Goal: Task Accomplishment & Management: Complete application form

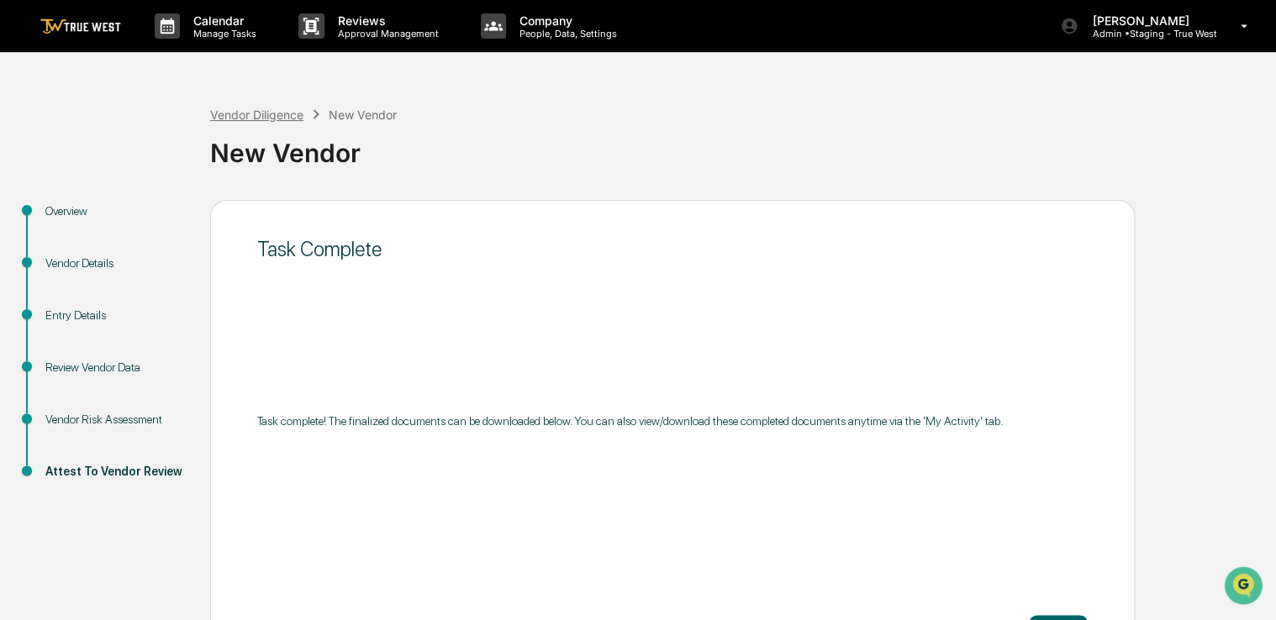
click at [248, 119] on div "Vendor Diligence" at bounding box center [256, 115] width 93 height 14
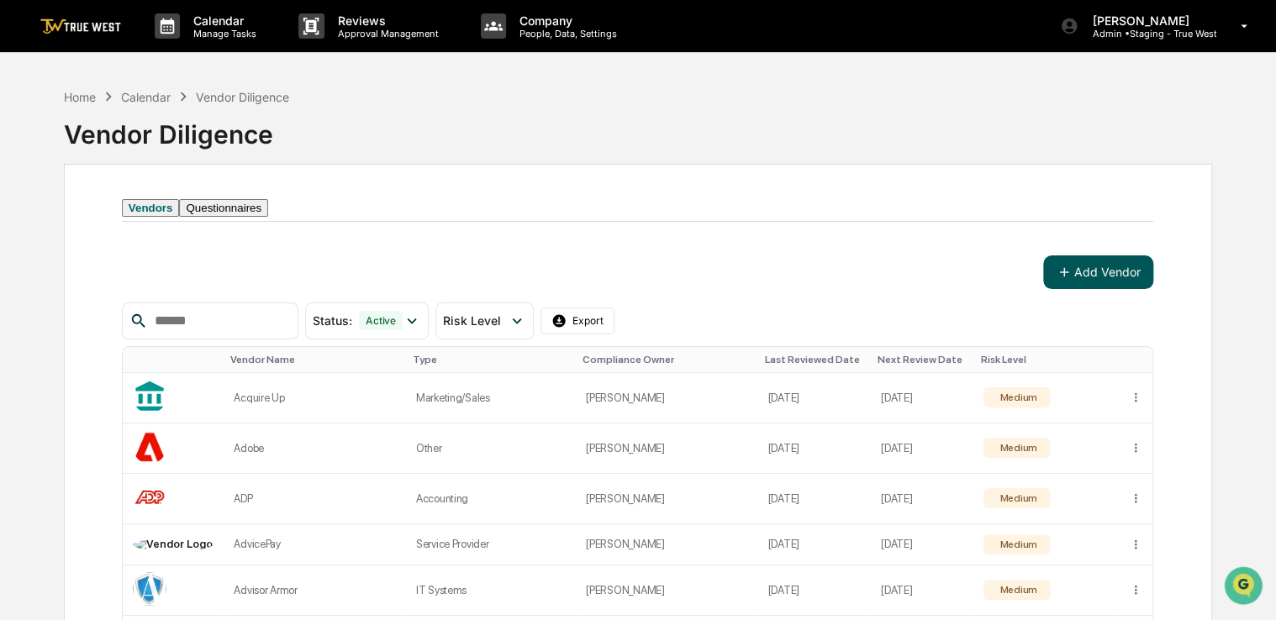
click at [1102, 283] on button "Add Vendor" at bounding box center [1098, 272] width 110 height 34
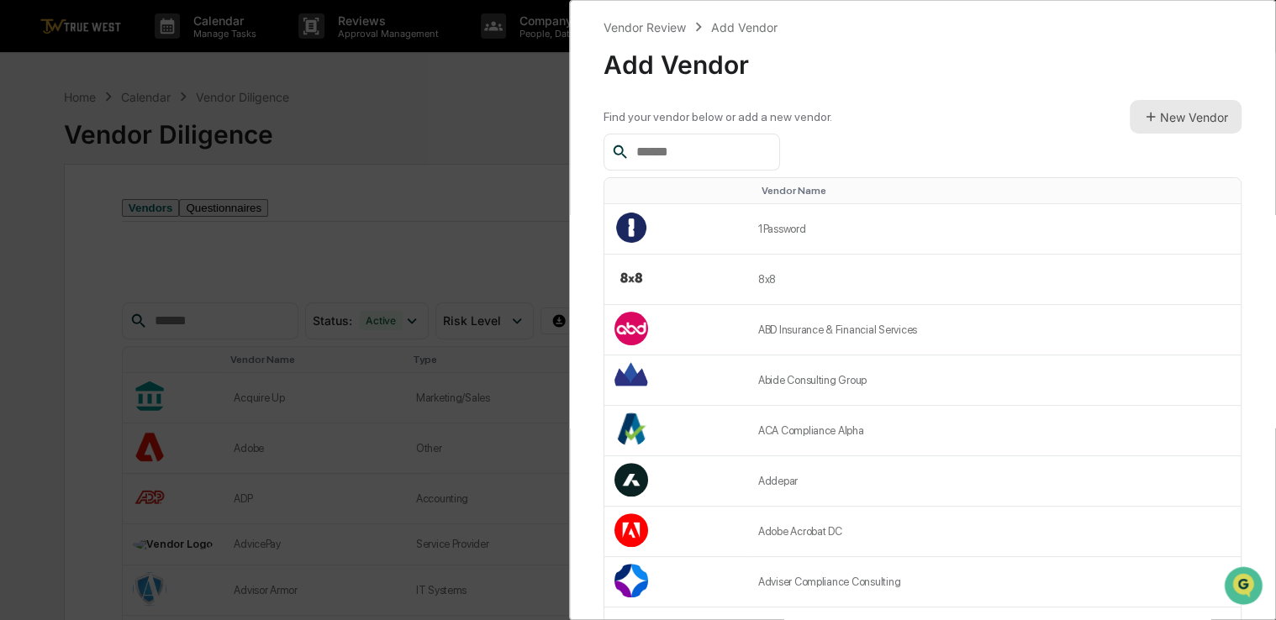
click at [1172, 106] on button "New Vendor" at bounding box center [1185, 117] width 112 height 34
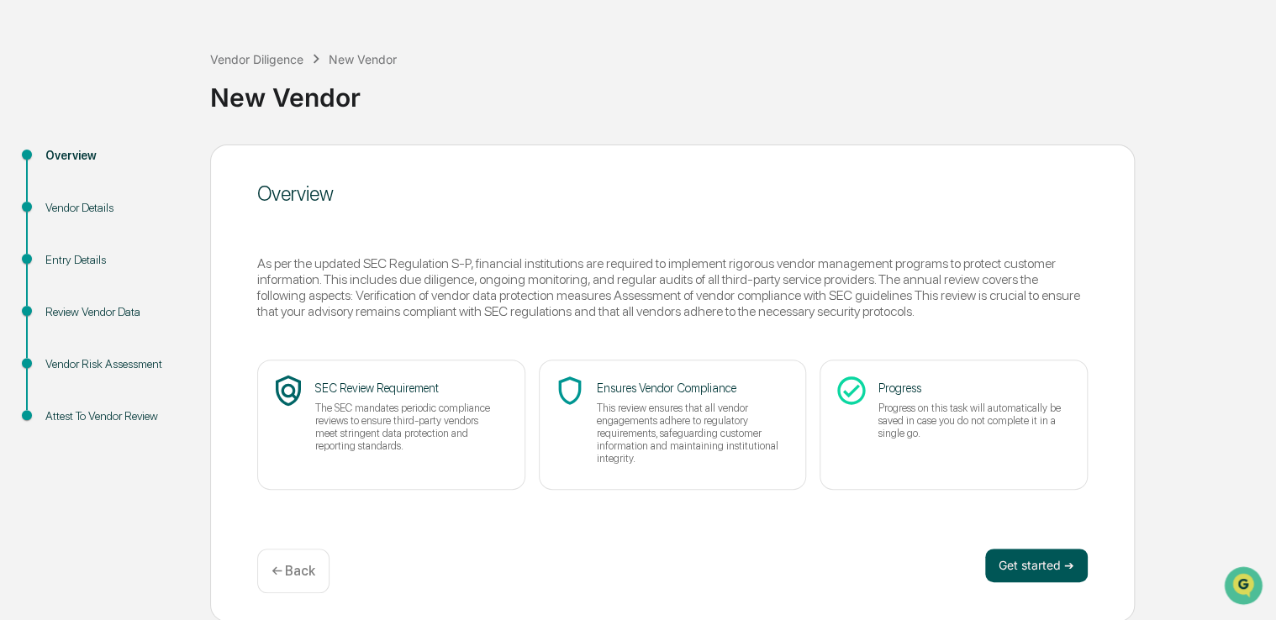
click at [1017, 565] on button "Get started ➔" at bounding box center [1036, 566] width 103 height 34
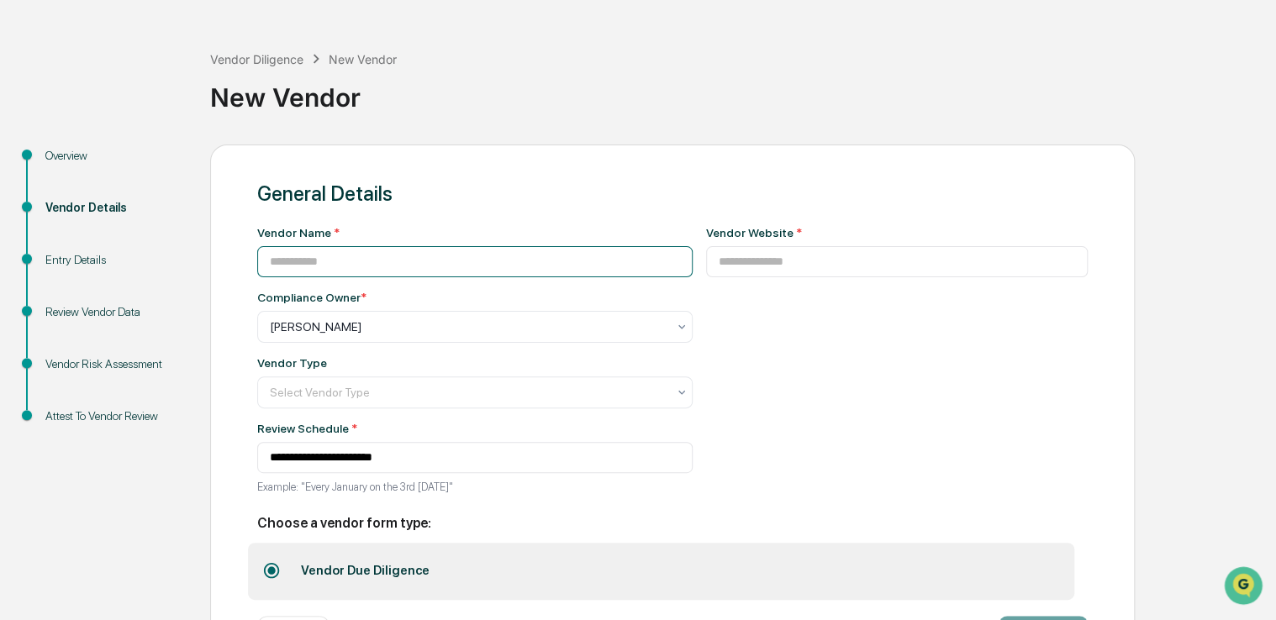
click at [452, 273] on input at bounding box center [474, 261] width 435 height 31
paste input "**********"
type input "**********"
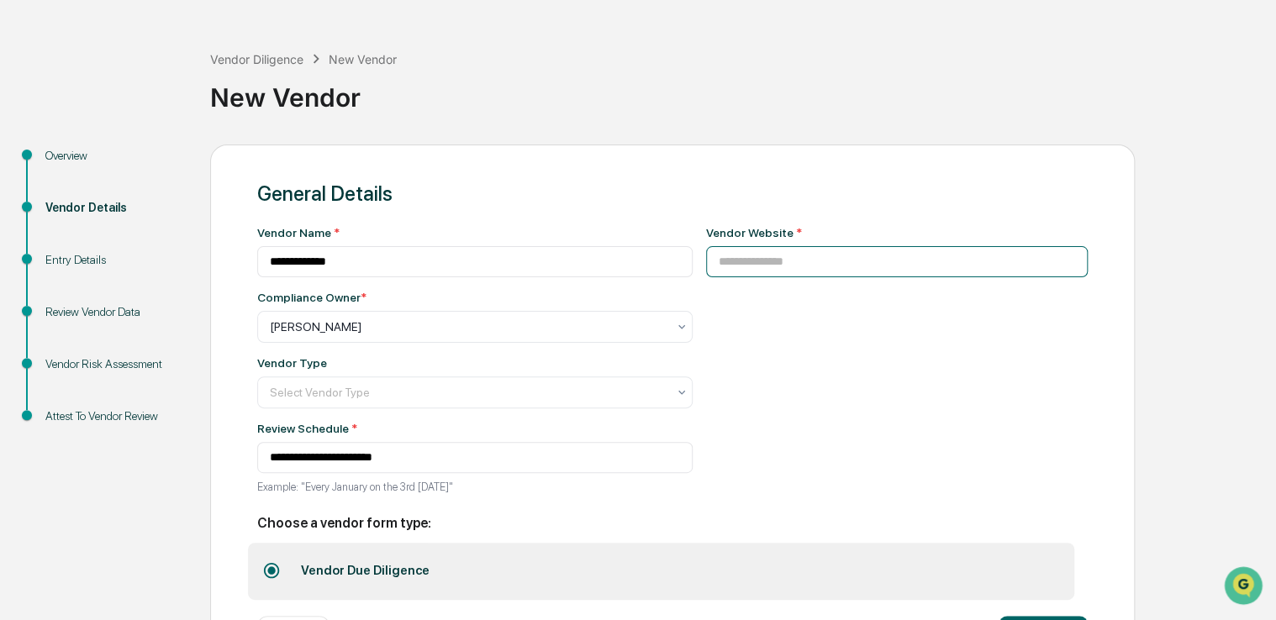
click at [742, 259] on input at bounding box center [897, 261] width 382 height 31
paste input "**********"
type input "**********"
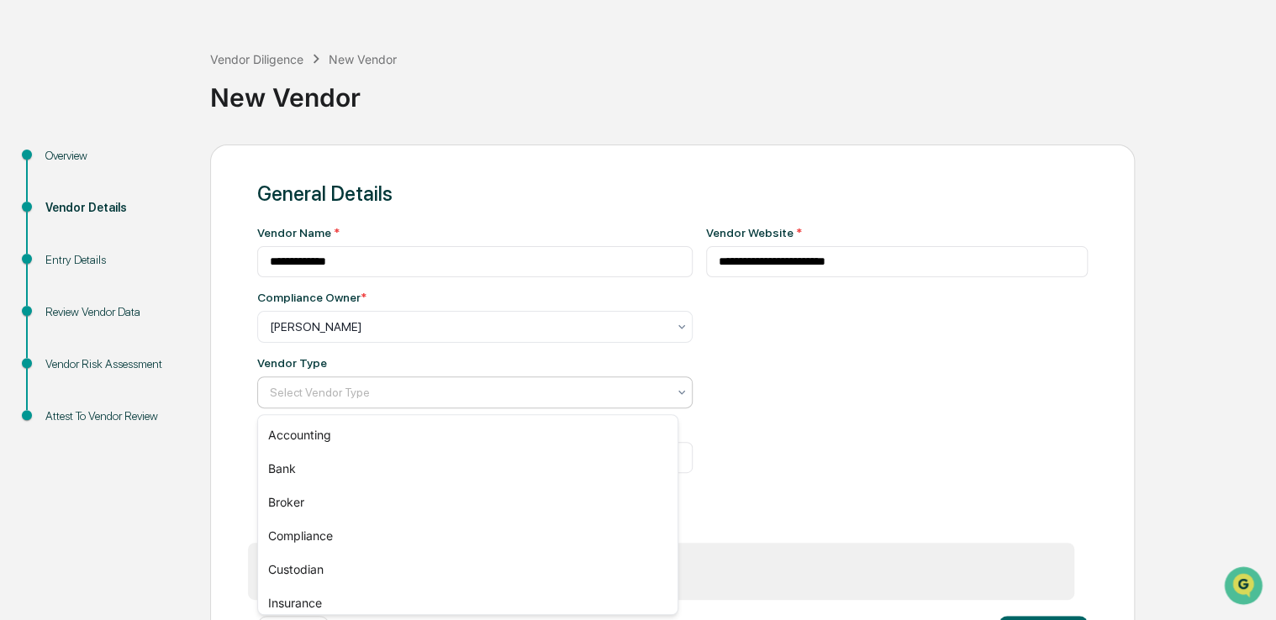
click at [526, 385] on div "Select Vendor Type" at bounding box center [467, 393] width 413 height 24
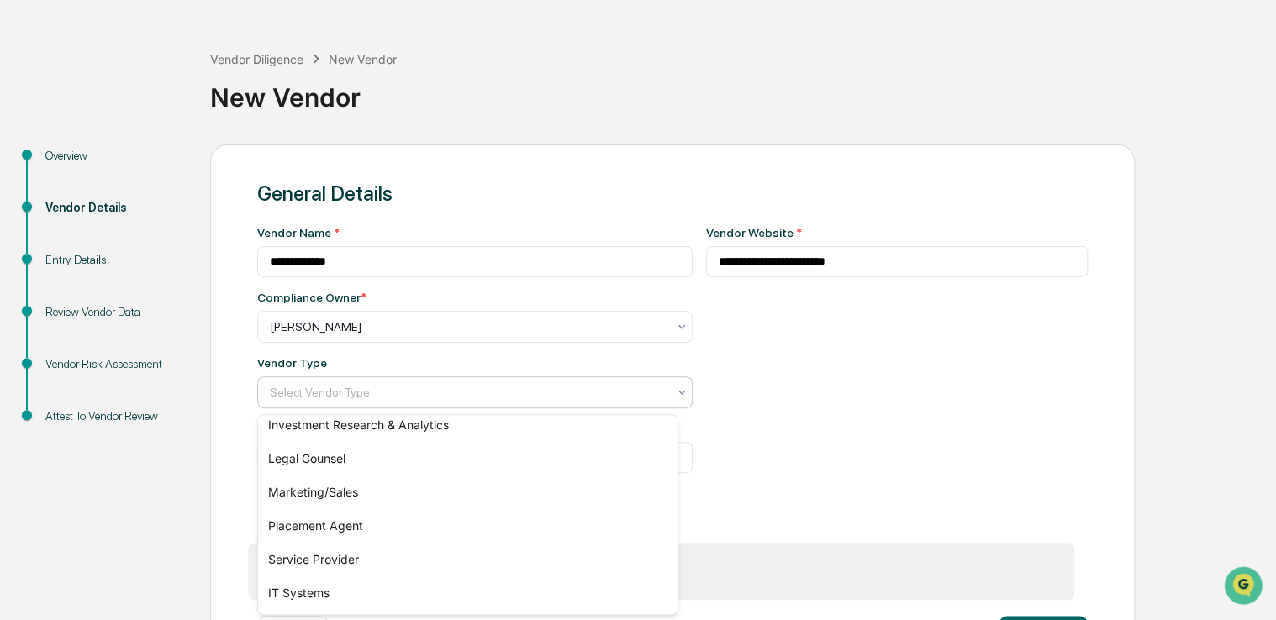
scroll to position [214, 0]
click at [451, 489] on div "Marketing/Sales" at bounding box center [467, 490] width 419 height 34
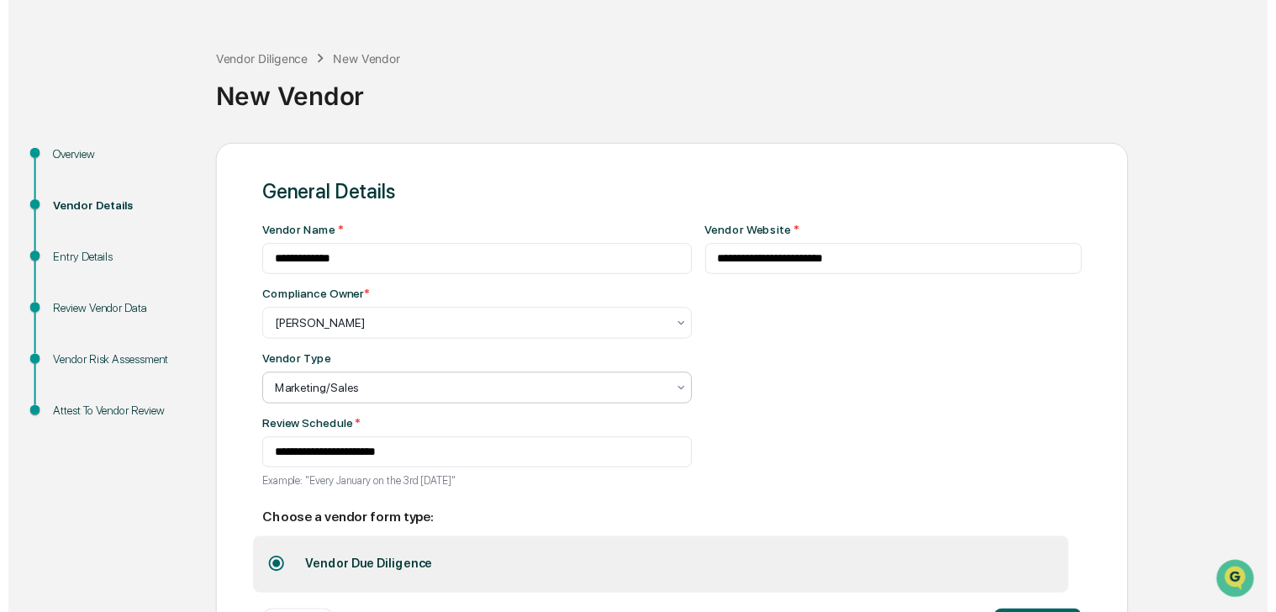
scroll to position [129, 0]
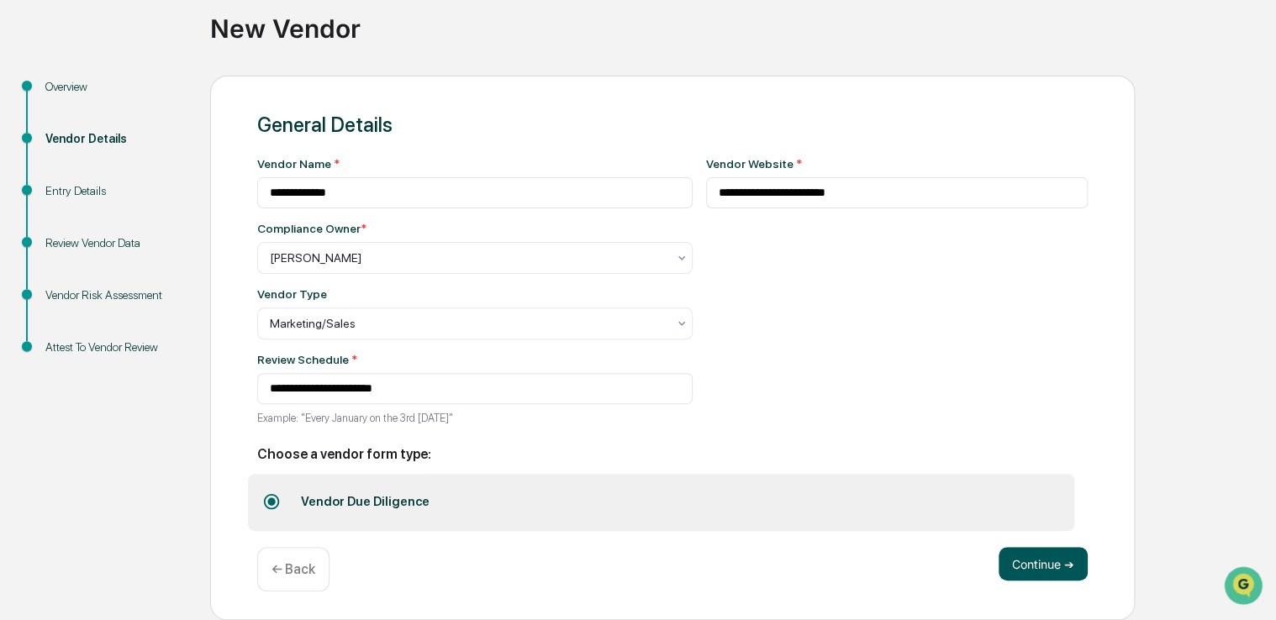
click at [1059, 572] on button "Continue ➔" at bounding box center [1042, 564] width 89 height 34
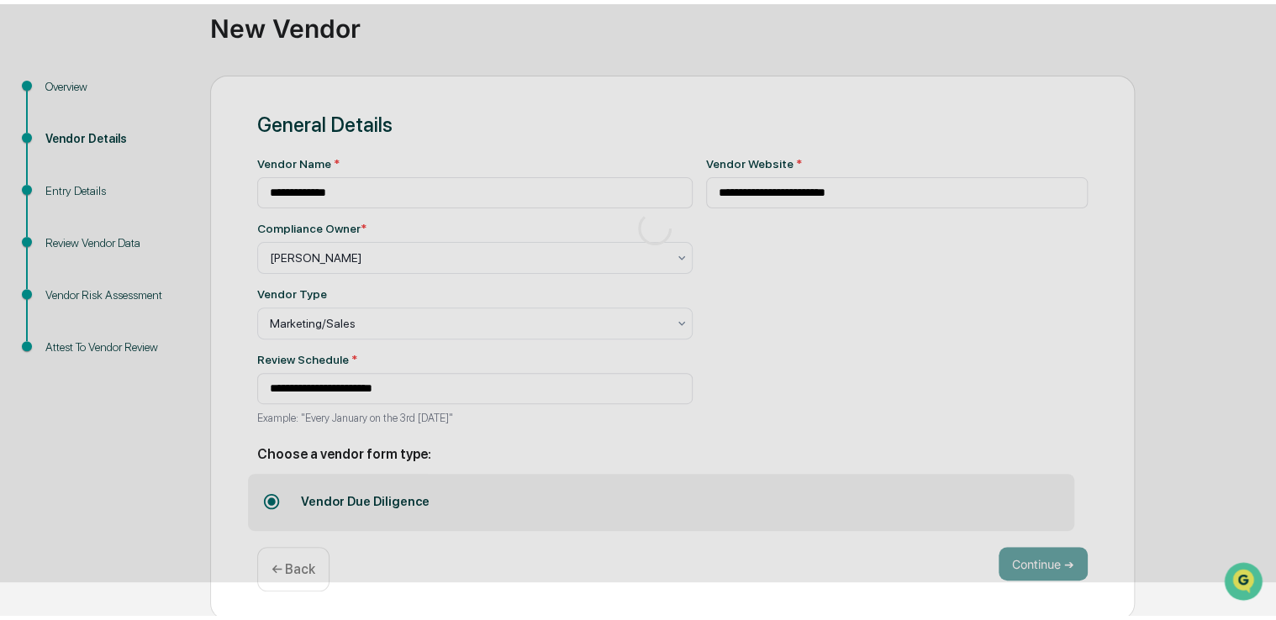
scroll to position [55, 0]
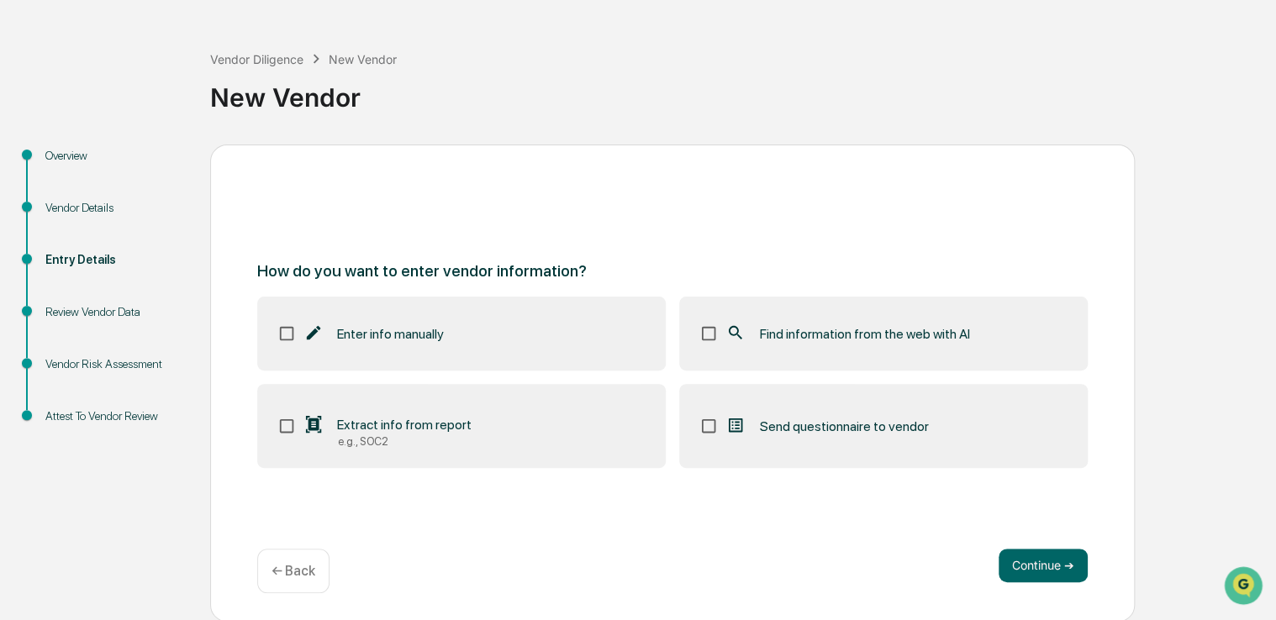
click at [875, 324] on div "Find information from the web with AI" at bounding box center [847, 334] width 244 height 20
click at [1017, 560] on button "Continue ➔" at bounding box center [1042, 566] width 89 height 34
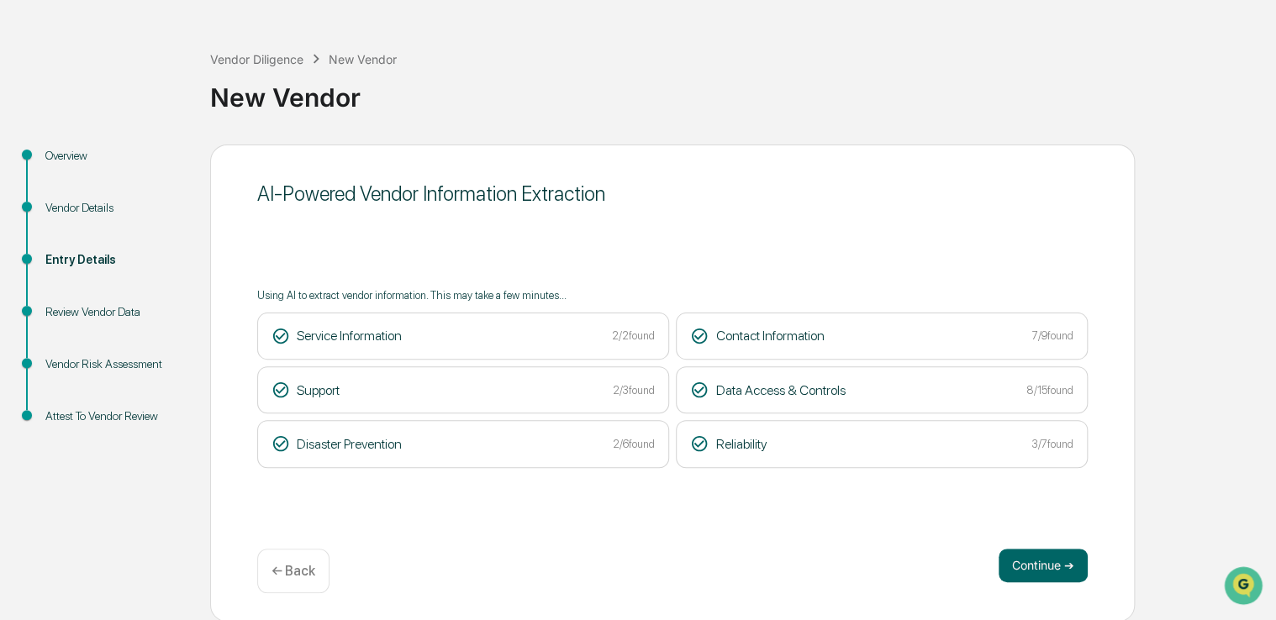
click at [1051, 582] on div "Continue ➔ ← Back" at bounding box center [672, 571] width 830 height 45
click at [1042, 571] on button "Continue ➔" at bounding box center [1042, 566] width 89 height 34
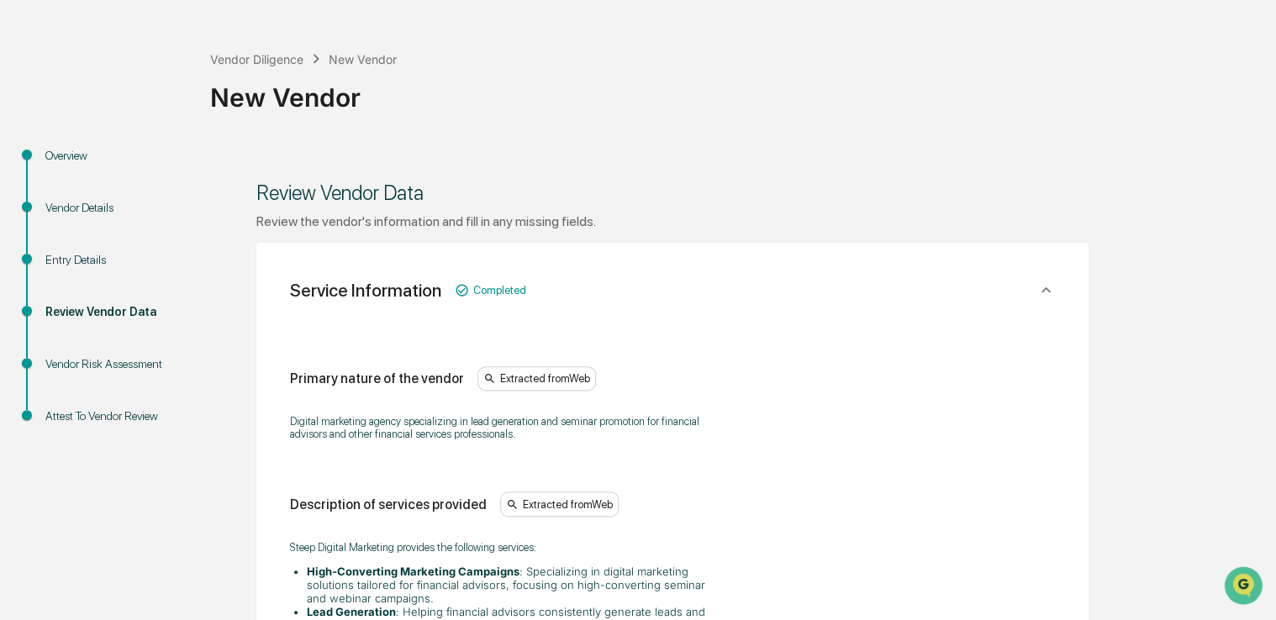
drag, startPoint x: 864, startPoint y: 136, endPoint x: 779, endPoint y: 156, distance: 87.2
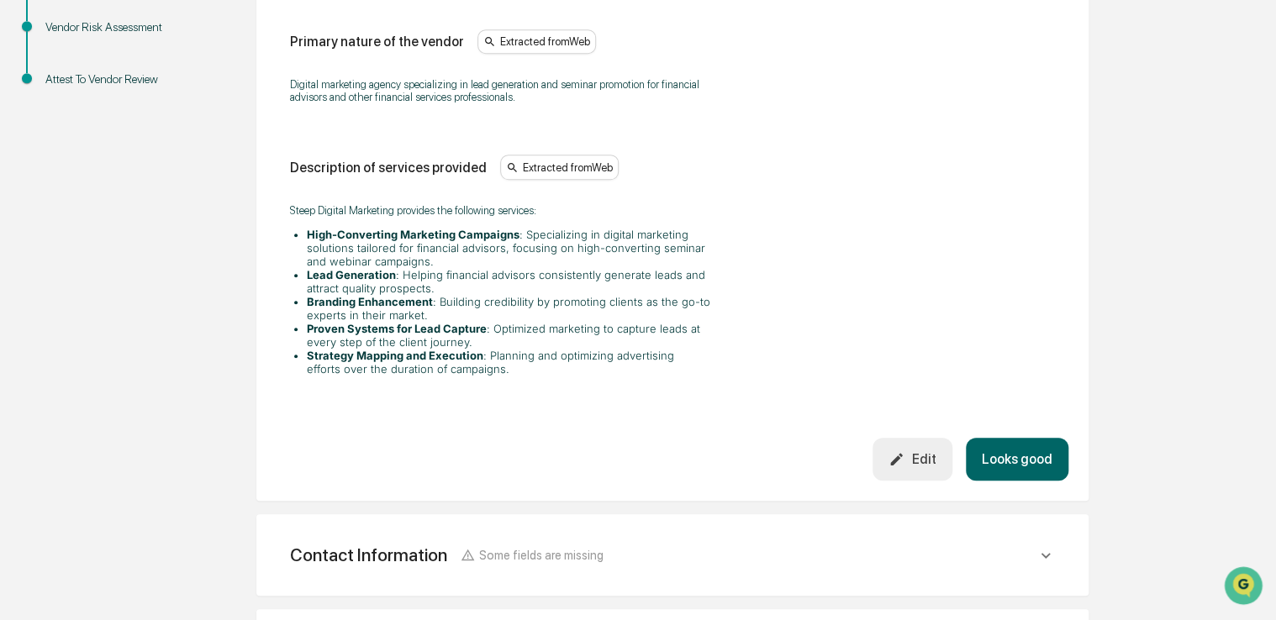
scroll to position [393, 0]
click at [985, 445] on button "Looks good" at bounding box center [1016, 458] width 103 height 43
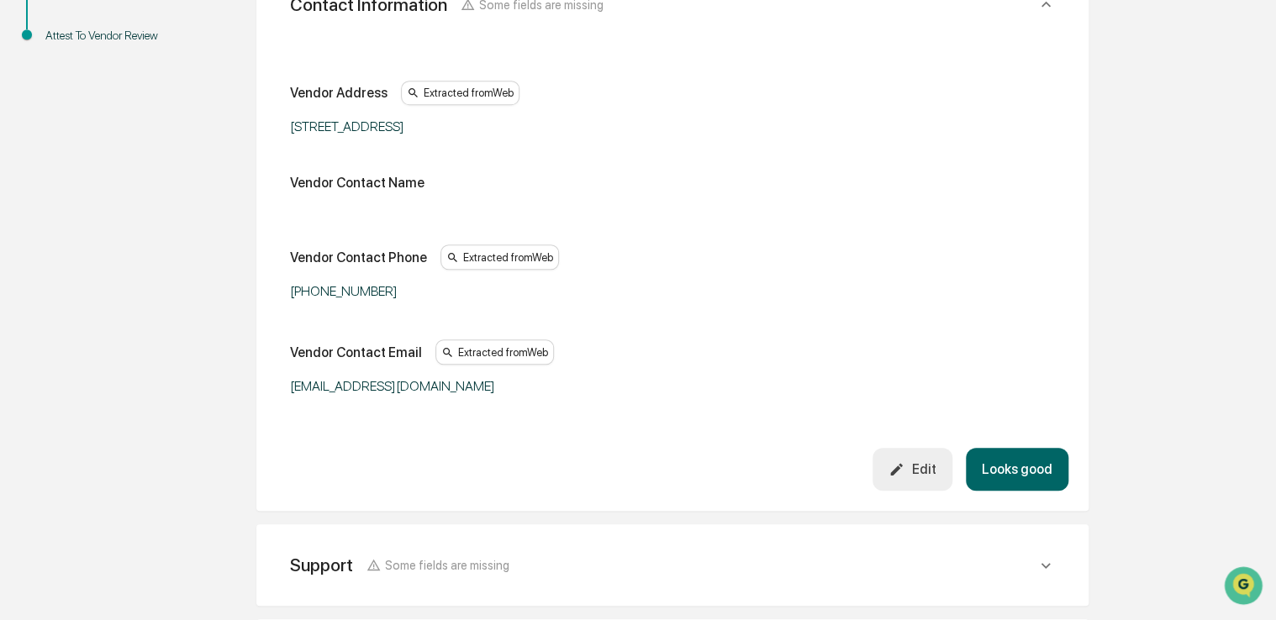
scroll to position [437, 0]
click at [1002, 466] on button "Looks good" at bounding box center [1016, 468] width 103 height 43
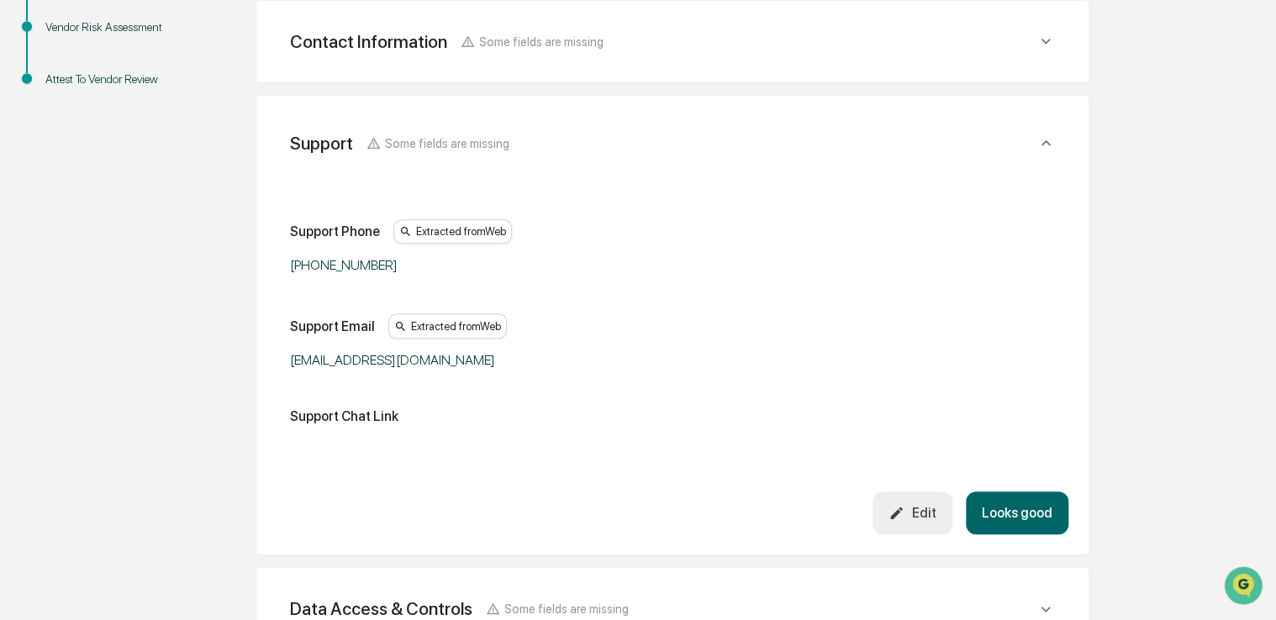
scroll to position [470, 0]
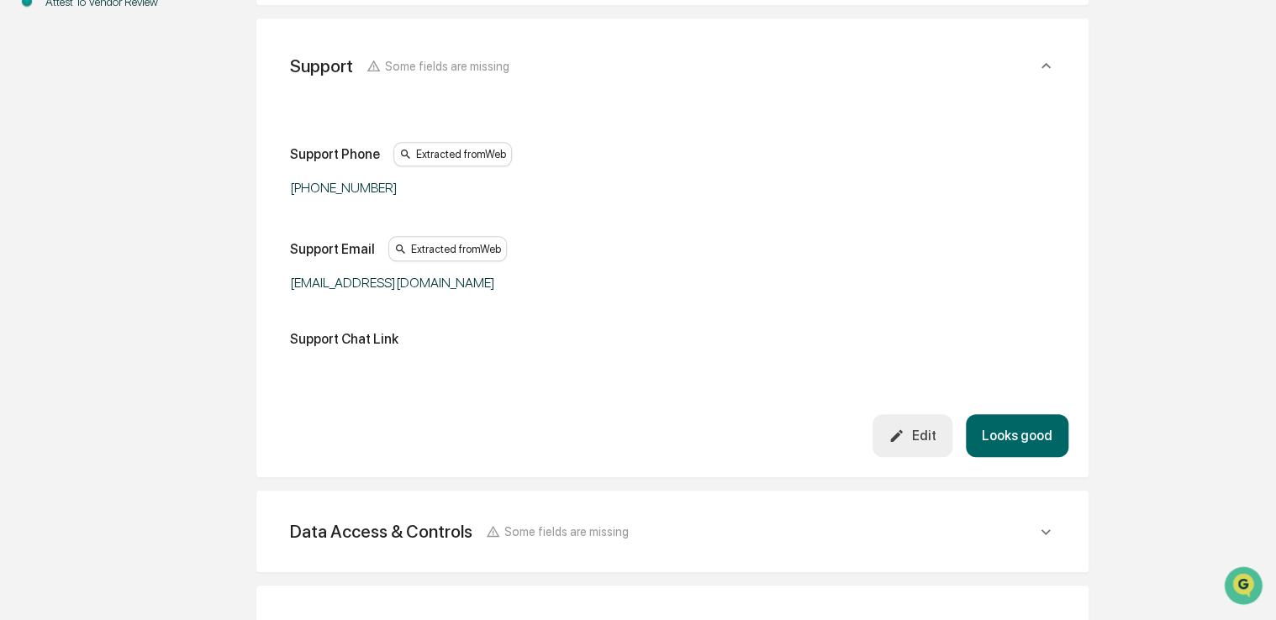
click at [1027, 426] on button "Looks good" at bounding box center [1016, 435] width 103 height 43
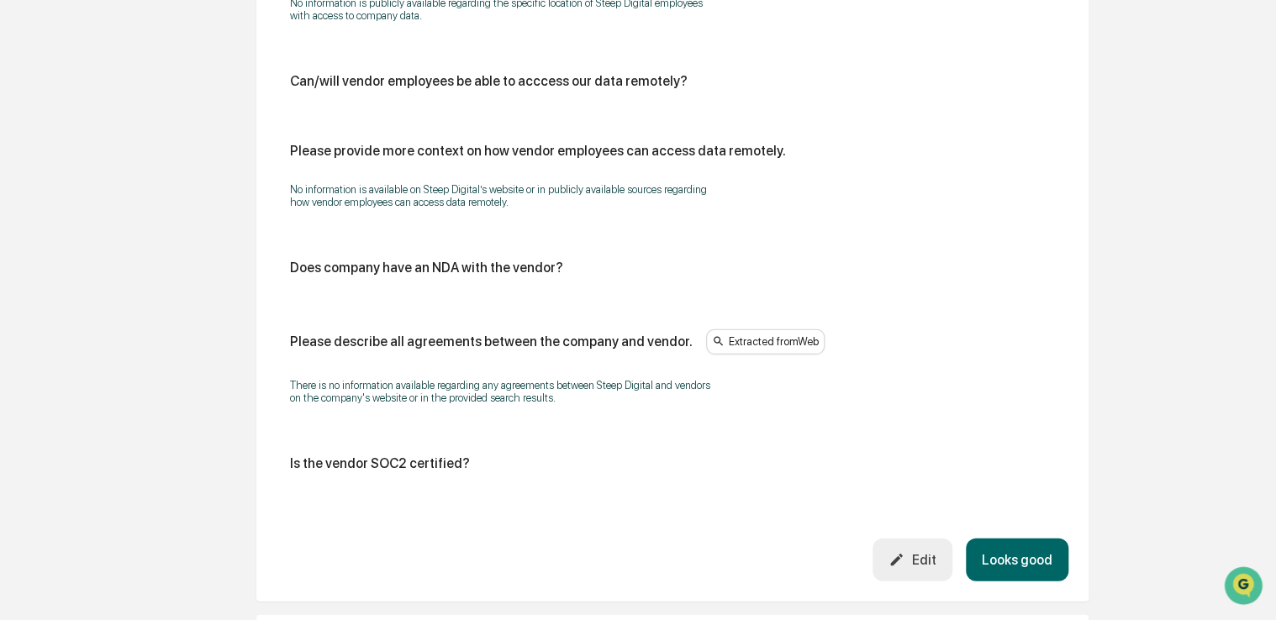
scroll to position [1842, 0]
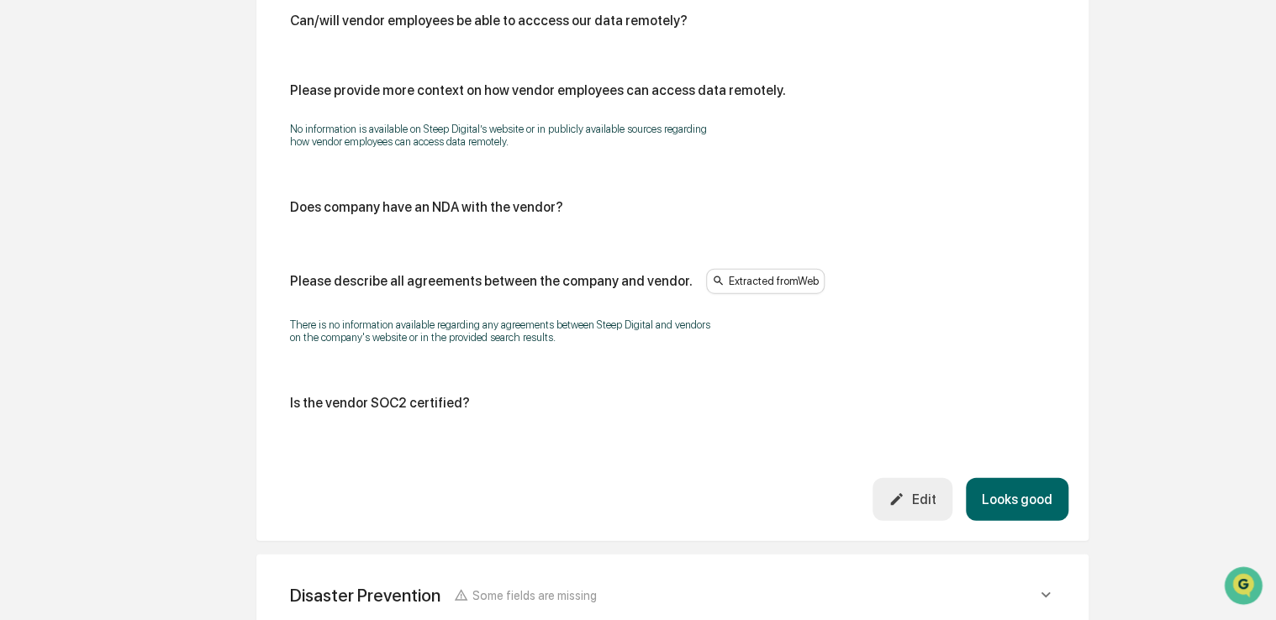
click at [912, 502] on div "Edit" at bounding box center [911, 500] width 47 height 16
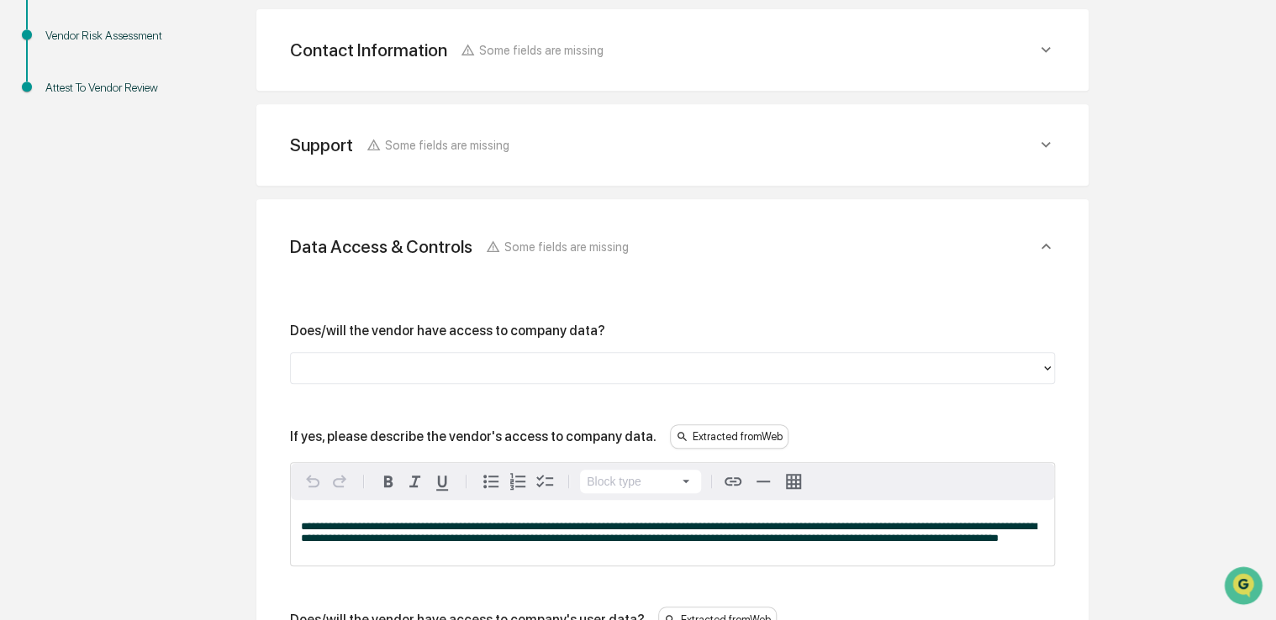
scroll to position [383, 0]
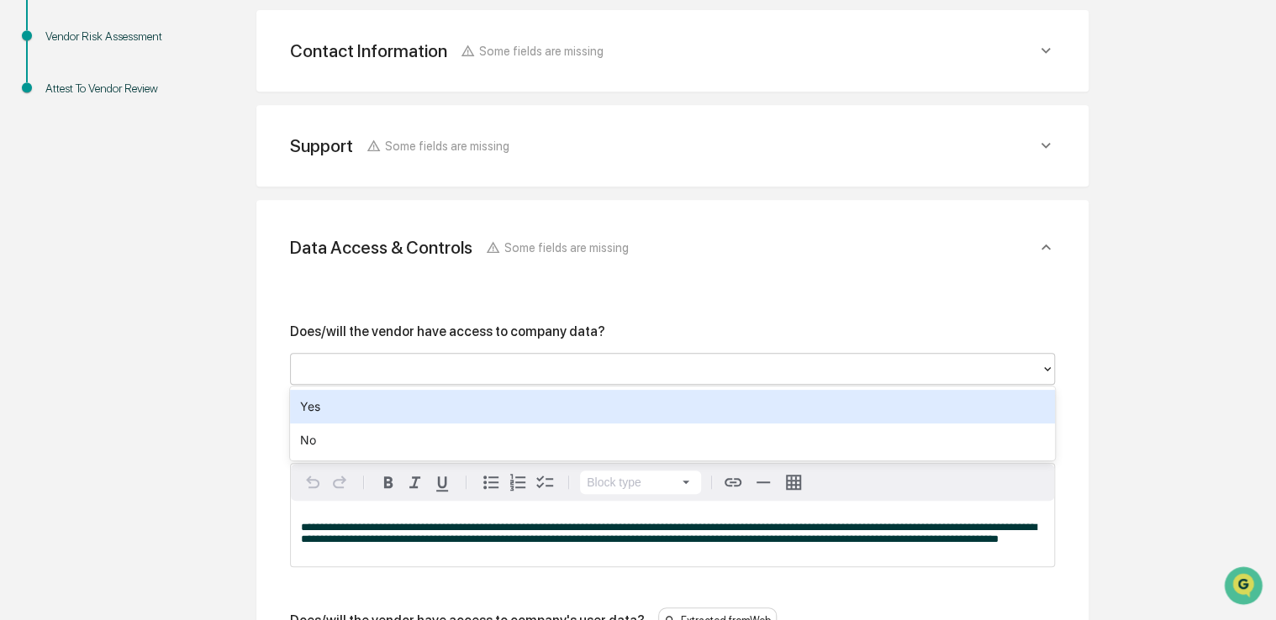
click at [581, 365] on div at bounding box center [665, 368] width 733 height 19
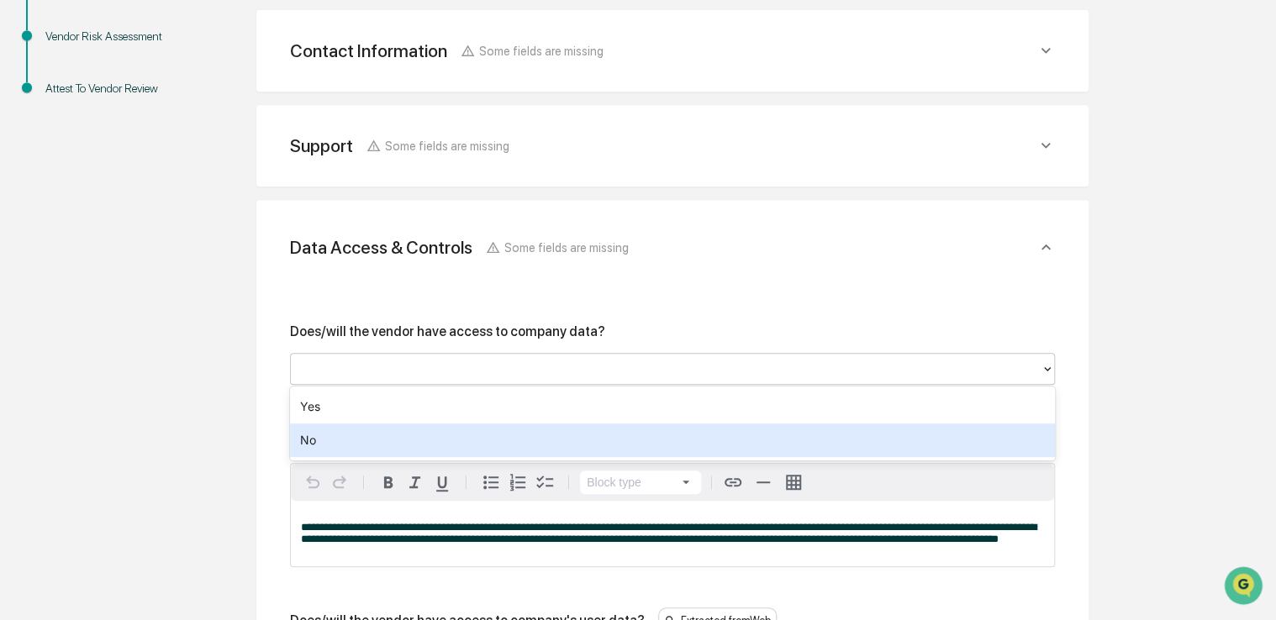
click at [413, 442] on div "No" at bounding box center [672, 441] width 765 height 34
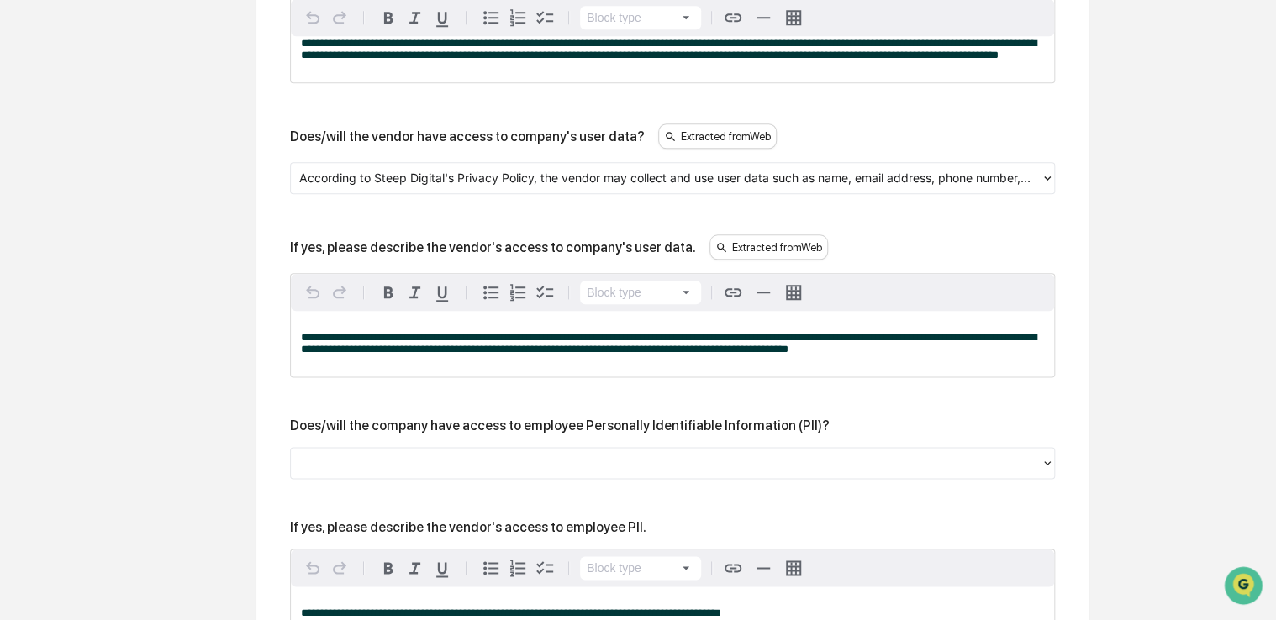
scroll to position [868, 0]
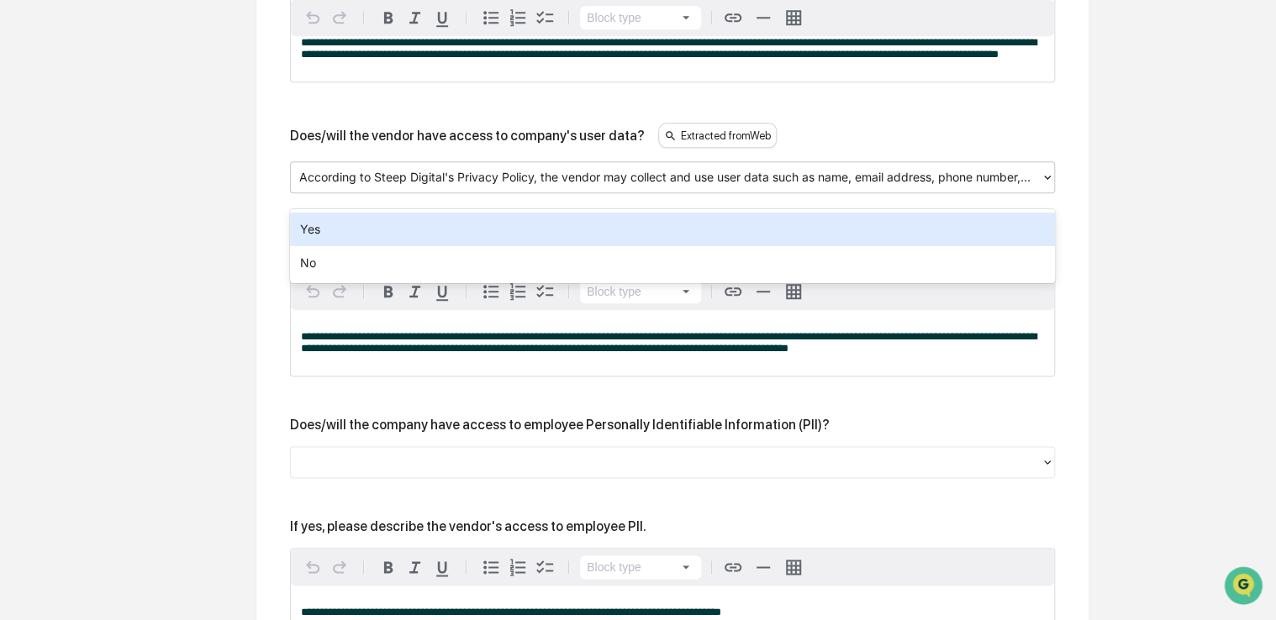
click at [437, 191] on div "According to Steep Digital's Privacy Policy, the vendor may collect and use use…" at bounding box center [666, 178] width 750 height 26
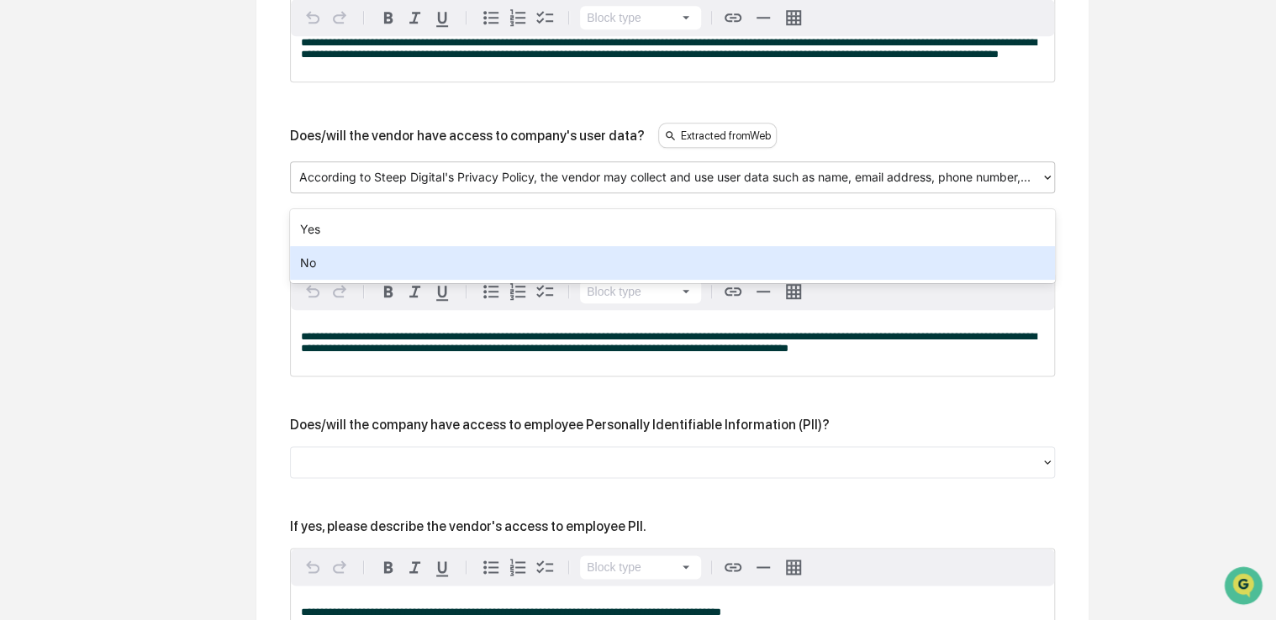
click at [409, 269] on div "No" at bounding box center [672, 263] width 765 height 34
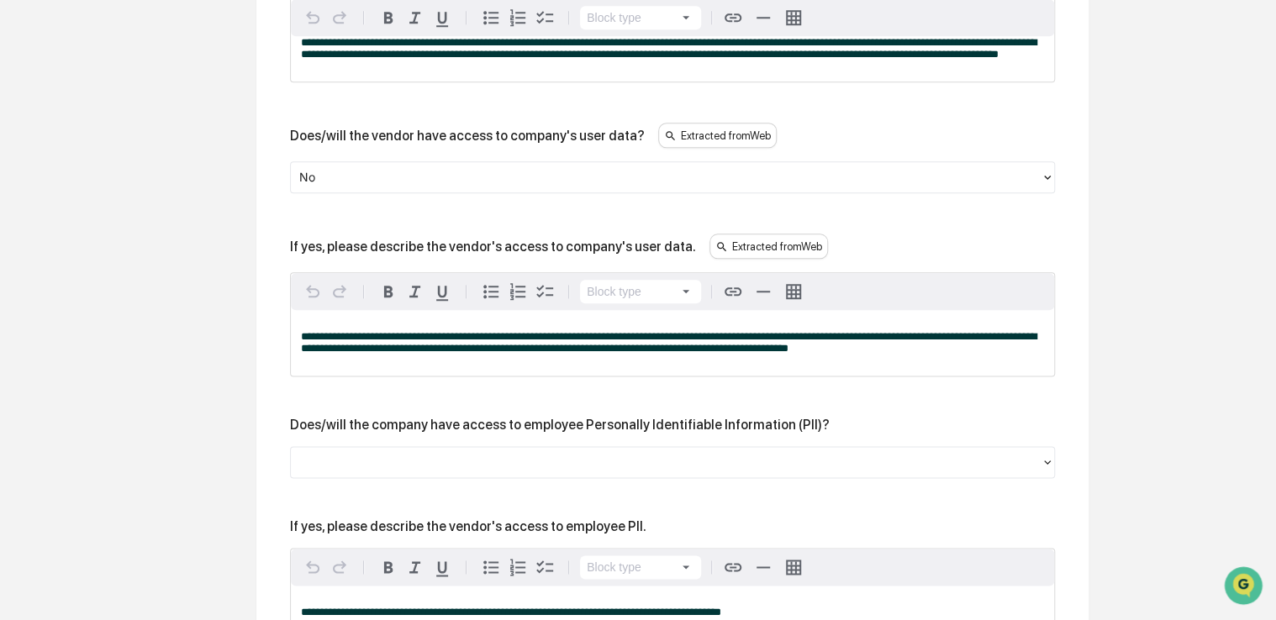
drag, startPoint x: 118, startPoint y: 313, endPoint x: 61, endPoint y: 308, distance: 57.4
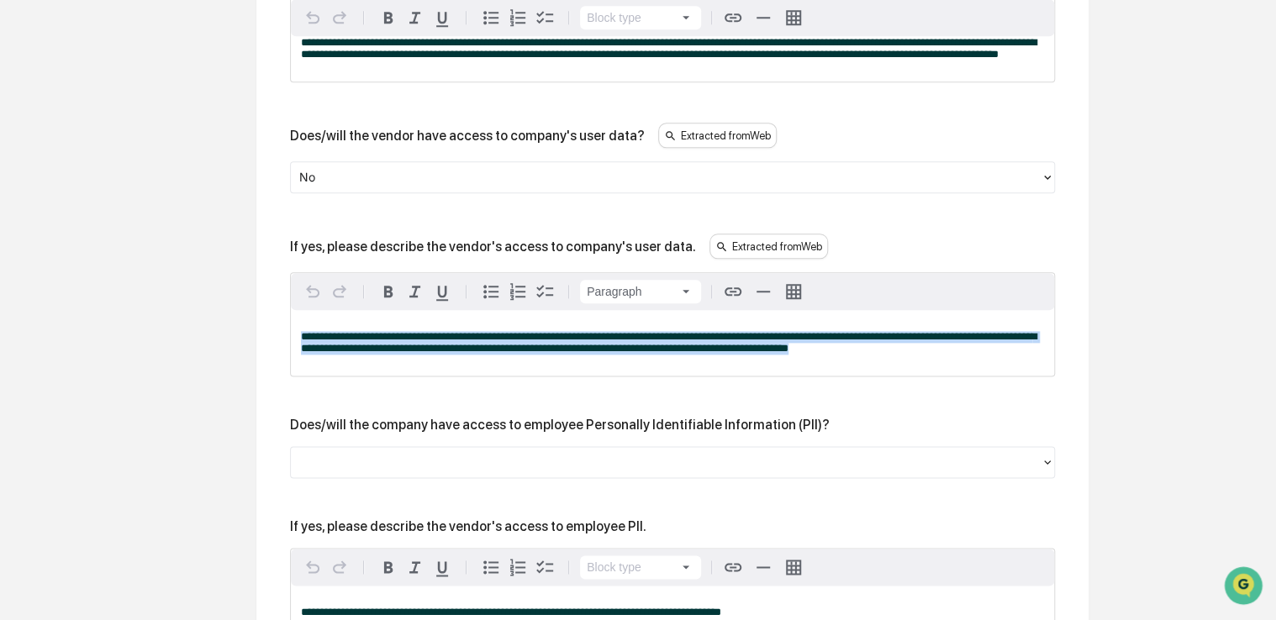
drag, startPoint x: 848, startPoint y: 369, endPoint x: 250, endPoint y: 278, distance: 605.1
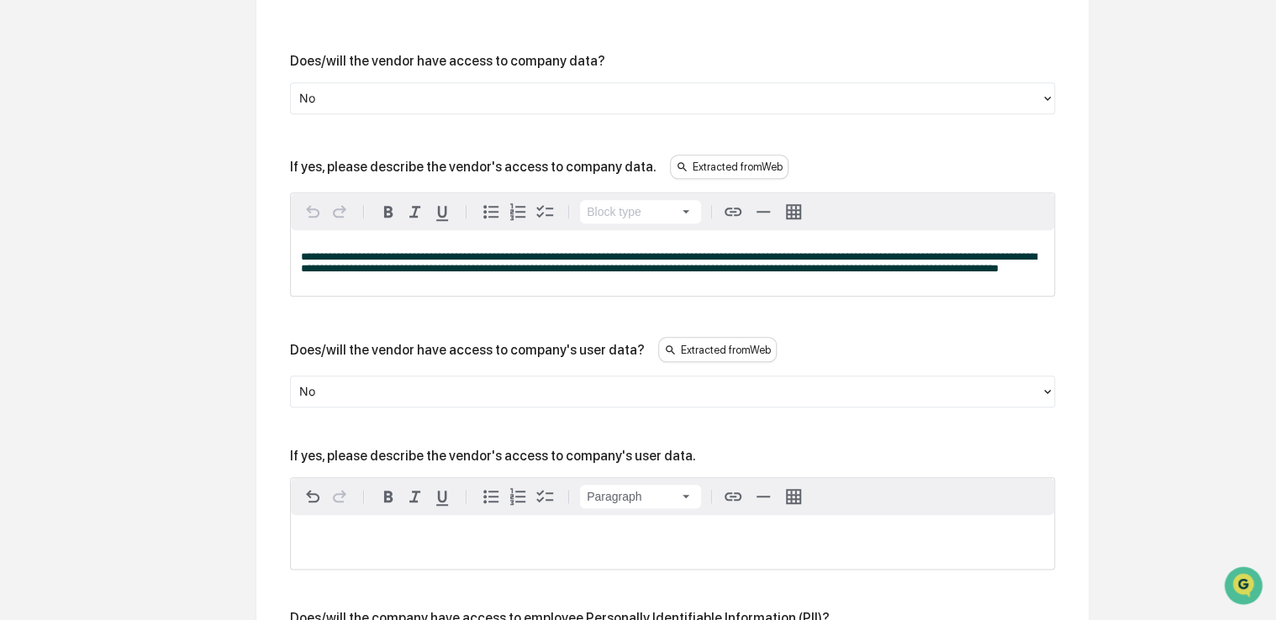
scroll to position [646, 0]
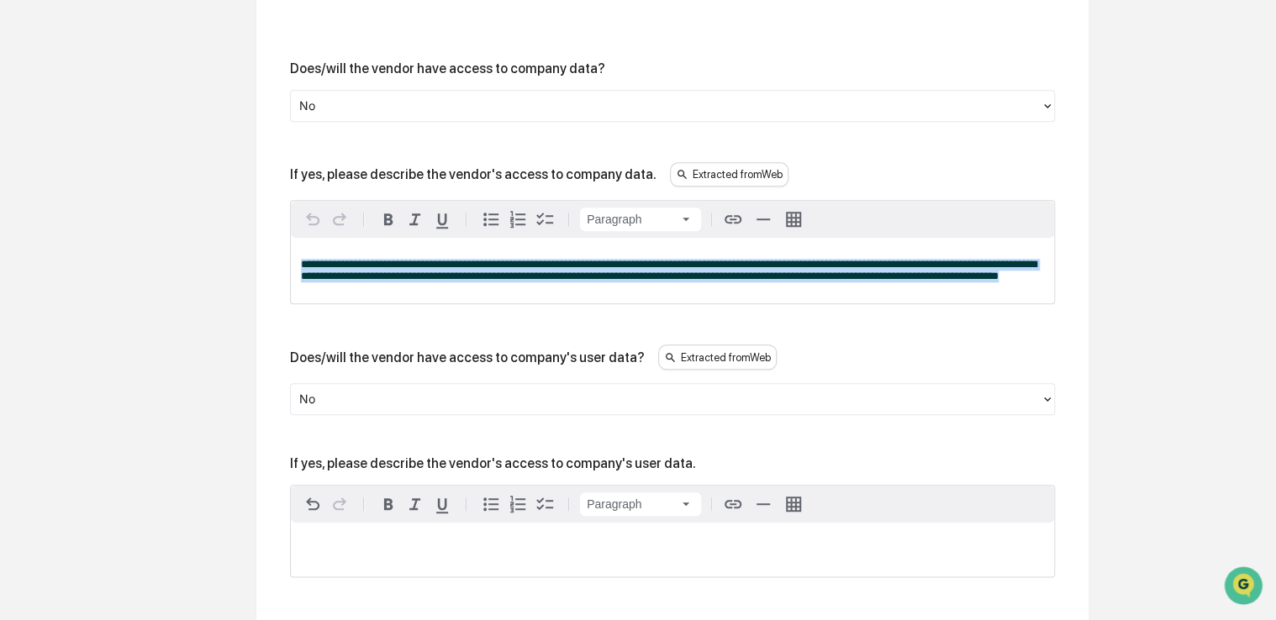
drag, startPoint x: 399, startPoint y: 305, endPoint x: 259, endPoint y: 193, distance: 179.4
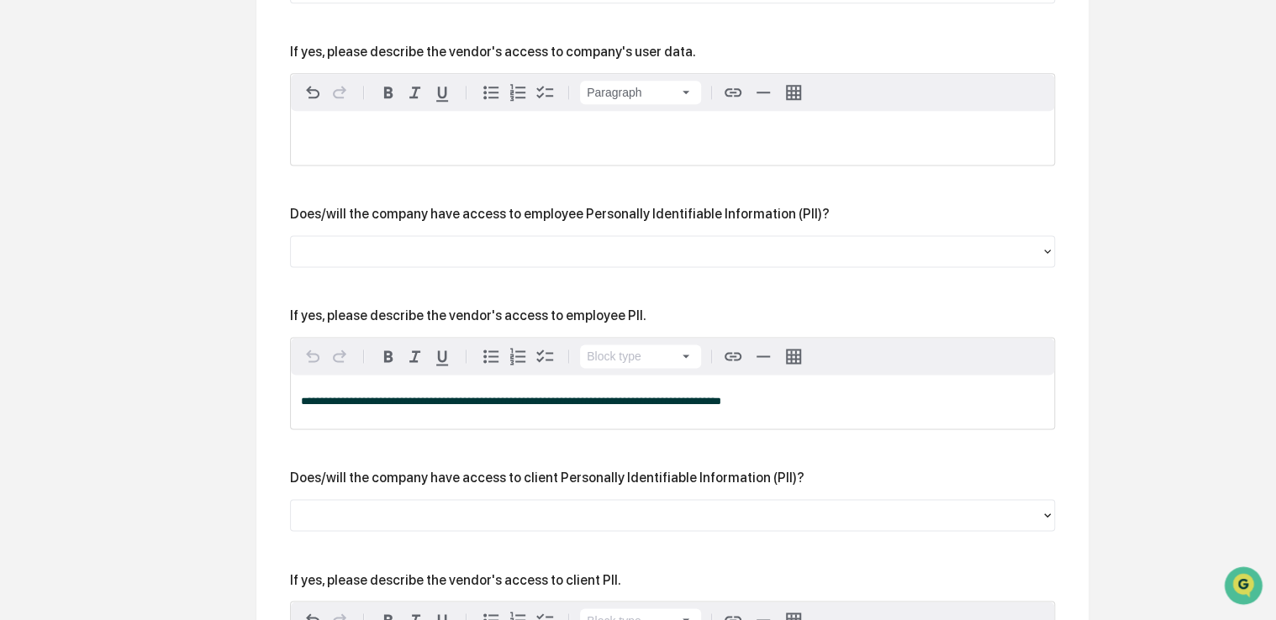
scroll to position [1051, 0]
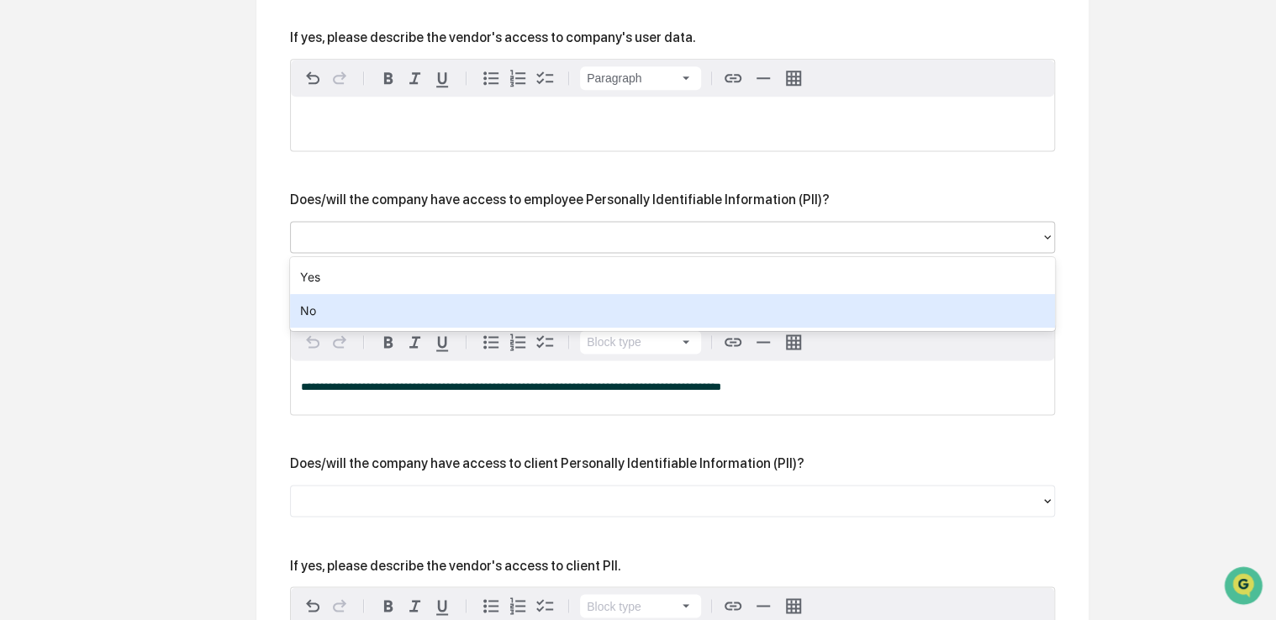
drag, startPoint x: 453, startPoint y: 236, endPoint x: 328, endPoint y: 317, distance: 148.9
click at [328, 317] on body "Calendar Manage Tasks Reviews Approval Management Company People, Data, Setting…" at bounding box center [638, 499] width 1276 height 3100
click at [328, 317] on div "No" at bounding box center [672, 311] width 765 height 34
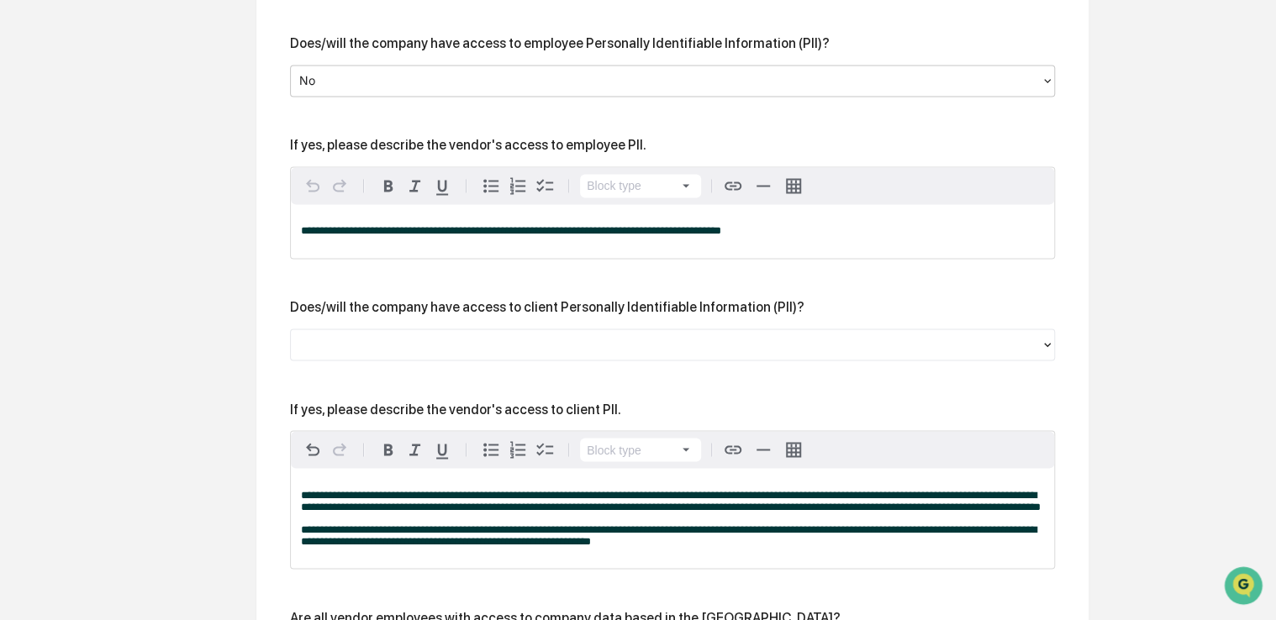
scroll to position [1216, 0]
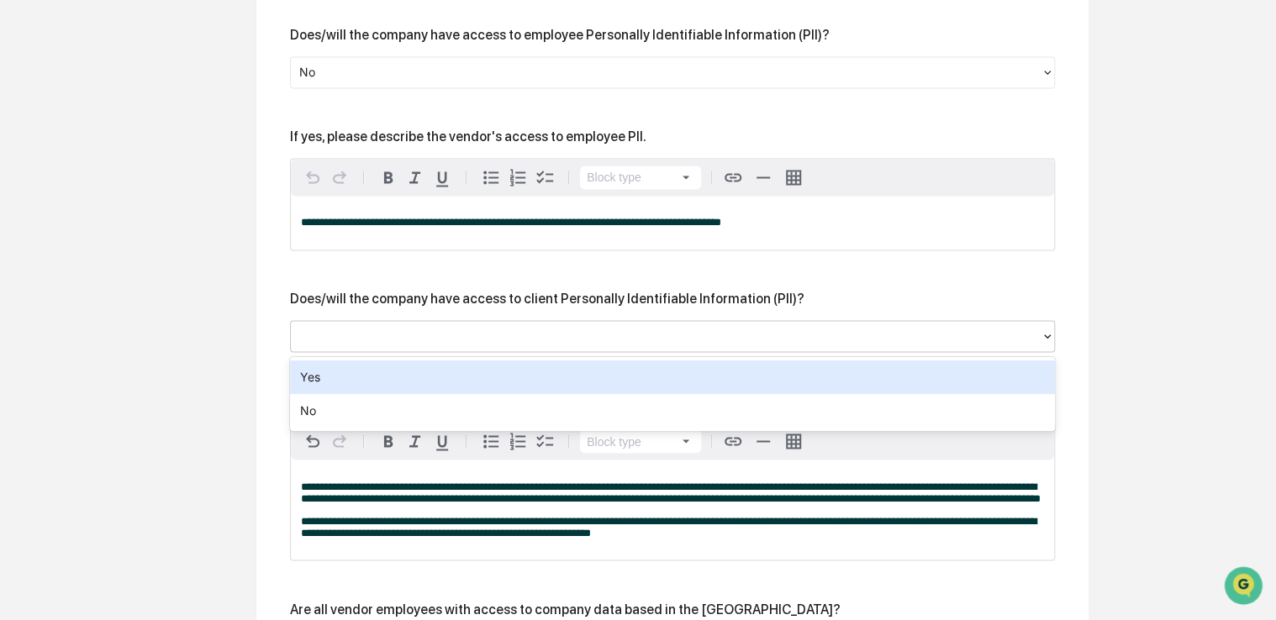
click at [467, 351] on div at bounding box center [672, 336] width 765 height 32
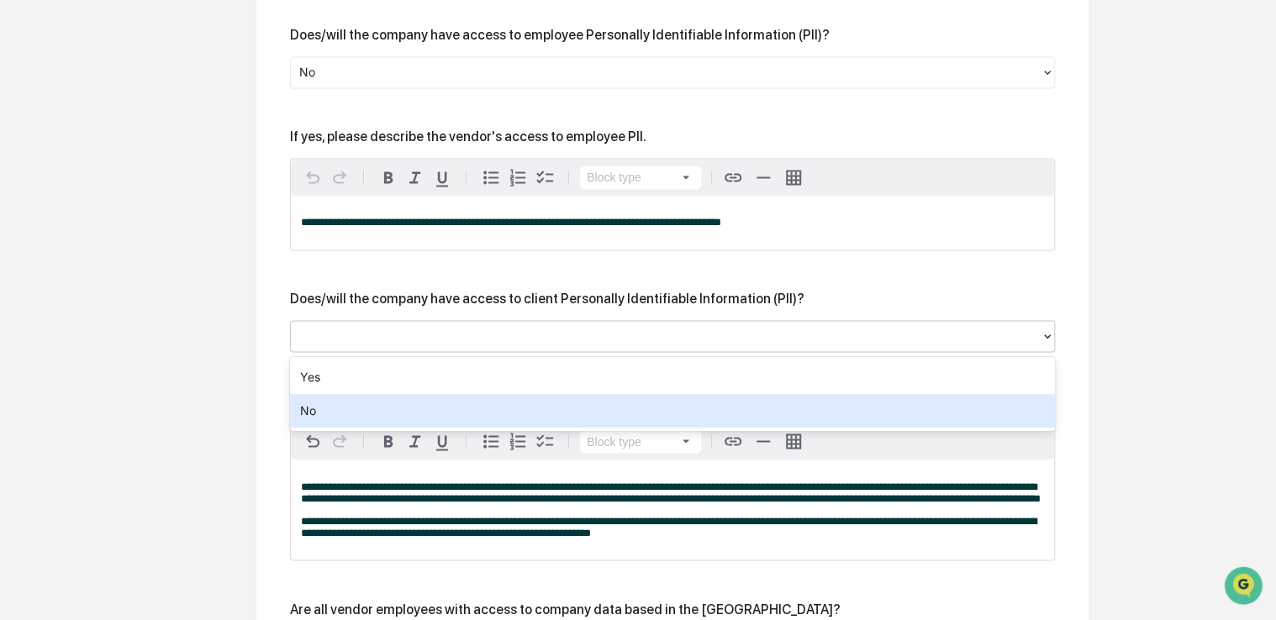
click at [431, 407] on div "No" at bounding box center [672, 411] width 765 height 34
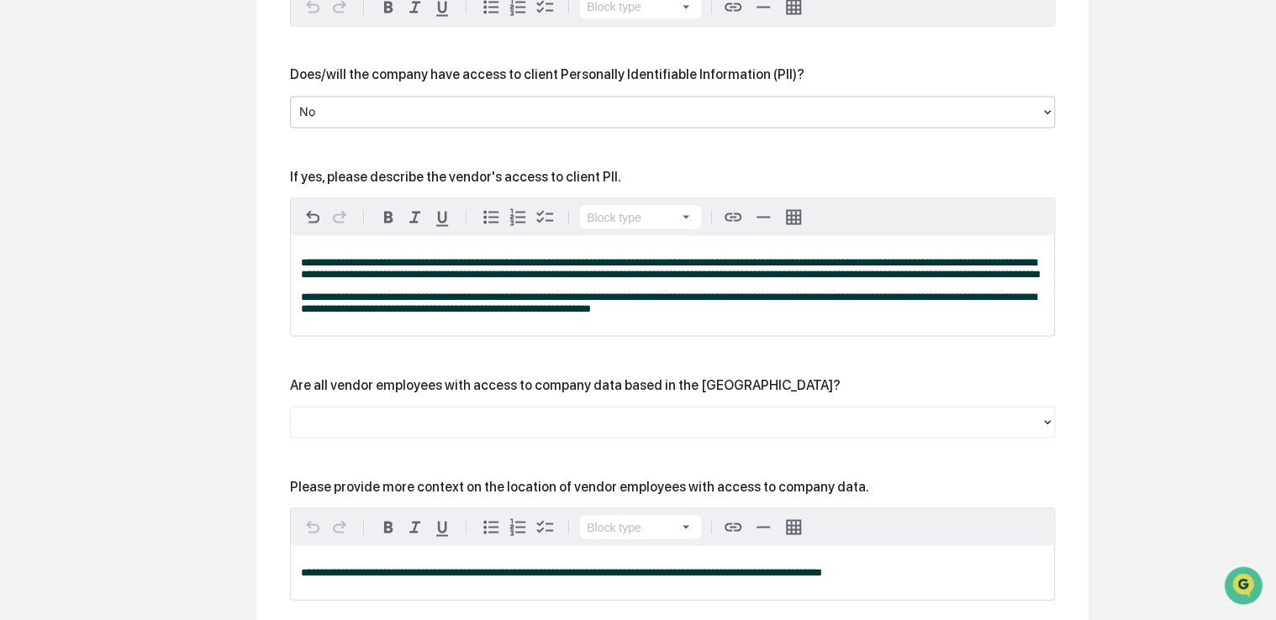
scroll to position [1441, 0]
drag, startPoint x: 161, startPoint y: 309, endPoint x: 102, endPoint y: 312, distance: 59.7
click at [102, 312] on div "Overview Vendor Details Entry Details Review Vendor Data Vendor Risk Assessment…" at bounding box center [637, 209] width 1259 height 2900
click at [618, 313] on span "**********" at bounding box center [668, 301] width 735 height 23
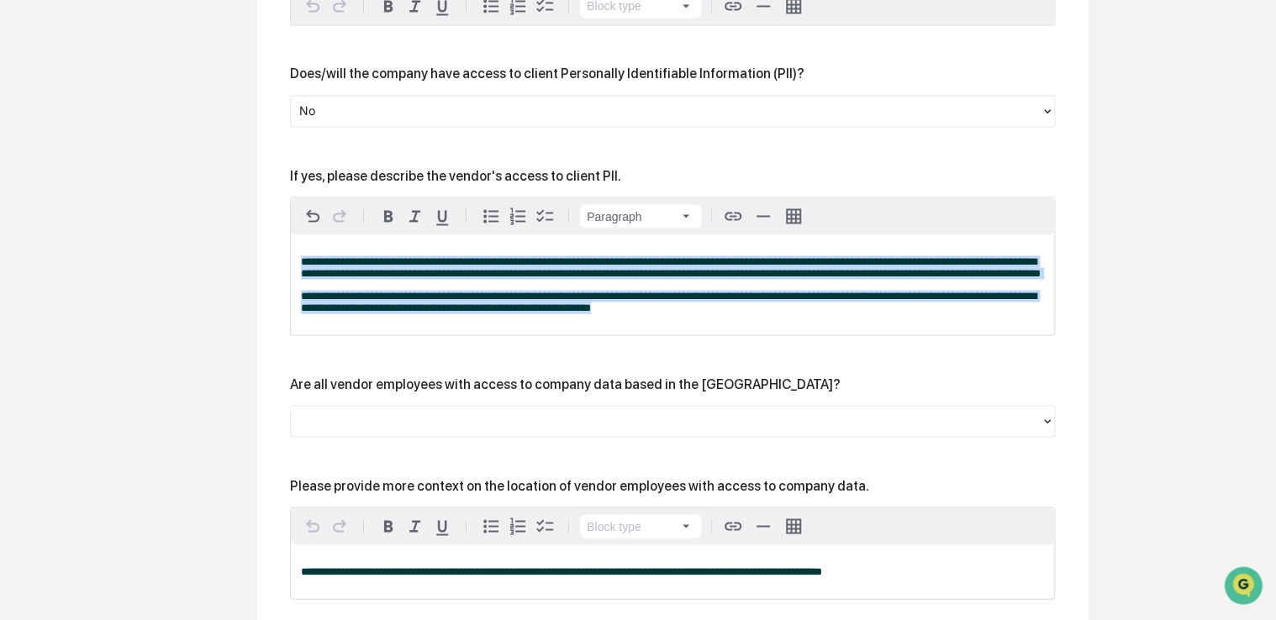
drag, startPoint x: 642, startPoint y: 328, endPoint x: 234, endPoint y: 179, distance: 434.6
click at [234, 179] on div "Review Vendor Data Review the vendor's information and fill in any missing fiel…" at bounding box center [672, 209] width 924 height 2900
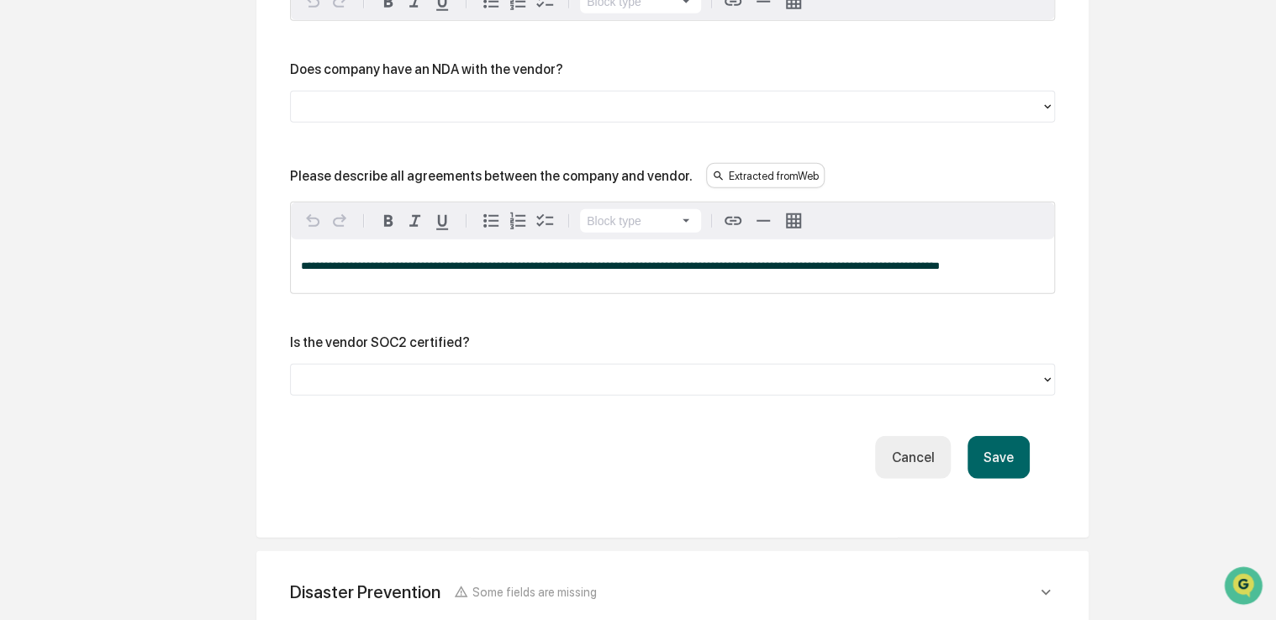
scroll to position [2308, 0]
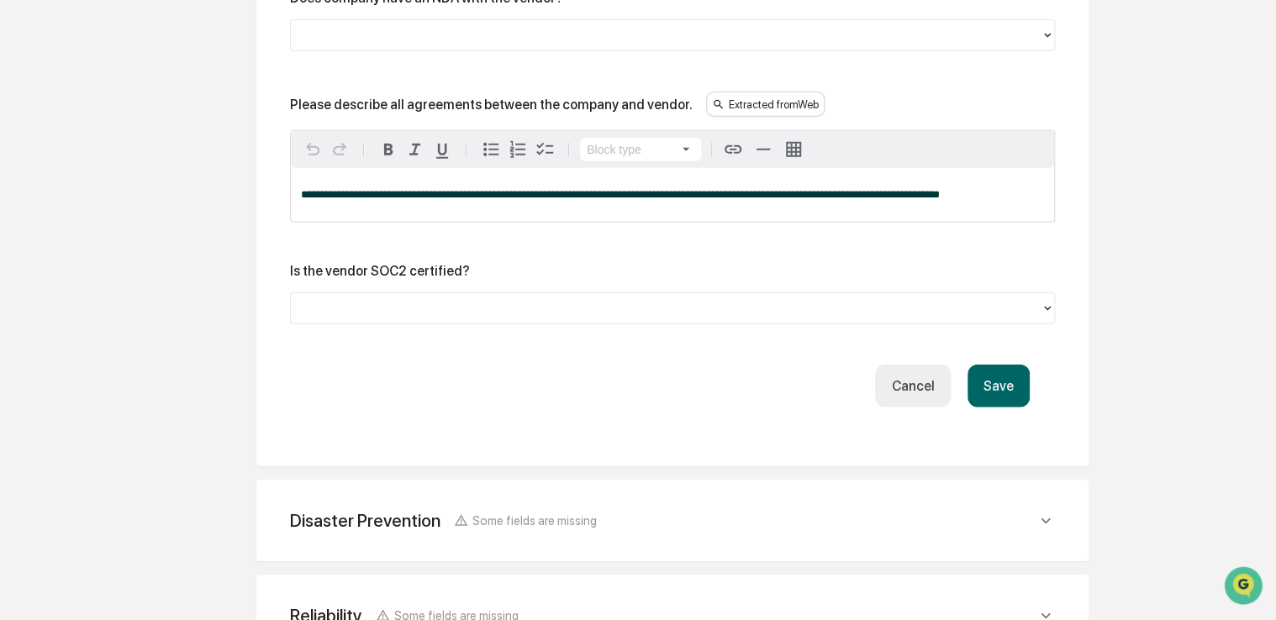
click at [992, 389] on button "Save" at bounding box center [998, 386] width 62 height 43
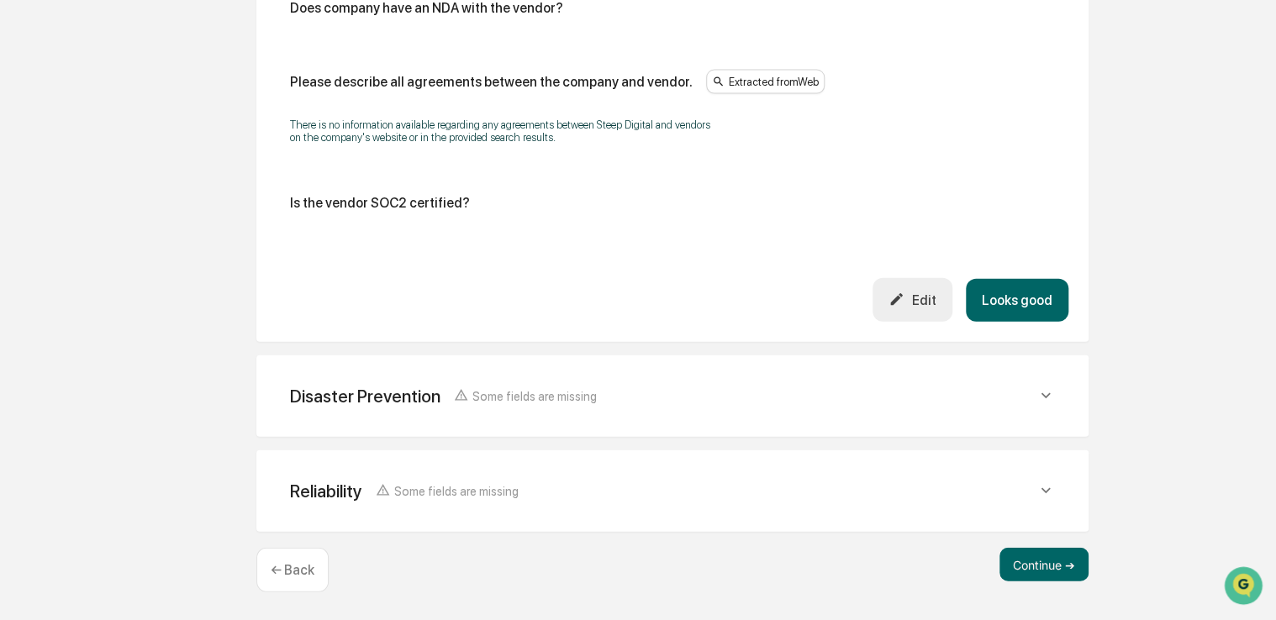
click at [1008, 304] on button "Looks good" at bounding box center [1016, 300] width 103 height 43
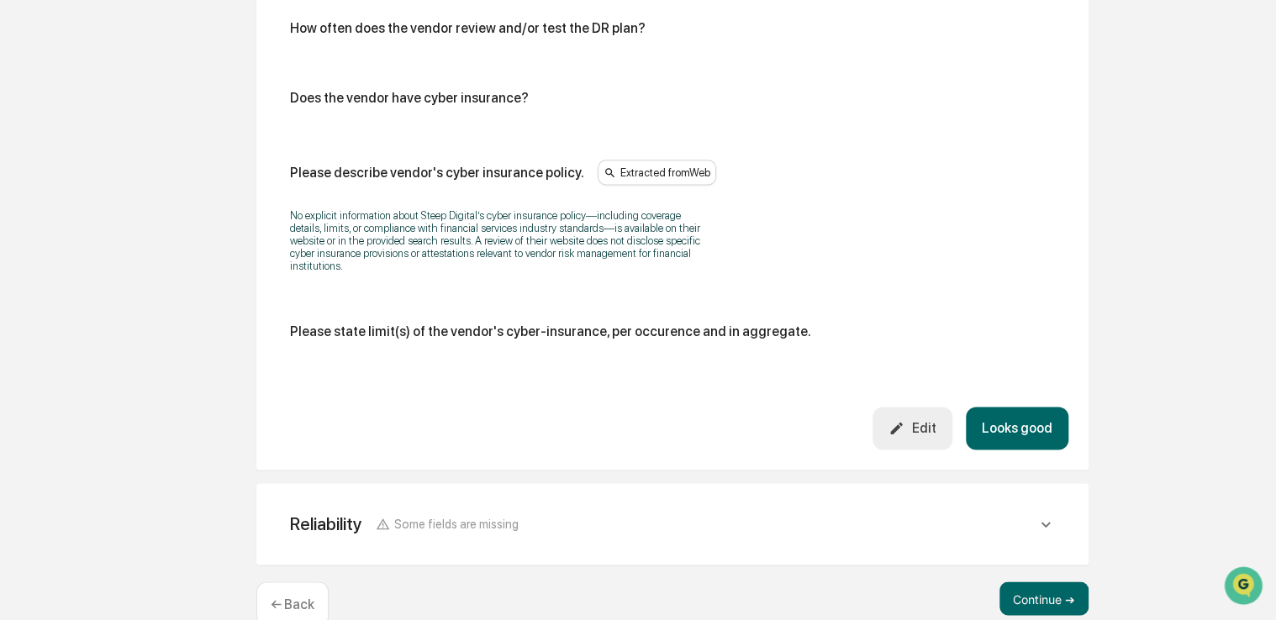
scroll to position [1022, 0]
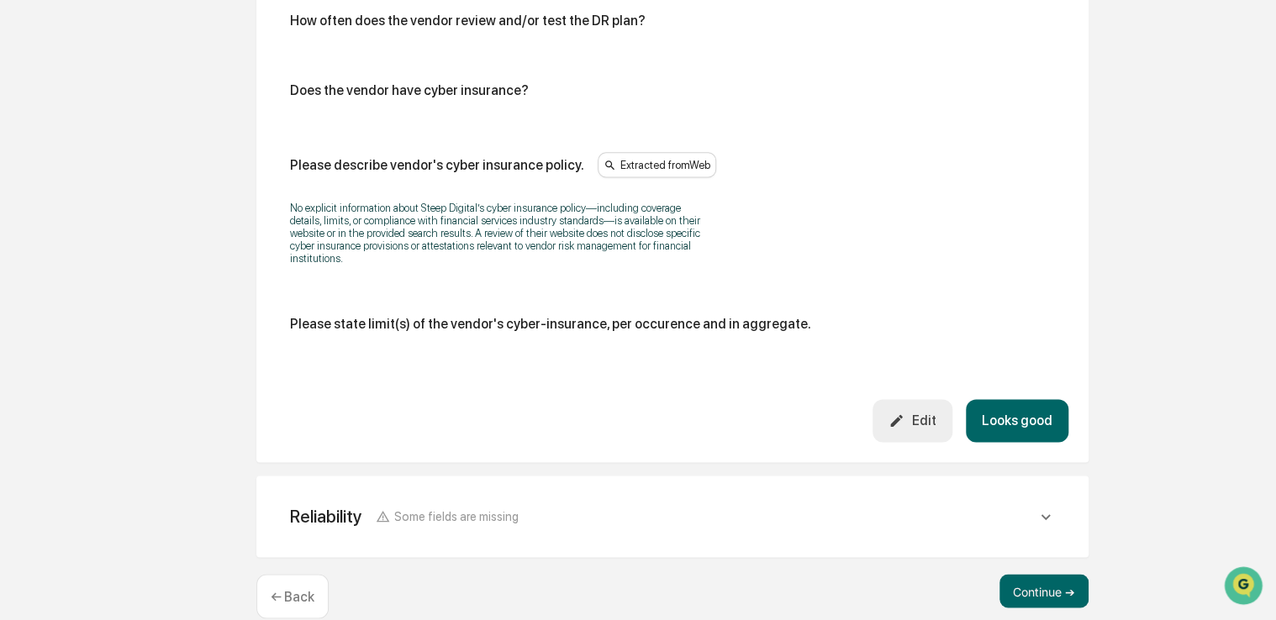
click at [996, 405] on button "Looks good" at bounding box center [1016, 420] width 103 height 43
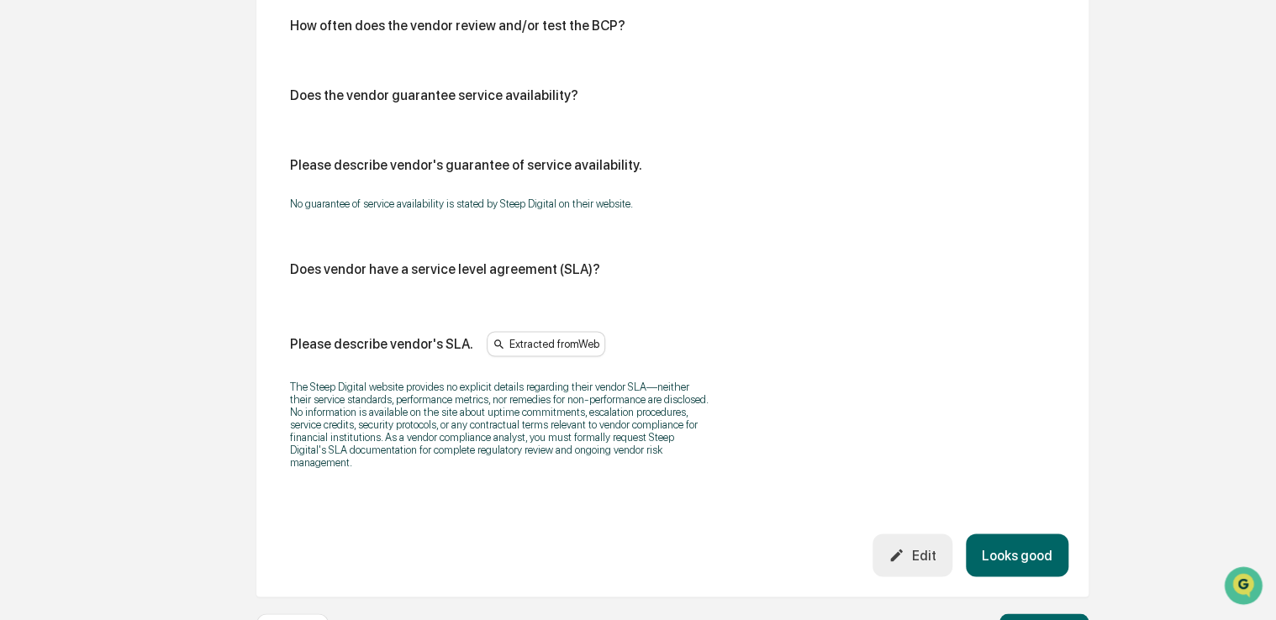
scroll to position [1153, 0]
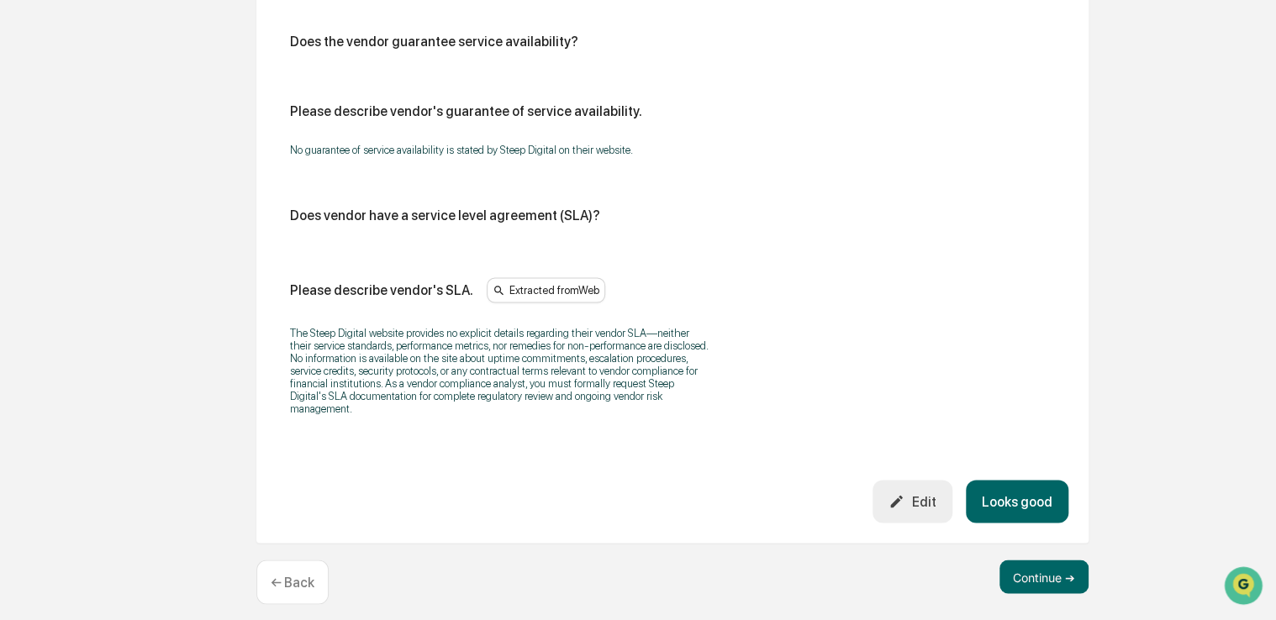
click at [1018, 500] on button "Looks good" at bounding box center [1016, 501] width 103 height 43
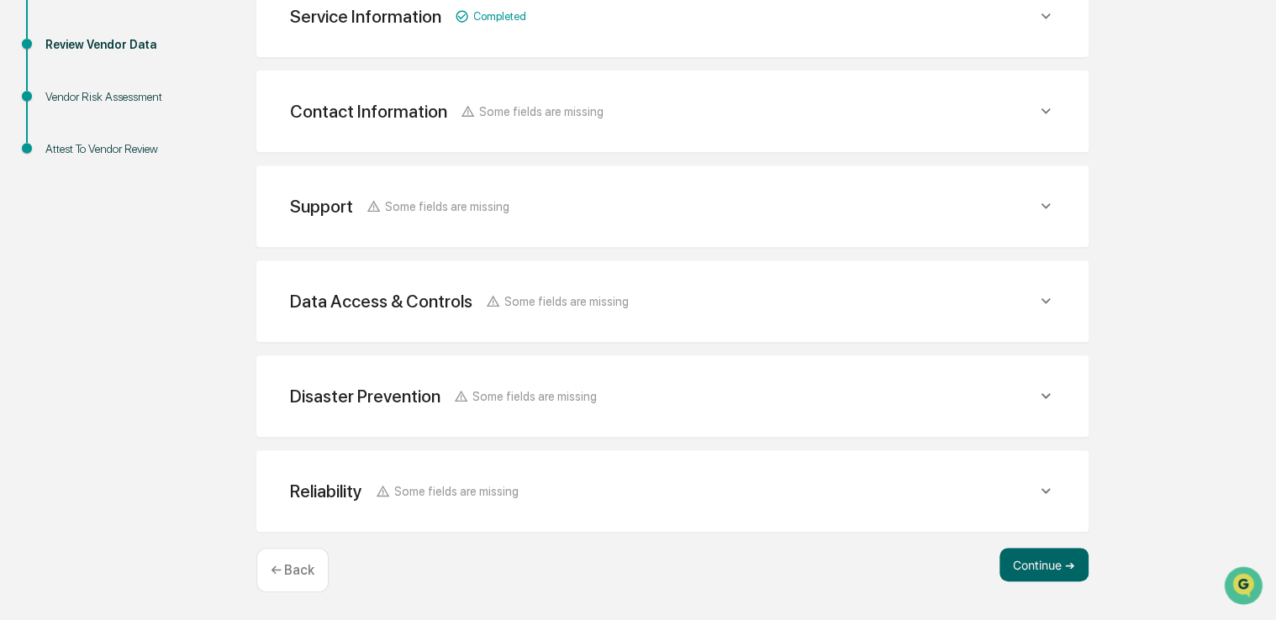
scroll to position [321, 0]
click at [1030, 557] on button "Continue ➔" at bounding box center [1043, 567] width 89 height 34
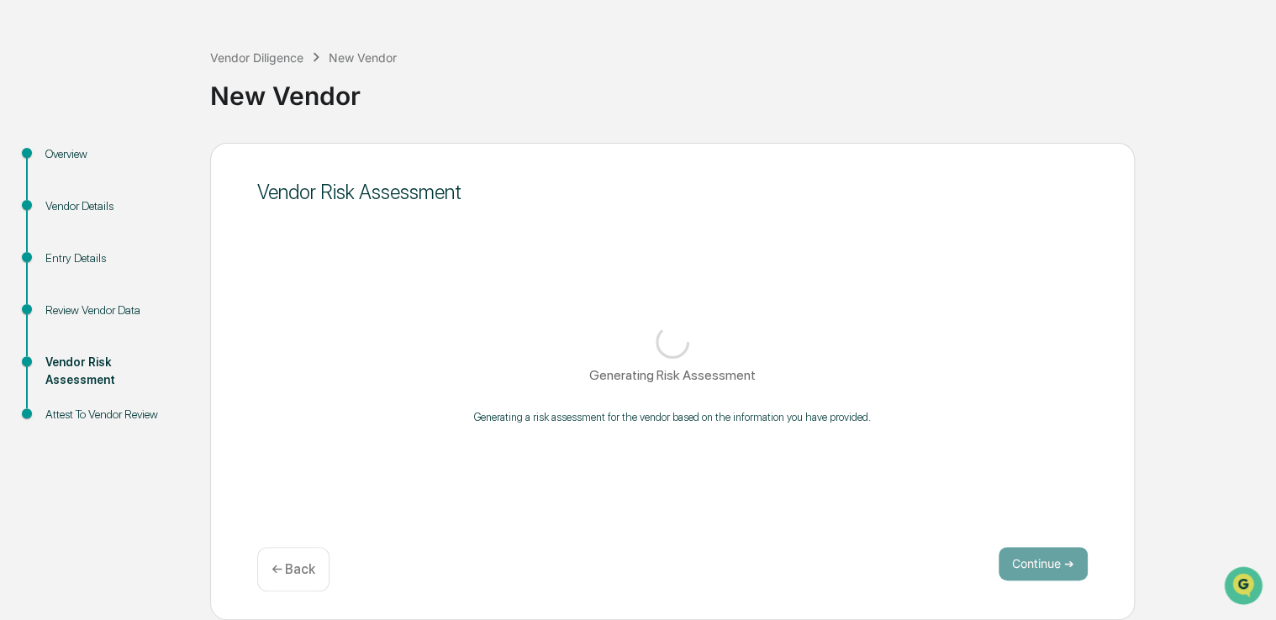
scroll to position [55, 0]
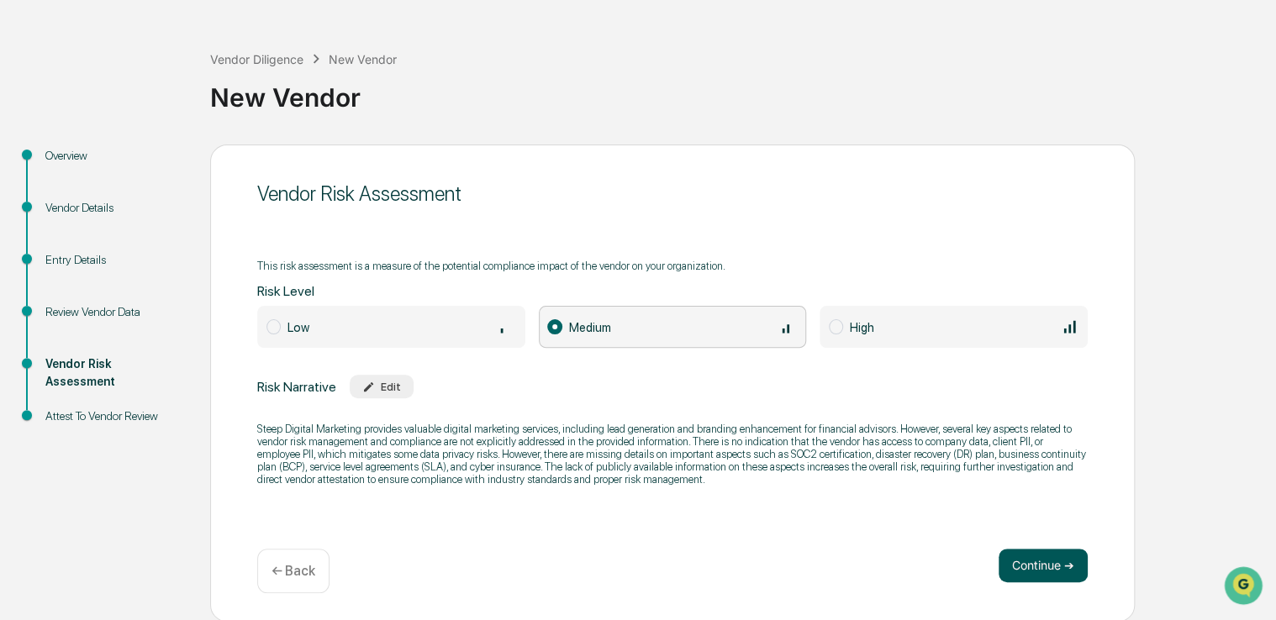
click at [1018, 564] on button "Continue ➔" at bounding box center [1042, 566] width 89 height 34
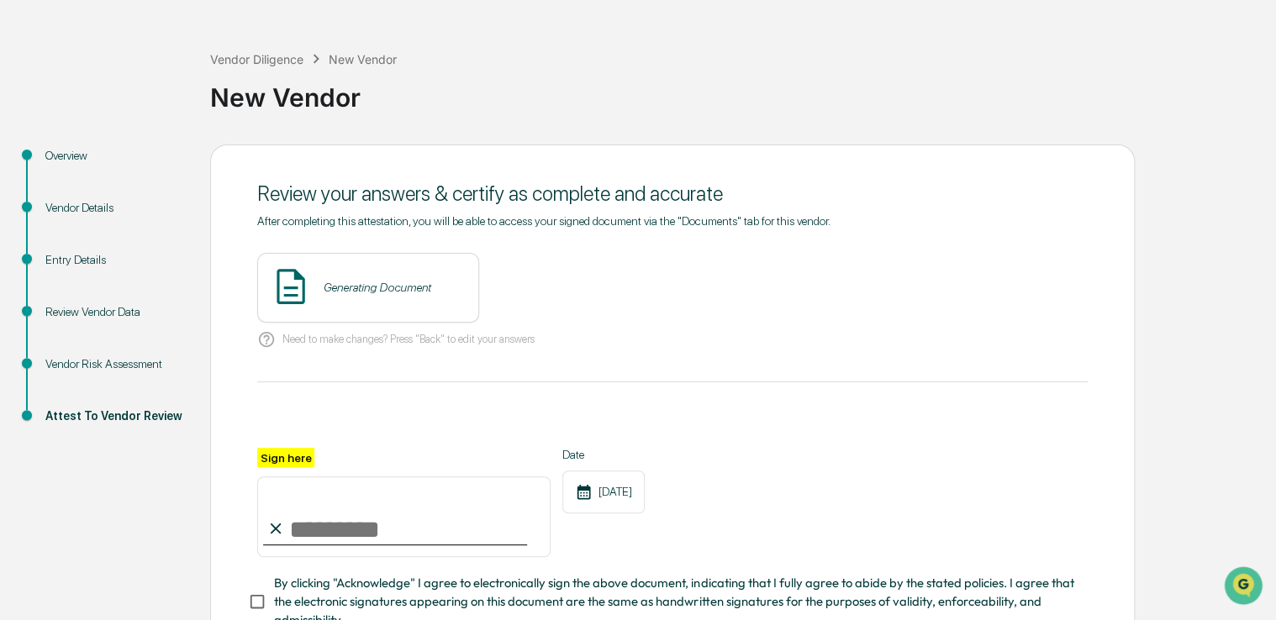
click at [390, 515] on input "Sign here" at bounding box center [403, 516] width 293 height 81
type input "**********"
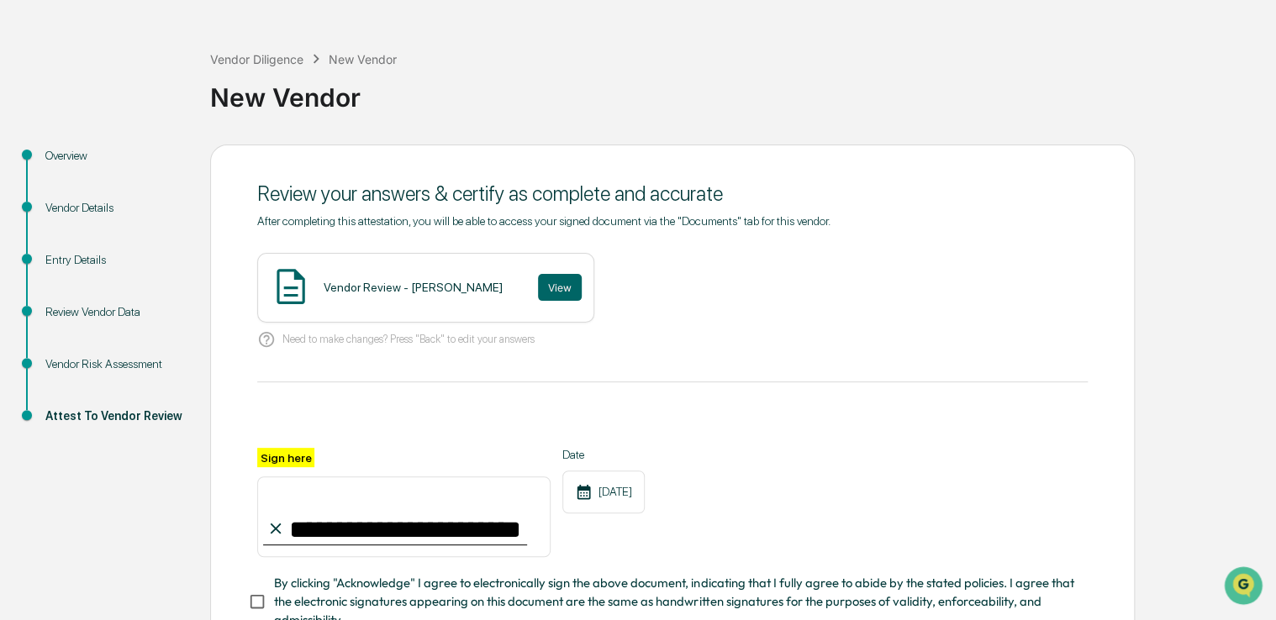
click at [324, 601] on span "By clicking "Acknowledge" I agree to electronically sign the above document, in…" at bounding box center [674, 602] width 800 height 56
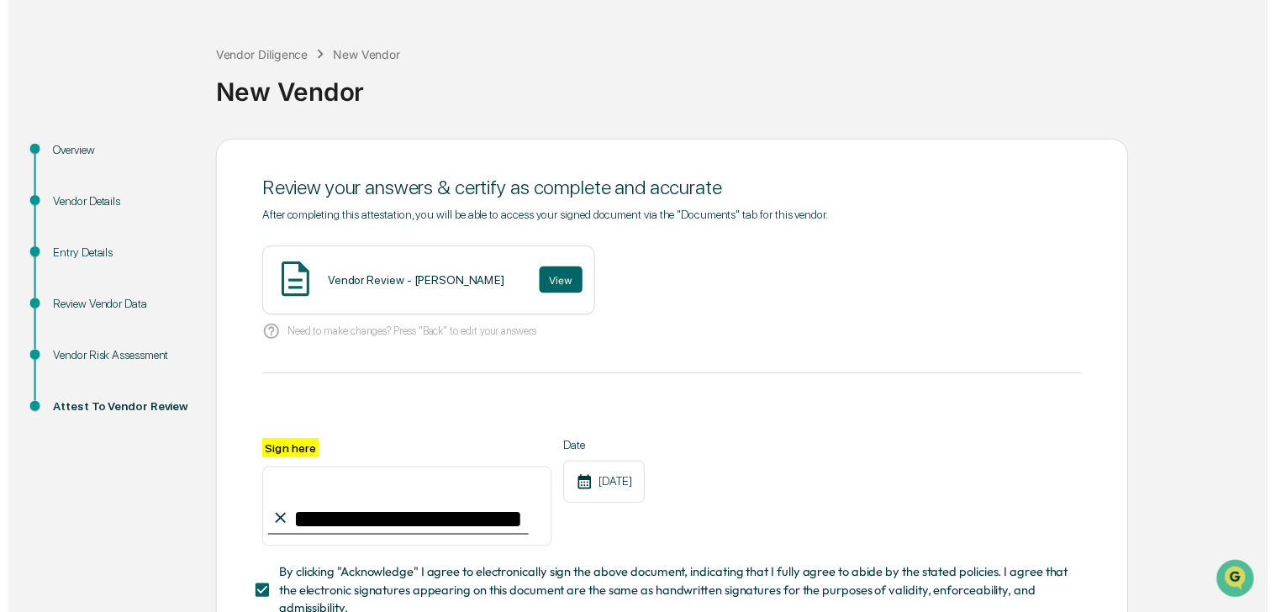
scroll to position [185, 0]
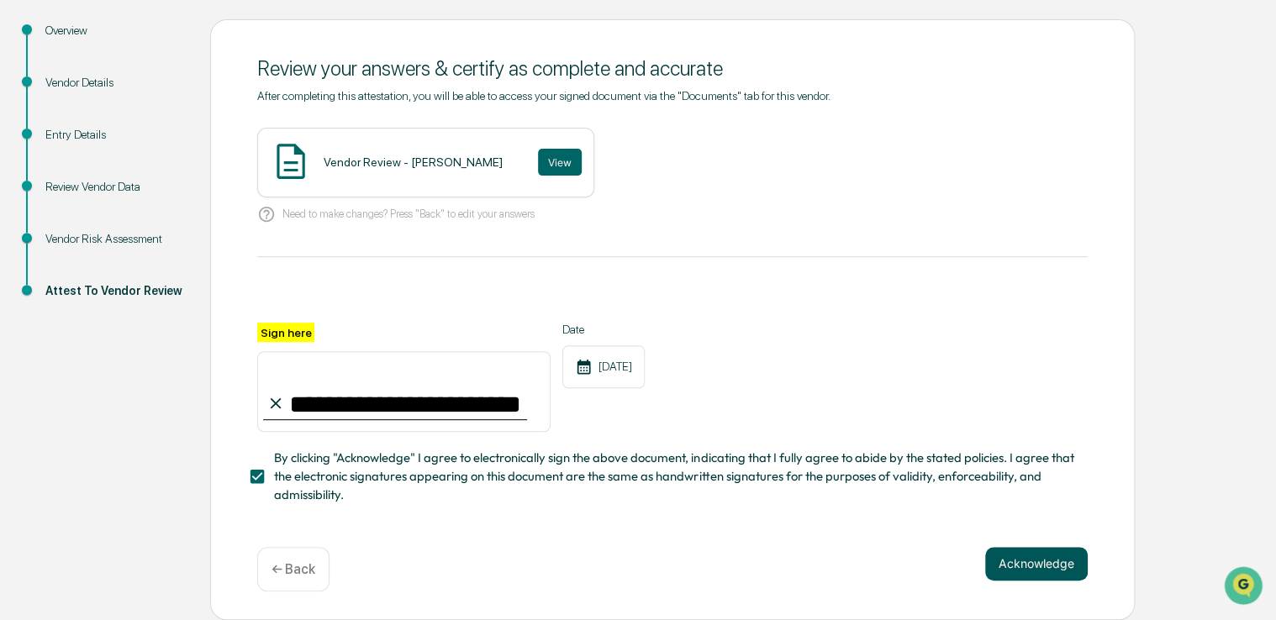
click at [1015, 567] on button "Acknowledge" at bounding box center [1036, 564] width 103 height 34
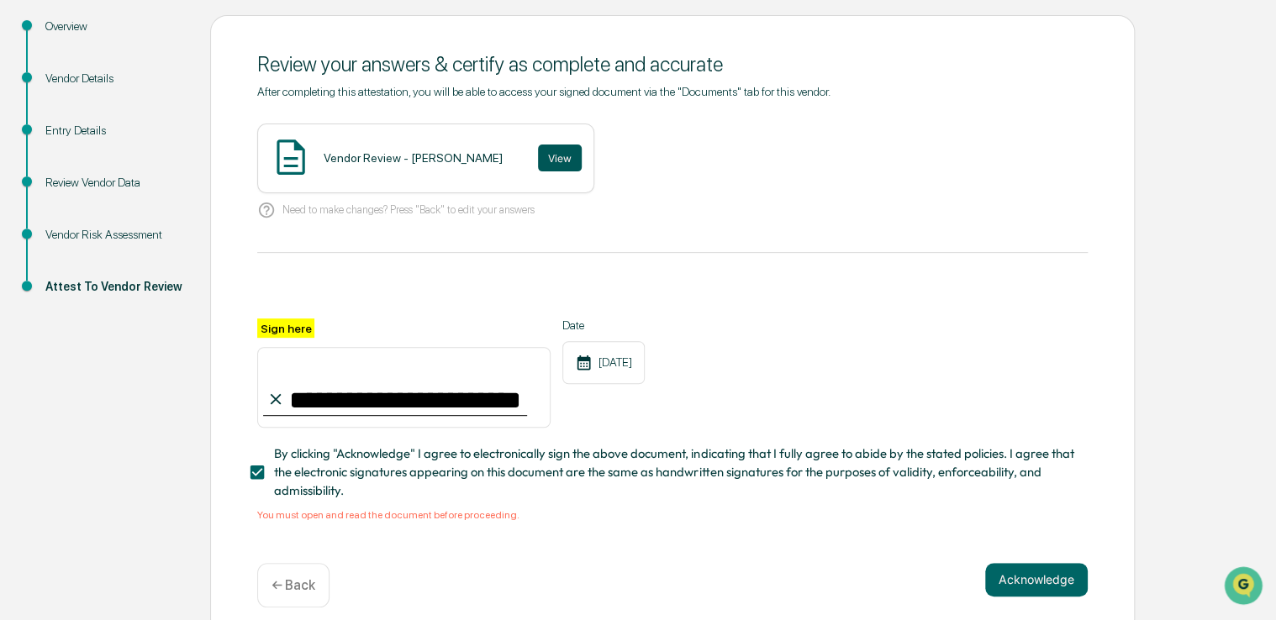
click at [538, 150] on button "View" at bounding box center [560, 158] width 44 height 27
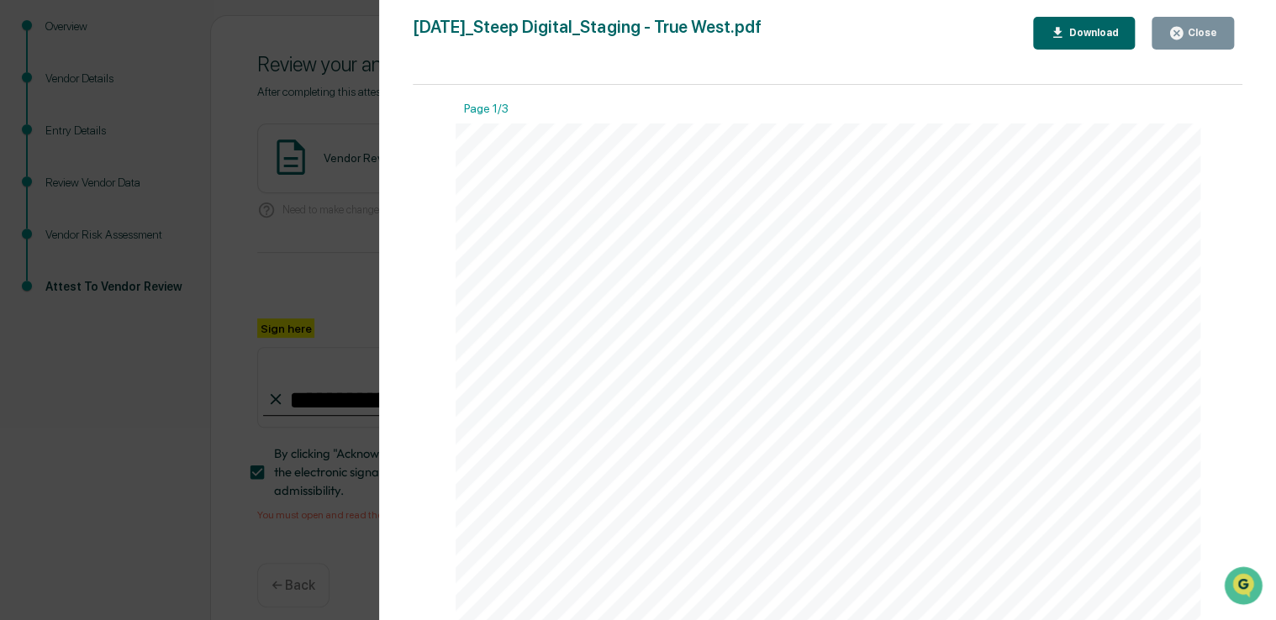
click at [1160, 44] on button "Close" at bounding box center [1192, 33] width 82 height 33
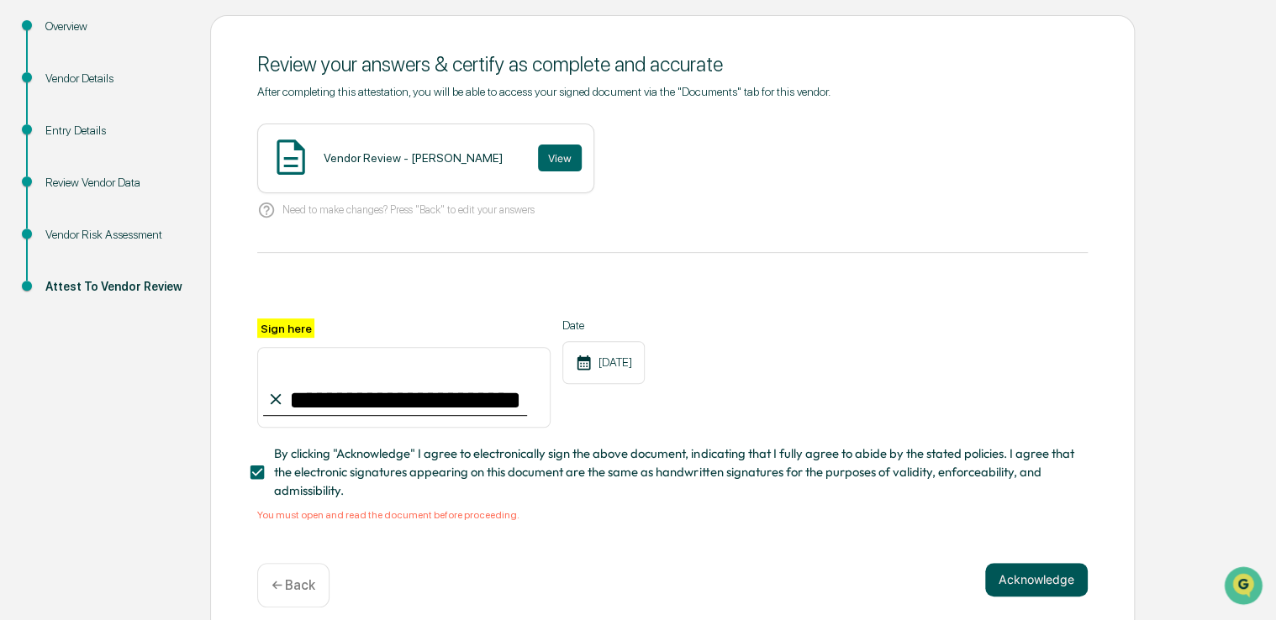
click at [1003, 593] on button "Acknowledge" at bounding box center [1036, 580] width 103 height 34
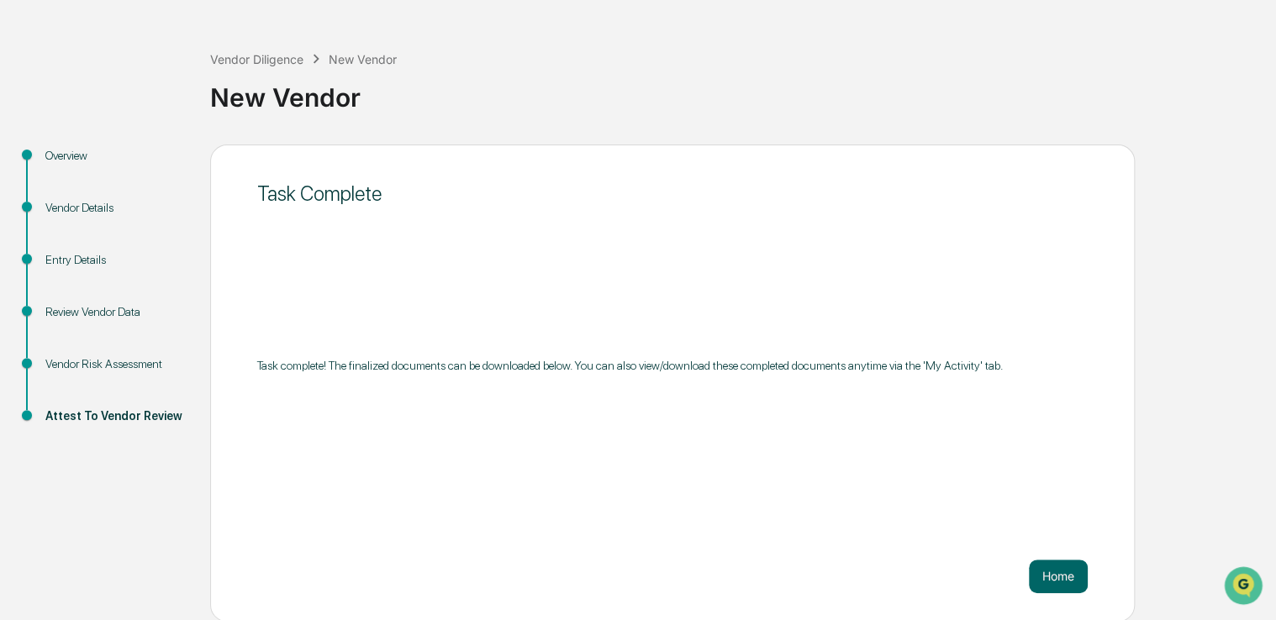
scroll to position [0, 0]
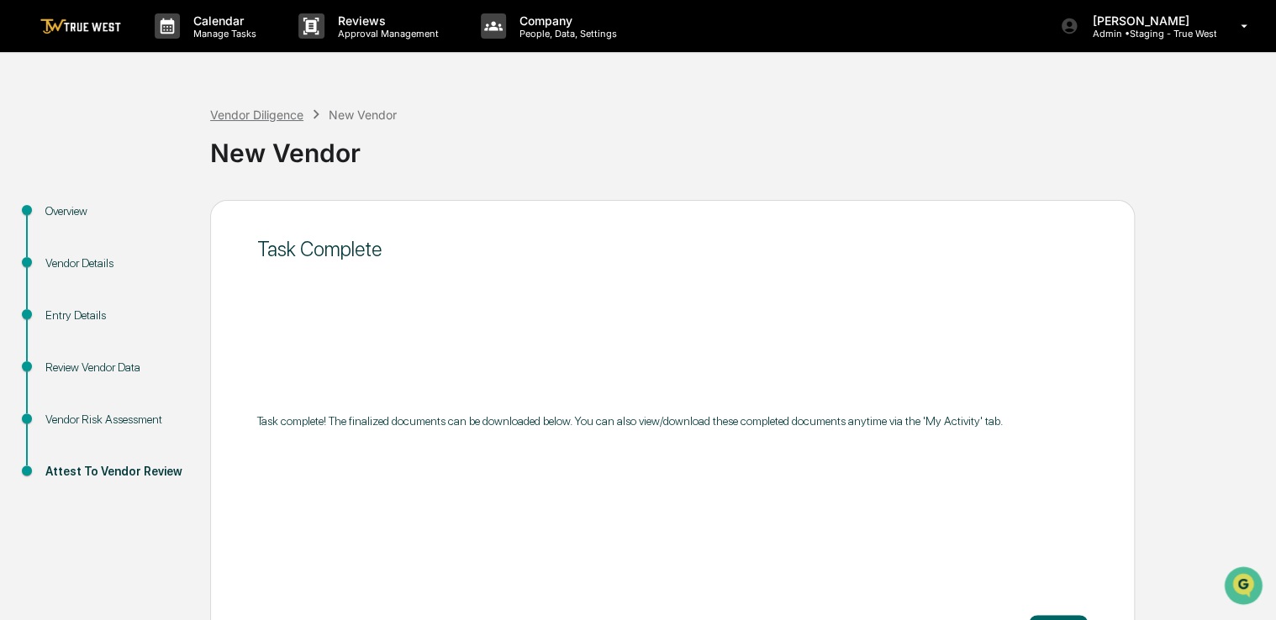
click at [262, 115] on div "Vendor Diligence" at bounding box center [256, 115] width 93 height 14
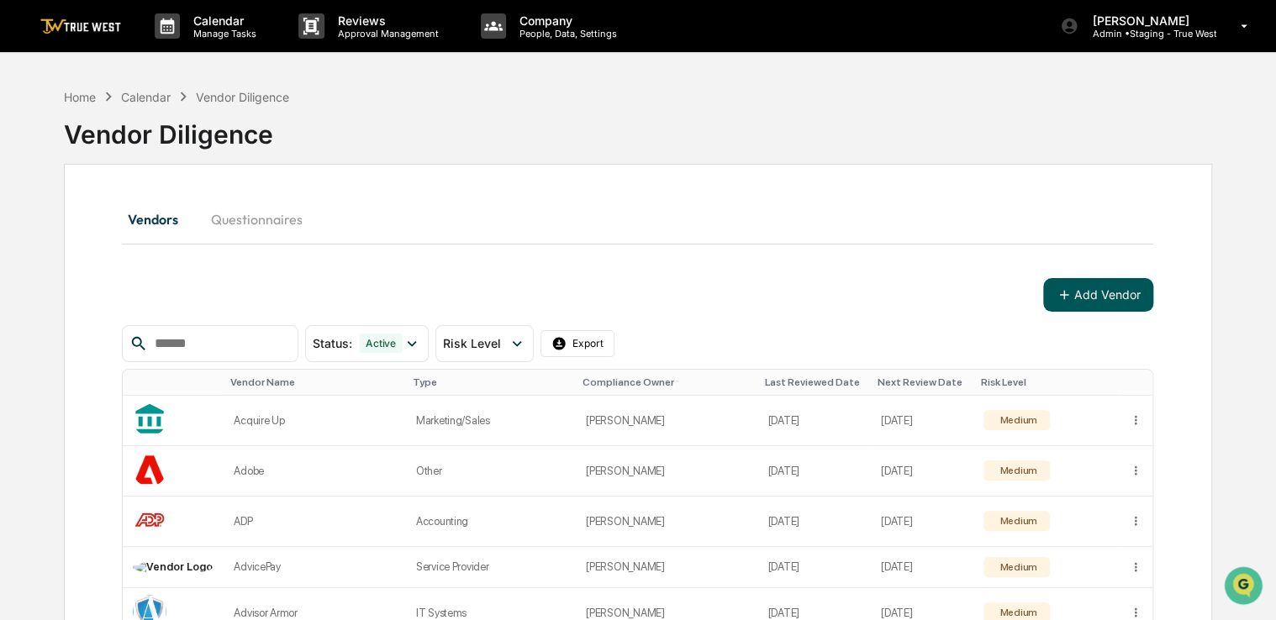
click at [1065, 302] on button "Add Vendor" at bounding box center [1098, 295] width 110 height 34
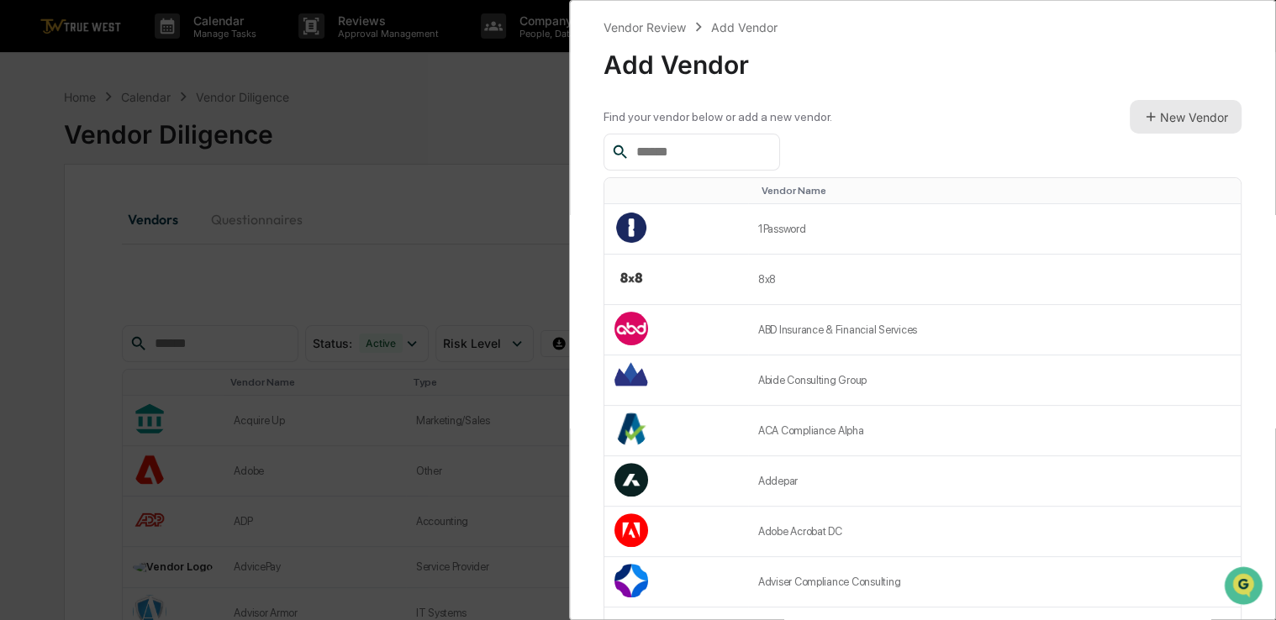
click at [1129, 126] on button "New Vendor" at bounding box center [1185, 117] width 112 height 34
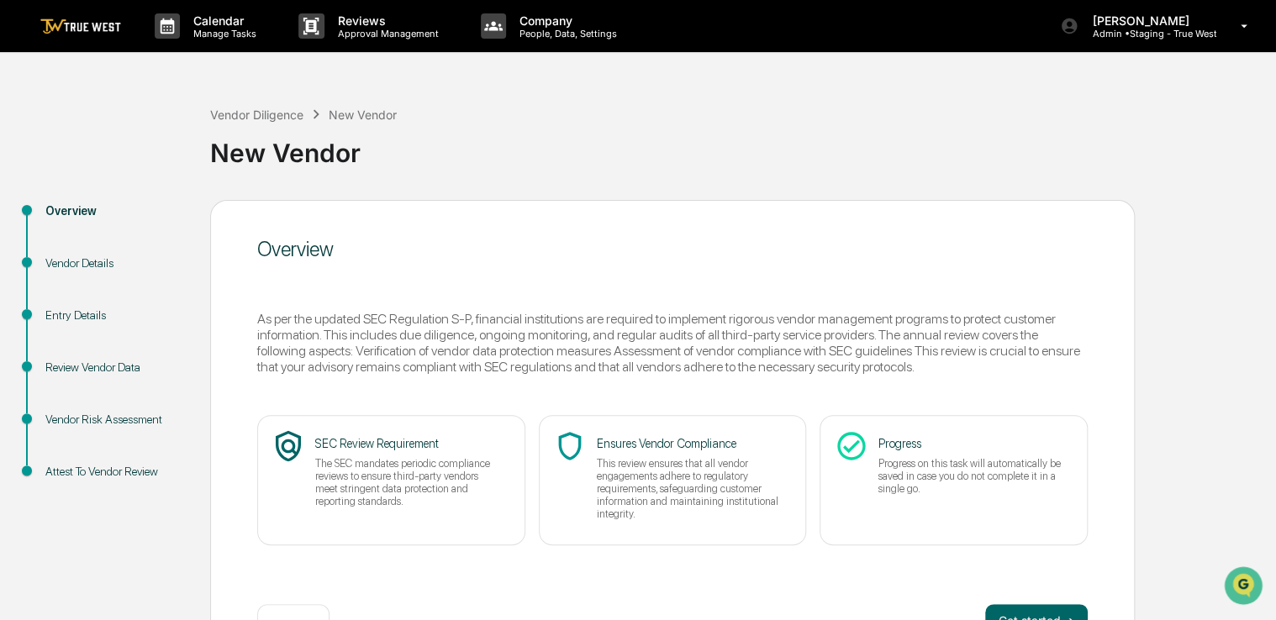
scroll to position [55, 0]
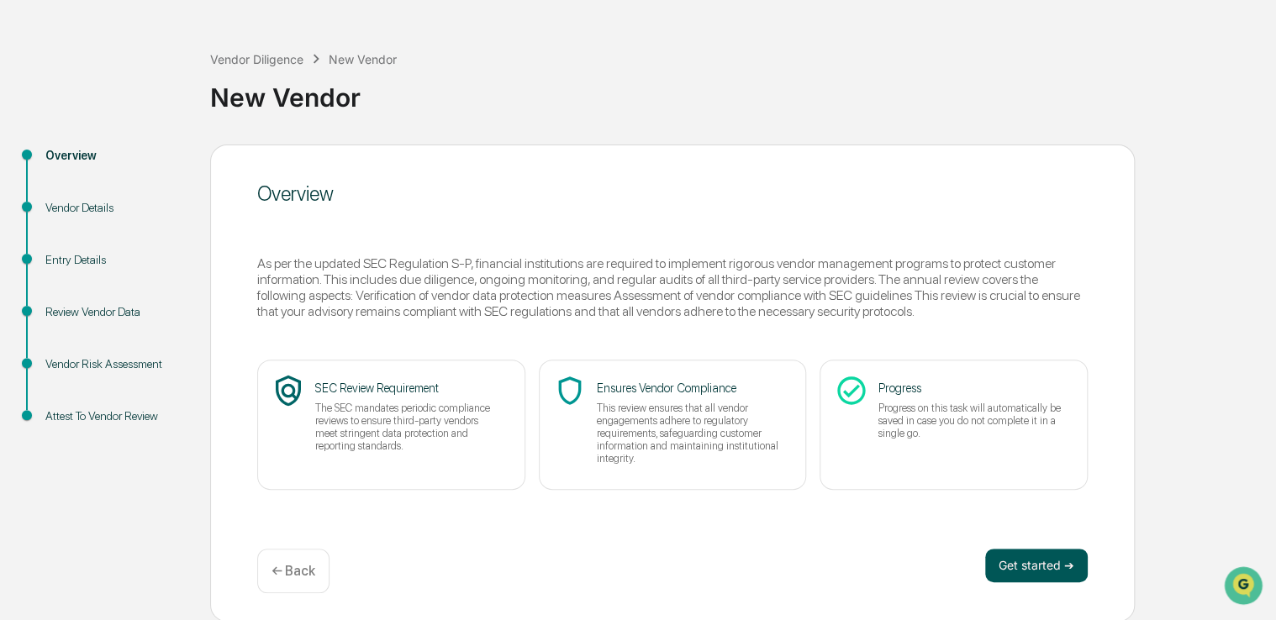
click at [1018, 550] on button "Get started ➔" at bounding box center [1036, 566] width 103 height 34
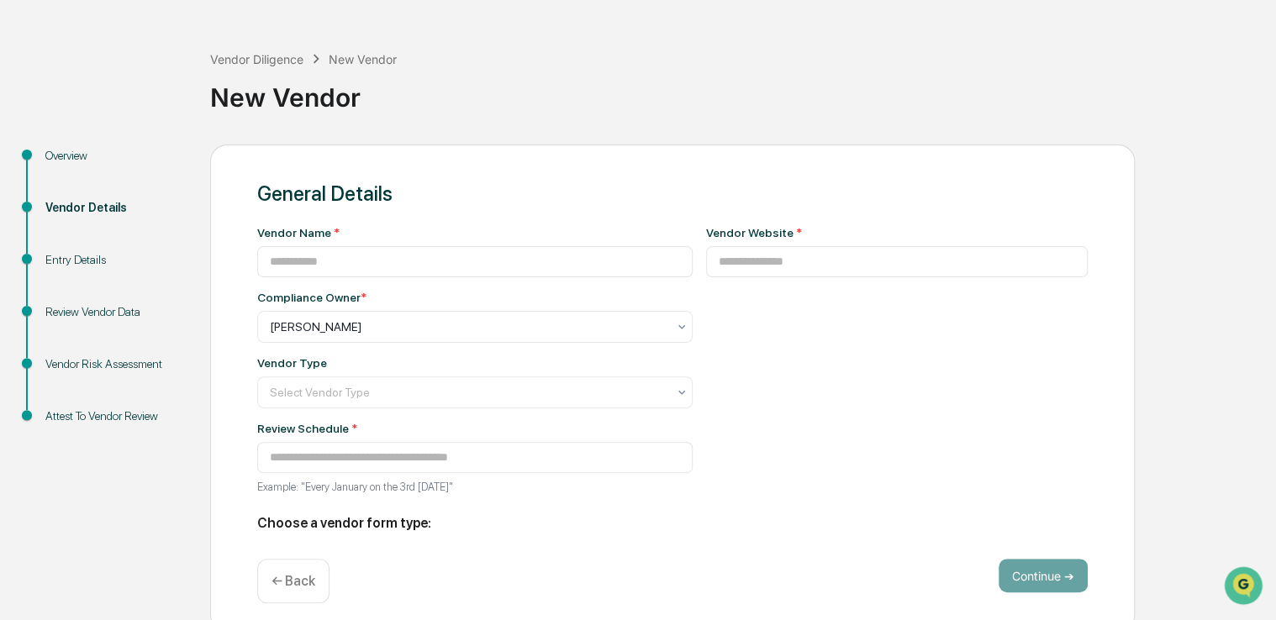
type input "**********"
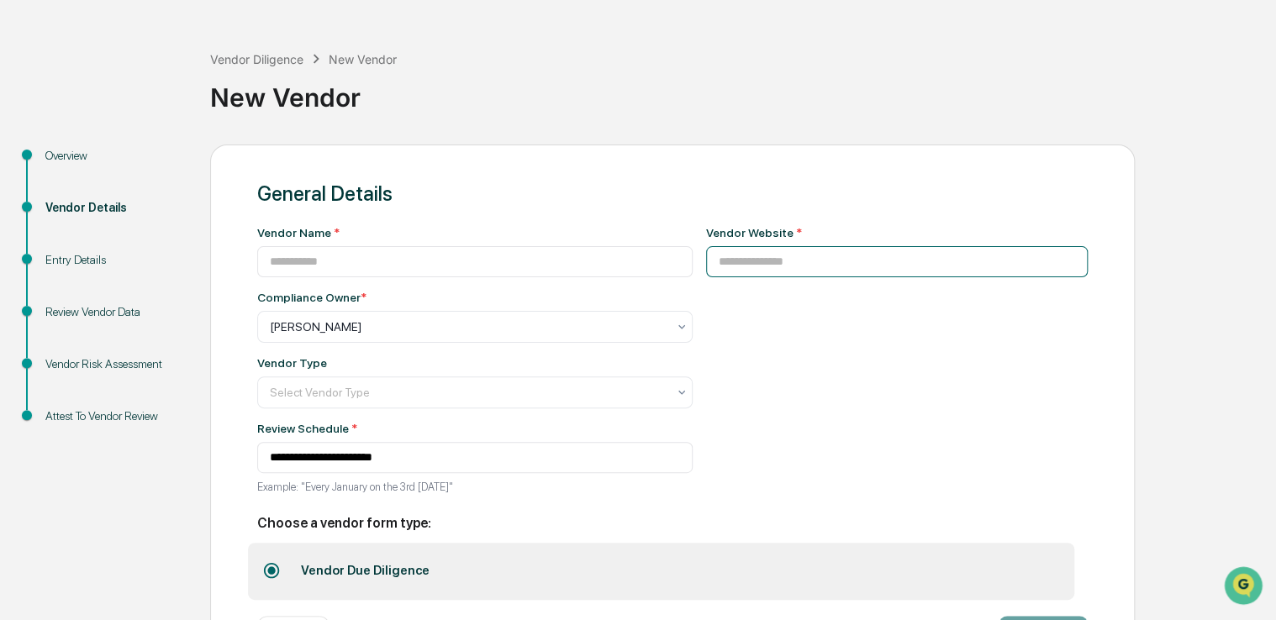
click at [776, 259] on input at bounding box center [897, 261] width 382 height 31
paste input "**********"
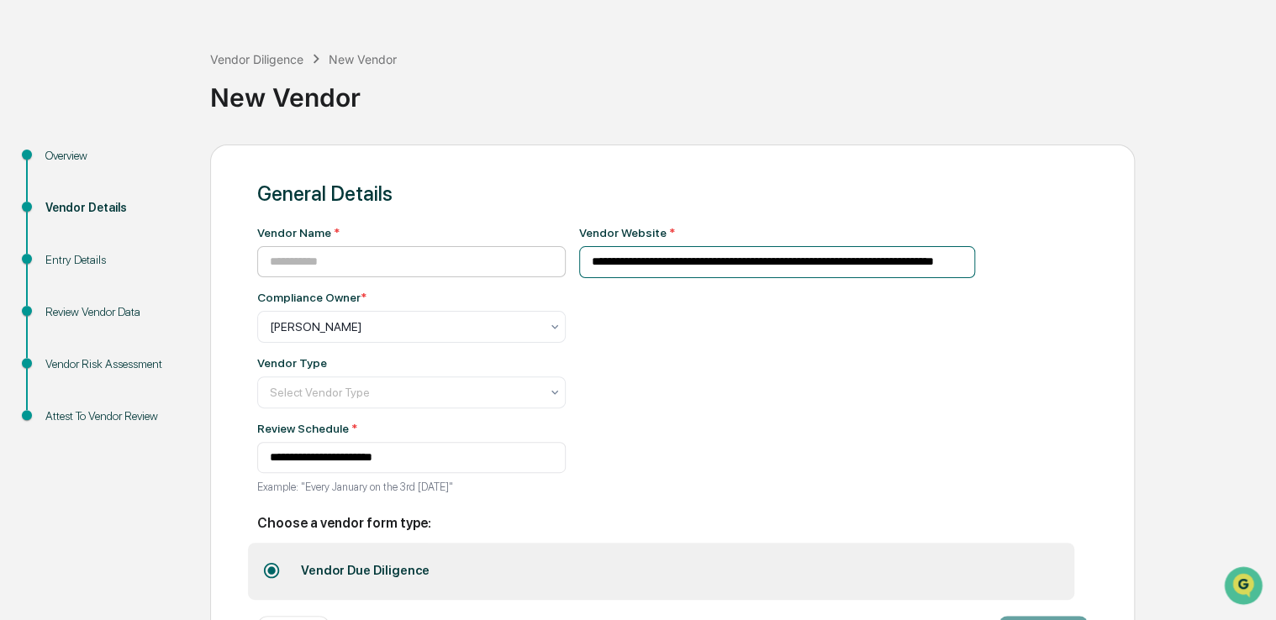
type input "**********"
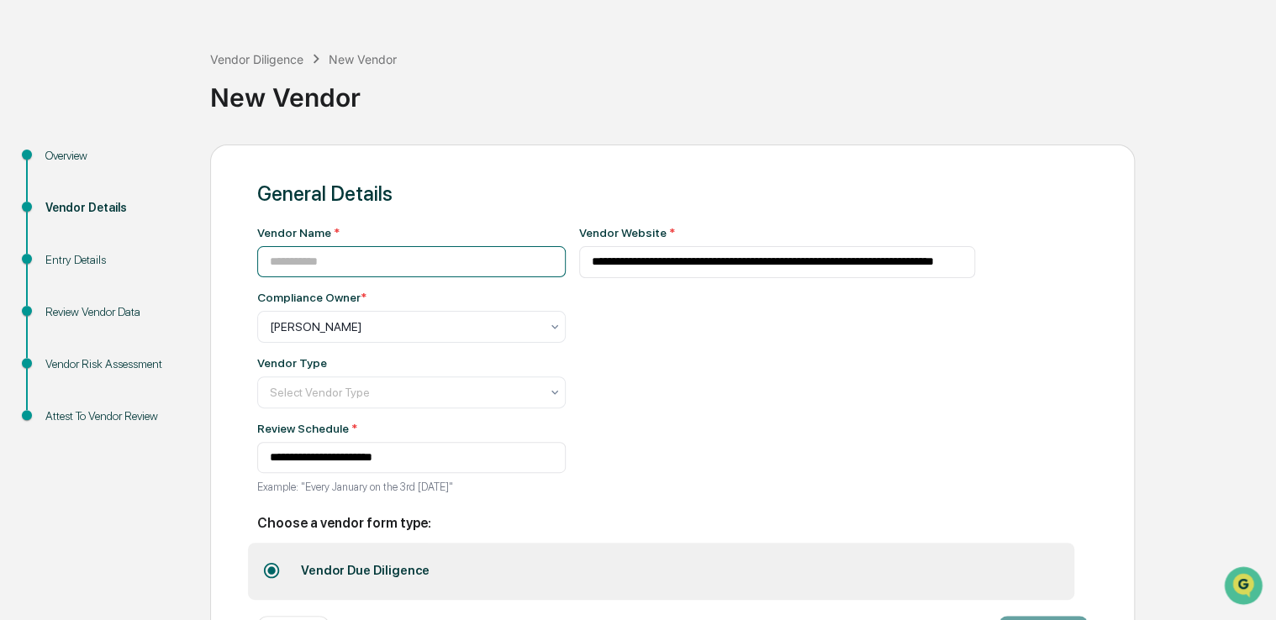
scroll to position [0, 0]
click at [512, 252] on input at bounding box center [411, 261] width 308 height 31
type input "********"
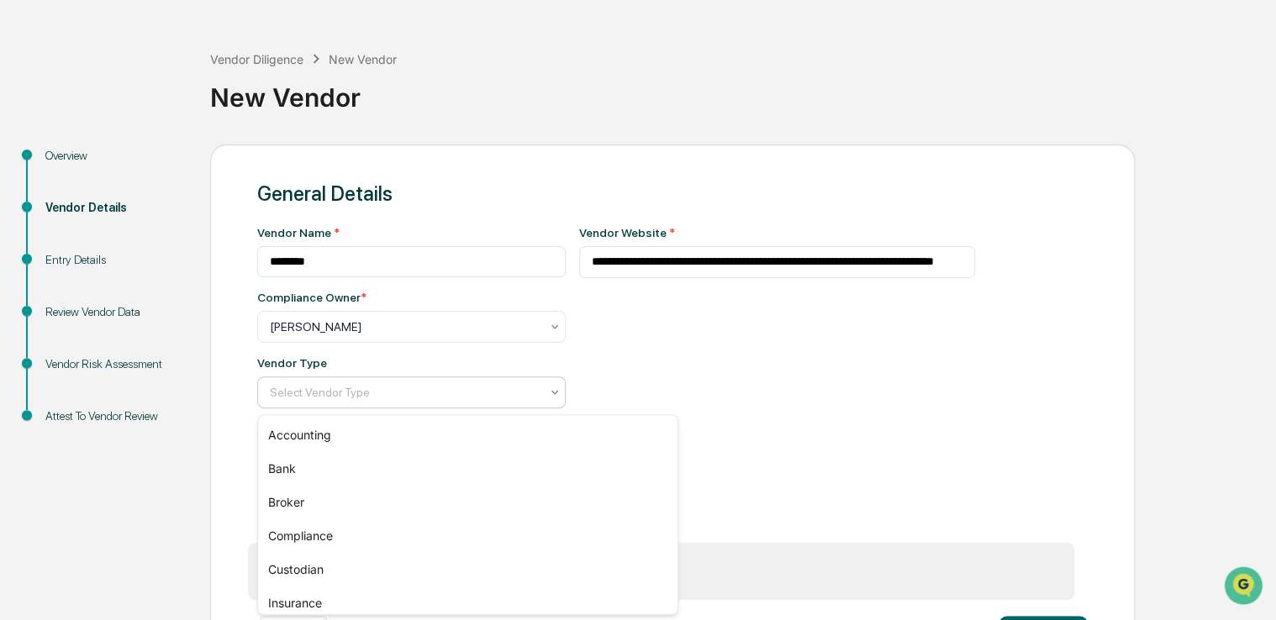
click at [383, 401] on div at bounding box center [405, 392] width 270 height 17
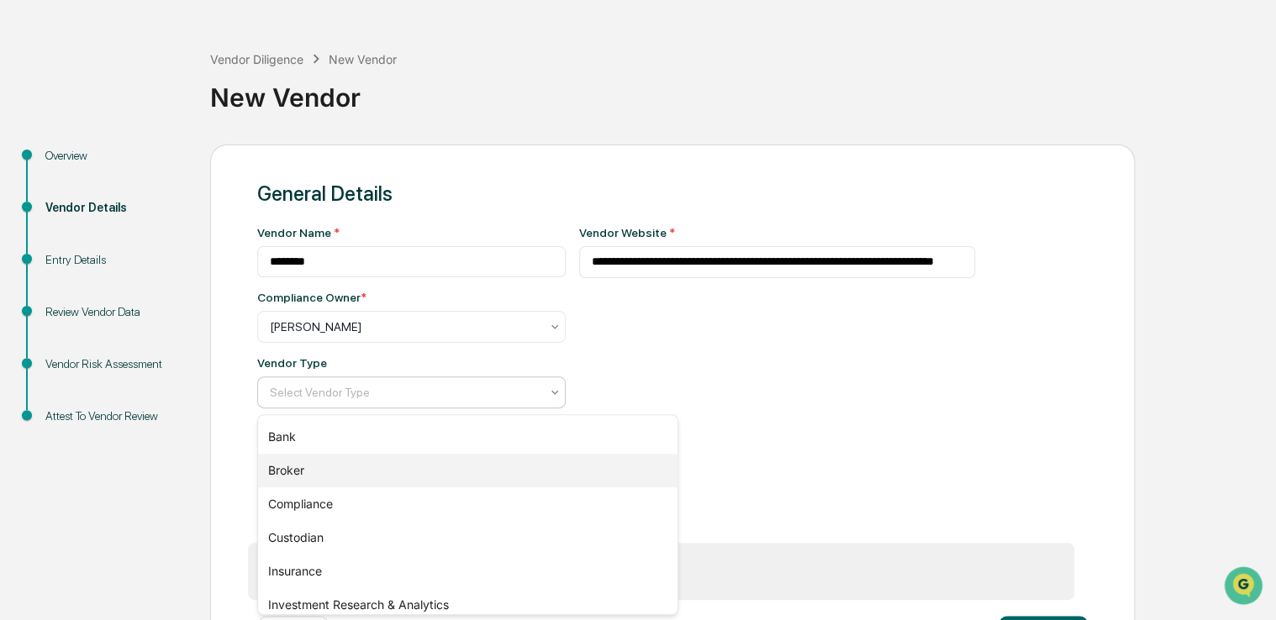
scroll to position [244, 0]
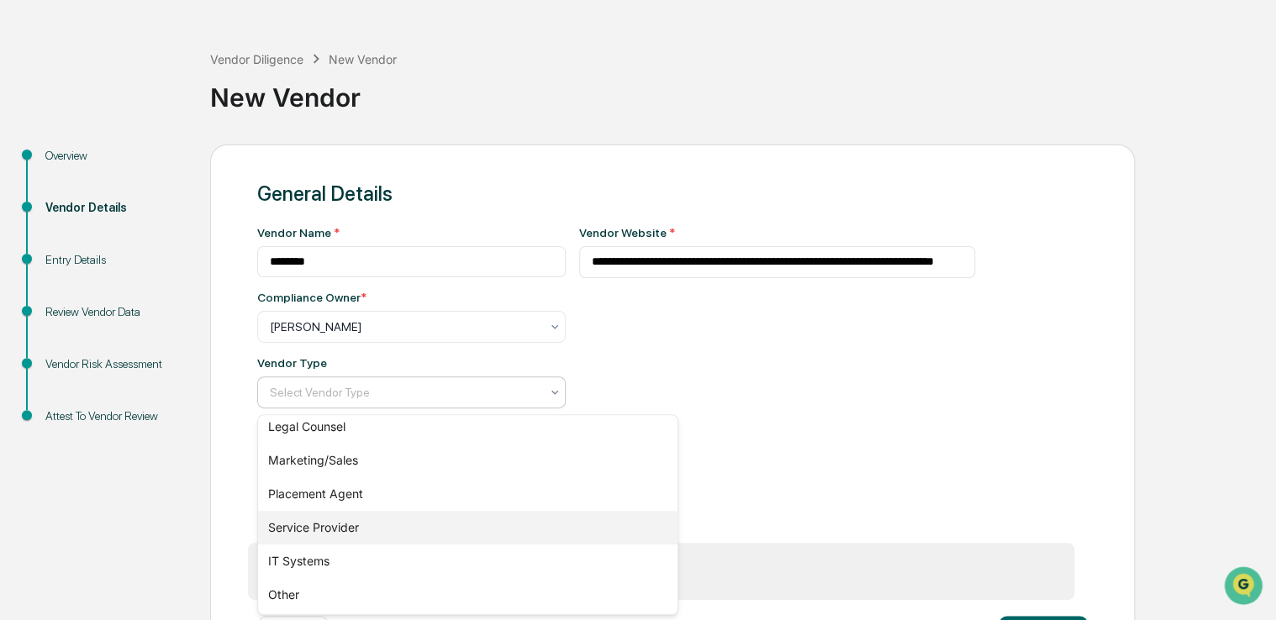
click at [398, 527] on div "Service Provider" at bounding box center [467, 528] width 419 height 34
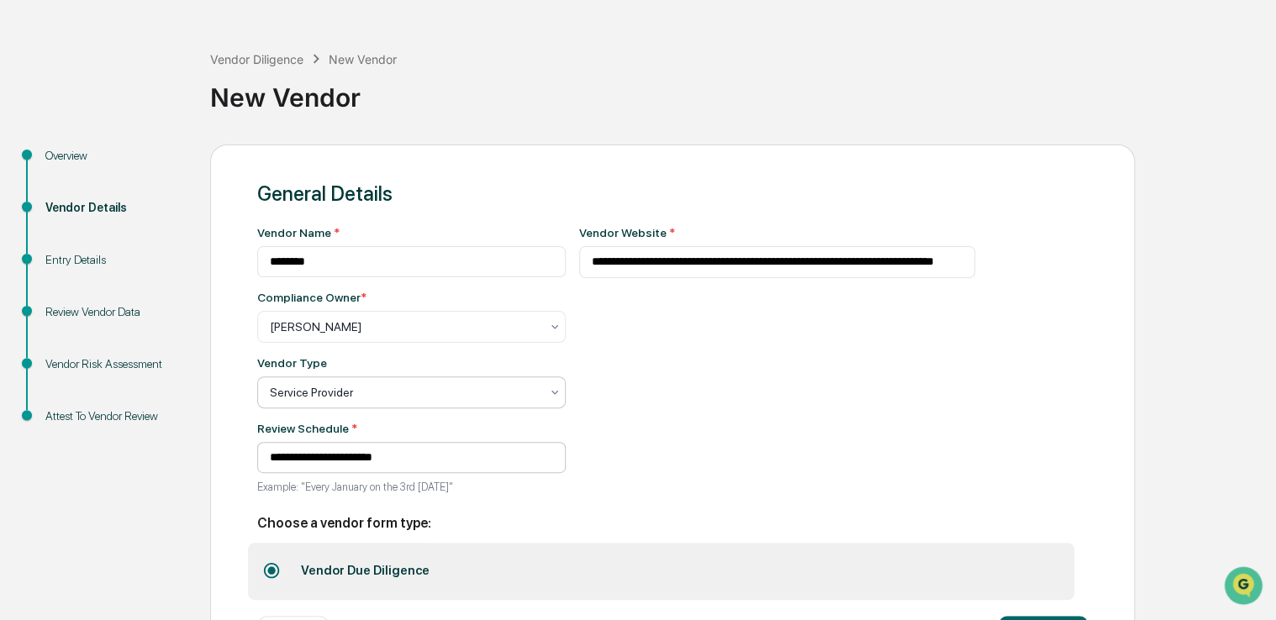
scroll to position [129, 0]
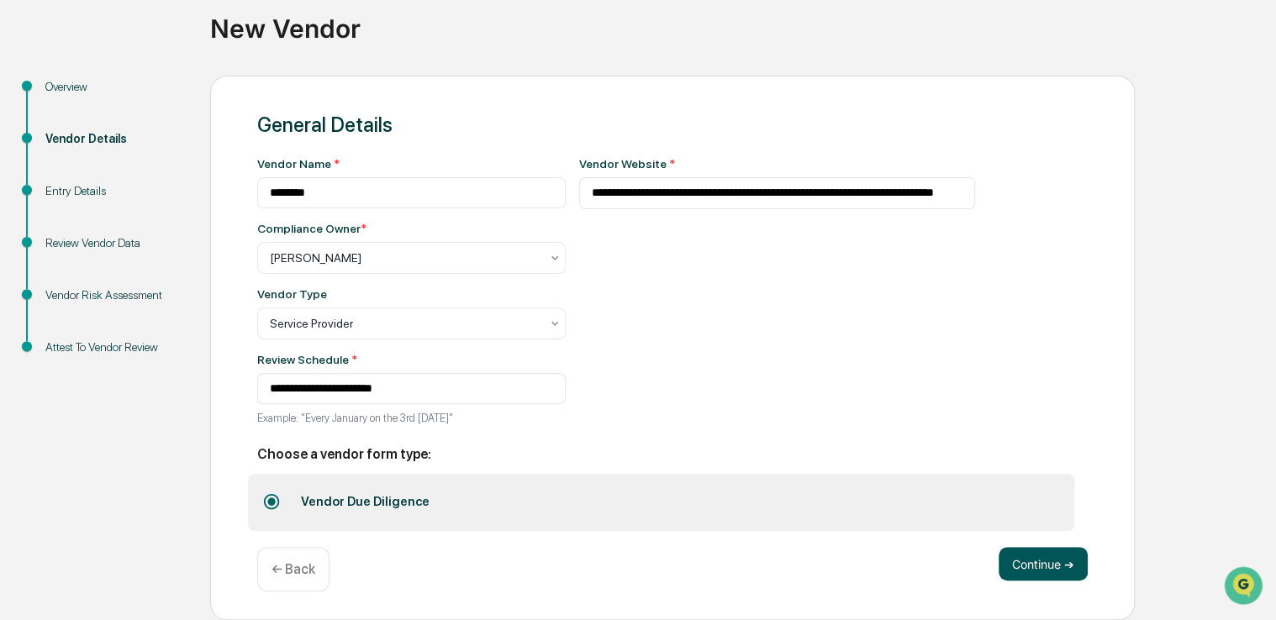
click at [1041, 573] on button "Continue ➔" at bounding box center [1042, 564] width 89 height 34
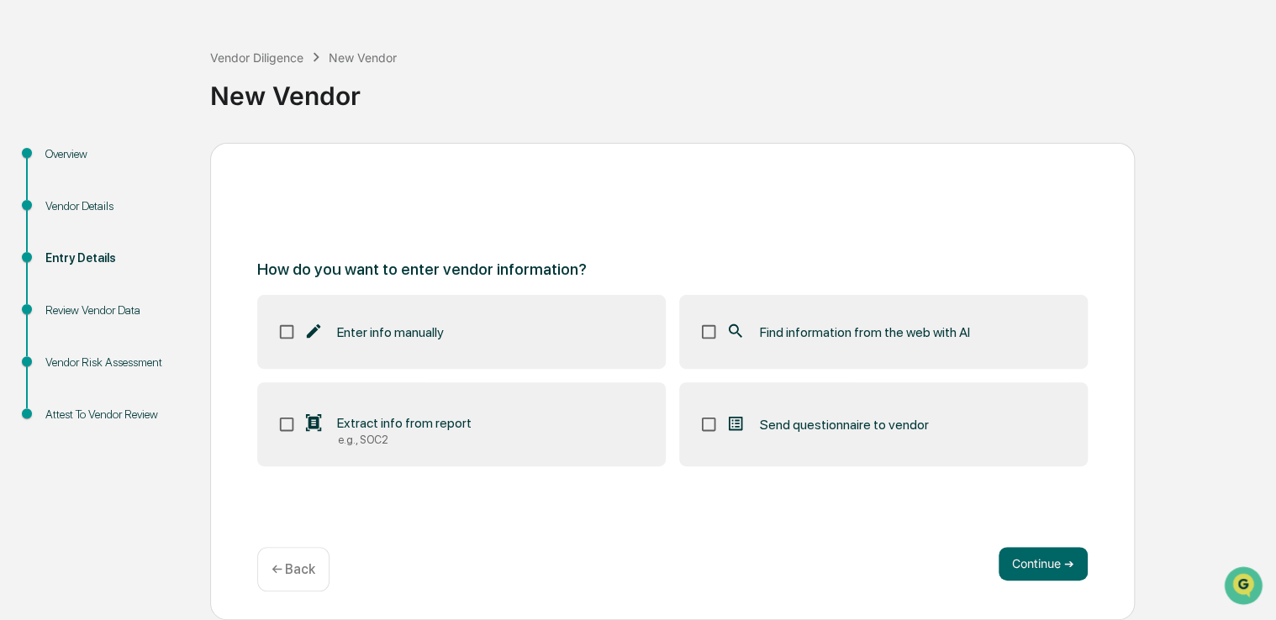
scroll to position [55, 0]
click at [901, 344] on label "Find information from the web with AI" at bounding box center [883, 334] width 408 height 74
click at [1034, 555] on button "Continue ➔" at bounding box center [1042, 566] width 89 height 34
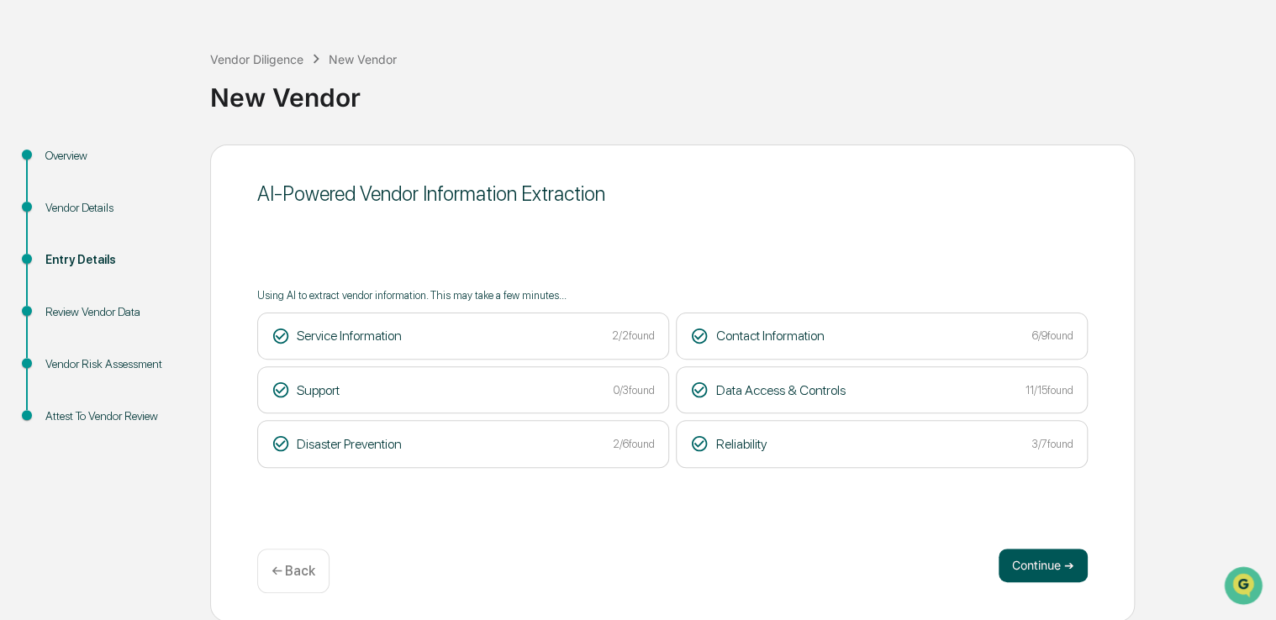
click at [1055, 555] on button "Continue ➔" at bounding box center [1042, 566] width 89 height 34
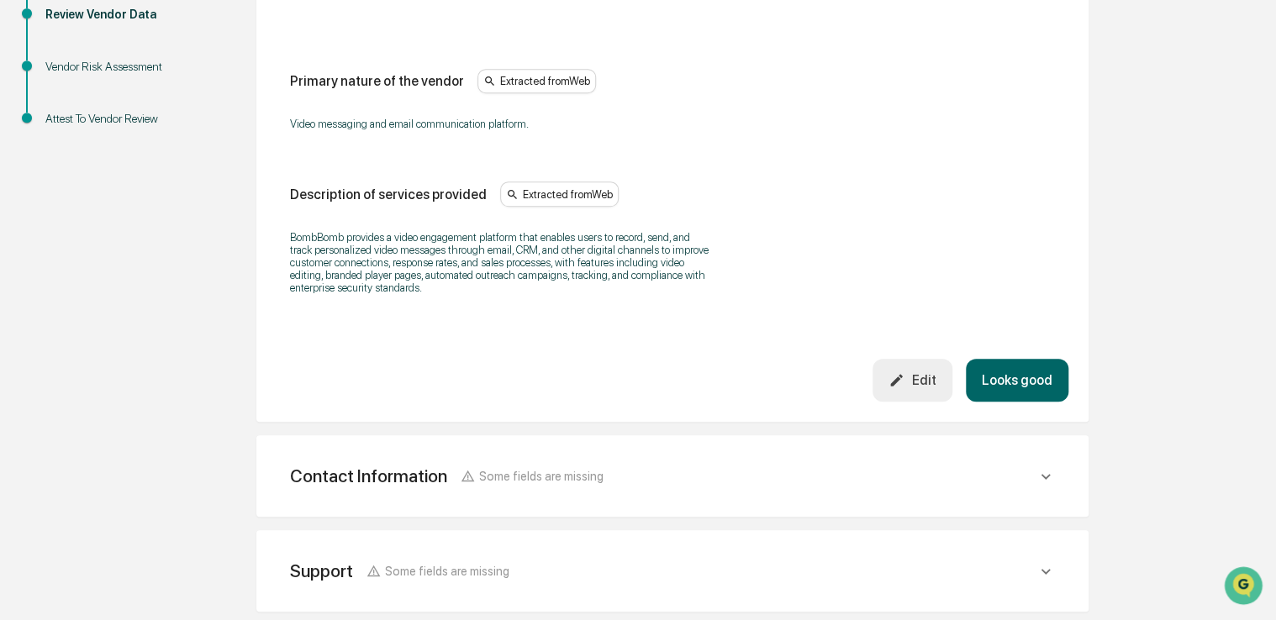
scroll to position [365, 0]
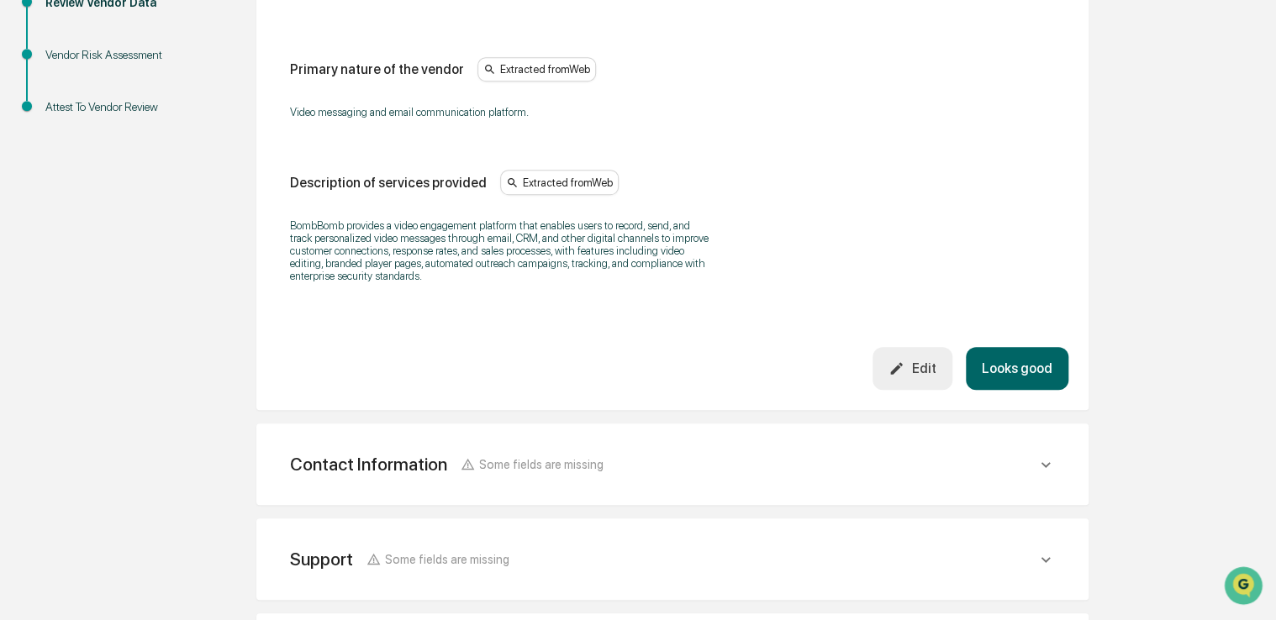
click at [1014, 359] on button "Looks good" at bounding box center [1016, 368] width 103 height 43
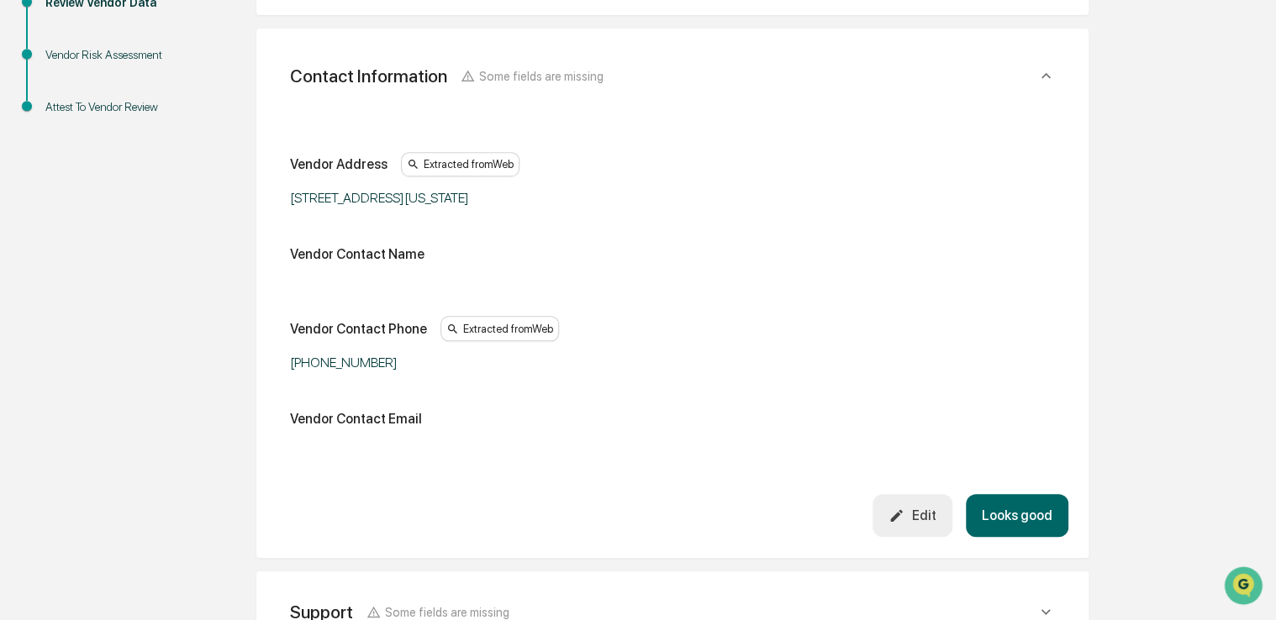
scroll to position [297, 0]
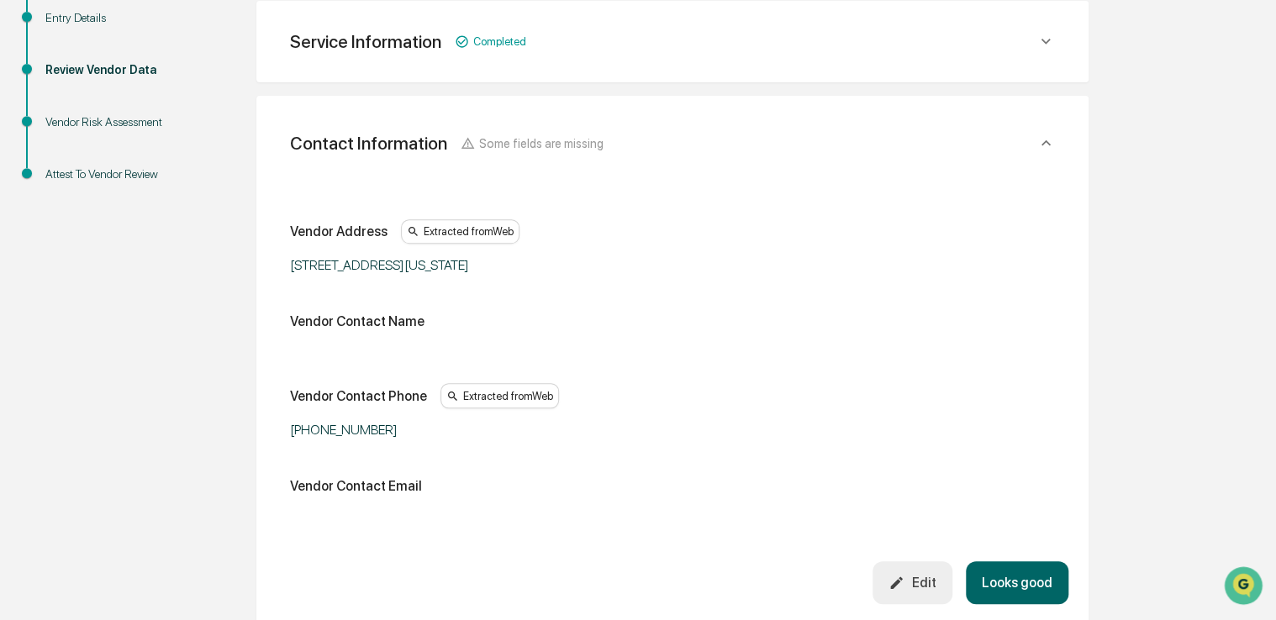
click at [999, 587] on button "Looks good" at bounding box center [1016, 582] width 103 height 43
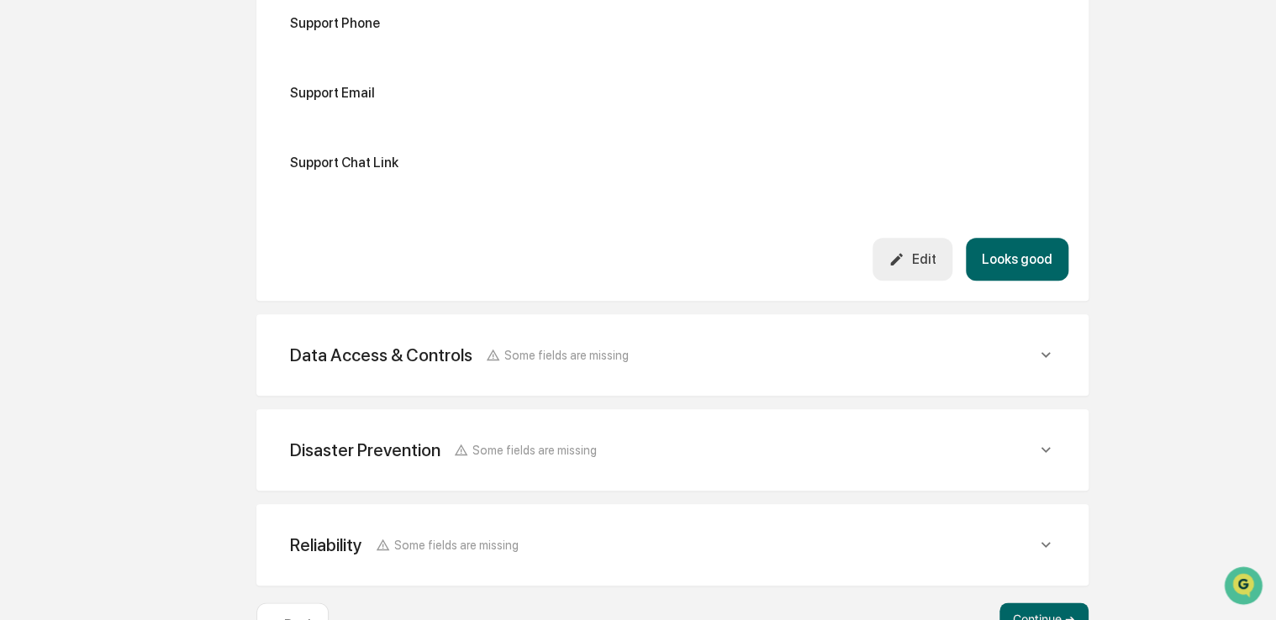
scroll to position [619, 0]
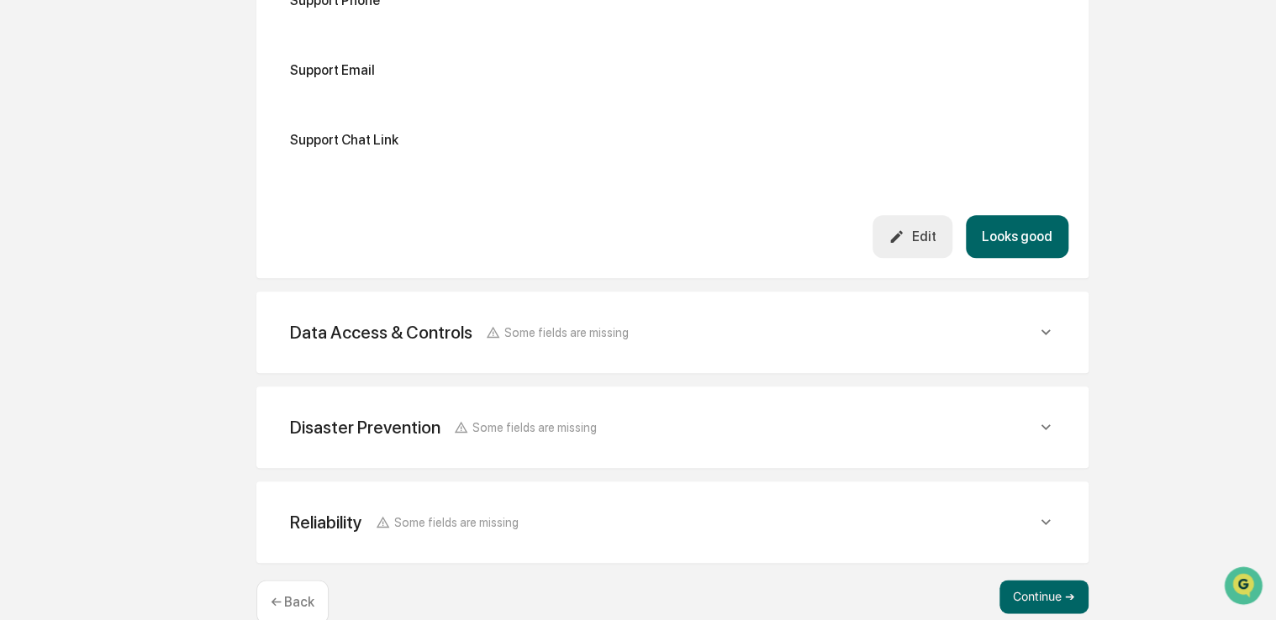
click at [953, 335] on div "Data Access & Controls Some fields are missing" at bounding box center [663, 332] width 746 height 21
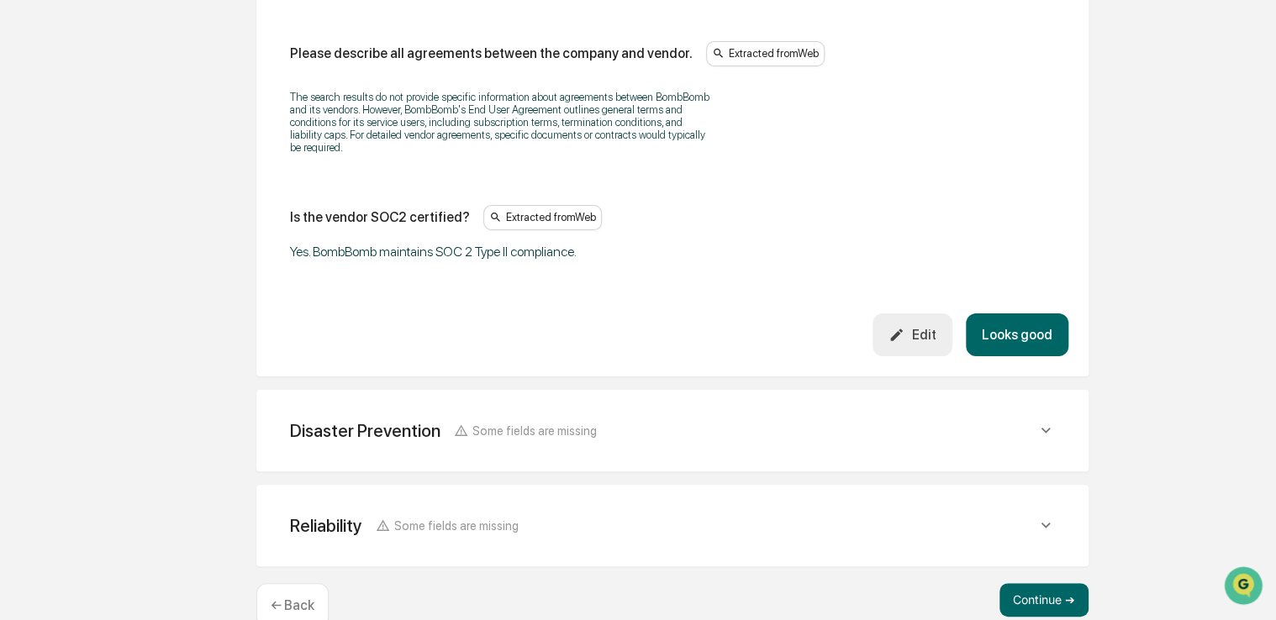
scroll to position [3129, 0]
click at [1006, 319] on button "Looks good" at bounding box center [1016, 334] width 103 height 43
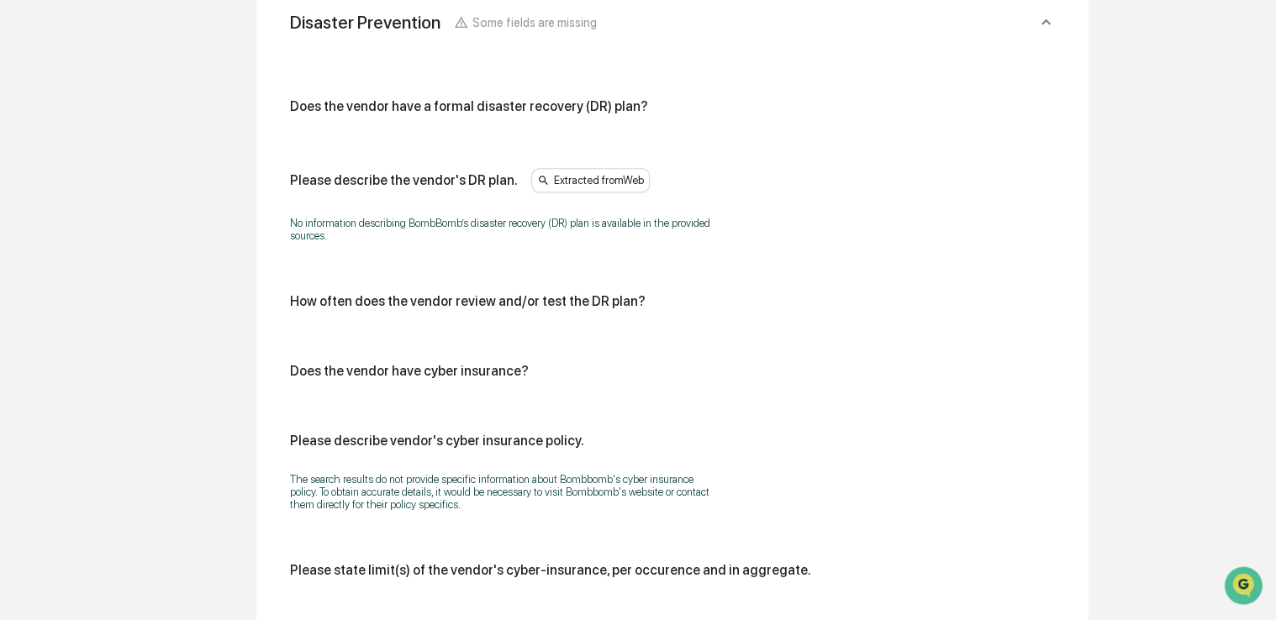
scroll to position [831, 0]
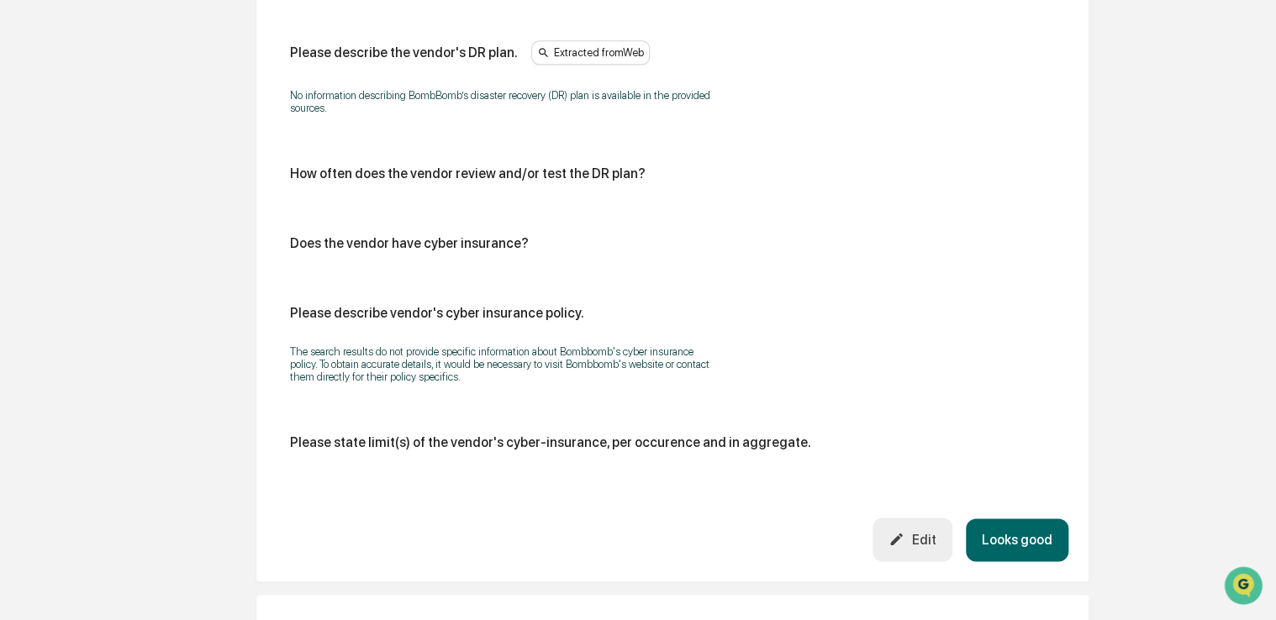
click at [998, 529] on button "Looks good" at bounding box center [1016, 539] width 103 height 43
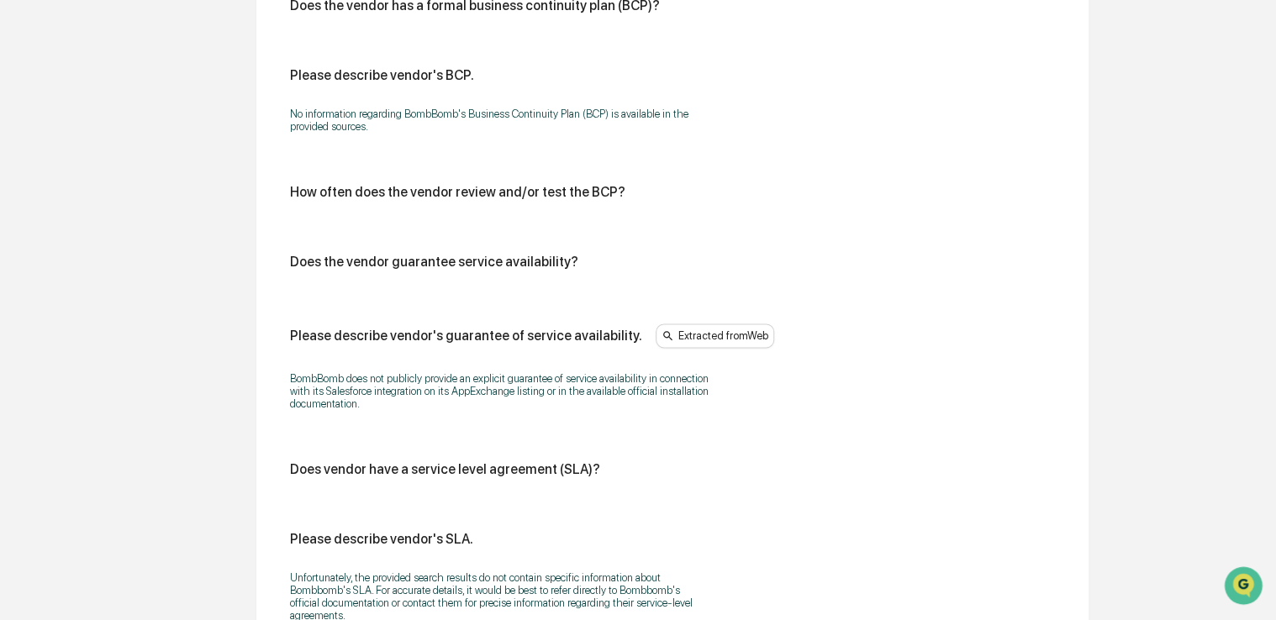
scroll to position [1065, 0]
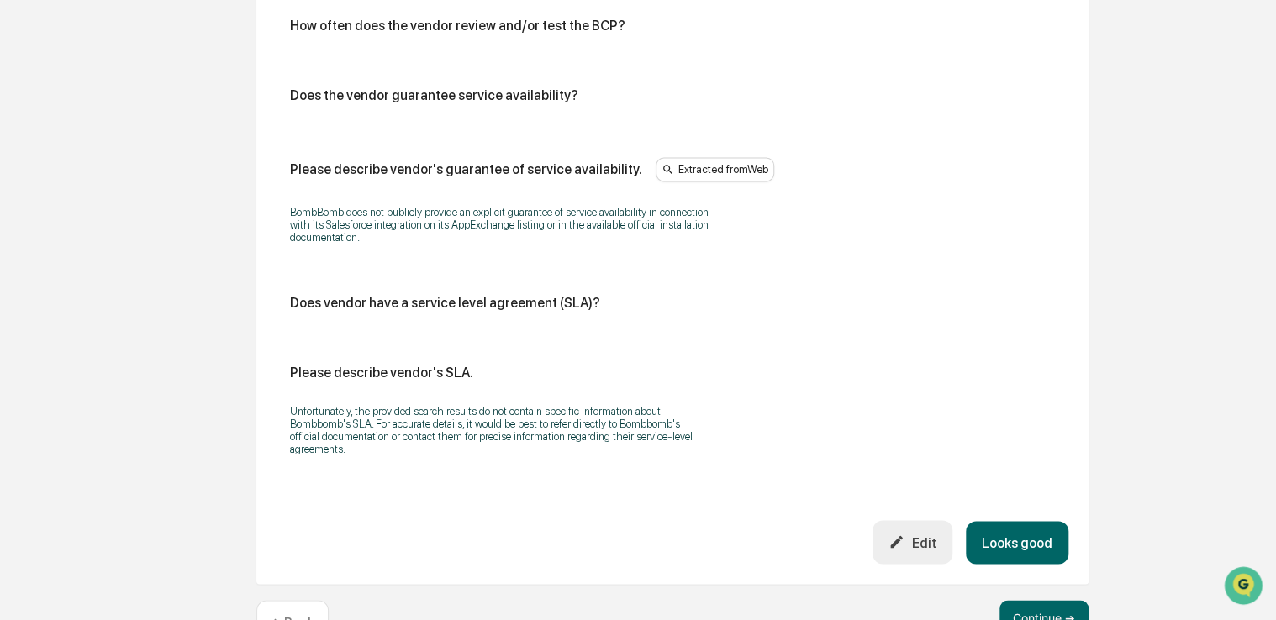
click at [1044, 544] on button "Looks good" at bounding box center [1016, 542] width 103 height 43
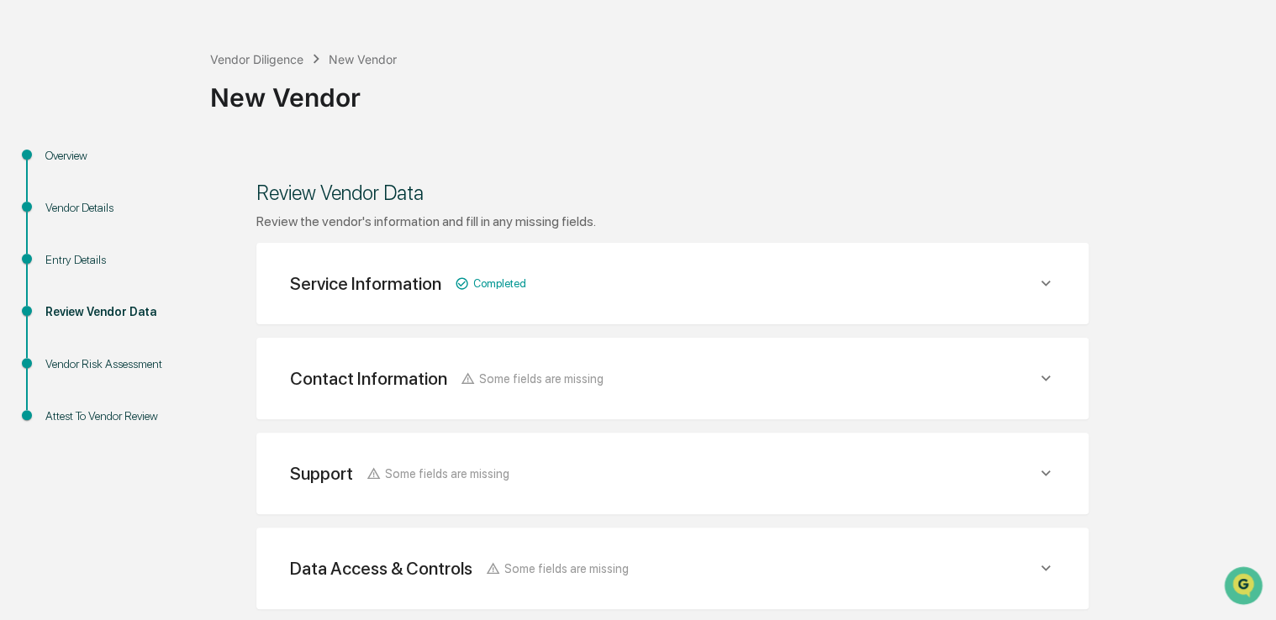
scroll to position [34, 0]
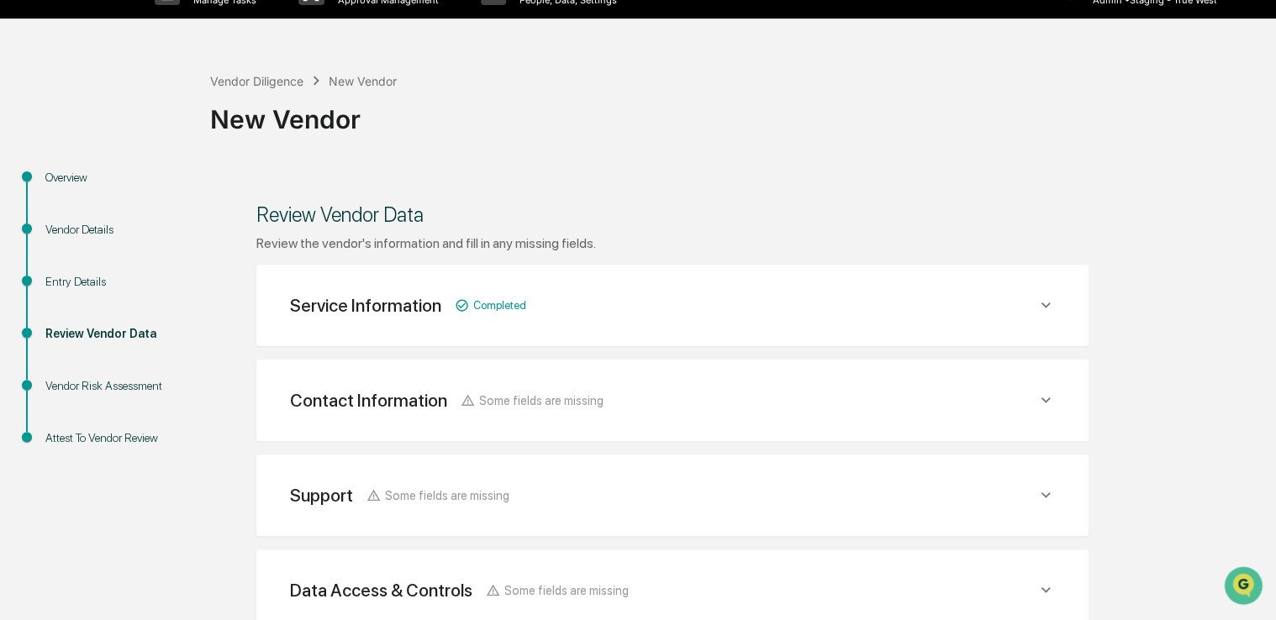
click at [992, 426] on div "Contact Information Some fields are missing Vendor Address Extracted from Web 9…" at bounding box center [672, 401] width 832 height 82
click at [1013, 482] on div "Support Some fields are missing" at bounding box center [672, 495] width 792 height 41
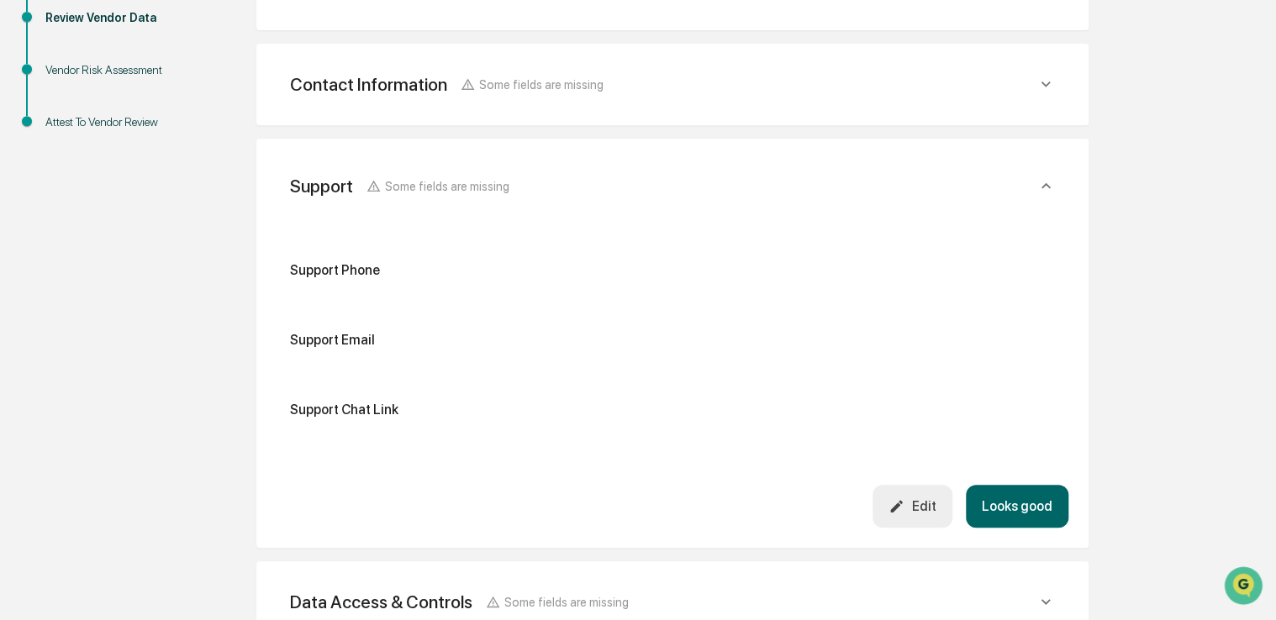
scroll to position [351, 0]
click at [918, 508] on div "Edit" at bounding box center [911, 505] width 47 height 16
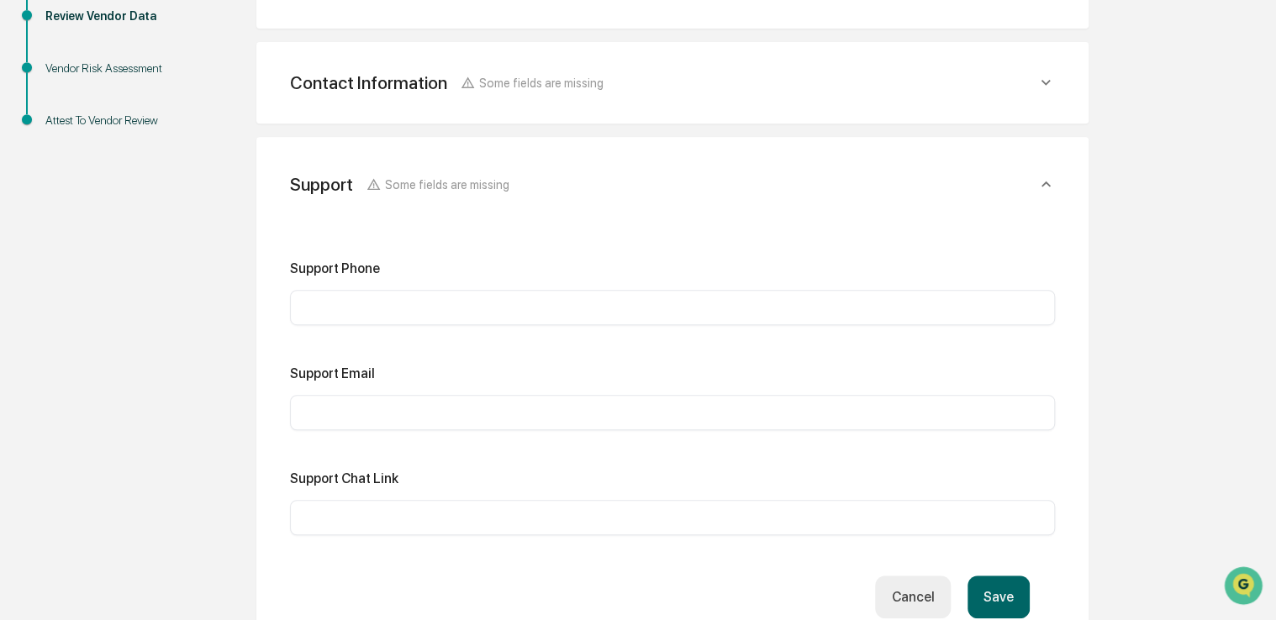
click at [375, 391] on div "Support Email ​" at bounding box center [672, 398] width 765 height 65
click at [377, 418] on div "​" at bounding box center [672, 412] width 765 height 35
click at [377, 418] on input "text" at bounding box center [672, 412] width 739 height 17
paste input "**********"
type input "**********"
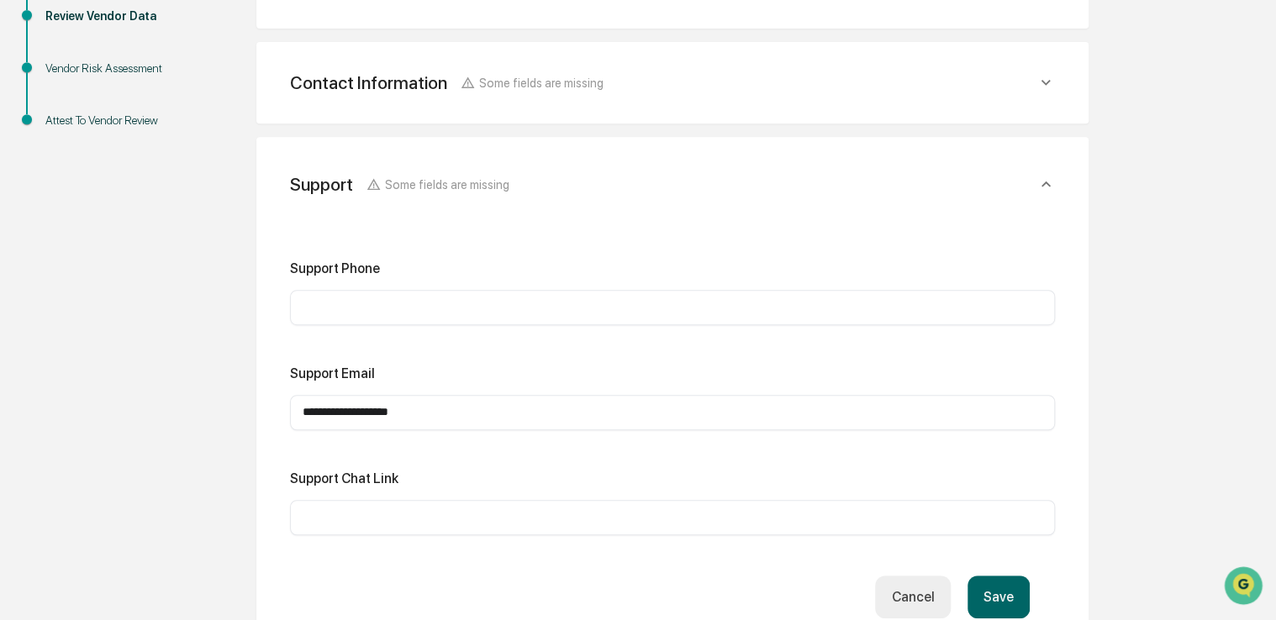
click at [108, 350] on div "Overview Vendor Details Entry Details Review Vendor Data Vendor Risk Assessment…" at bounding box center [637, 450] width 1259 height 1202
drag, startPoint x: 108, startPoint y: 350, endPoint x: 38, endPoint y: 382, distance: 77.5
click at [38, 382] on div "Overview Vendor Details Entry Details Review Vendor Data Vendor Risk Assessment…" at bounding box center [637, 450] width 1259 height 1202
click at [1008, 598] on button "Save" at bounding box center [998, 597] width 62 height 43
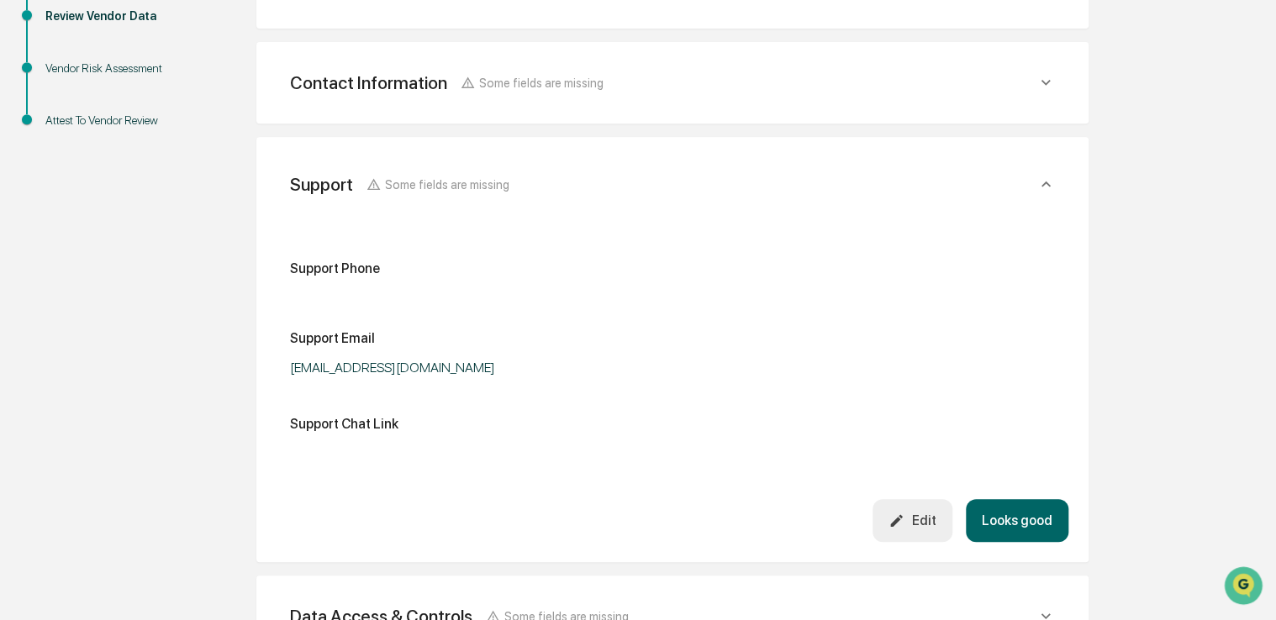
click at [1029, 506] on button "Looks good" at bounding box center [1016, 520] width 103 height 43
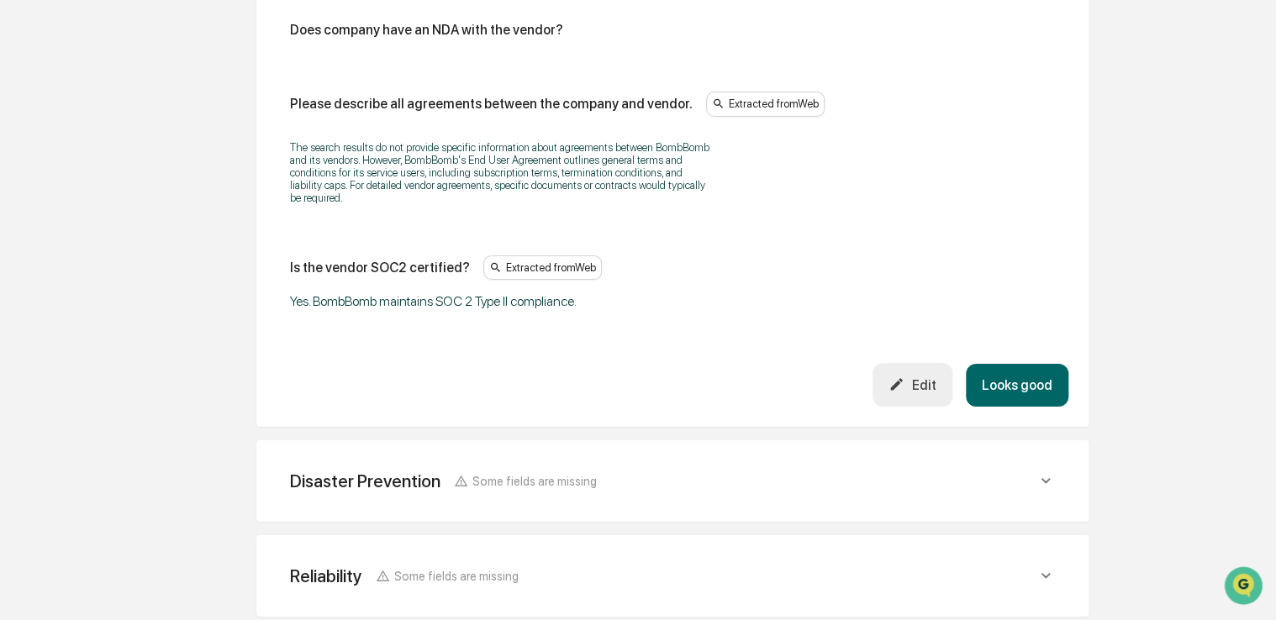
scroll to position [2834, 0]
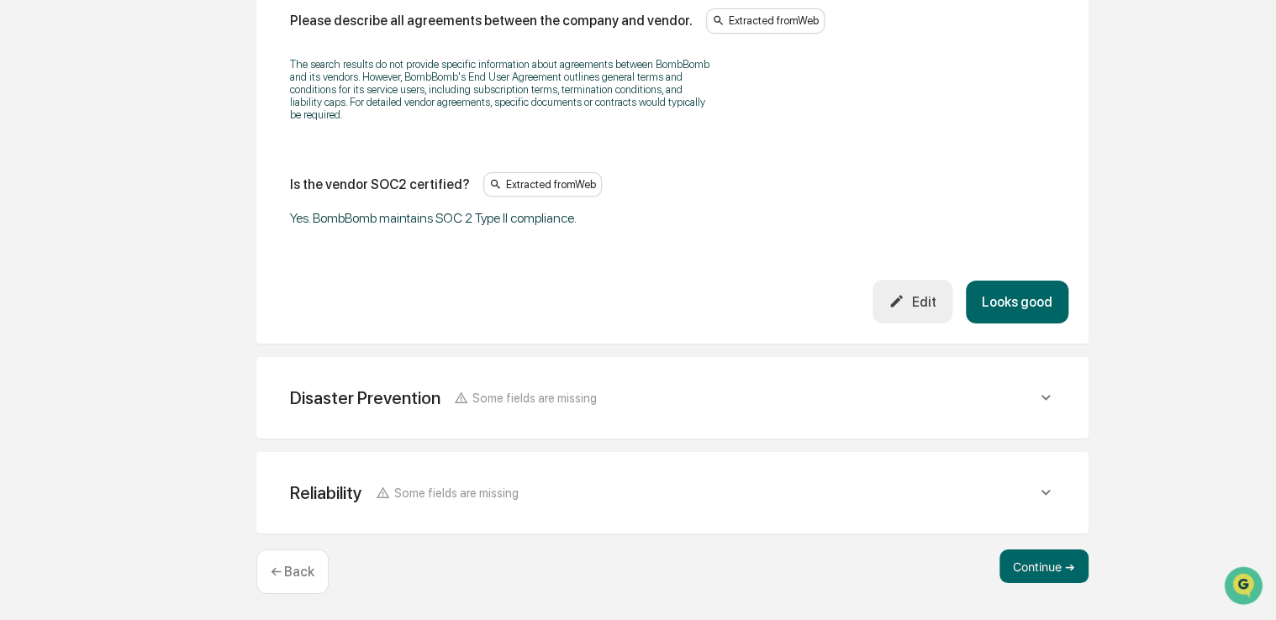
click at [1025, 315] on button "Looks good" at bounding box center [1016, 302] width 103 height 43
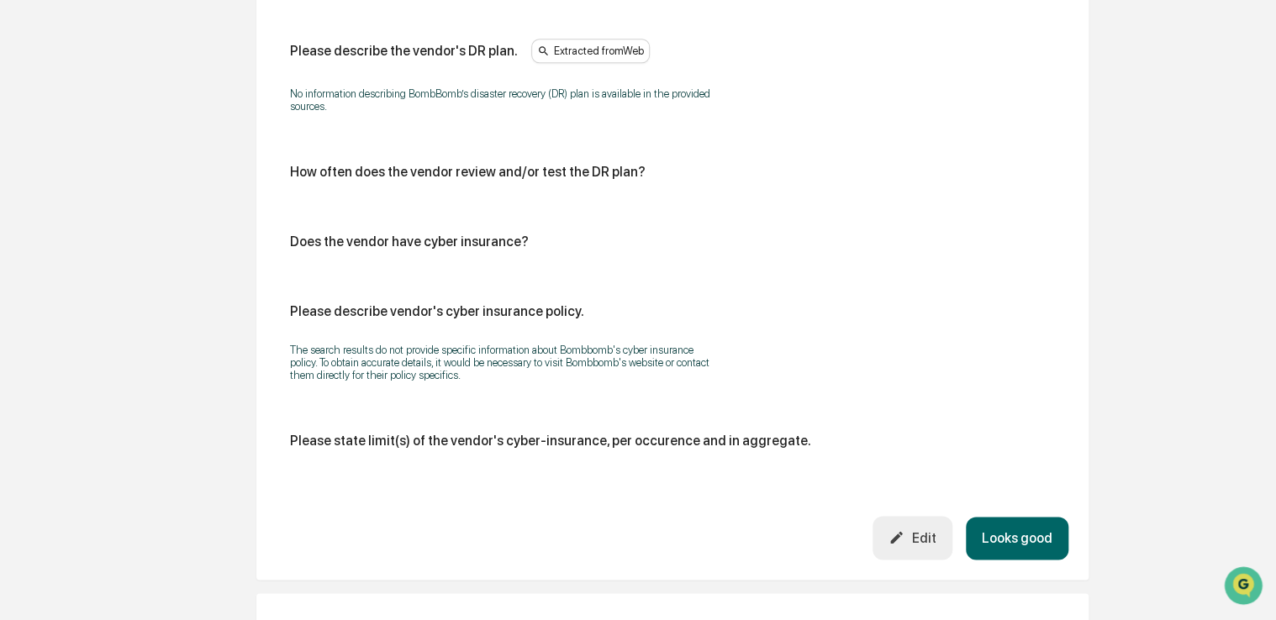
scroll to position [834, 0]
click at [1055, 519] on button "Looks good" at bounding box center [1016, 537] width 103 height 43
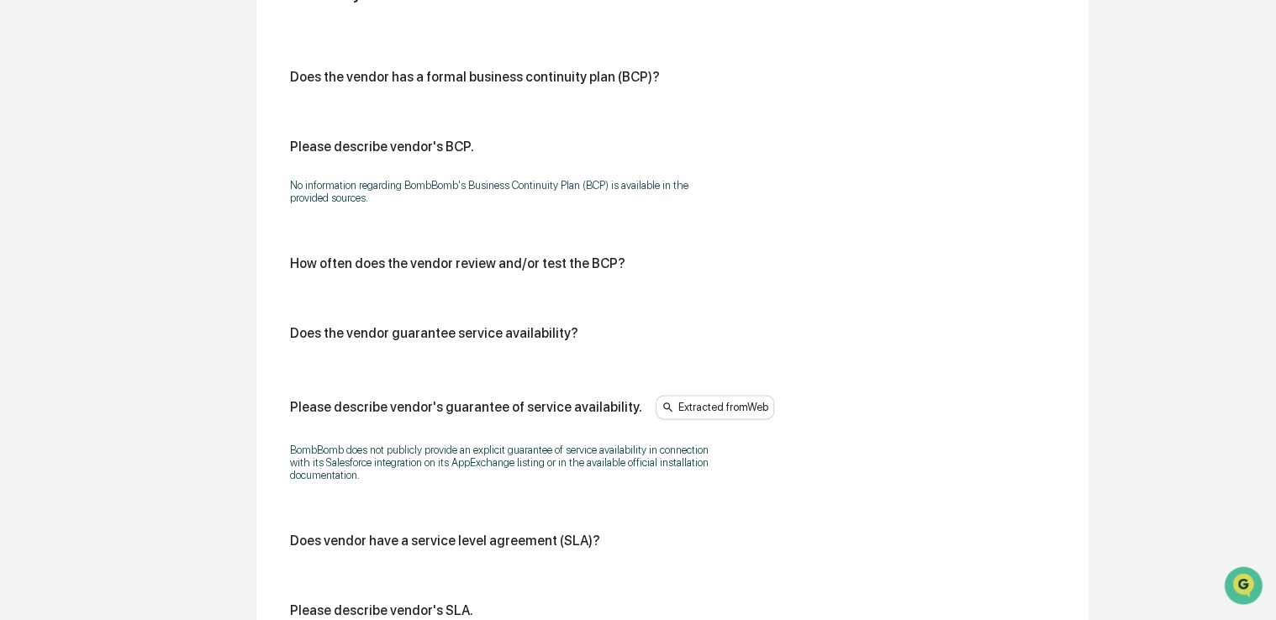
scroll to position [1118, 0]
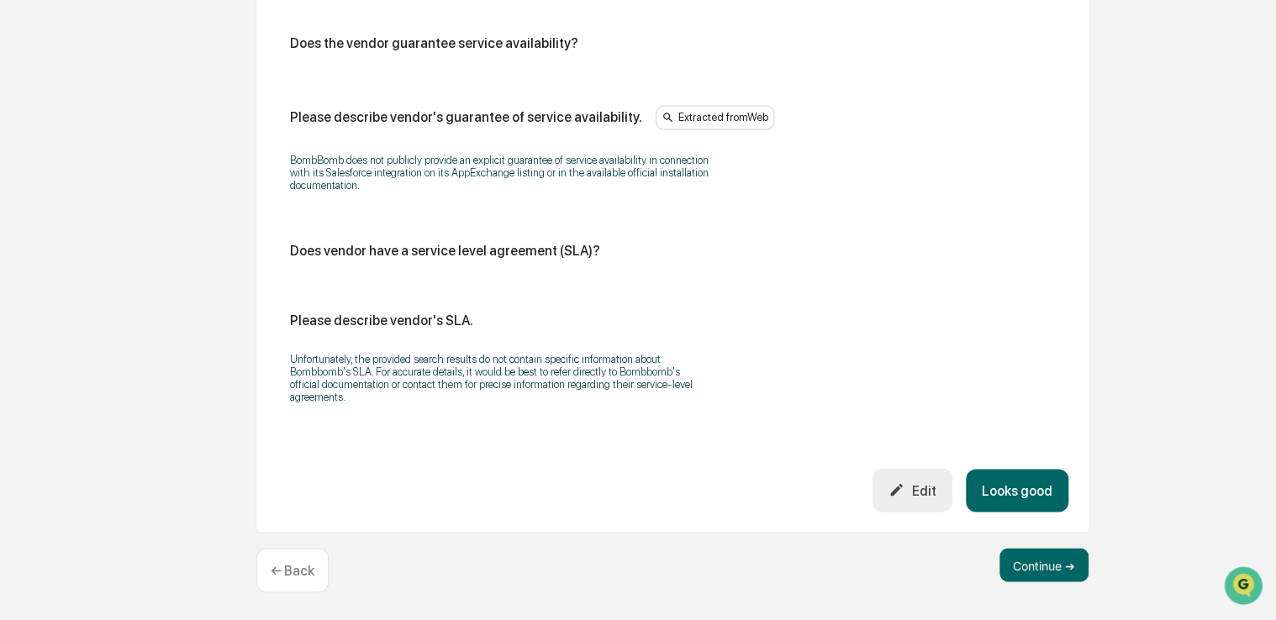
click at [1038, 489] on button "Looks good" at bounding box center [1016, 490] width 103 height 43
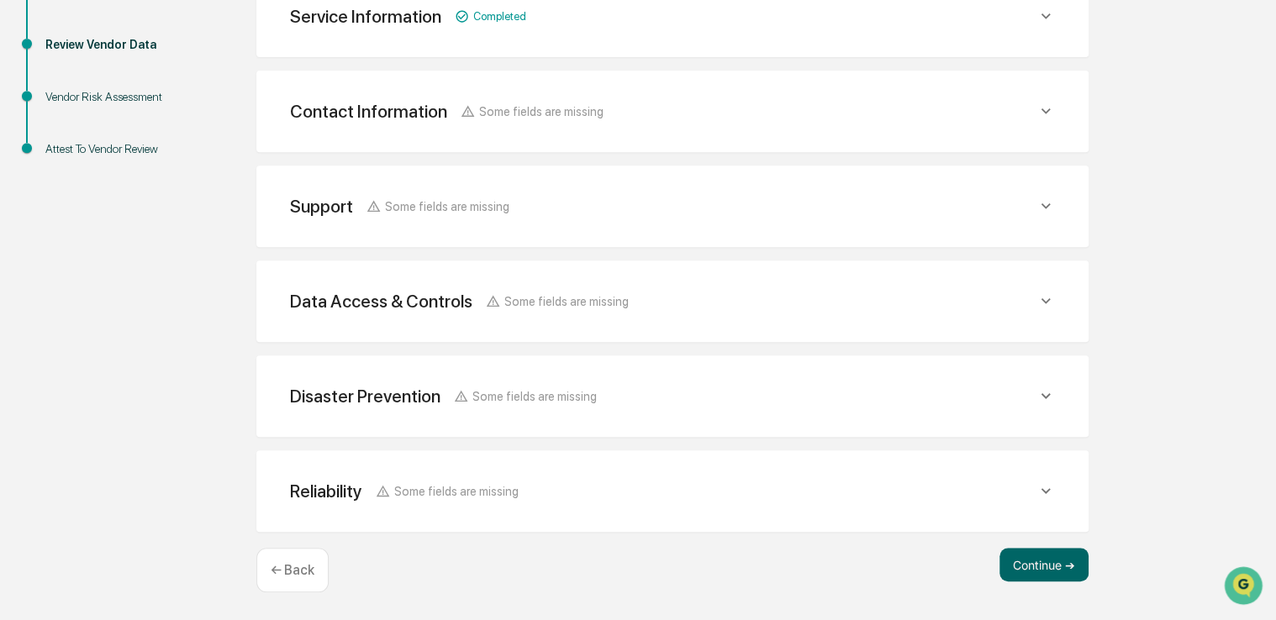
scroll to position [321, 0]
click at [1045, 564] on button "Continue ➔" at bounding box center [1043, 567] width 89 height 34
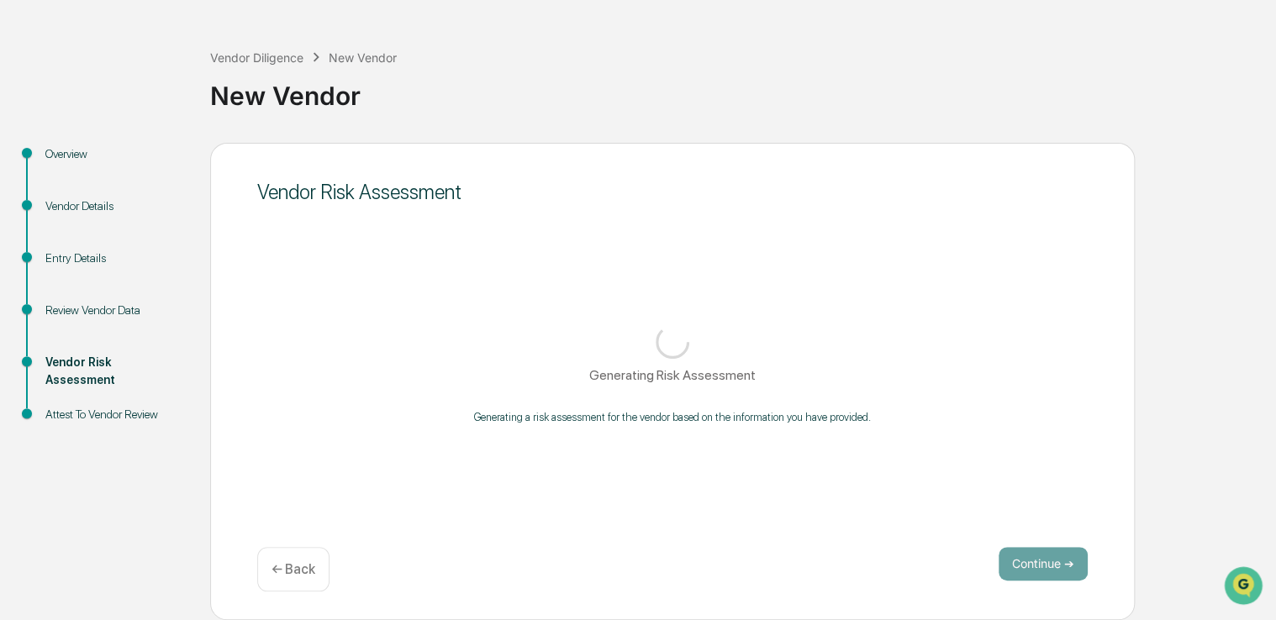
scroll to position [55, 0]
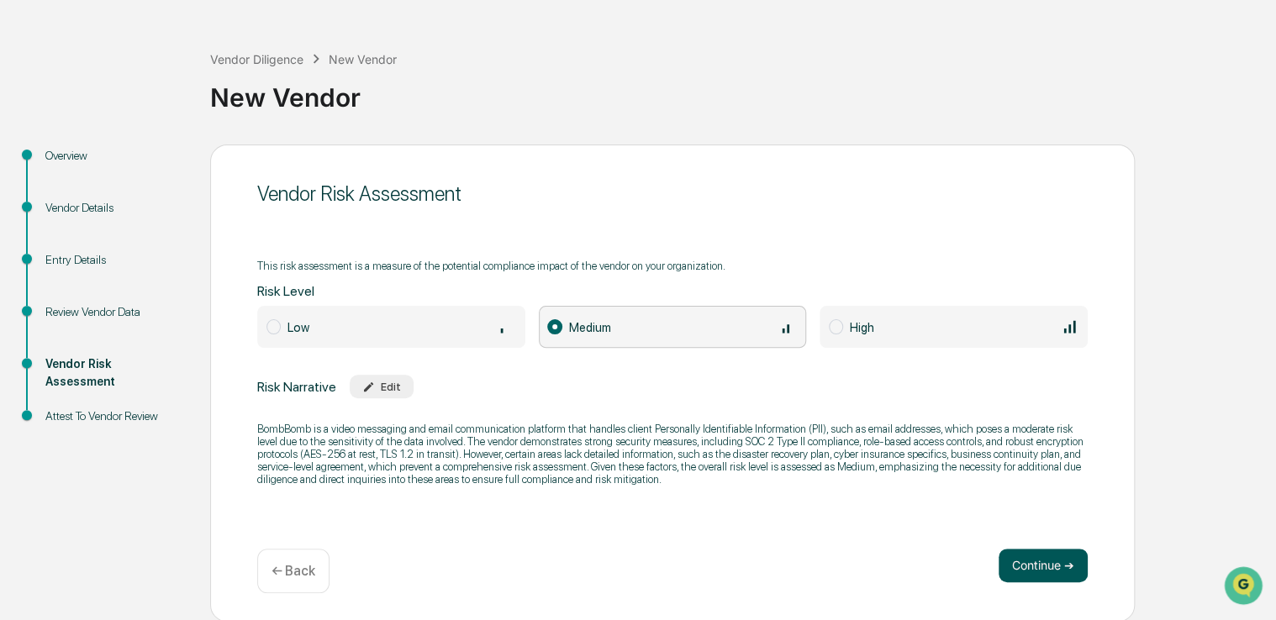
click at [1070, 580] on button "Continue ➔" at bounding box center [1042, 566] width 89 height 34
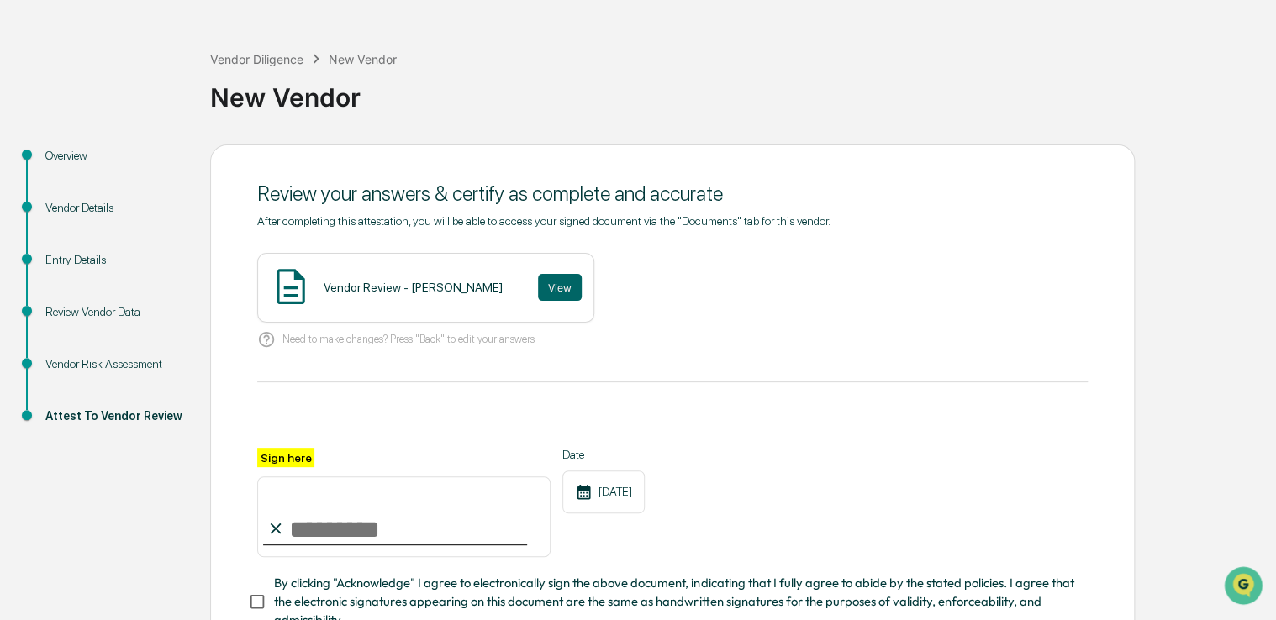
click at [357, 508] on input "Sign here" at bounding box center [403, 516] width 293 height 81
type input "**********"
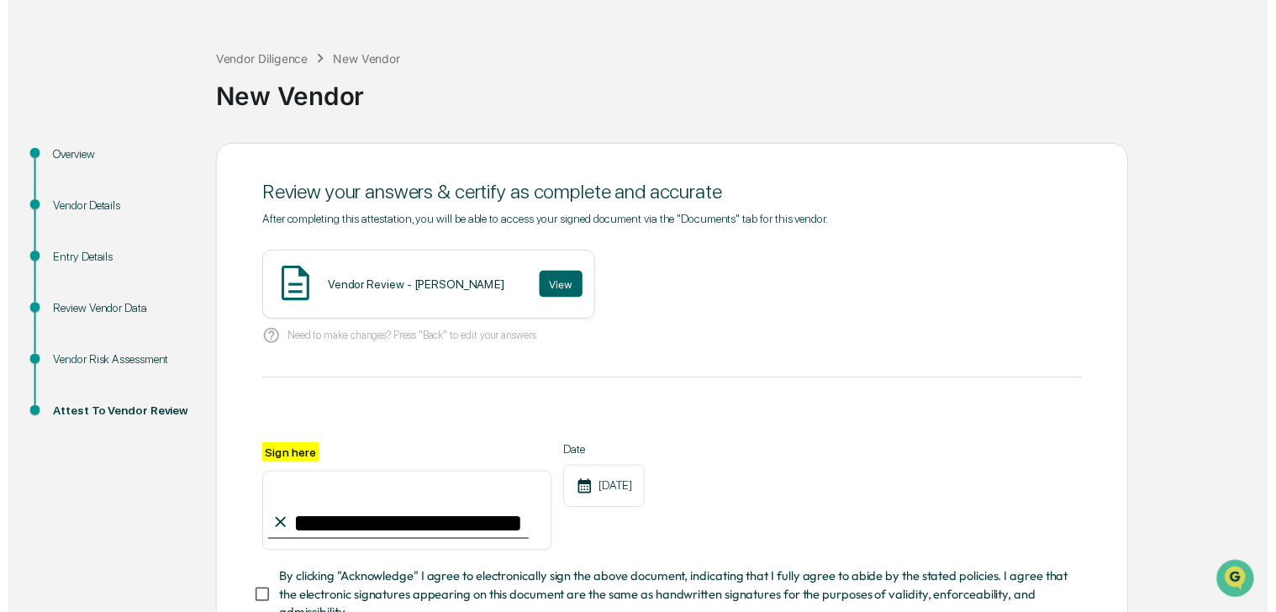
scroll to position [185, 0]
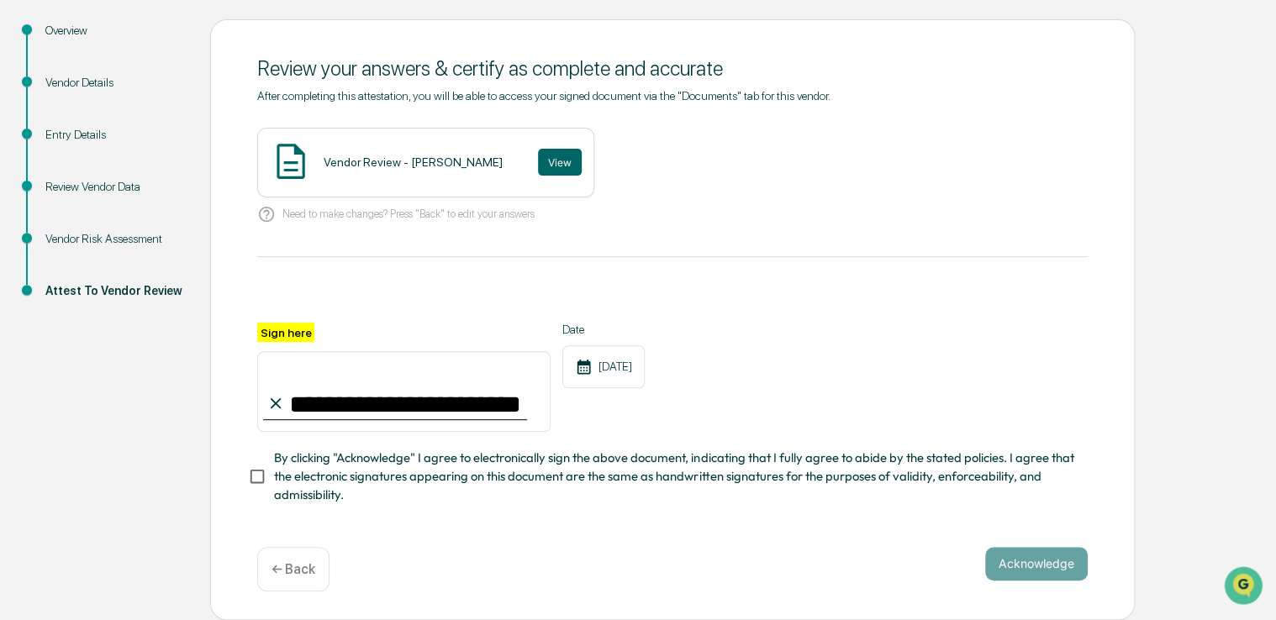
click at [360, 469] on span "By clicking "Acknowledge" I agree to electronically sign the above document, in…" at bounding box center [674, 477] width 800 height 56
click at [538, 163] on button "View" at bounding box center [560, 162] width 44 height 27
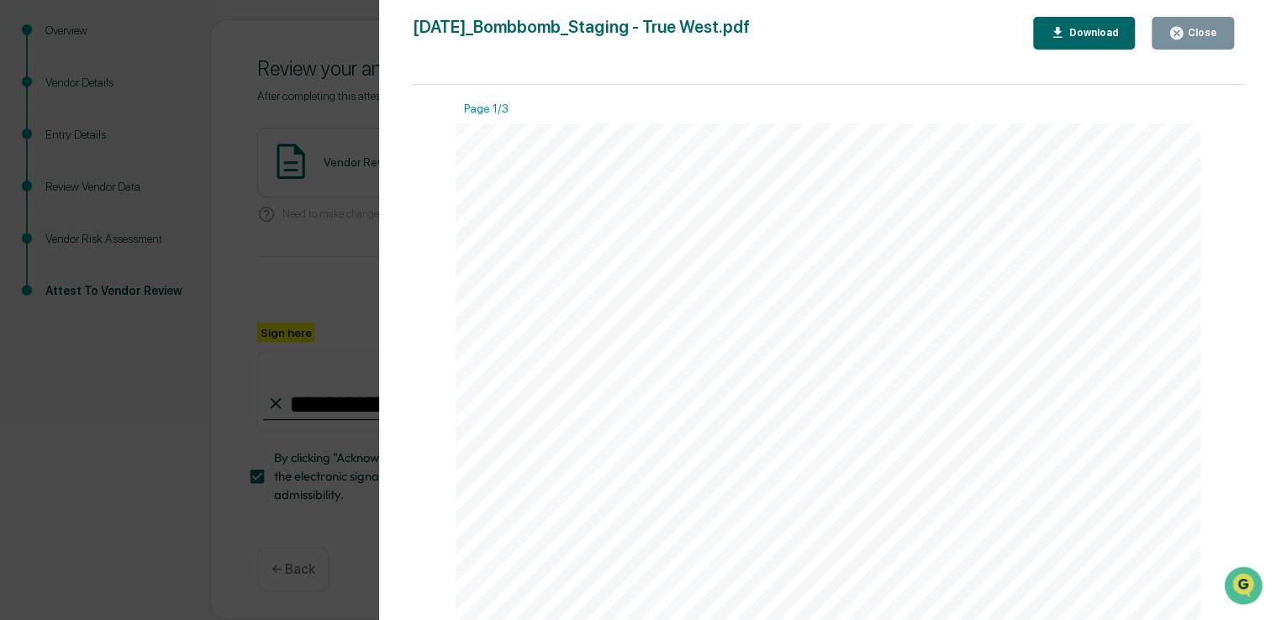
click at [1216, 34] on div "Close" at bounding box center [1200, 33] width 33 height 12
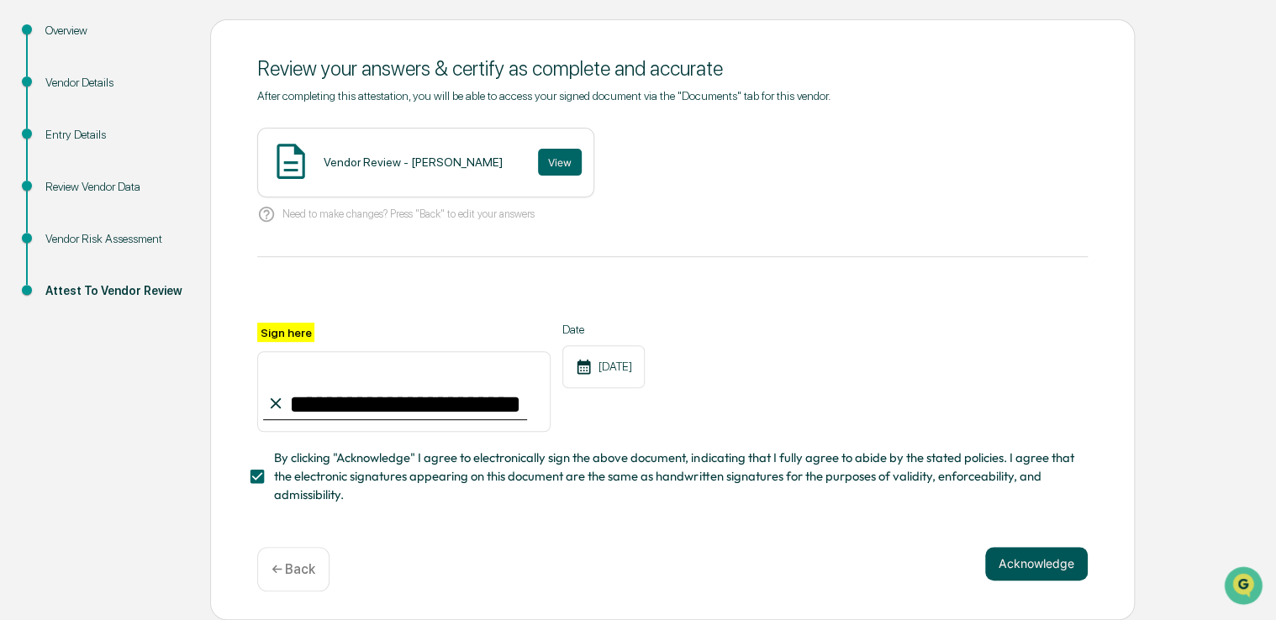
click at [1014, 566] on button "Acknowledge" at bounding box center [1036, 564] width 103 height 34
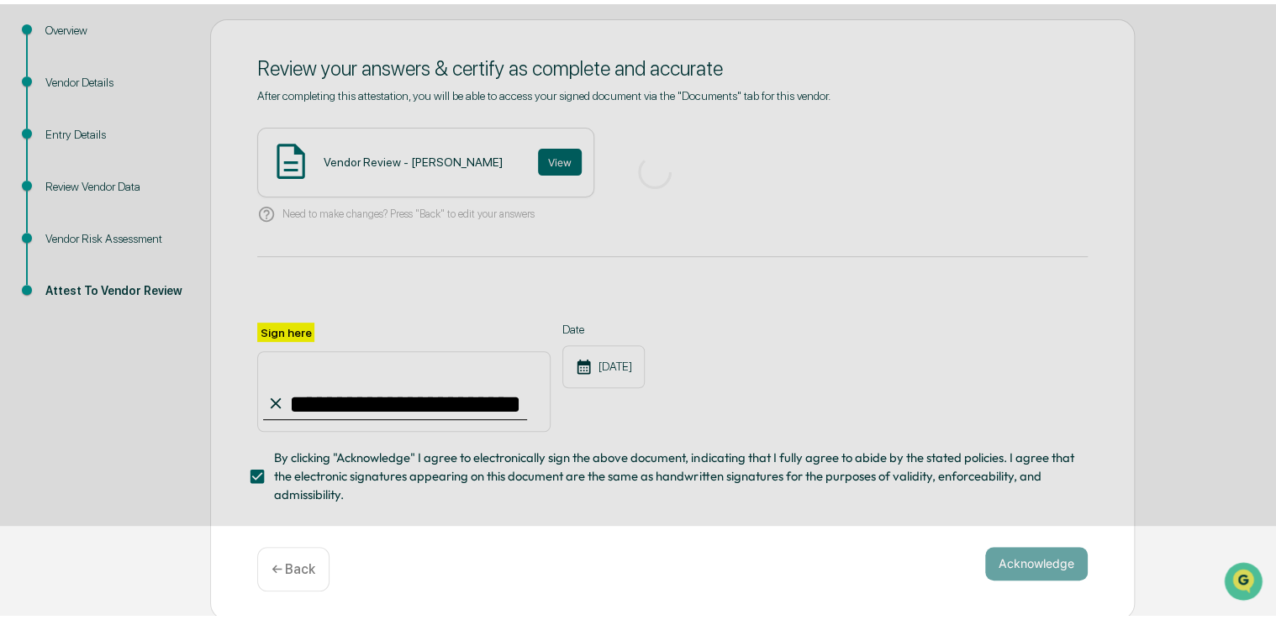
scroll to position [55, 0]
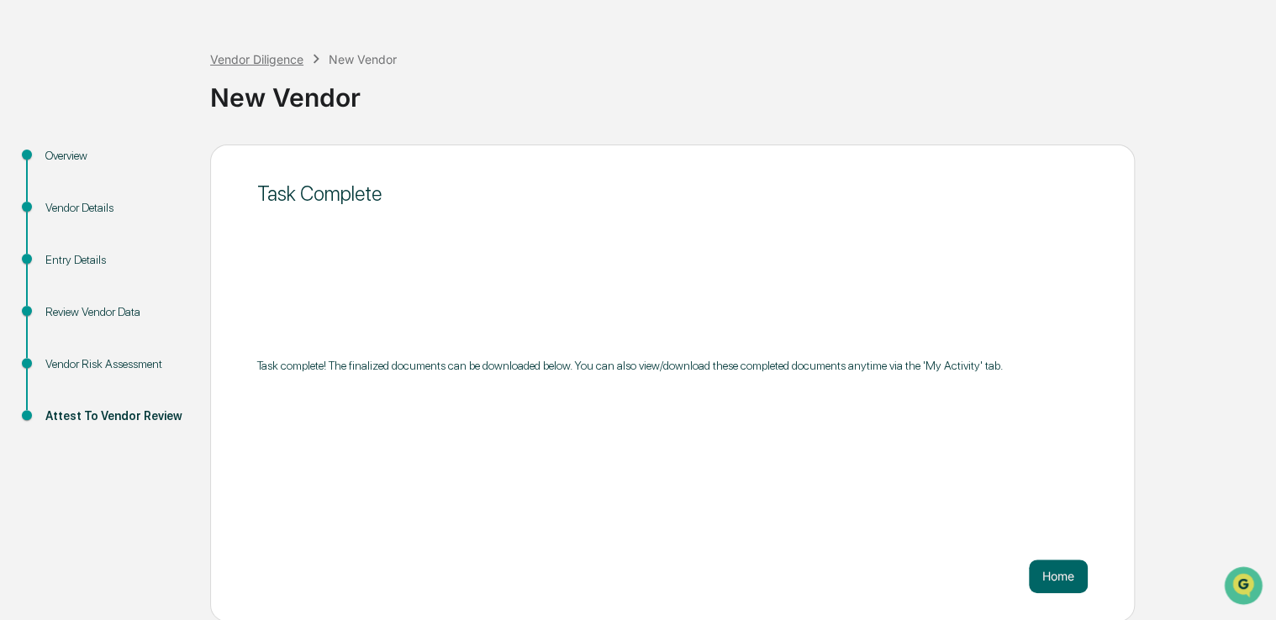
click at [266, 59] on div "Vendor Diligence" at bounding box center [256, 59] width 93 height 14
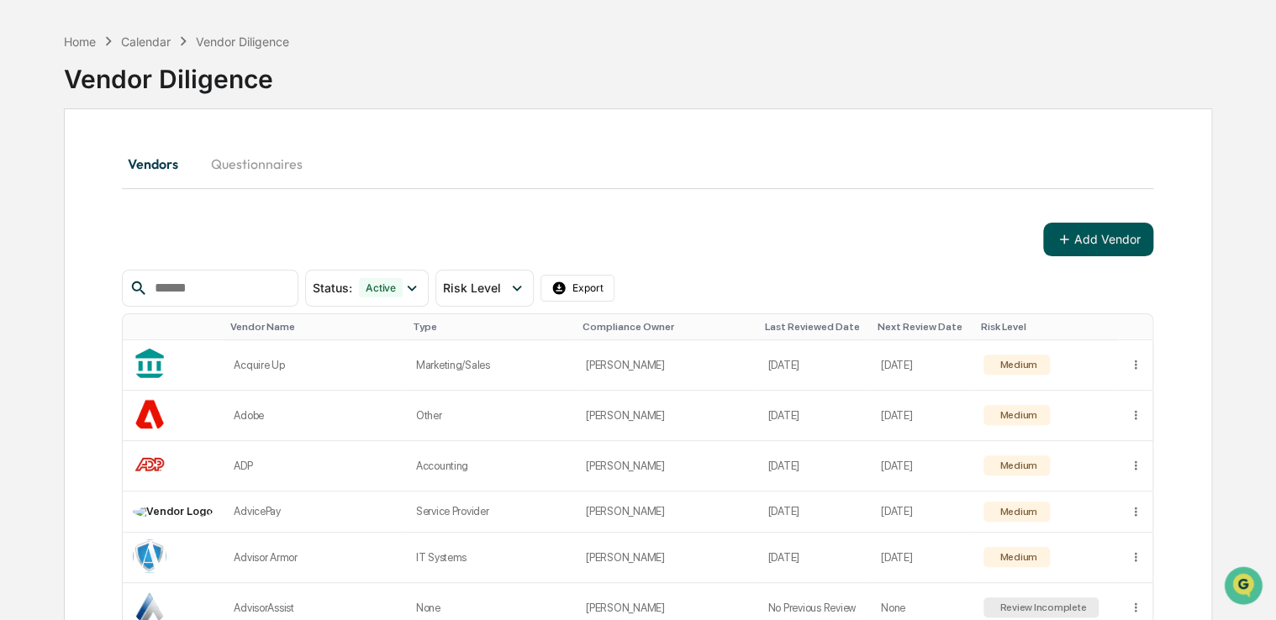
click at [1134, 234] on button "Add Vendor" at bounding box center [1098, 240] width 110 height 34
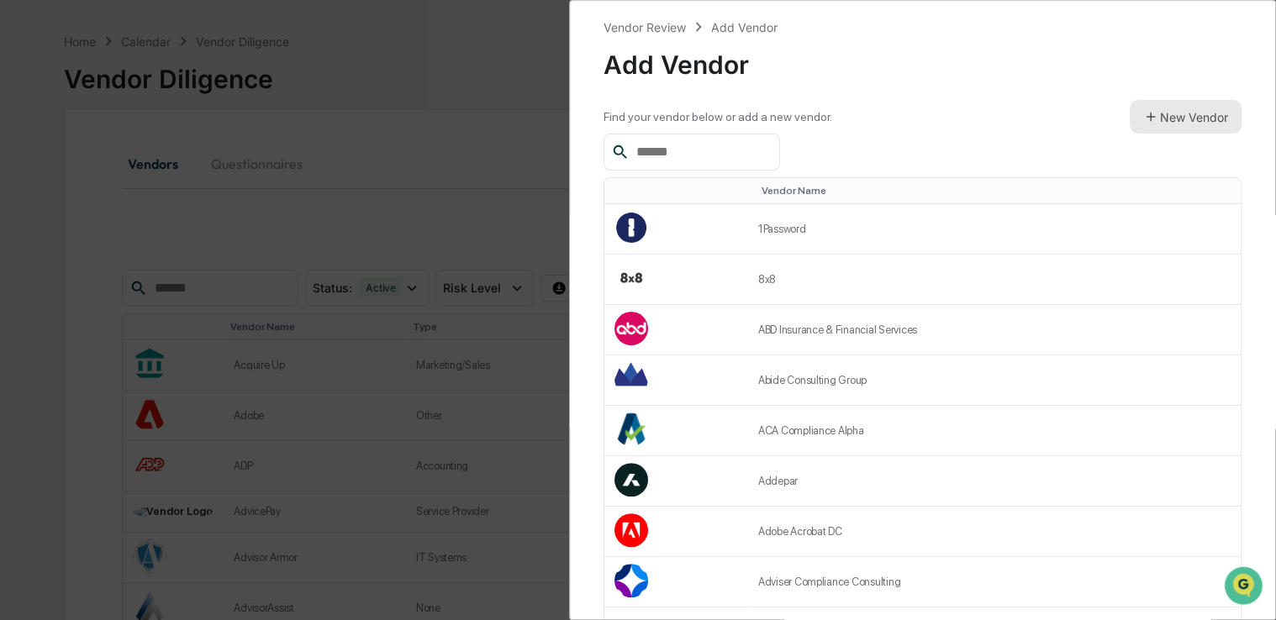
click at [1160, 117] on button "New Vendor" at bounding box center [1185, 117] width 112 height 34
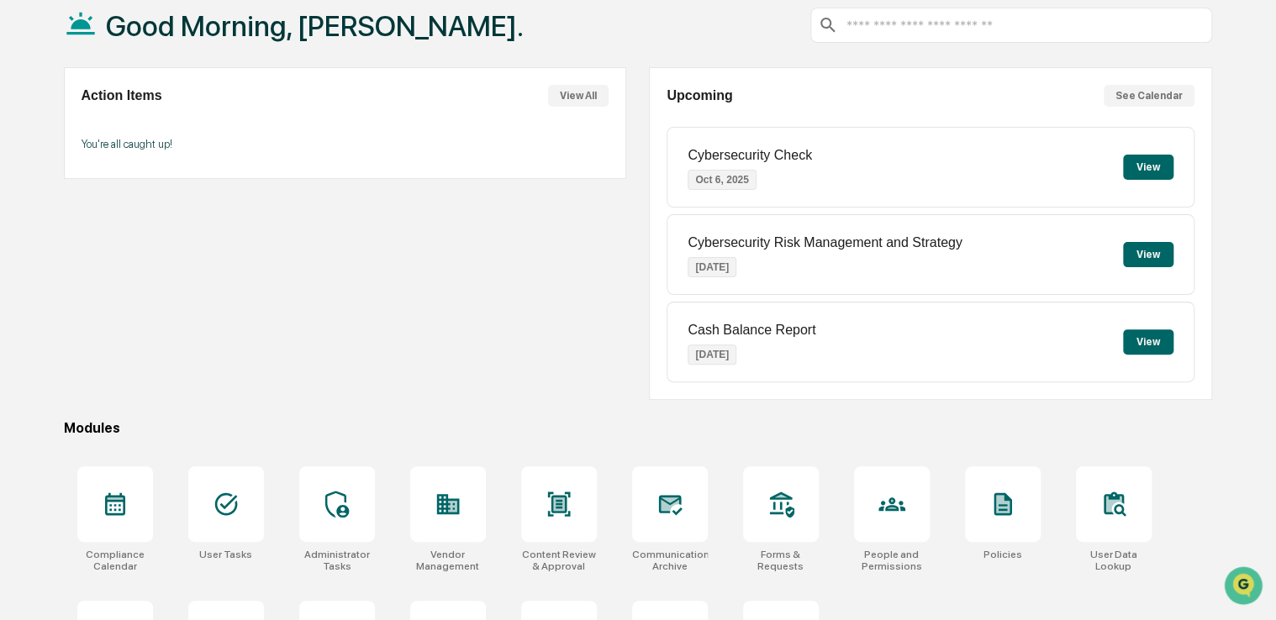
scroll to position [97, 0]
click at [473, 494] on div at bounding box center [448, 504] width 76 height 76
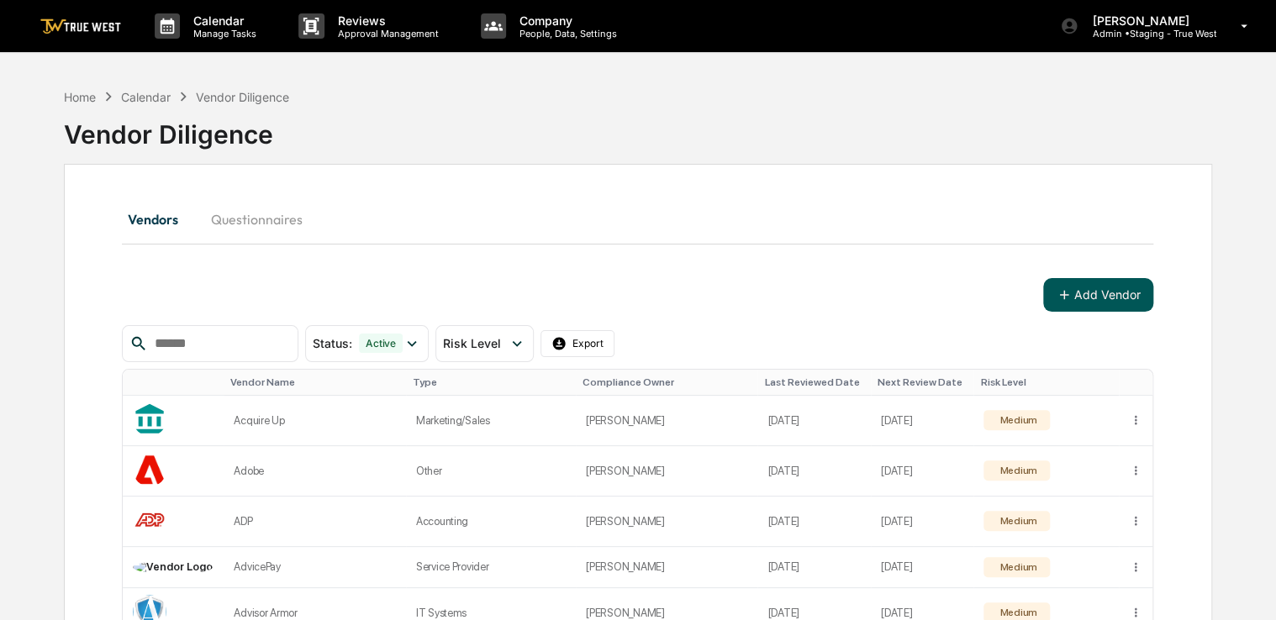
click at [1084, 292] on button "Add Vendor" at bounding box center [1098, 295] width 110 height 34
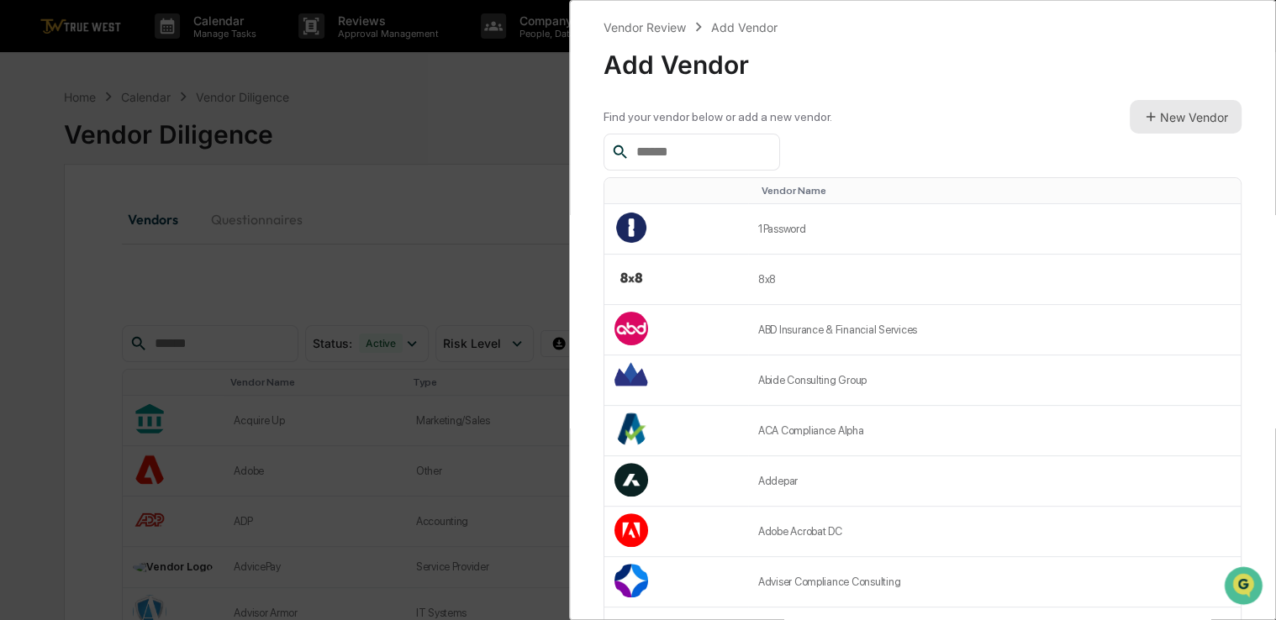
click at [1181, 124] on button "New Vendor" at bounding box center [1185, 117] width 112 height 34
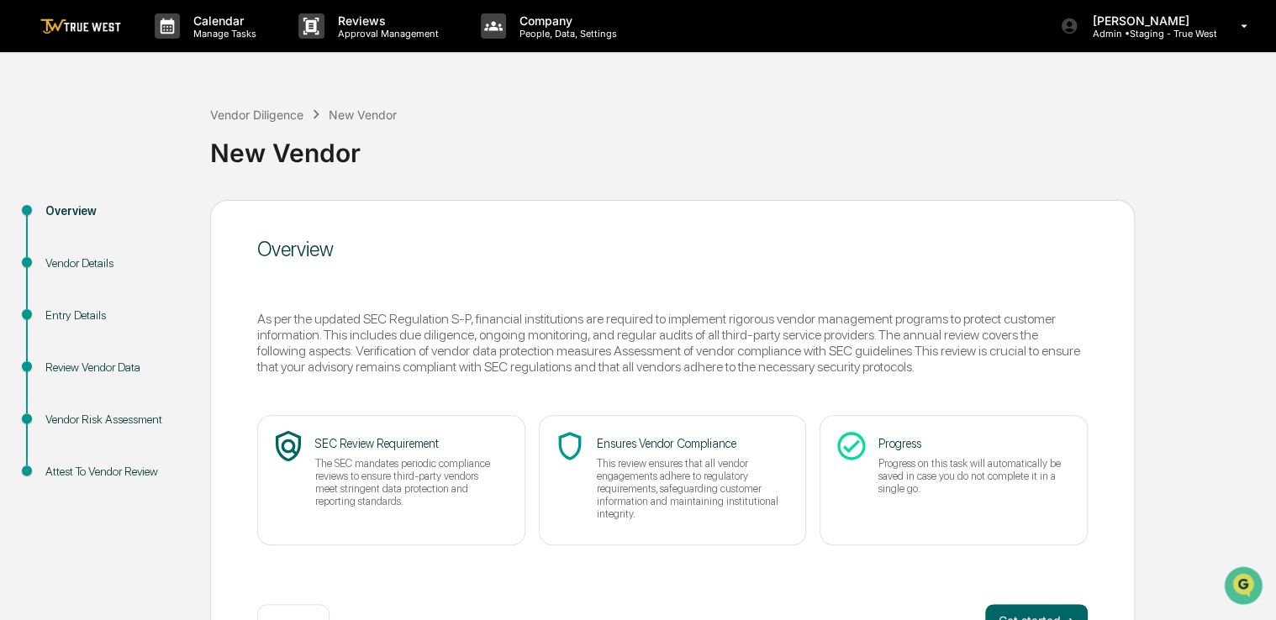
scroll to position [55, 0]
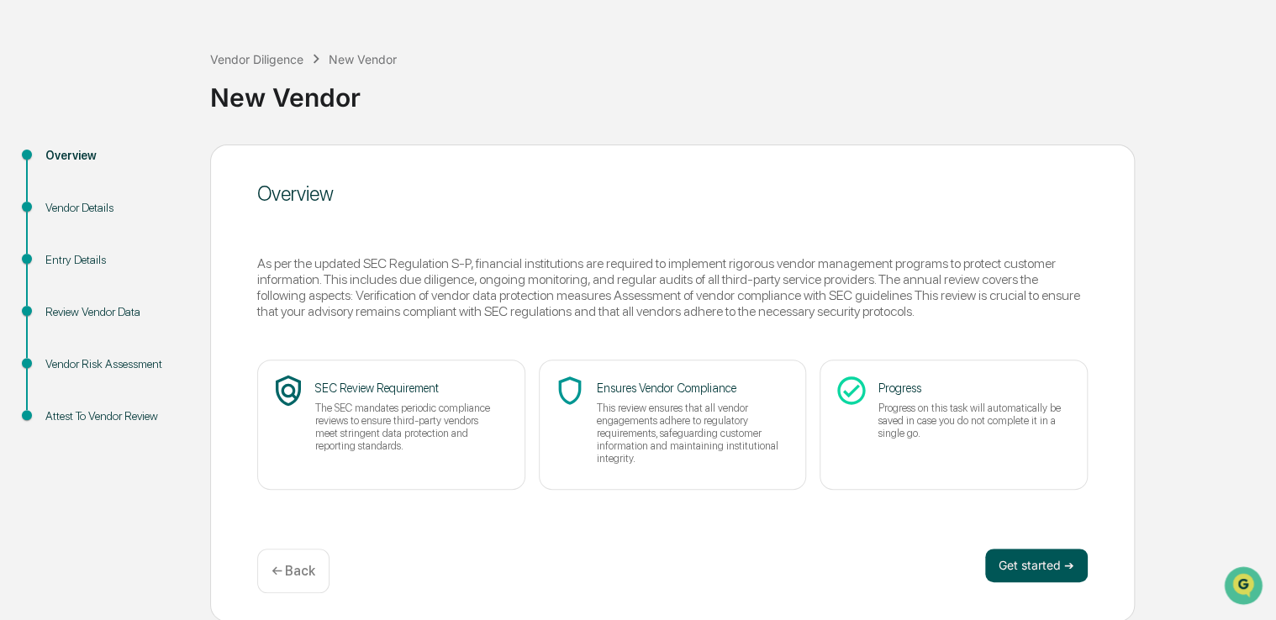
click at [1017, 563] on button "Get started ➔" at bounding box center [1036, 566] width 103 height 34
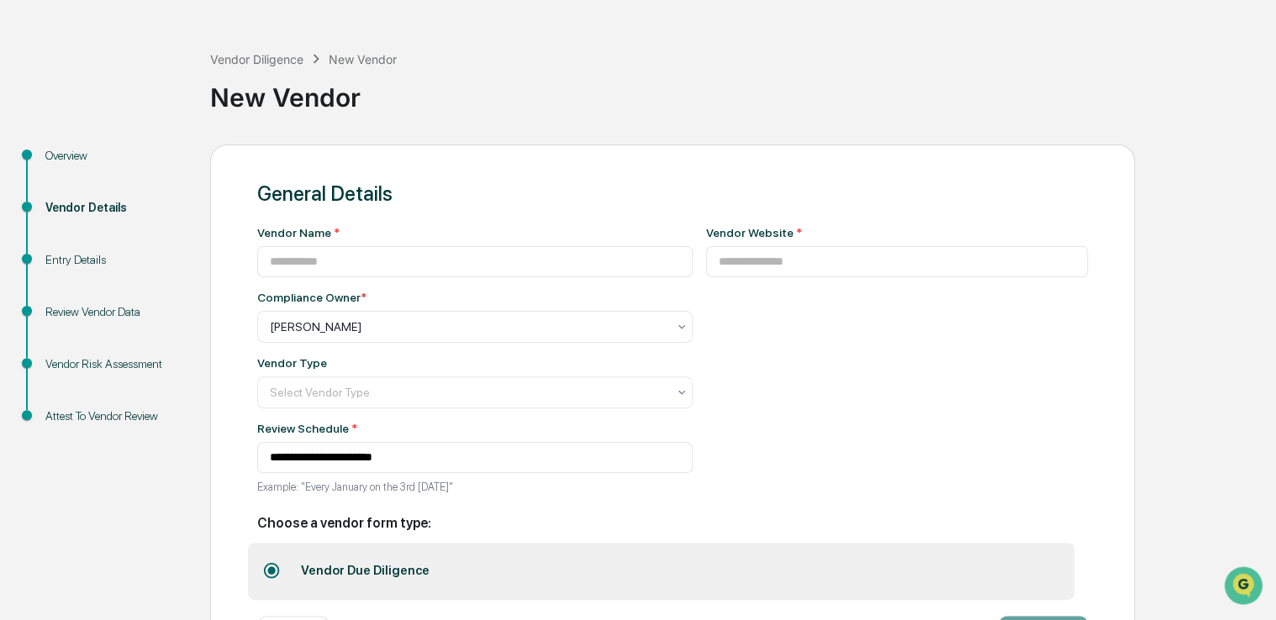
drag, startPoint x: 1015, startPoint y: 107, endPoint x: 850, endPoint y: 103, distance: 164.7
click at [850, 103] on div "New Vendor" at bounding box center [738, 91] width 1057 height 44
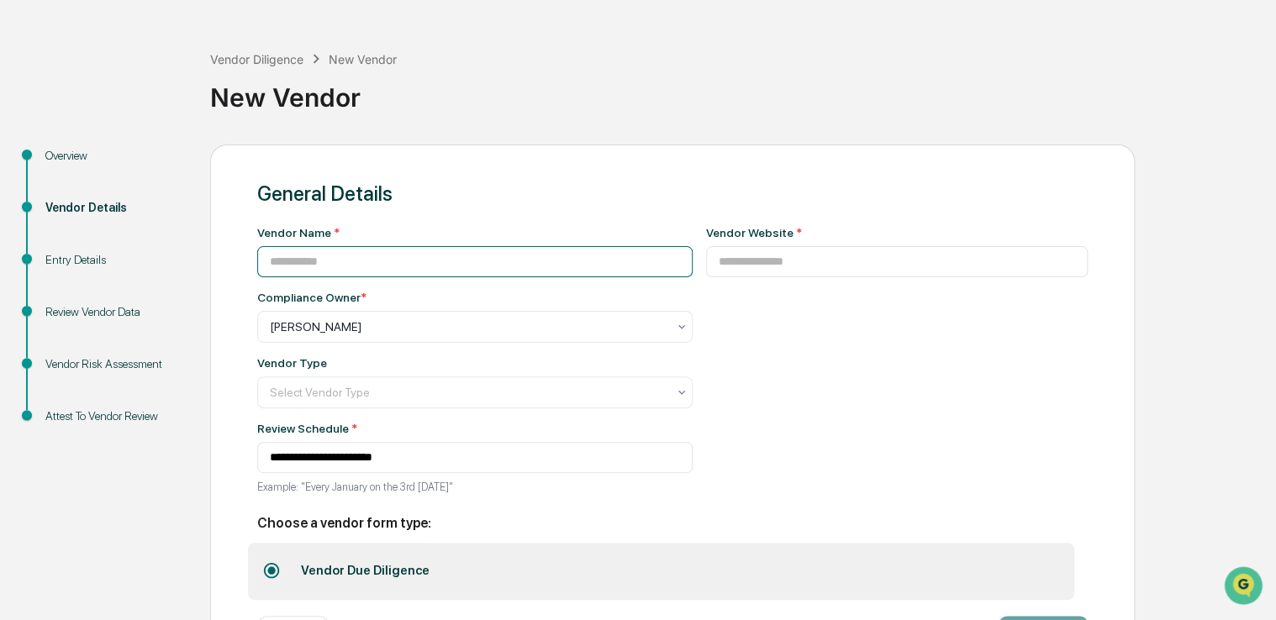
paste input "*********"
click at [551, 262] on input "*********" at bounding box center [474, 261] width 435 height 31
type input "*********"
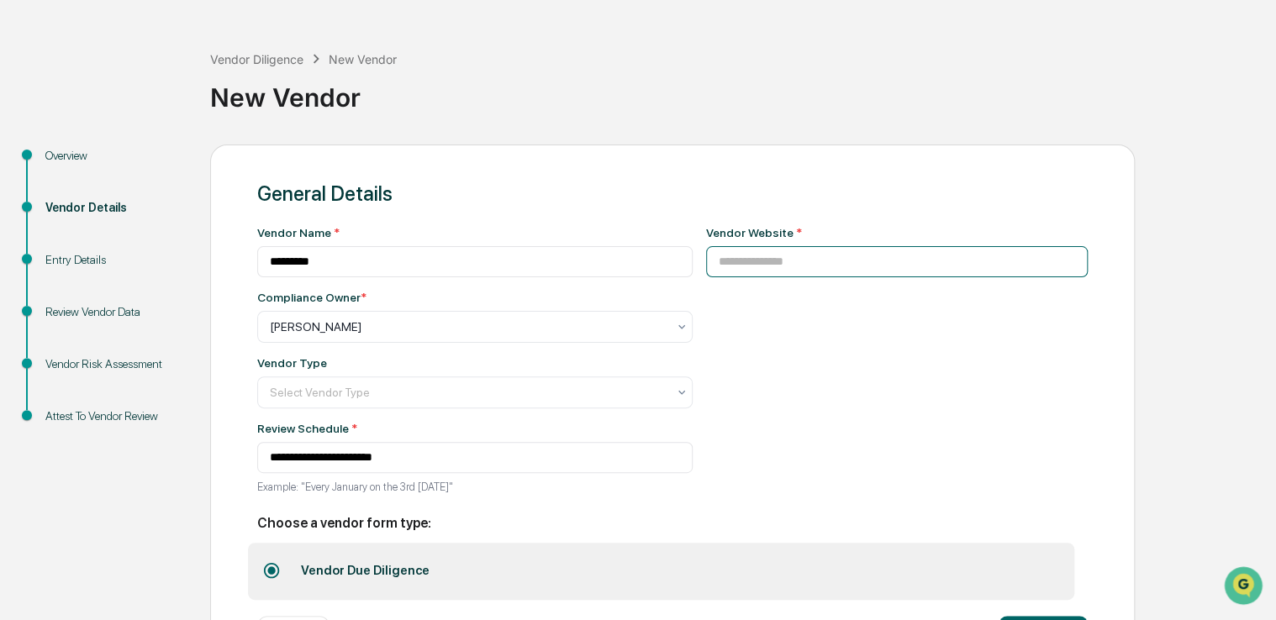
paste input "**********"
click at [754, 251] on input "**********" at bounding box center [897, 261] width 382 height 31
type input "**********"
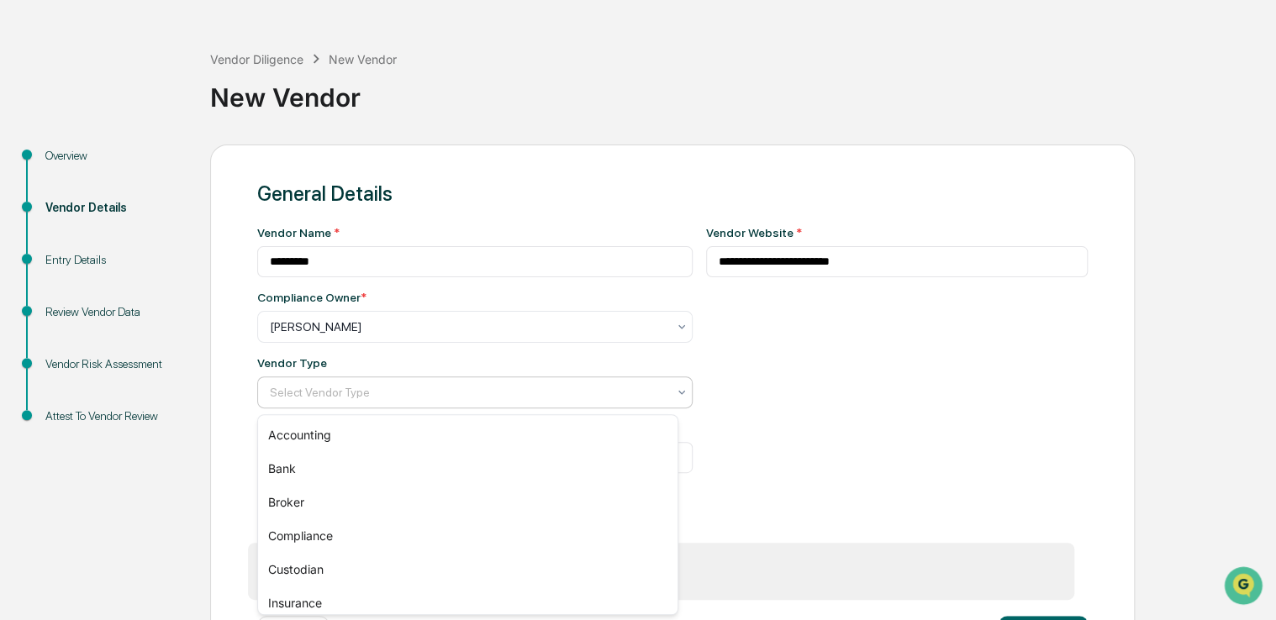
click at [477, 390] on div at bounding box center [468, 392] width 397 height 17
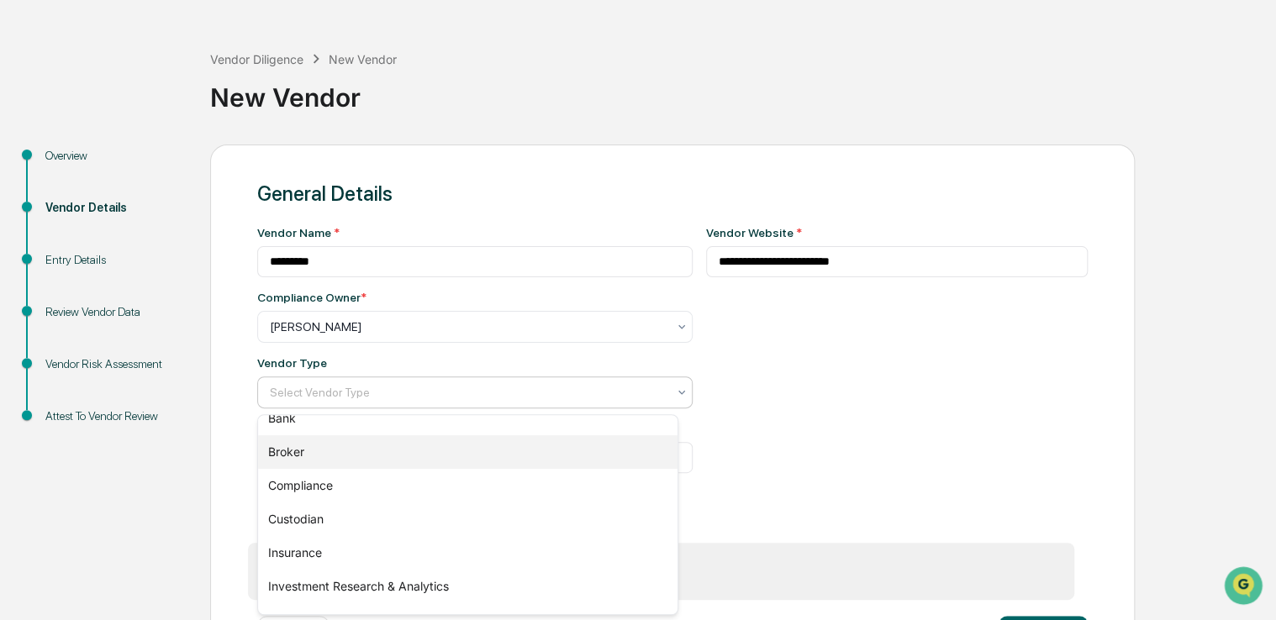
scroll to position [52, 0]
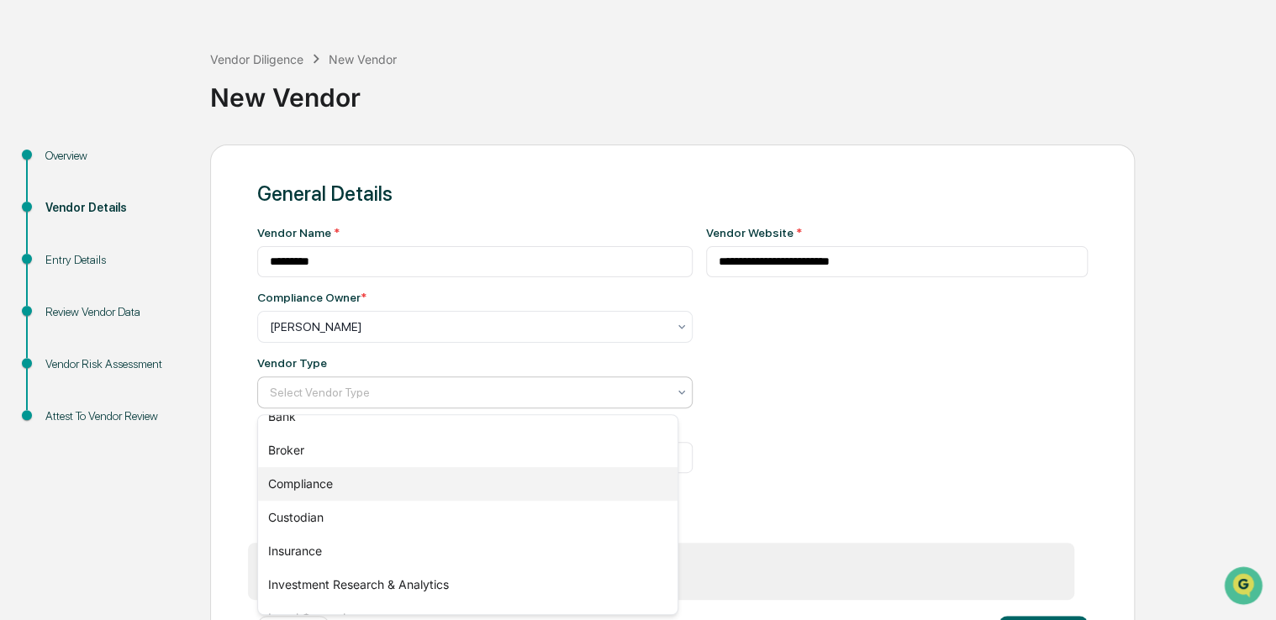
click at [430, 490] on div "Compliance" at bounding box center [467, 484] width 419 height 34
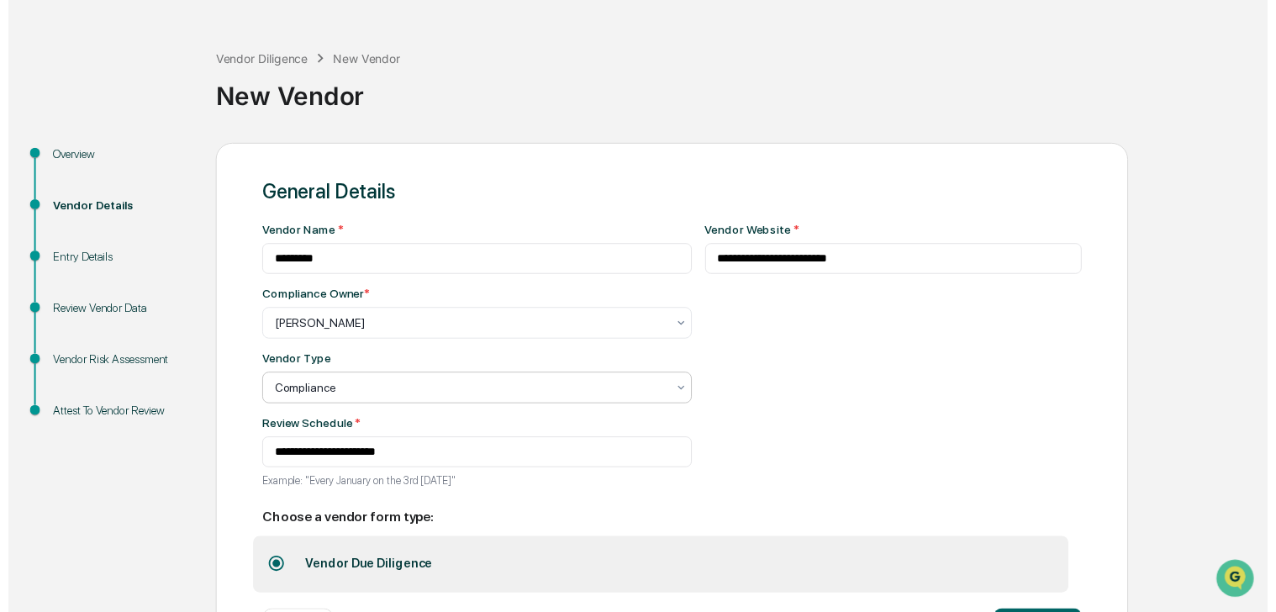
scroll to position [129, 0]
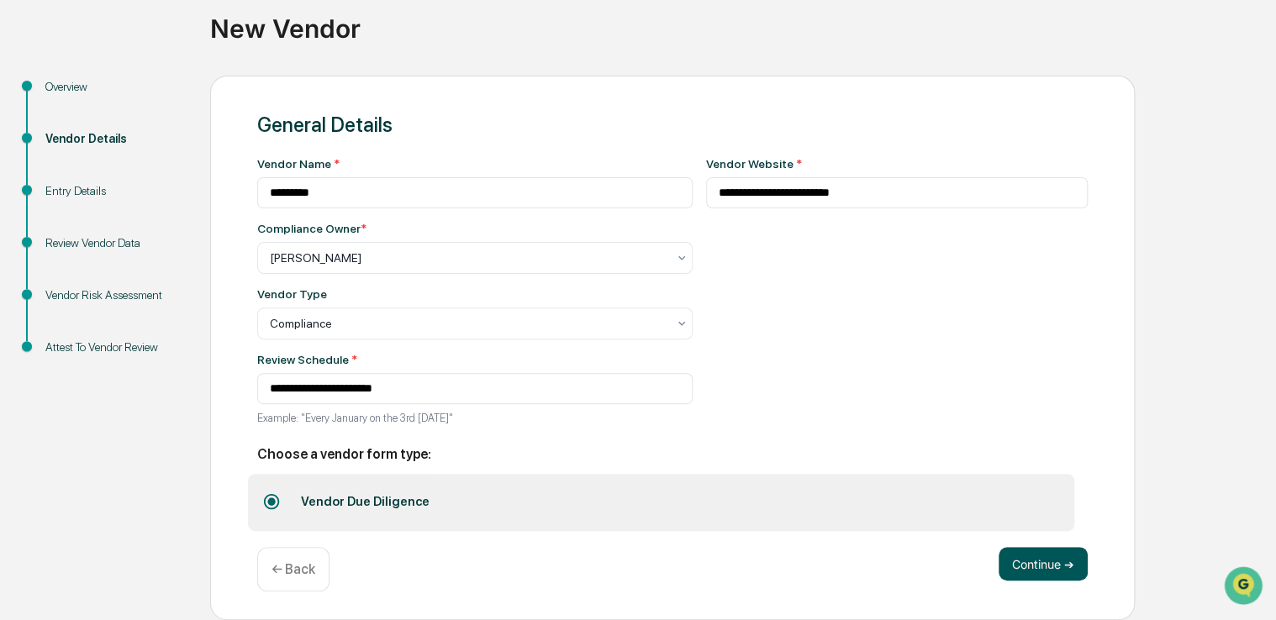
click at [1036, 553] on button "Continue ➔" at bounding box center [1042, 564] width 89 height 34
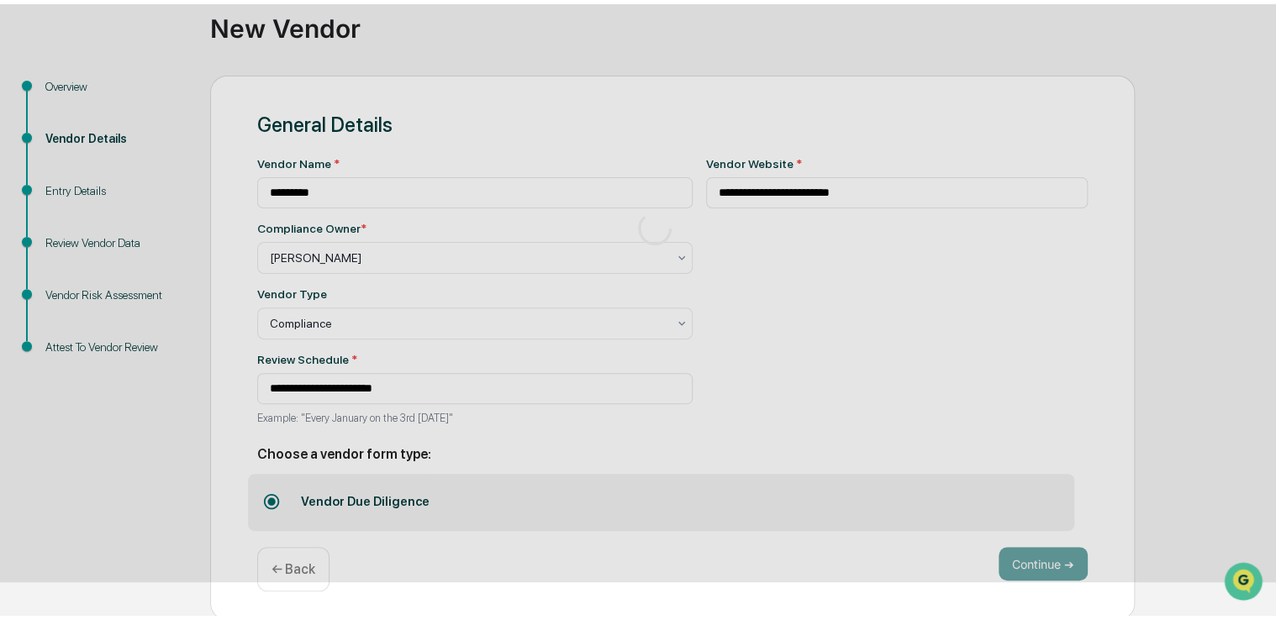
scroll to position [55, 0]
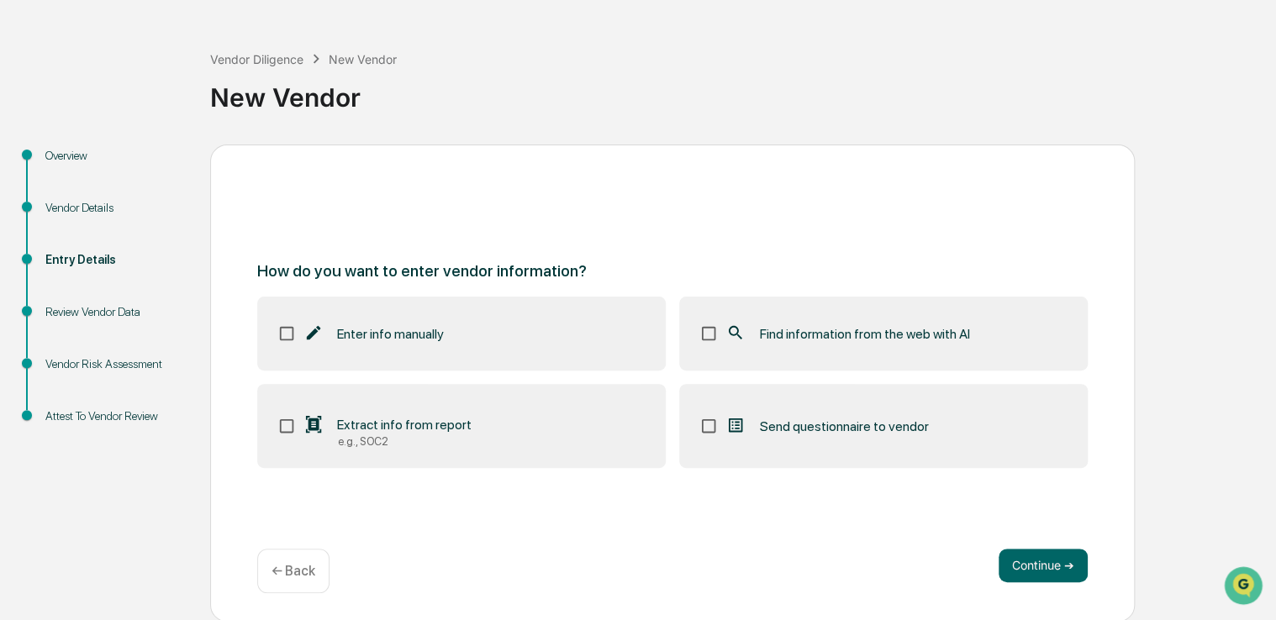
click at [744, 336] on icon at bounding box center [735, 333] width 18 height 18
click at [1032, 560] on button "Continue ➔" at bounding box center [1042, 566] width 89 height 34
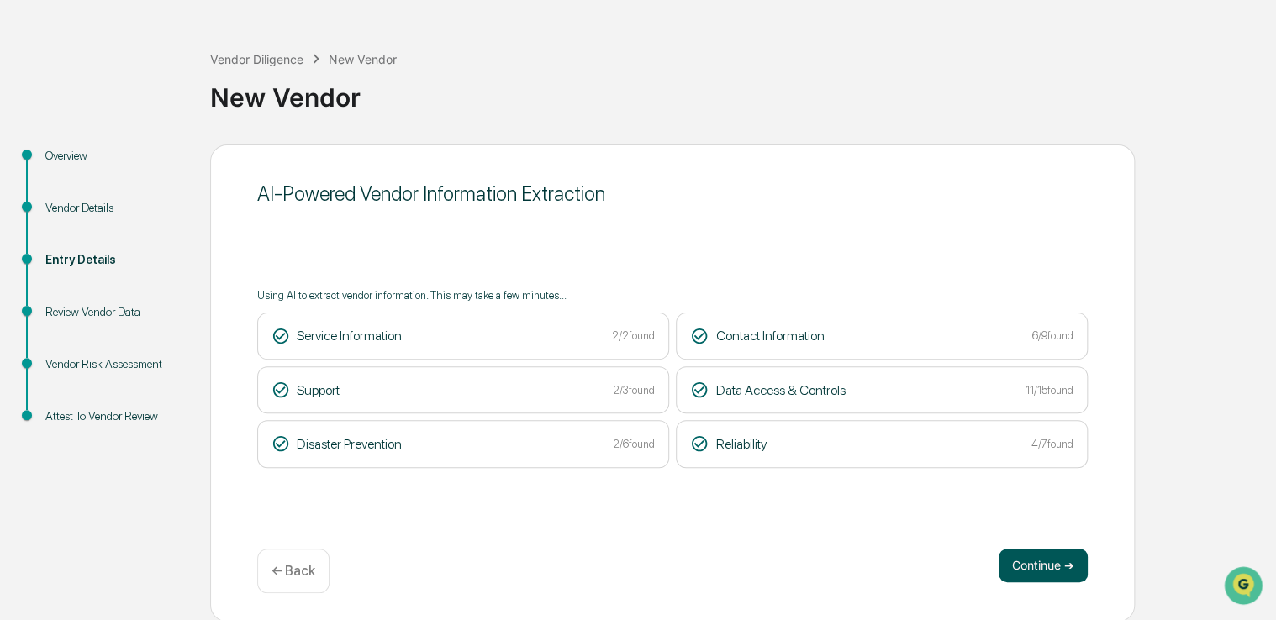
click at [1018, 576] on button "Continue ➔" at bounding box center [1042, 566] width 89 height 34
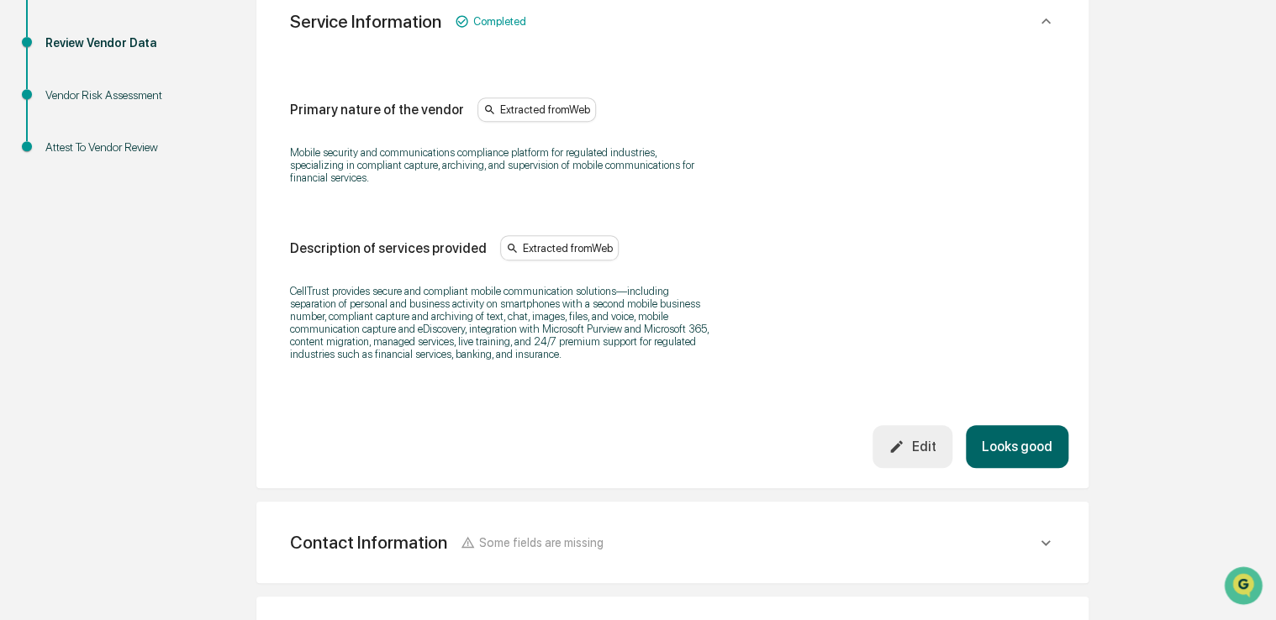
scroll to position [375, 0]
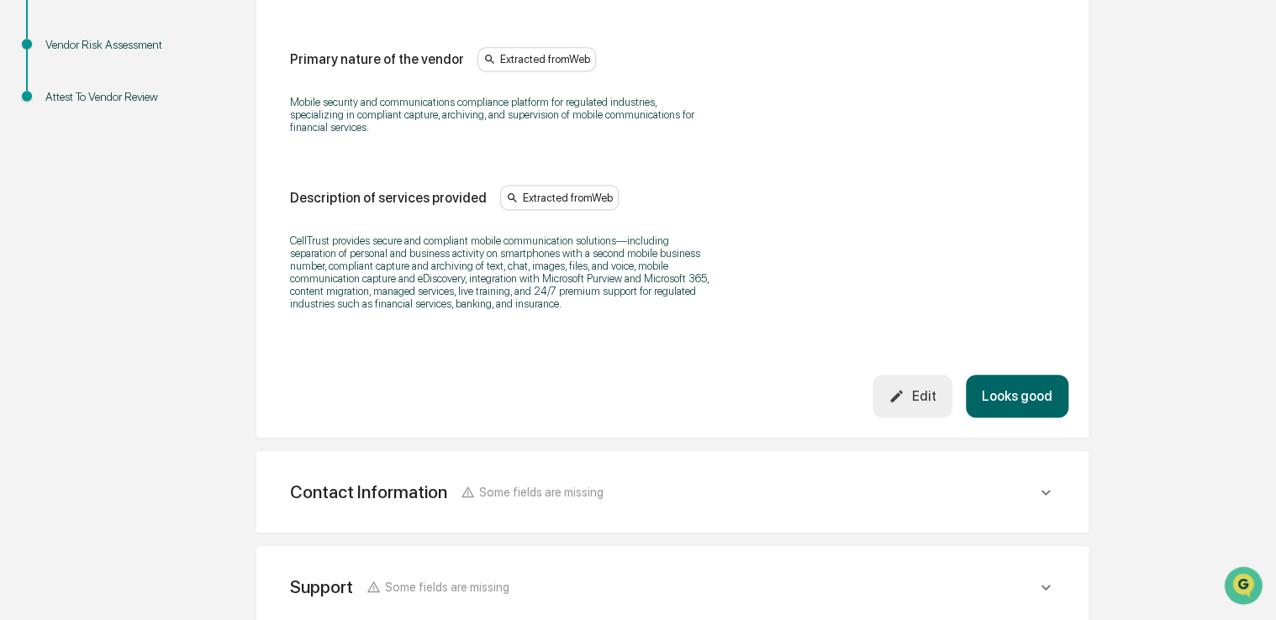
click at [1039, 414] on button "Looks good" at bounding box center [1016, 396] width 103 height 43
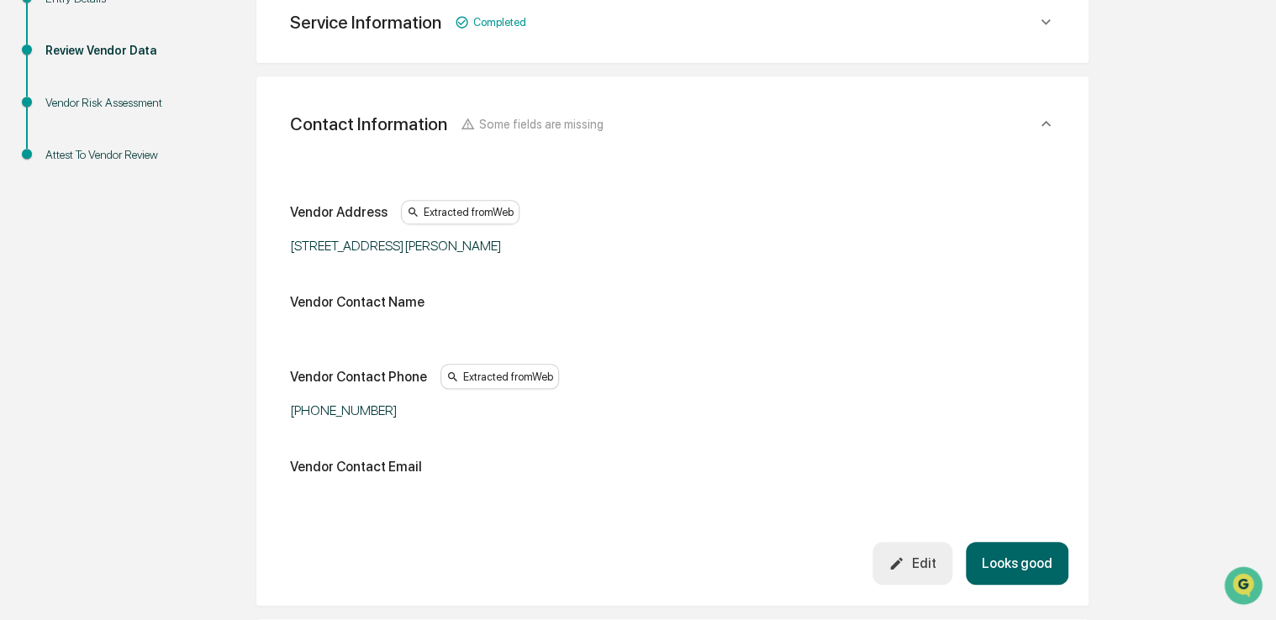
scroll to position [297, 0]
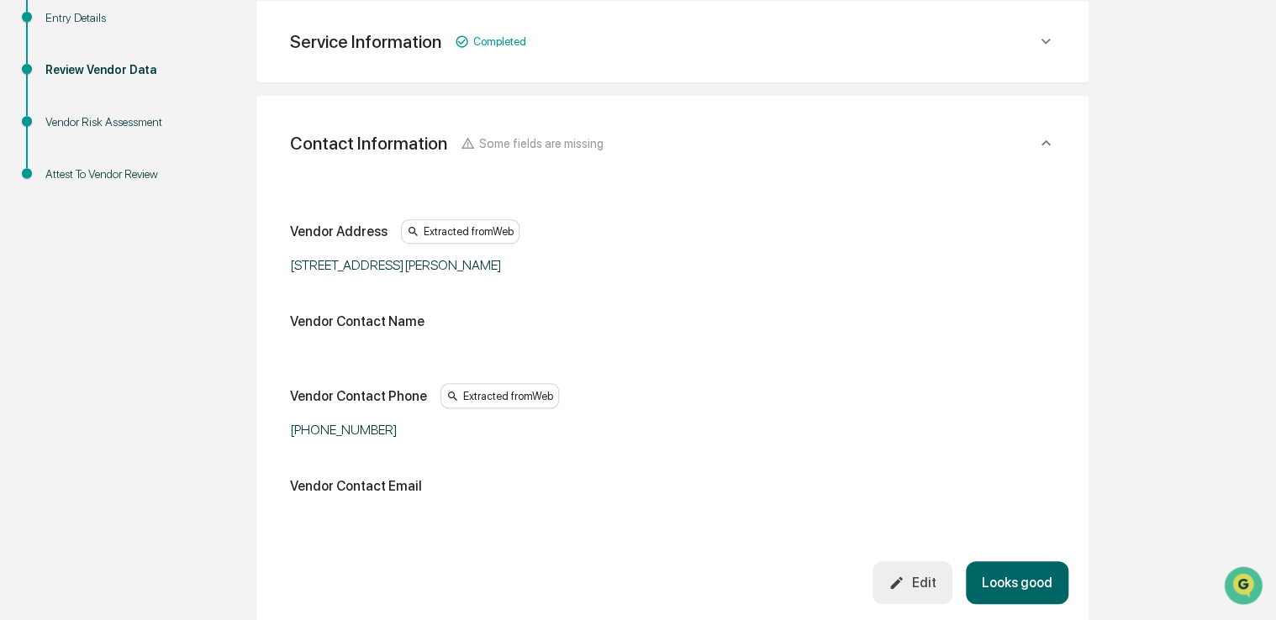
click at [900, 581] on icon "button" at bounding box center [896, 583] width 16 height 16
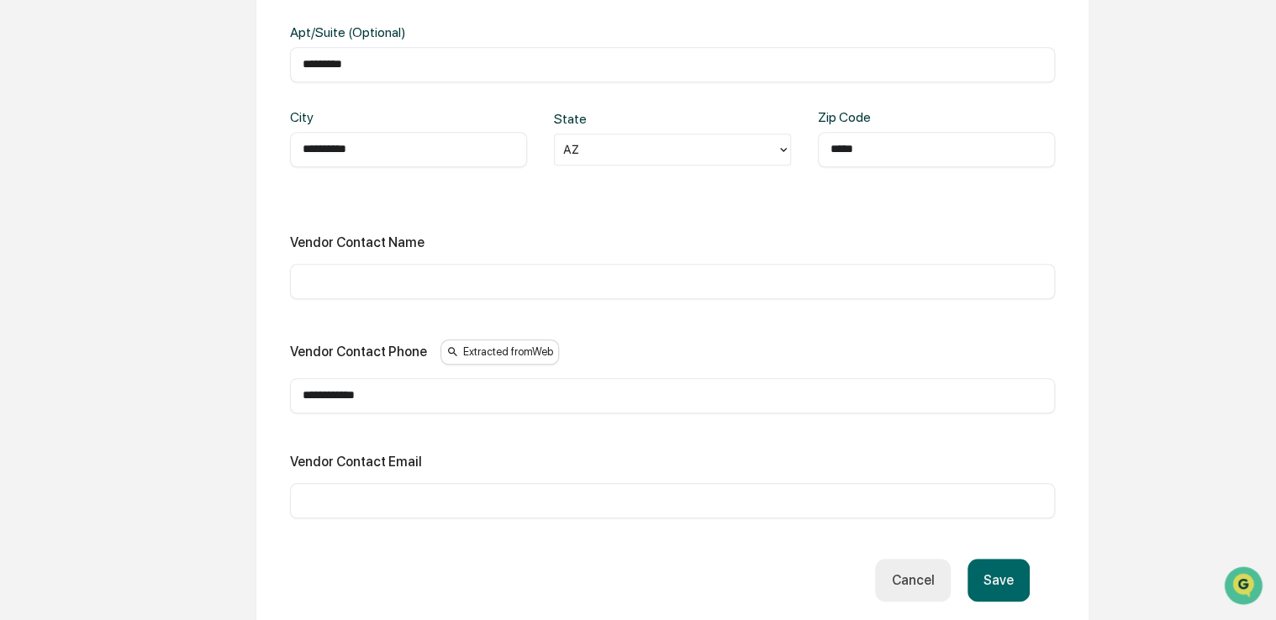
scroll to position [634, 0]
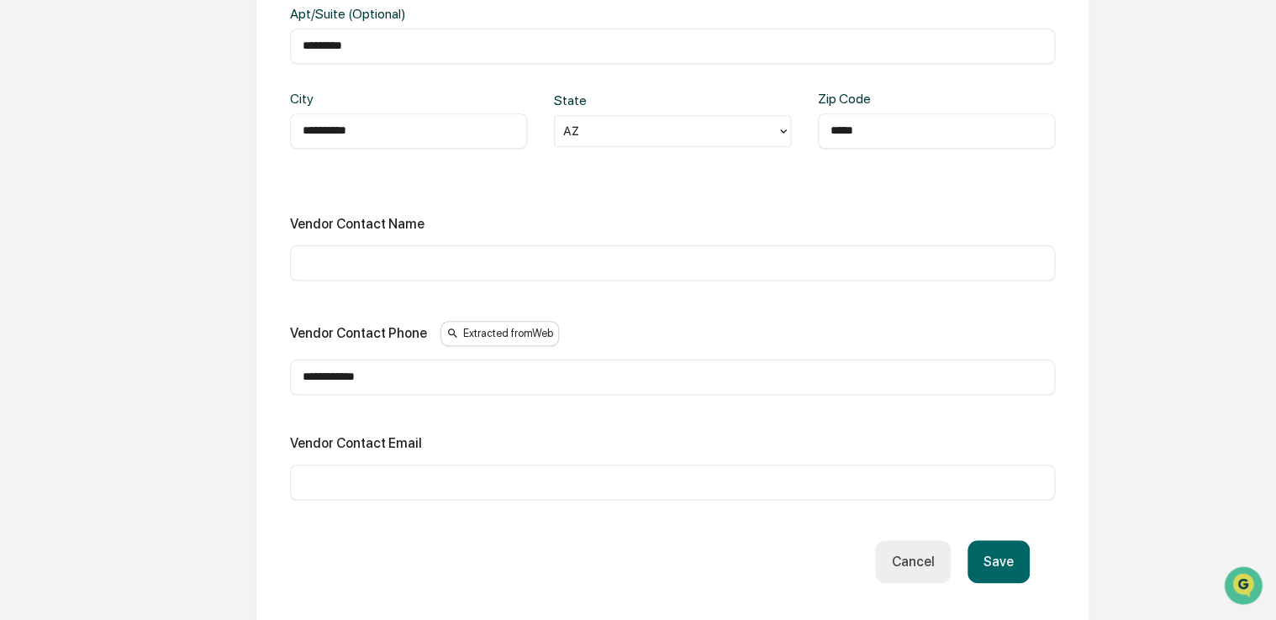
click at [445, 479] on input "text" at bounding box center [672, 482] width 739 height 17
paste input "**********"
type input "**********"
click at [992, 559] on button "Save" at bounding box center [998, 561] width 62 height 43
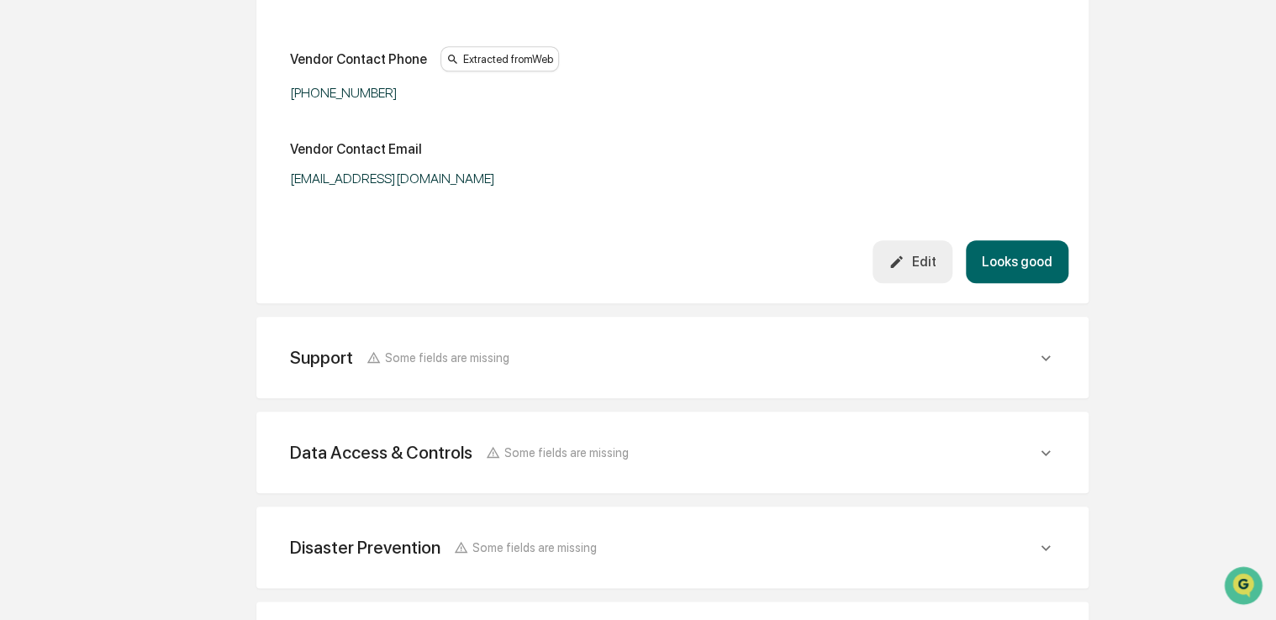
click at [1039, 280] on button "Looks good" at bounding box center [1016, 261] width 103 height 43
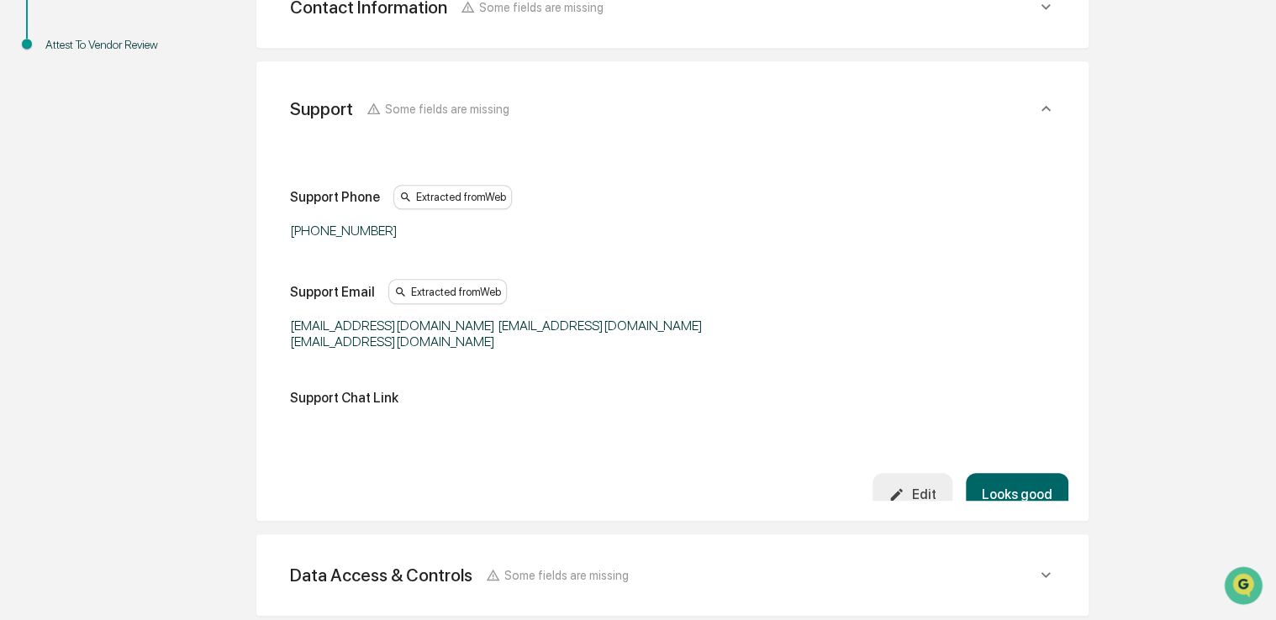
scroll to position [392, 0]
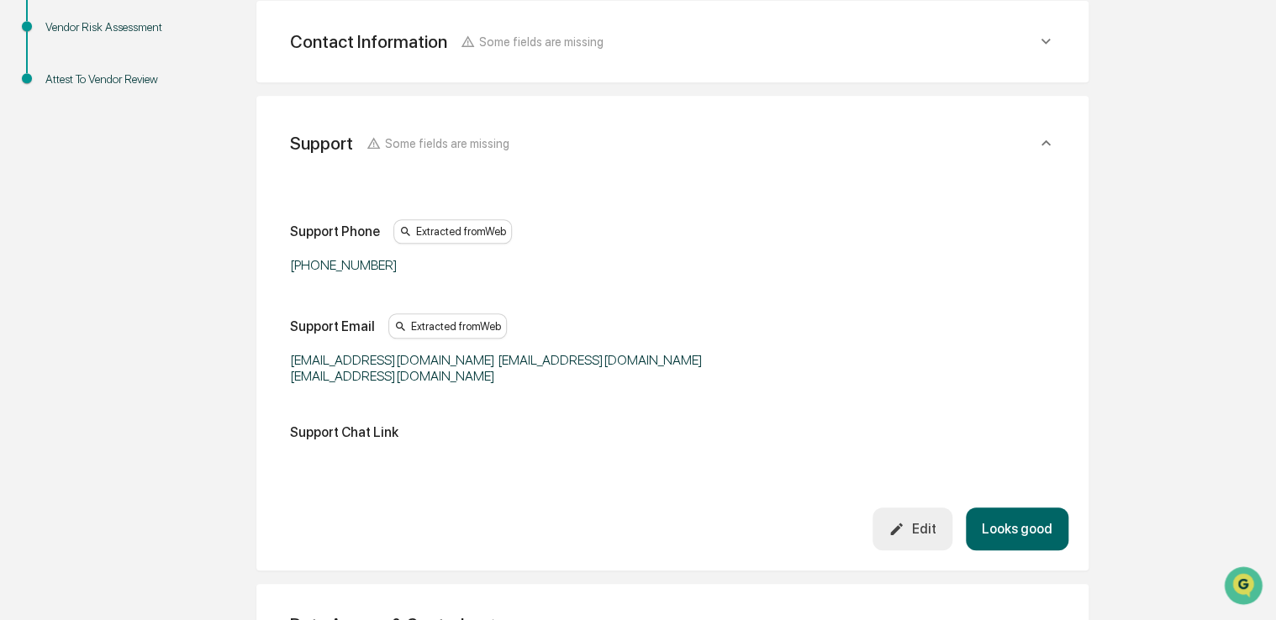
click at [1034, 508] on button "Looks good" at bounding box center [1016, 529] width 103 height 43
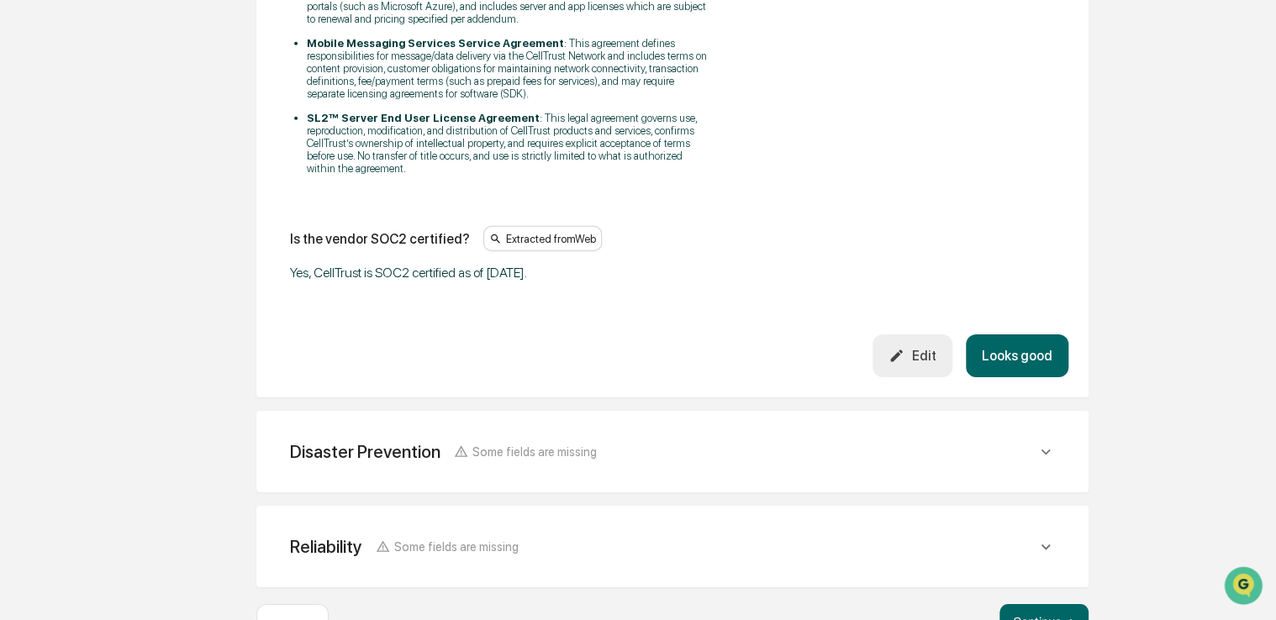
scroll to position [2517, 0]
click at [1004, 341] on button "Looks good" at bounding box center [1016, 355] width 103 height 43
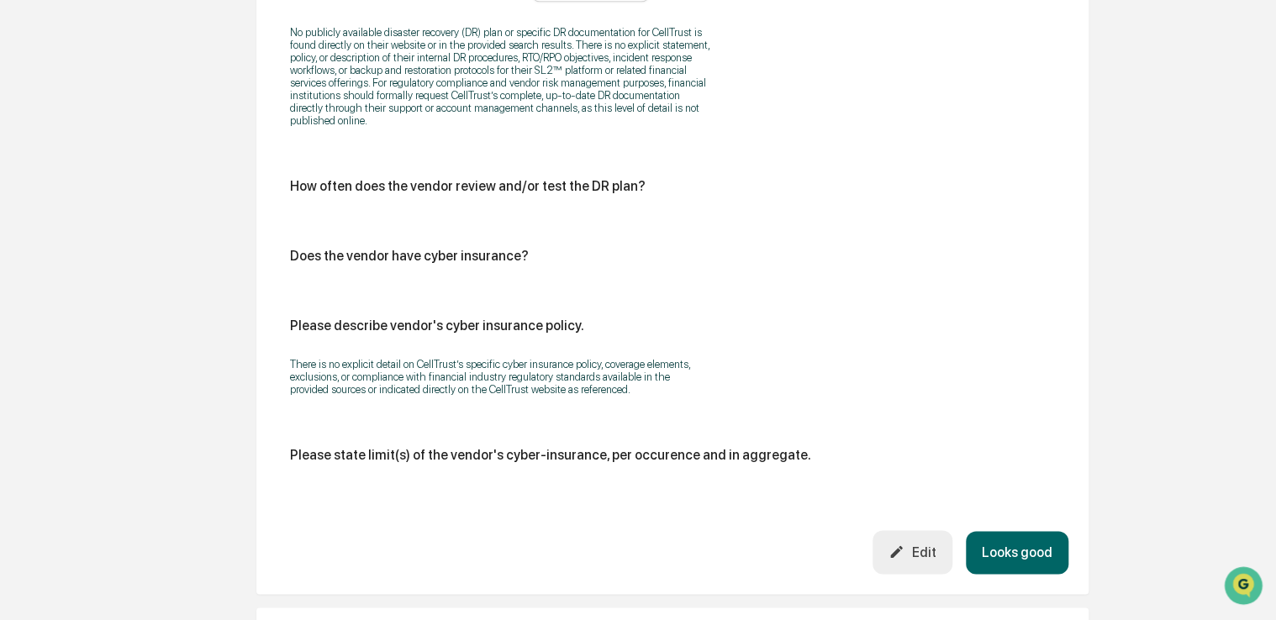
scroll to position [1052, 0]
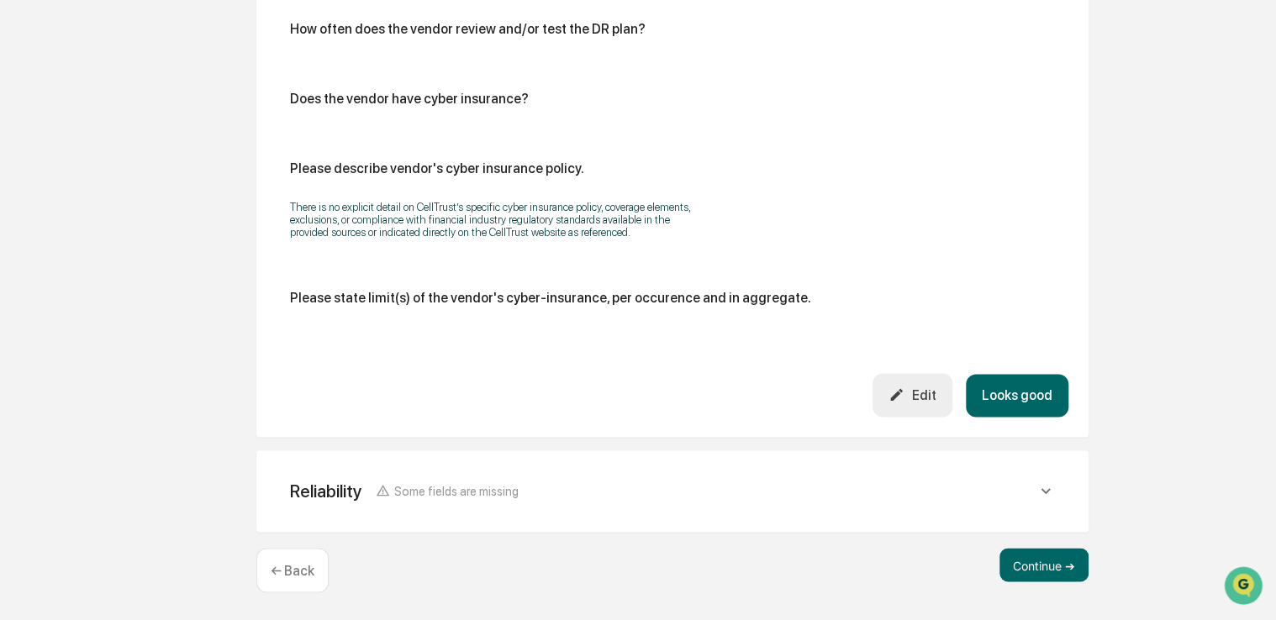
click at [987, 399] on button "Looks good" at bounding box center [1016, 395] width 103 height 43
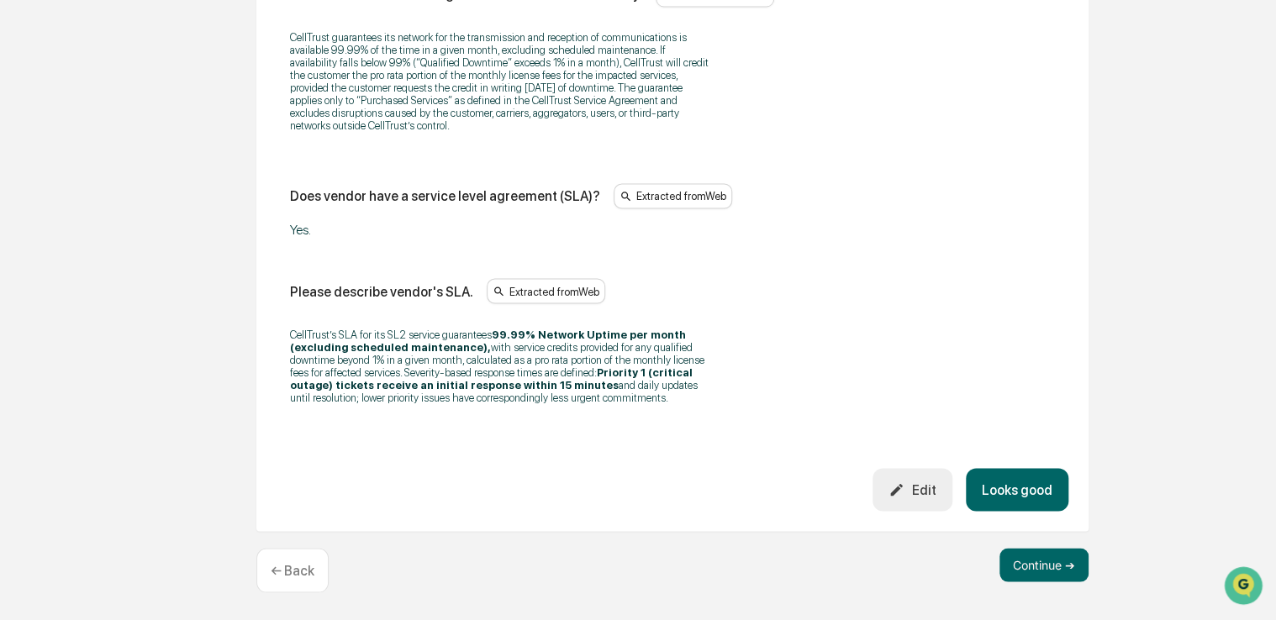
scroll to position [1301, 0]
click at [1013, 483] on button "Looks good" at bounding box center [1016, 489] width 103 height 43
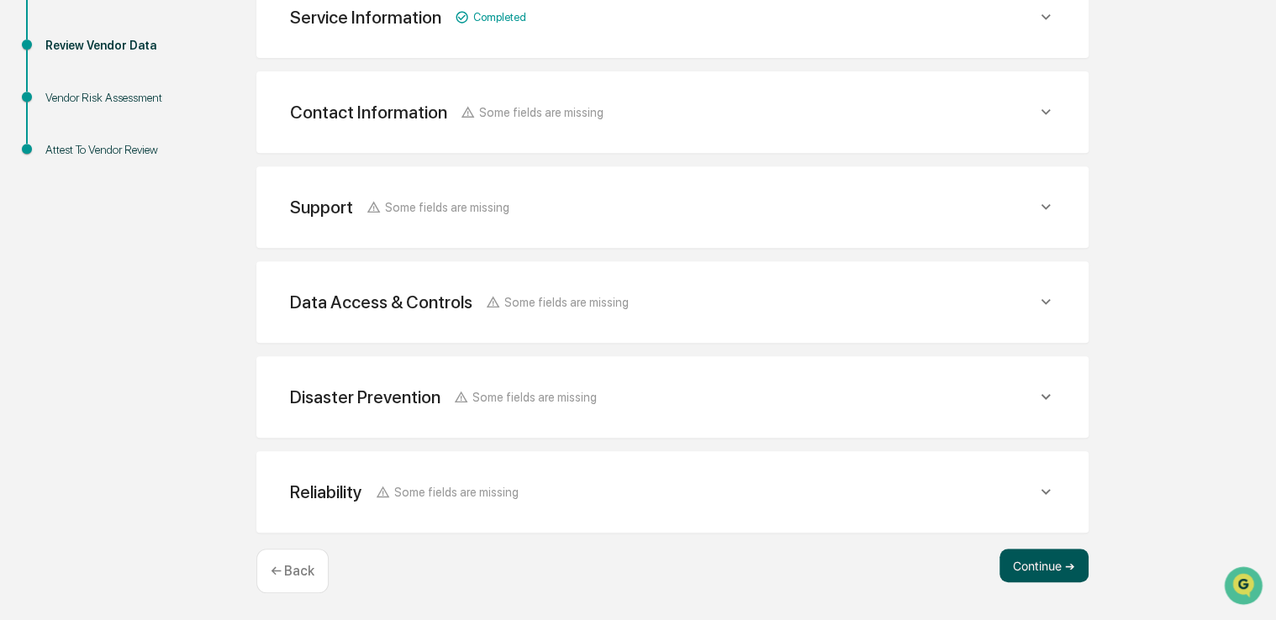
scroll to position [321, 0]
click at [1043, 555] on button "Continue ➔" at bounding box center [1043, 567] width 89 height 34
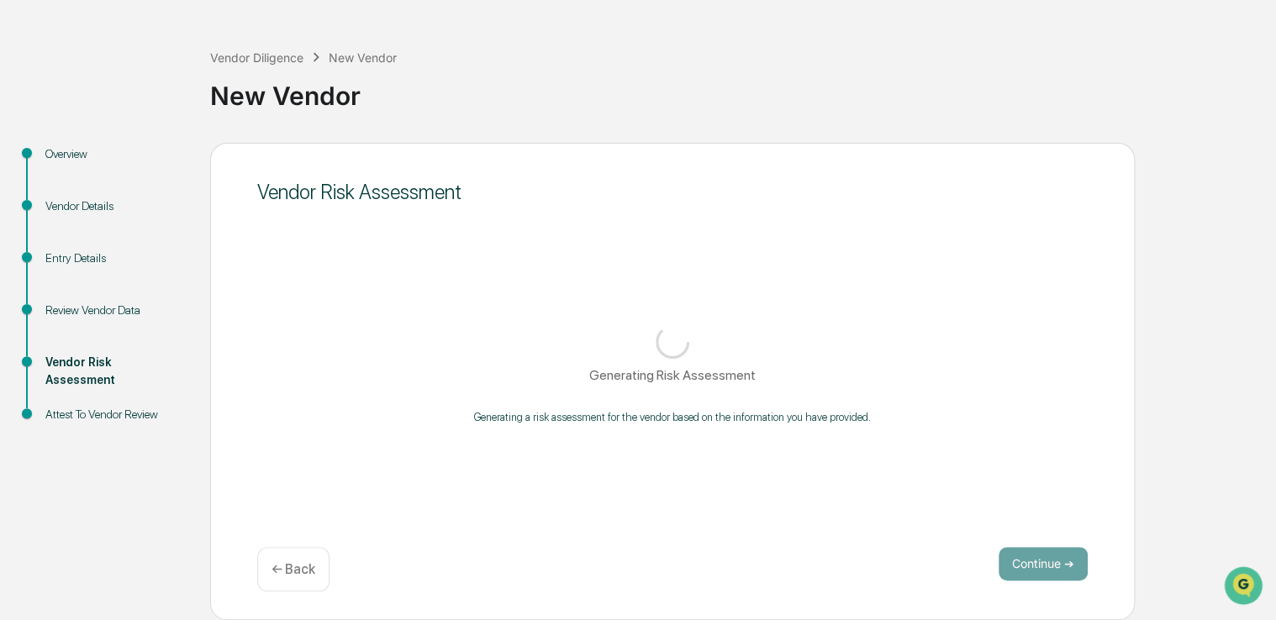
scroll to position [55, 0]
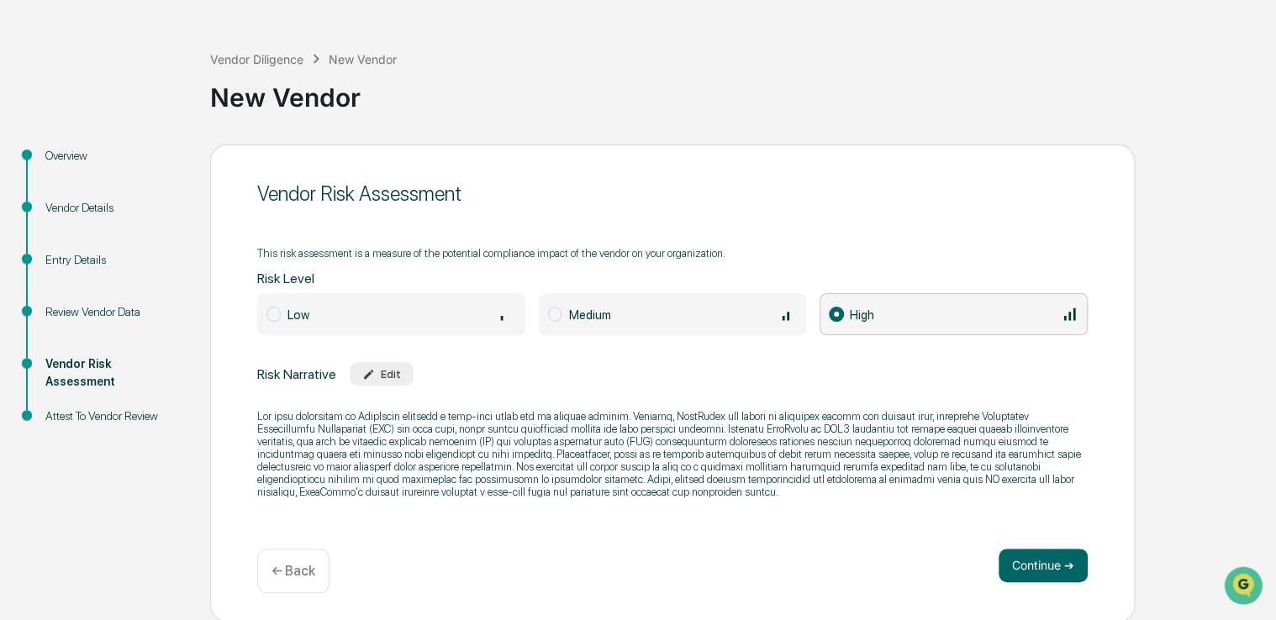
drag, startPoint x: 570, startPoint y: 530, endPoint x: 512, endPoint y: 542, distance: 59.2
click at [512, 542] on div "Vendor Risk Assessment This risk assessment is a measure of the potential compl…" at bounding box center [672, 383] width 924 height 477
click at [1062, 574] on button "Continue ➔" at bounding box center [1042, 566] width 89 height 34
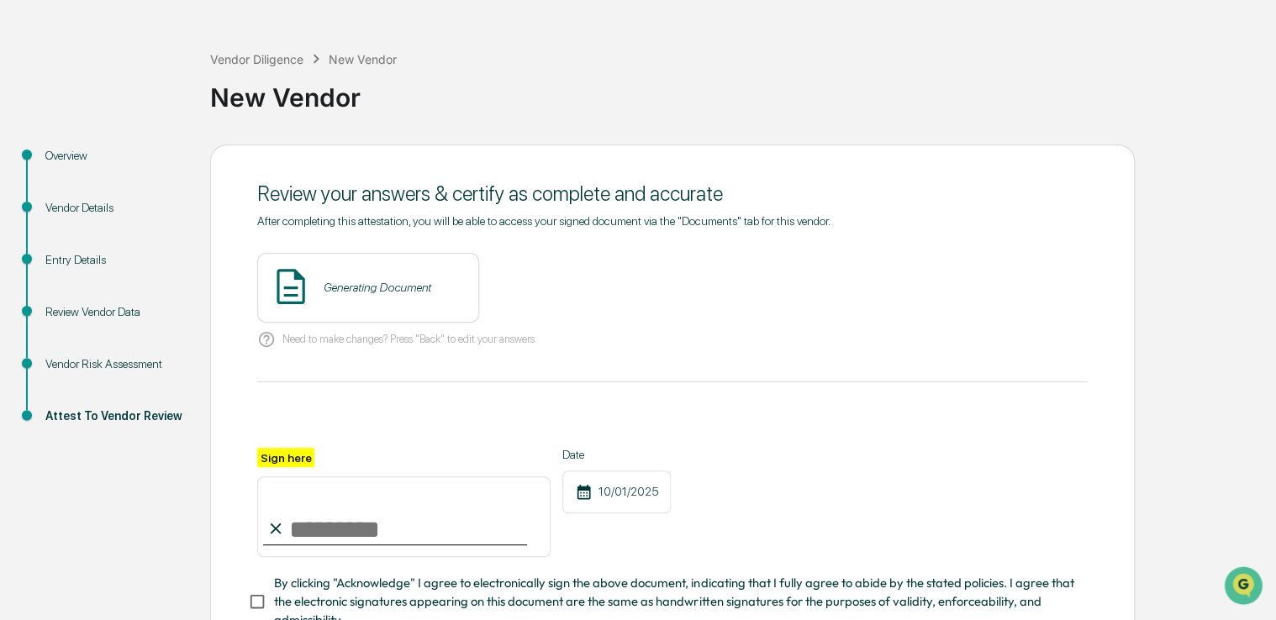
click at [479, 497] on input "Sign here" at bounding box center [403, 516] width 293 height 81
type input "**********"
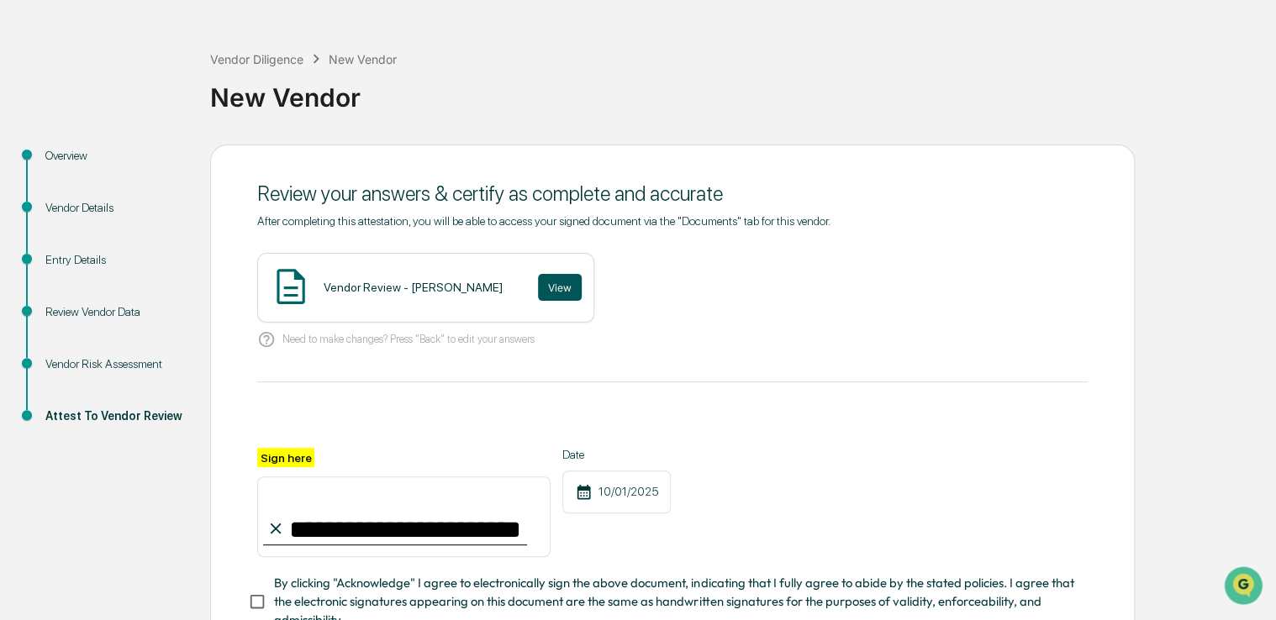
click at [538, 275] on button "View" at bounding box center [560, 287] width 44 height 27
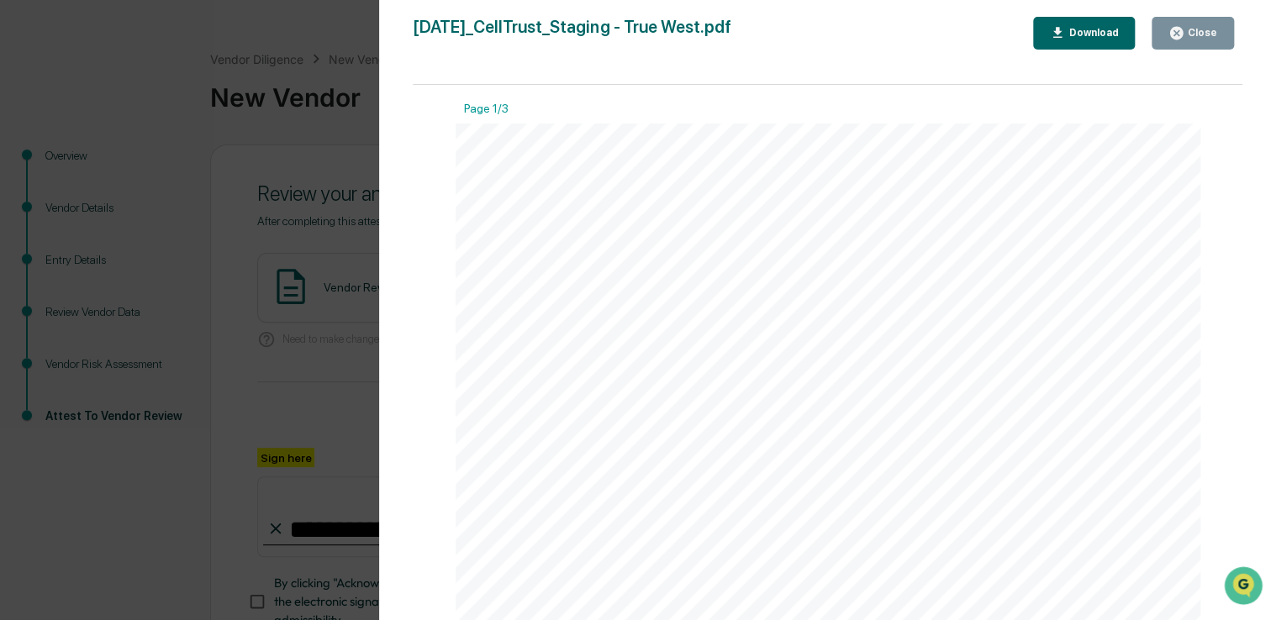
click at [1186, 21] on button "Close" at bounding box center [1192, 33] width 82 height 33
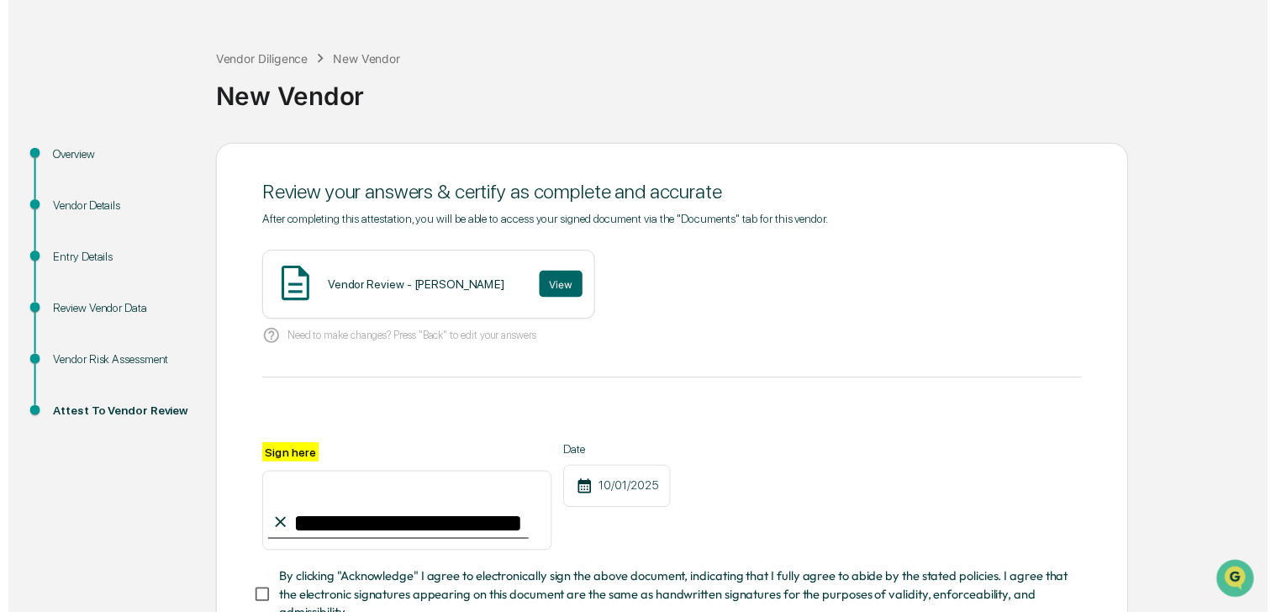
scroll to position [185, 0]
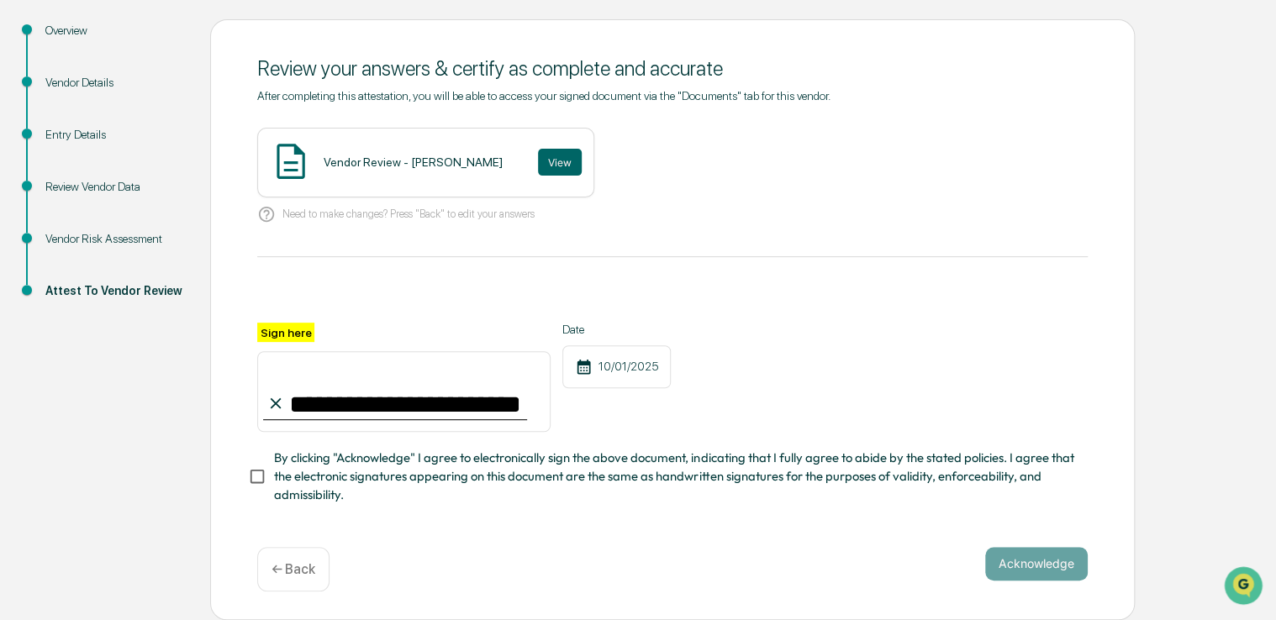
click at [550, 455] on span "By clicking "Acknowledge" I agree to electronically sign the above document, in…" at bounding box center [674, 477] width 800 height 56
click at [1022, 556] on button "Acknowledge" at bounding box center [1036, 564] width 103 height 34
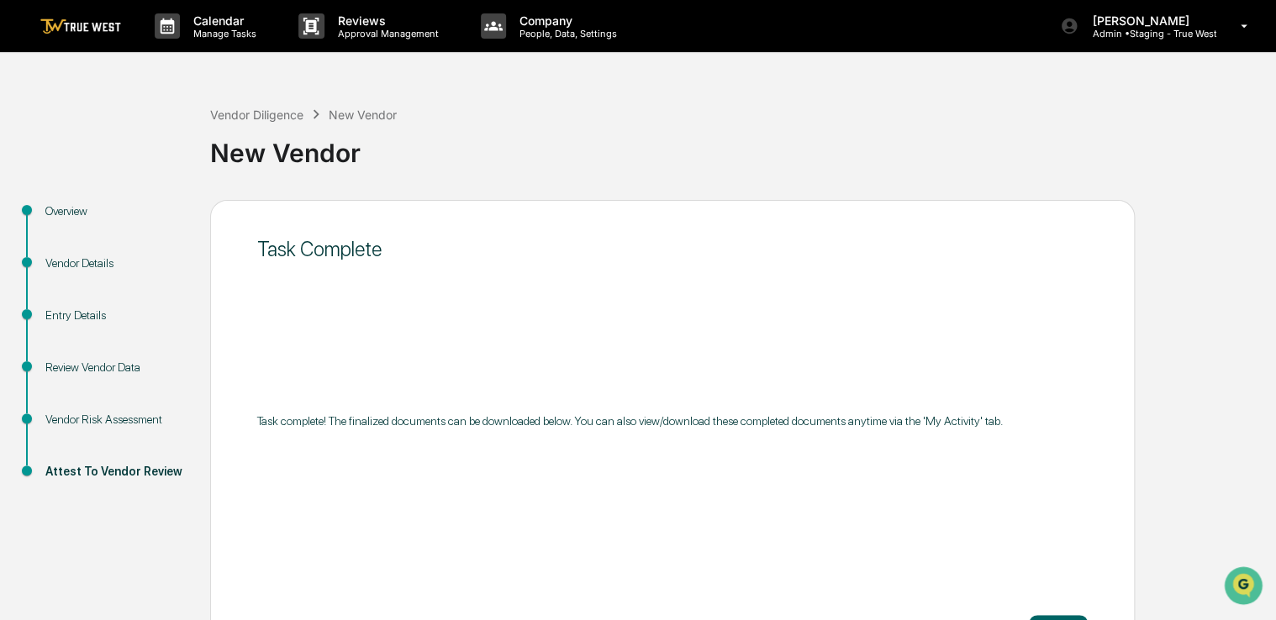
scroll to position [55, 0]
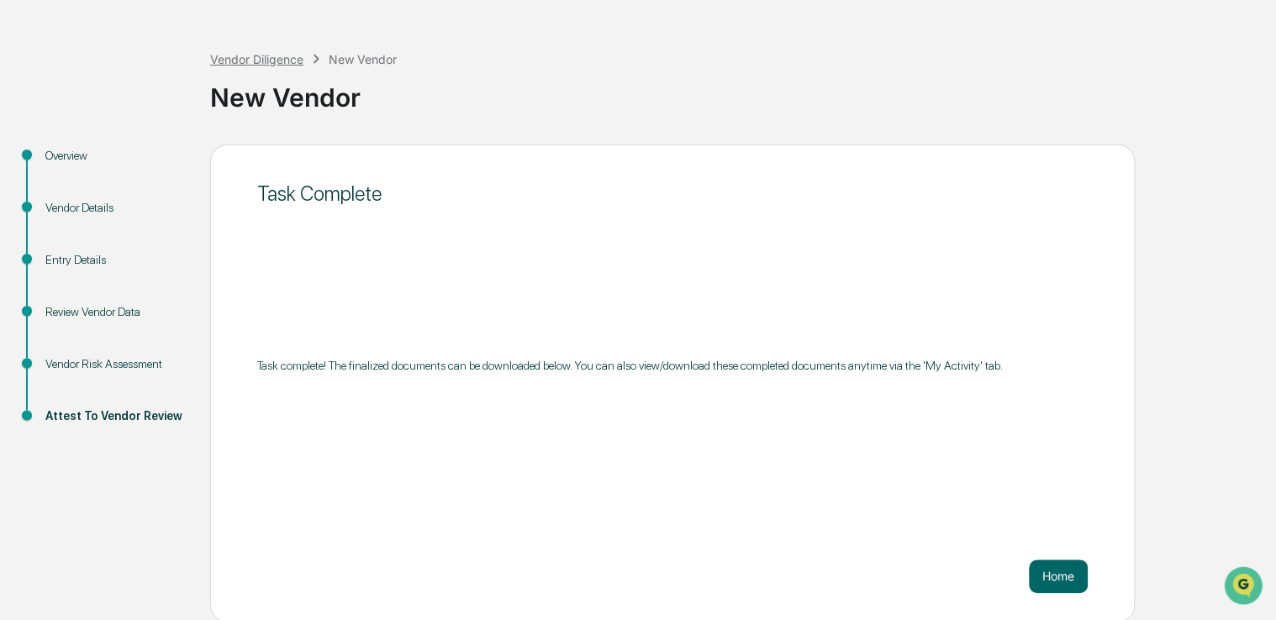
click at [259, 62] on div "Vendor Diligence" at bounding box center [256, 59] width 93 height 14
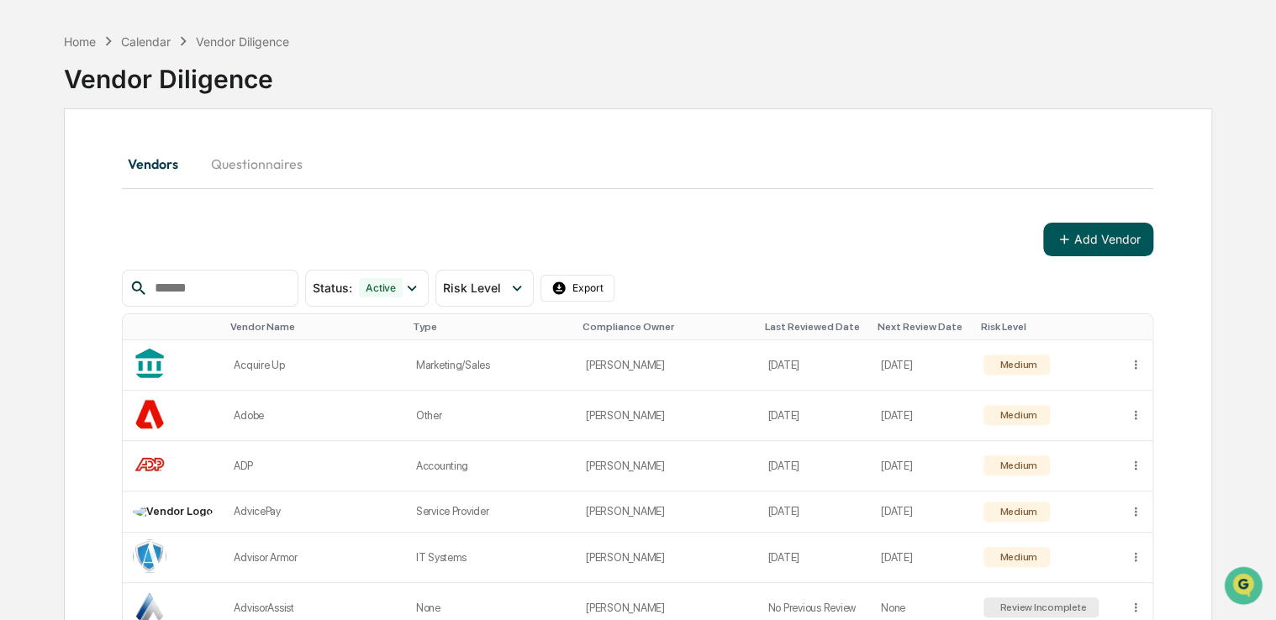
click at [1078, 245] on button "Add Vendor" at bounding box center [1098, 240] width 110 height 34
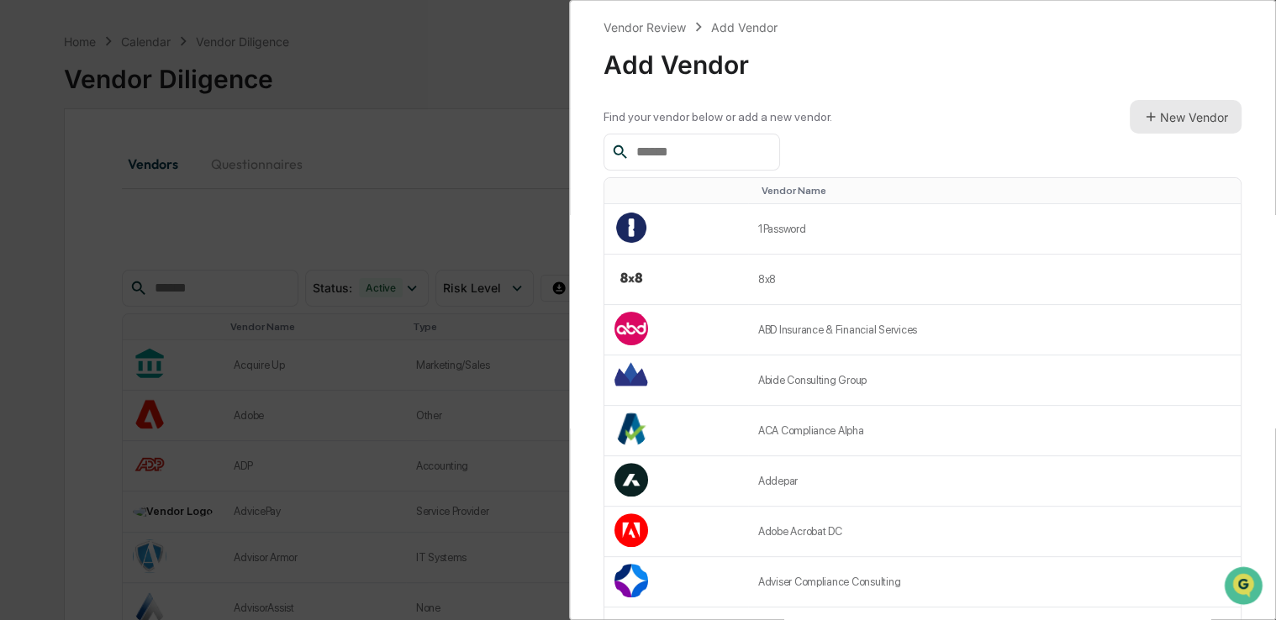
click at [1189, 113] on button "New Vendor" at bounding box center [1185, 117] width 112 height 34
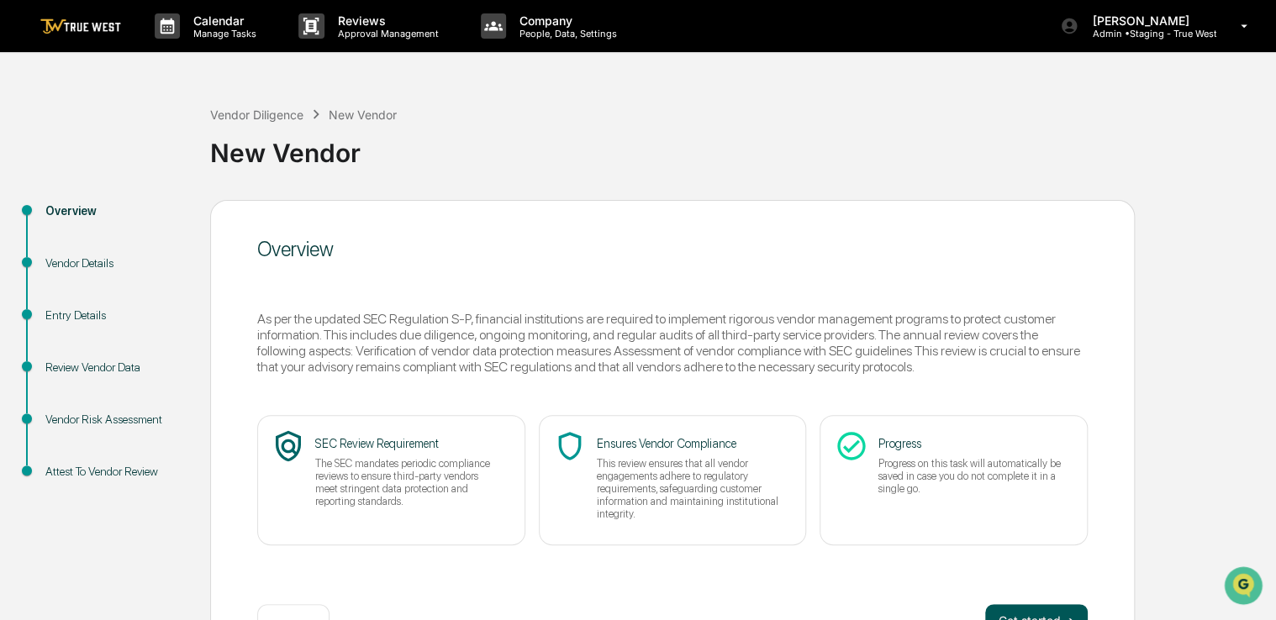
click at [1018, 611] on button "Get started ➔" at bounding box center [1036, 621] width 103 height 34
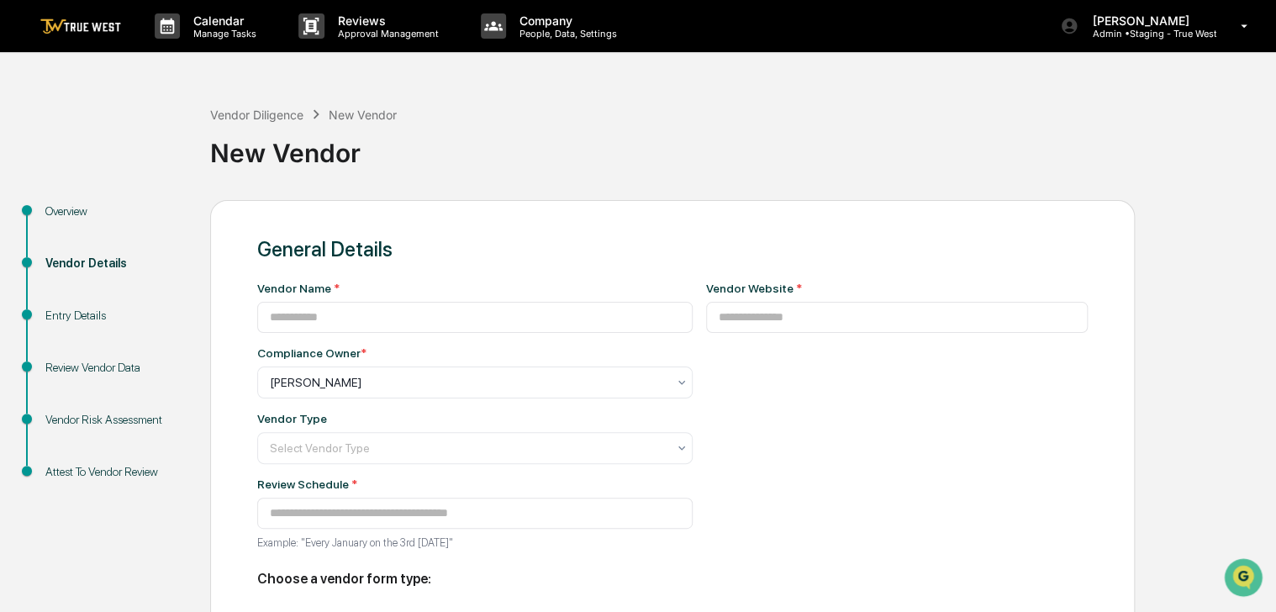
type input "**********"
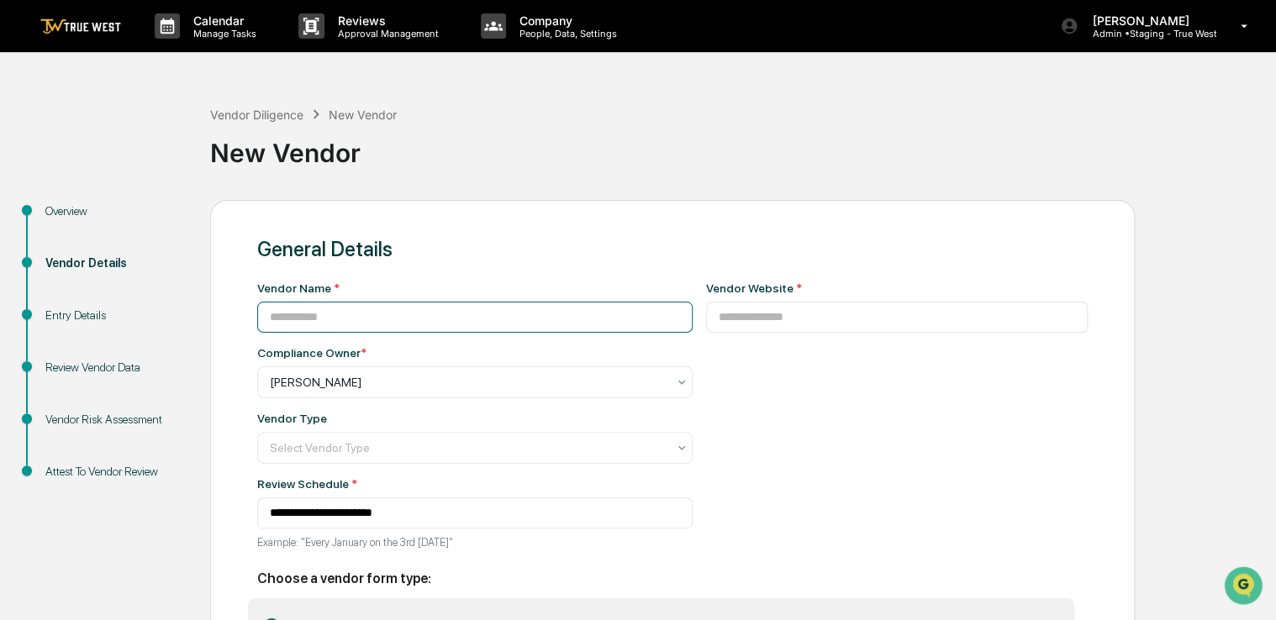
click at [568, 304] on input at bounding box center [474, 317] width 435 height 31
type input "**********"
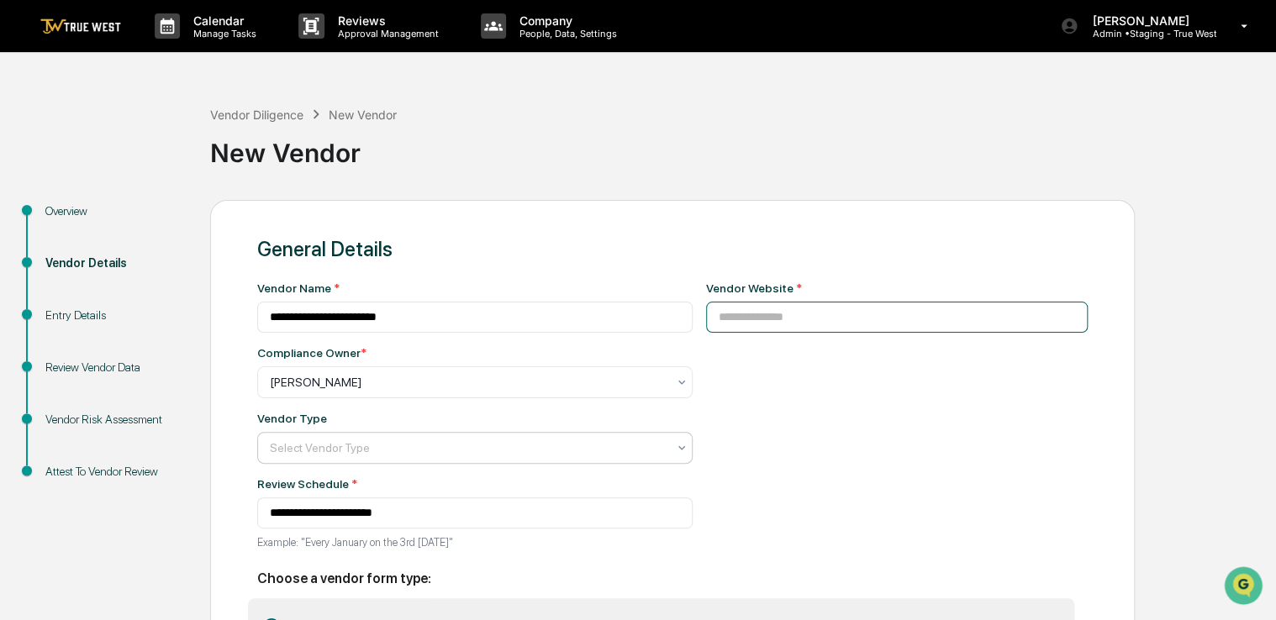
paste input "**********"
click at [750, 313] on input "**********" at bounding box center [897, 317] width 382 height 31
type input "**********"
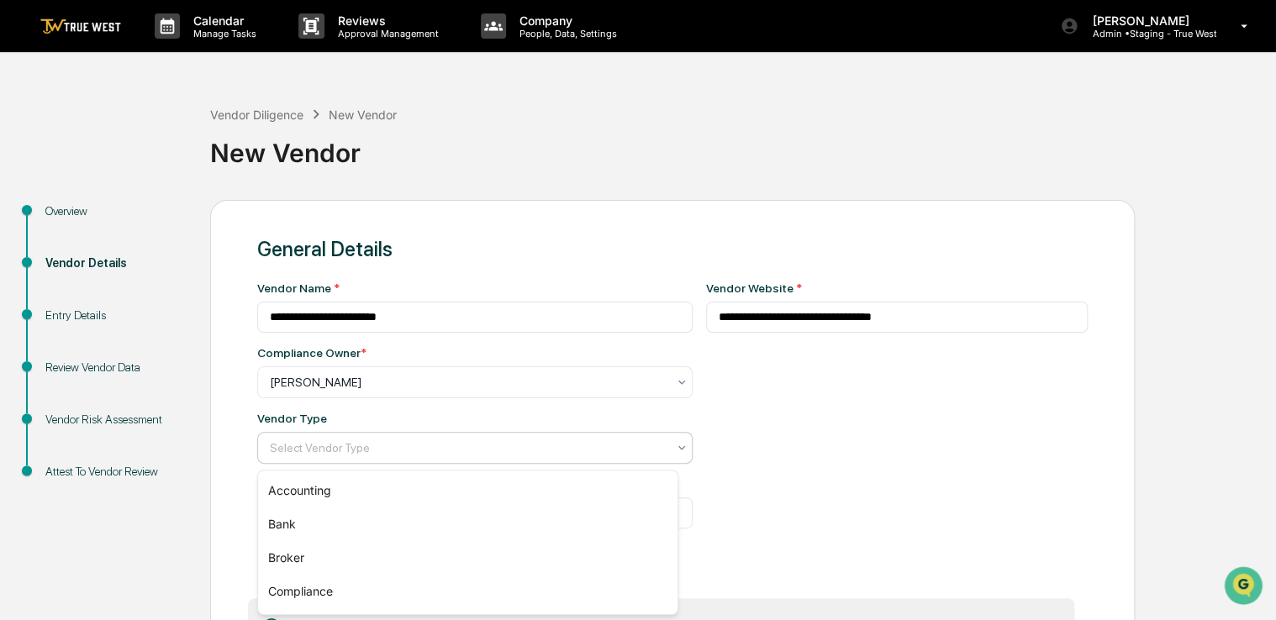
click at [581, 442] on div at bounding box center [468, 447] width 397 height 17
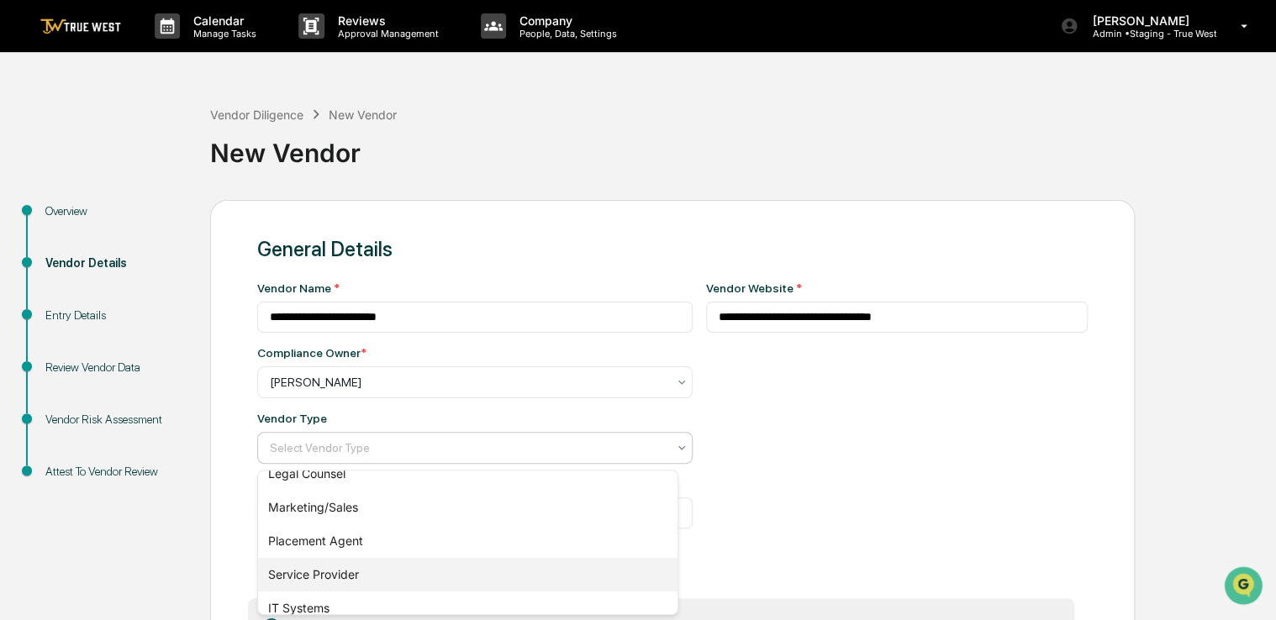
scroll to position [248, 0]
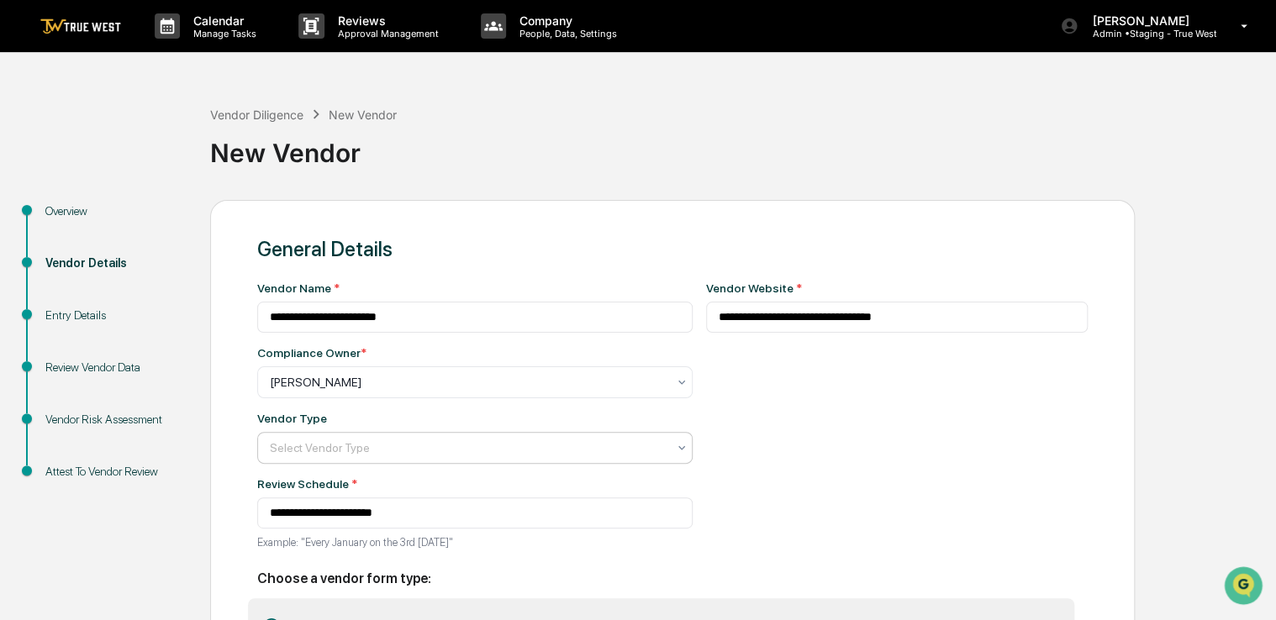
click at [380, 450] on div at bounding box center [468, 447] width 397 height 17
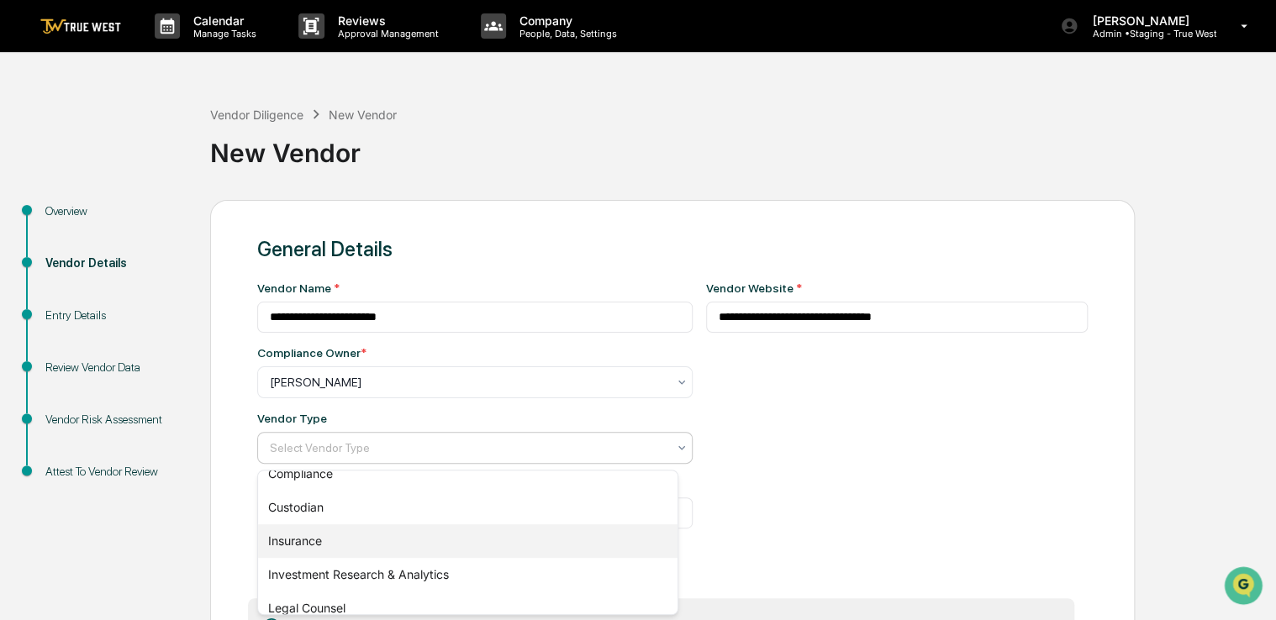
scroll to position [167, 0]
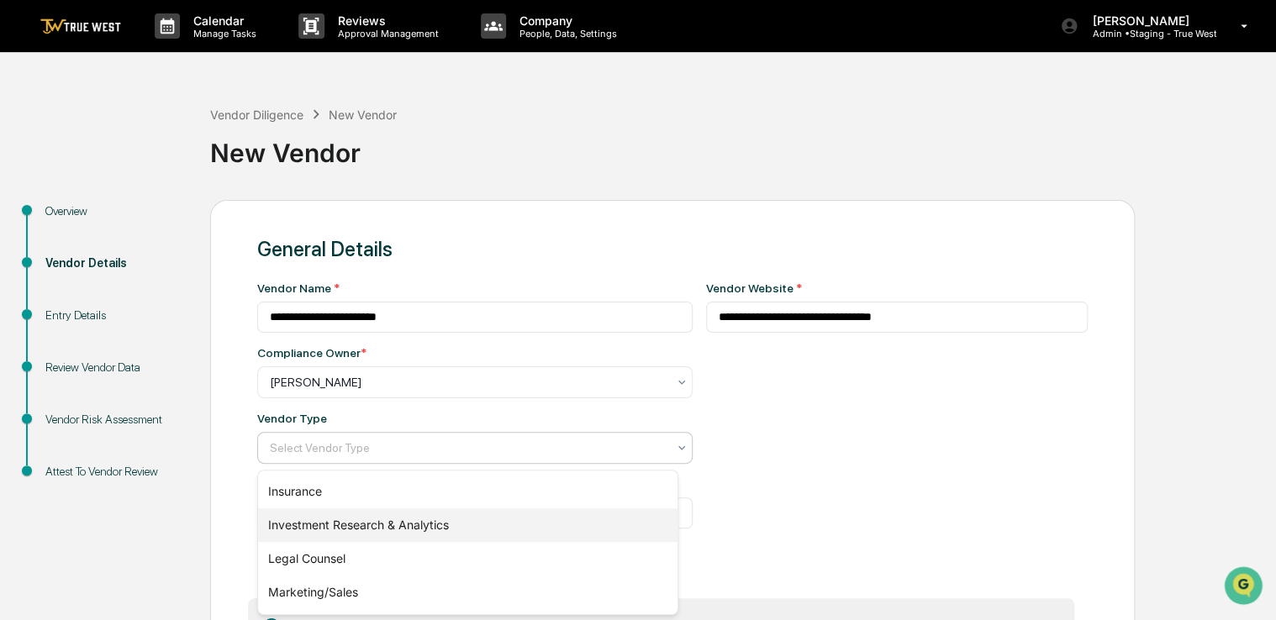
click at [376, 518] on div "Investment Research & Analytics" at bounding box center [467, 525] width 419 height 34
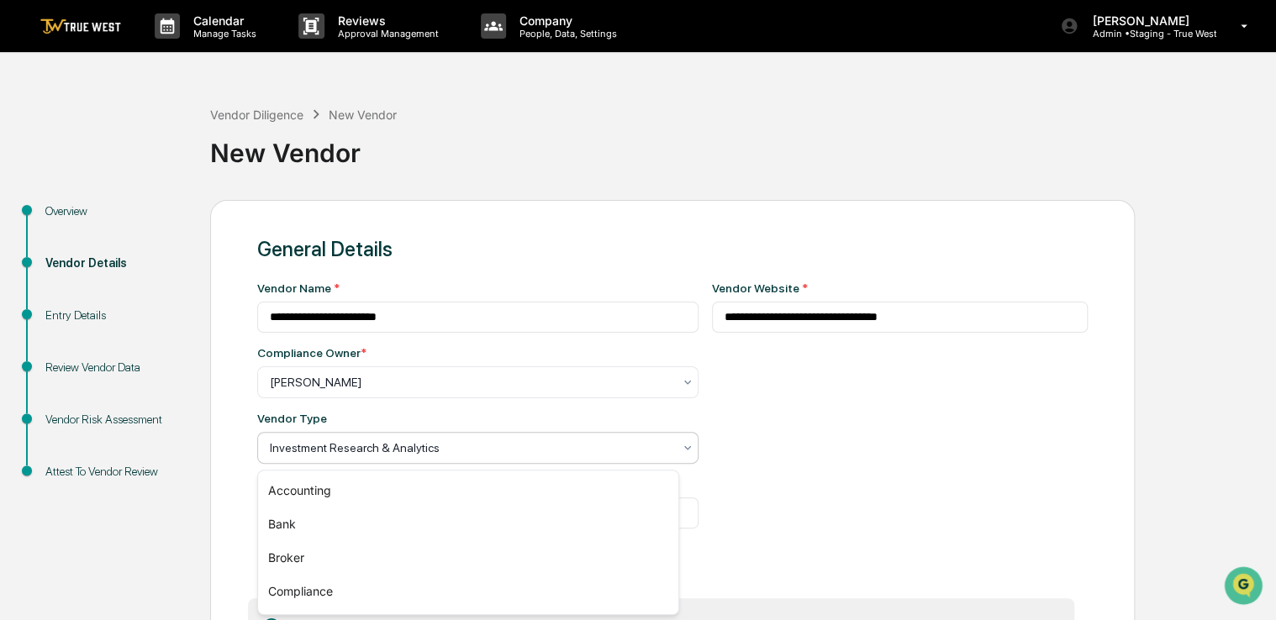
click at [523, 452] on div at bounding box center [471, 447] width 402 height 17
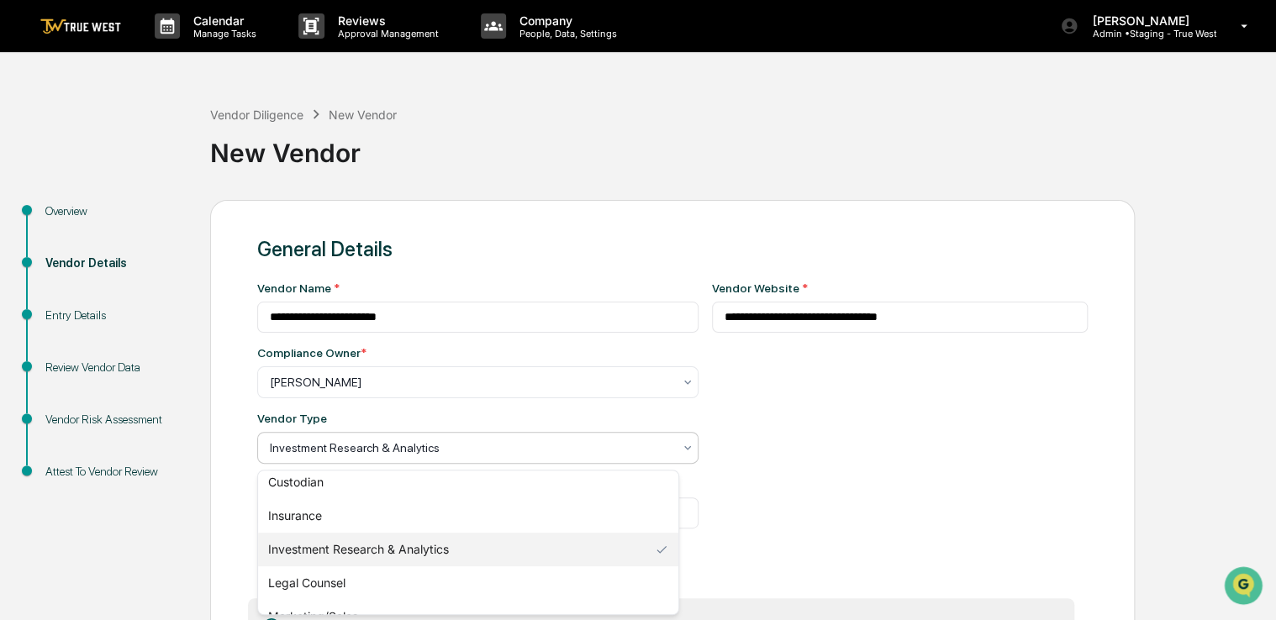
scroll to position [144, 0]
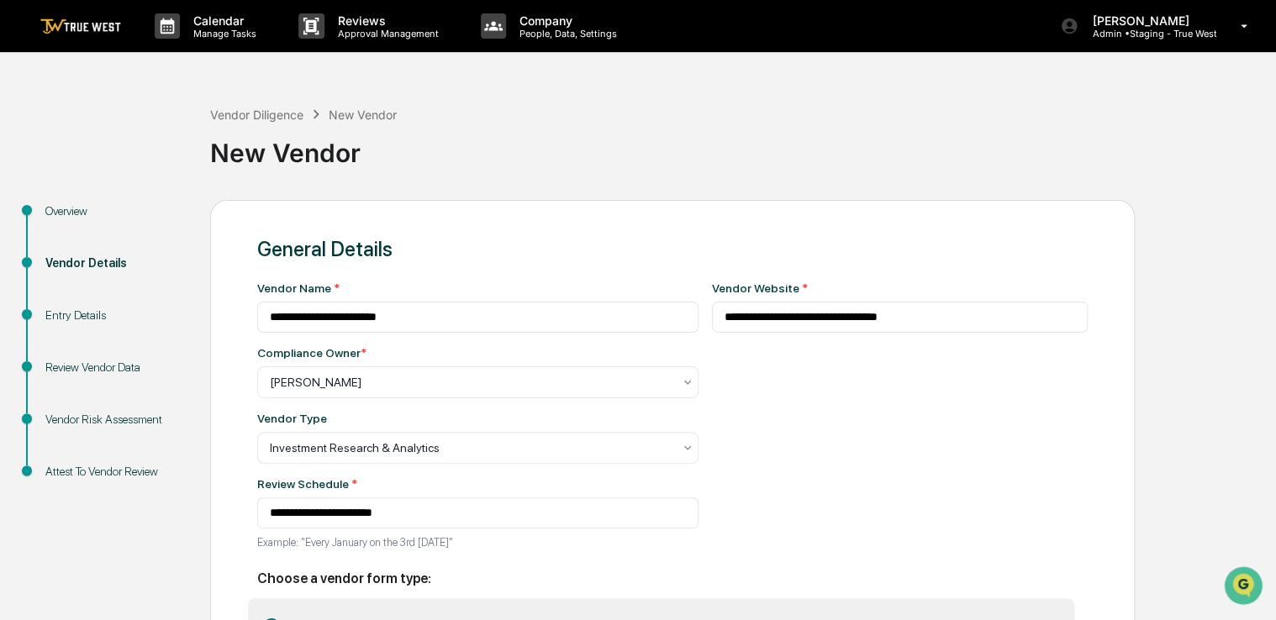
click at [832, 492] on div "**********" at bounding box center [900, 420] width 376 height 278
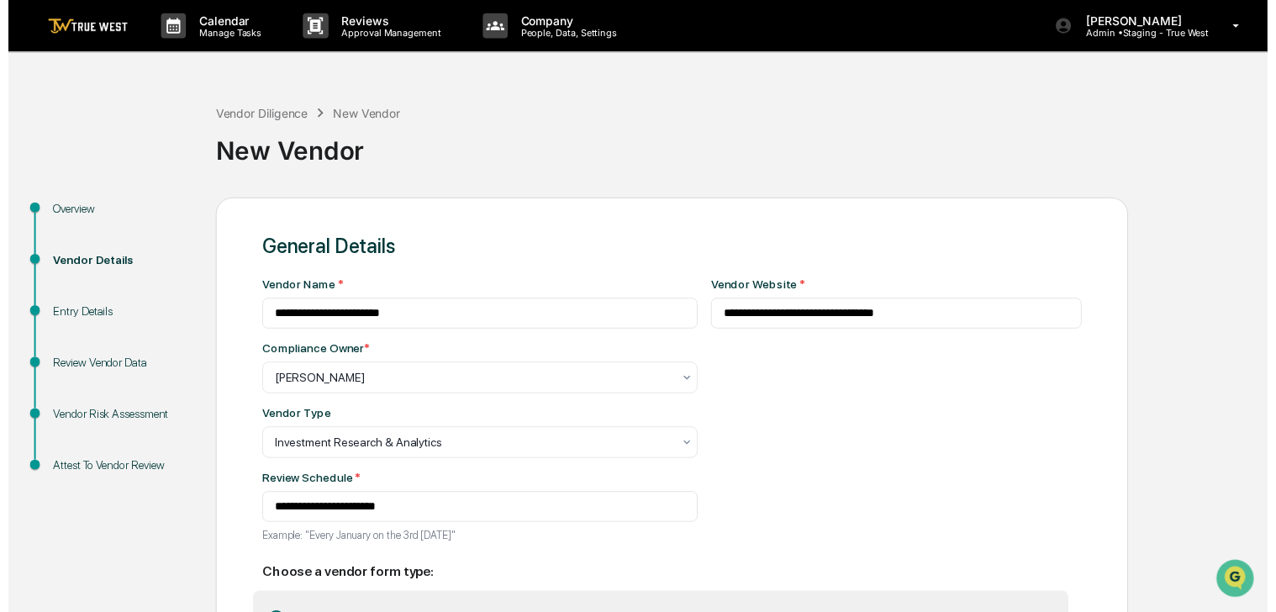
scroll to position [129, 0]
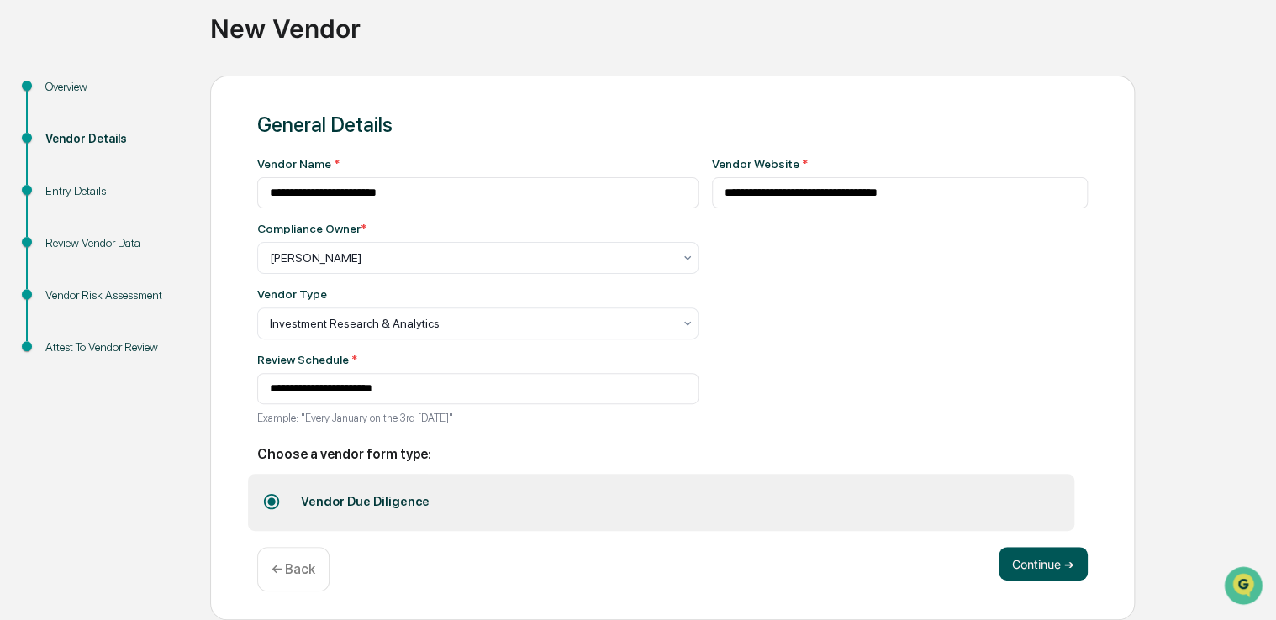
click at [1004, 562] on button "Continue ➔" at bounding box center [1042, 564] width 89 height 34
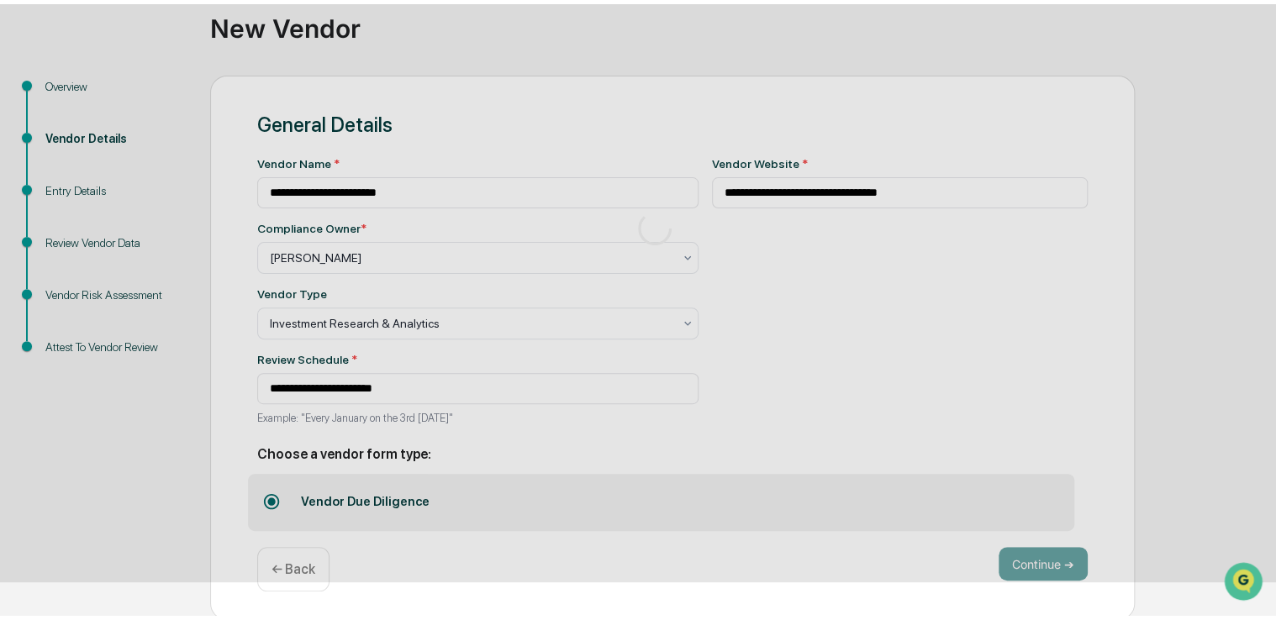
scroll to position [55, 0]
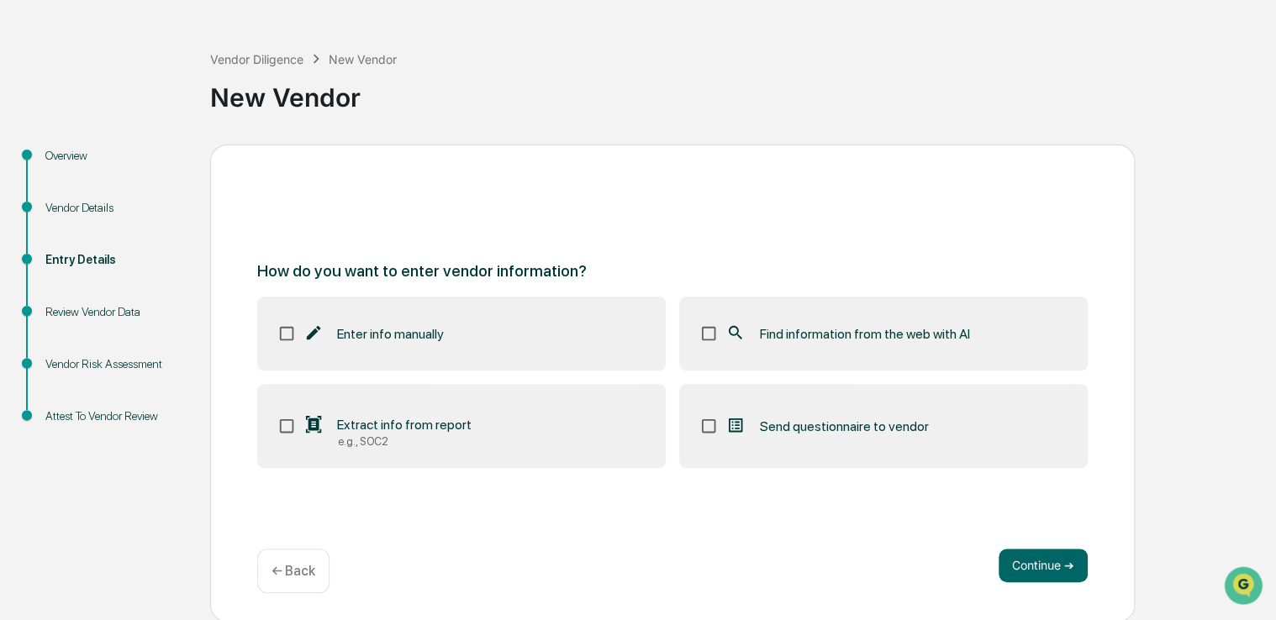
click at [932, 326] on span "Find information from the web with AI" at bounding box center [864, 334] width 210 height 16
click at [1018, 555] on button "Continue ➔" at bounding box center [1042, 566] width 89 height 34
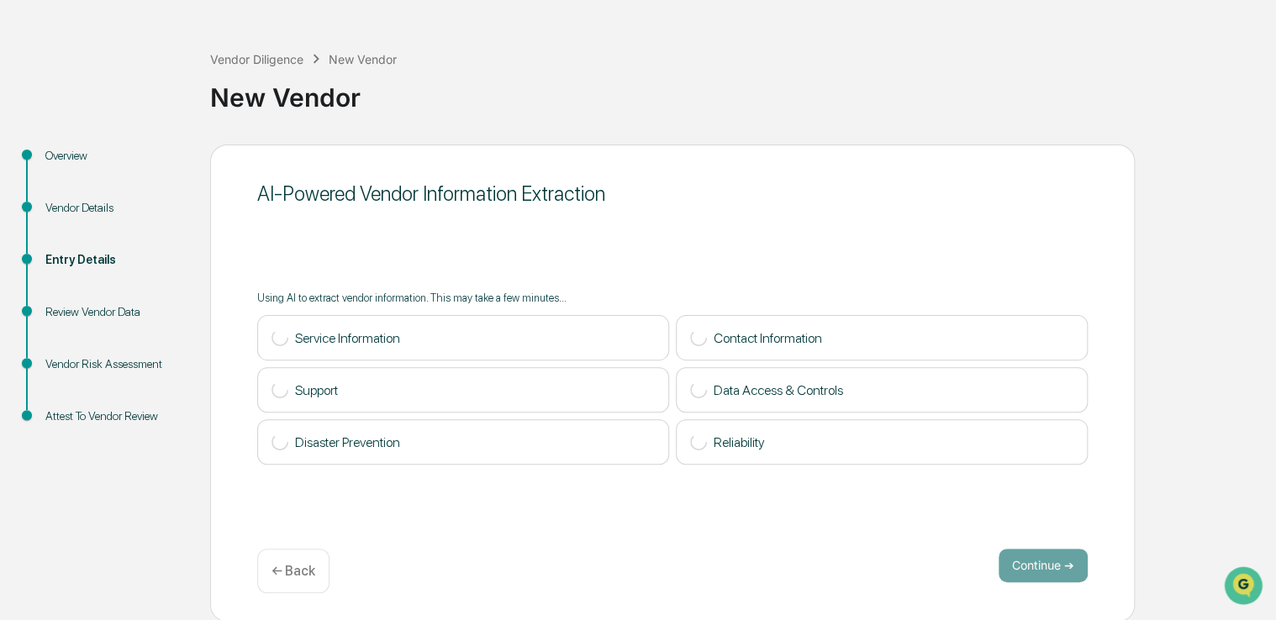
drag, startPoint x: 992, startPoint y: 203, endPoint x: 934, endPoint y: 203, distance: 58.0
click at [934, 203] on div "AI-Powered Vendor Information Extraction" at bounding box center [672, 194] width 830 height 24
drag, startPoint x: 934, startPoint y: 203, endPoint x: 864, endPoint y: 205, distance: 69.8
click at [864, 205] on div "AI-Powered Vendor Information Extraction" at bounding box center [672, 193] width 830 height 41
drag, startPoint x: 970, startPoint y: 226, endPoint x: 922, endPoint y: 220, distance: 48.3
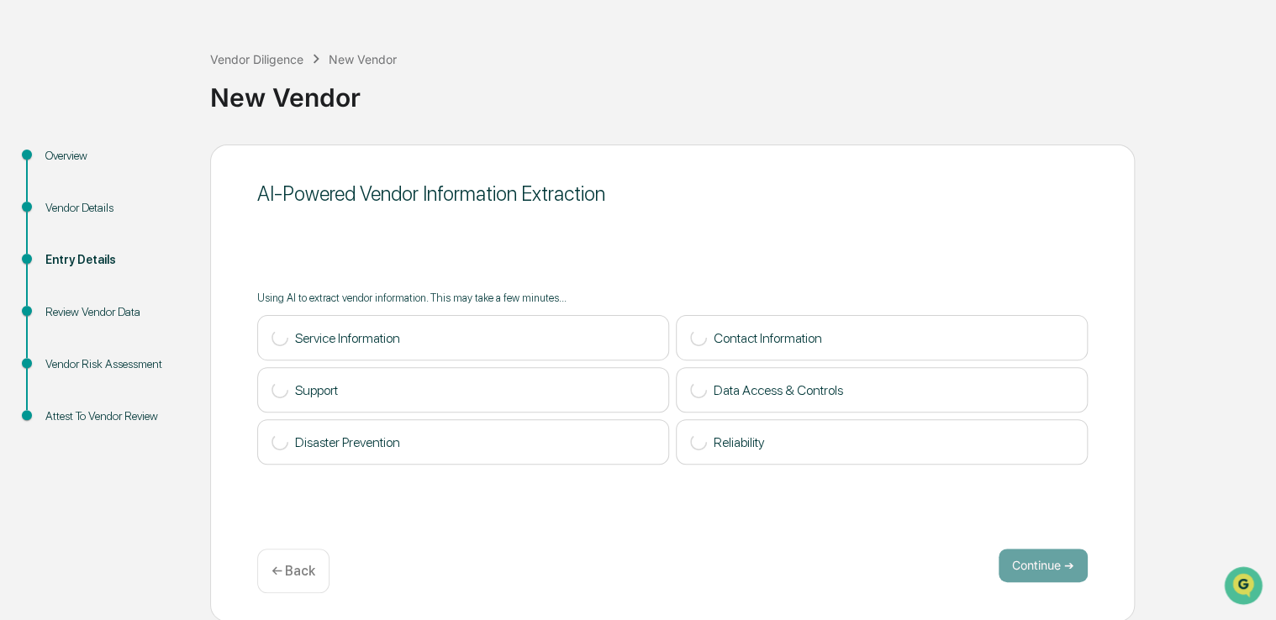
click at [922, 220] on div "AI-Powered Vendor Information Extraction Using AI to extract vendor information…" at bounding box center [672, 383] width 924 height 477
drag, startPoint x: 922, startPoint y: 220, endPoint x: 867, endPoint y: 225, distance: 54.9
click at [867, 225] on div "AI-Powered Vendor Information Extraction Using AI to extract vendor information…" at bounding box center [672, 383] width 924 height 477
drag, startPoint x: 948, startPoint y: 223, endPoint x: 883, endPoint y: 224, distance: 64.7
click at [883, 224] on div "AI-Powered Vendor Information Extraction Using AI to extract vendor information…" at bounding box center [672, 383] width 924 height 477
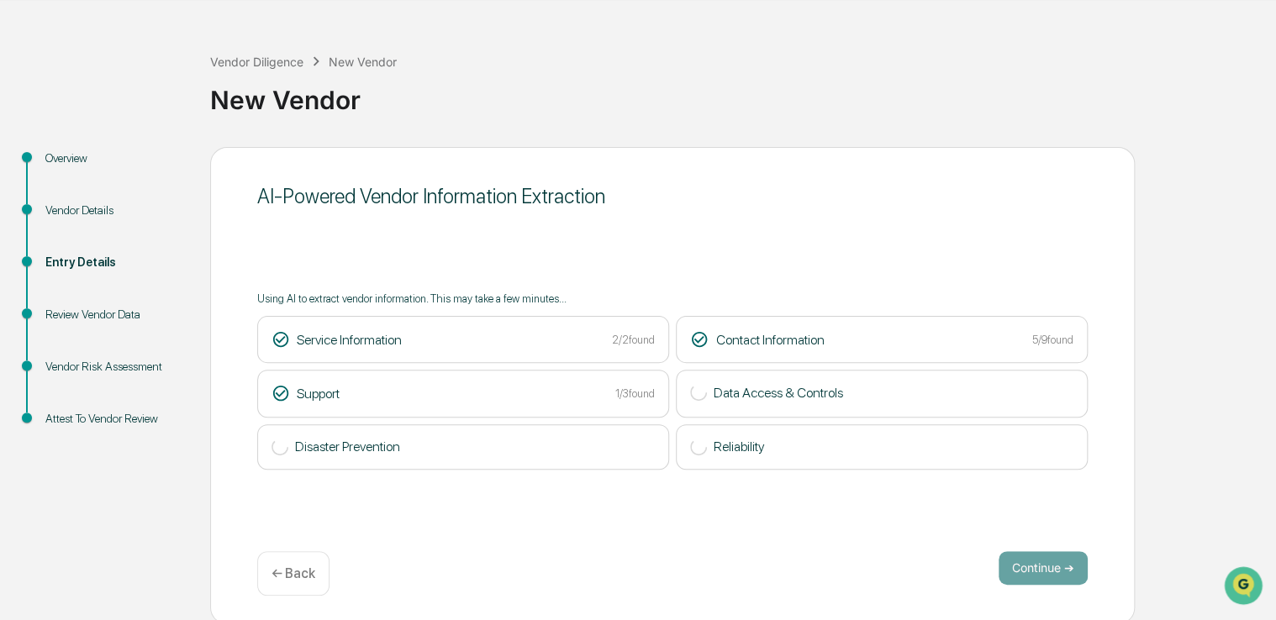
scroll to position [52, 0]
drag, startPoint x: 939, startPoint y: 218, endPoint x: 877, endPoint y: 226, distance: 62.7
click at [877, 226] on div "AI-Powered Vendor Information Extraction Using AI to extract vendor information…" at bounding box center [672, 386] width 924 height 477
drag, startPoint x: 1022, startPoint y: 237, endPoint x: 963, endPoint y: 240, distance: 58.9
click at [963, 240] on div "AI-Powered Vendor Information Extraction Using AI to extract vendor information…" at bounding box center [672, 386] width 924 height 477
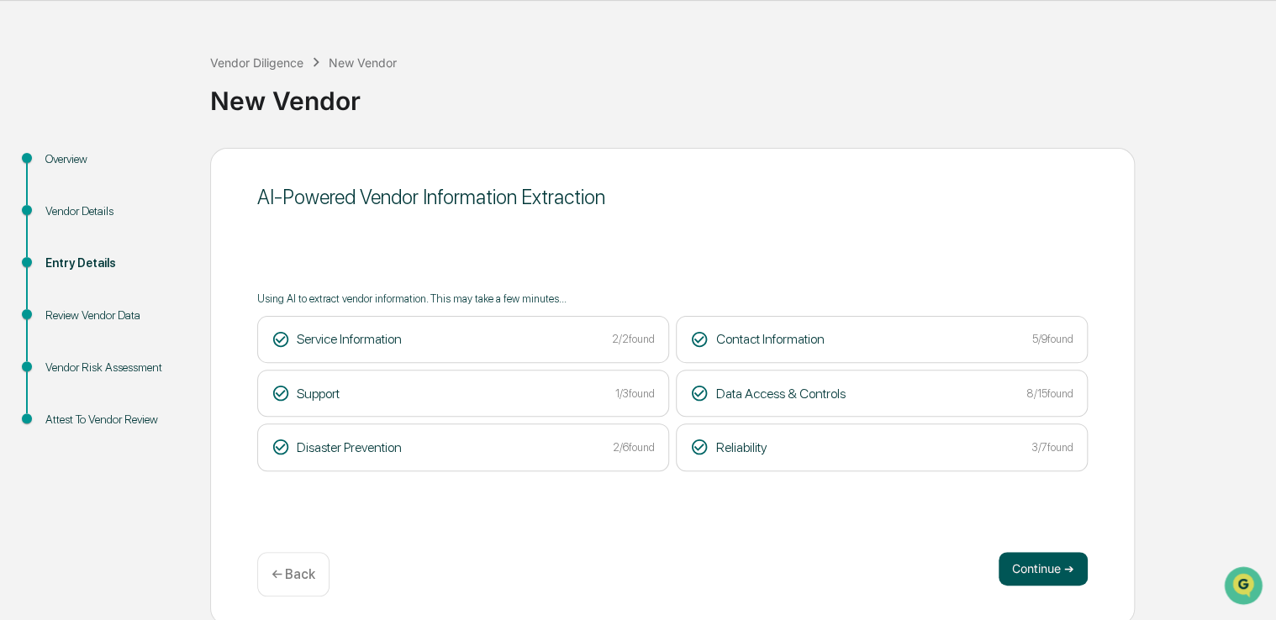
click at [1034, 562] on button "Continue ➔" at bounding box center [1042, 569] width 89 height 34
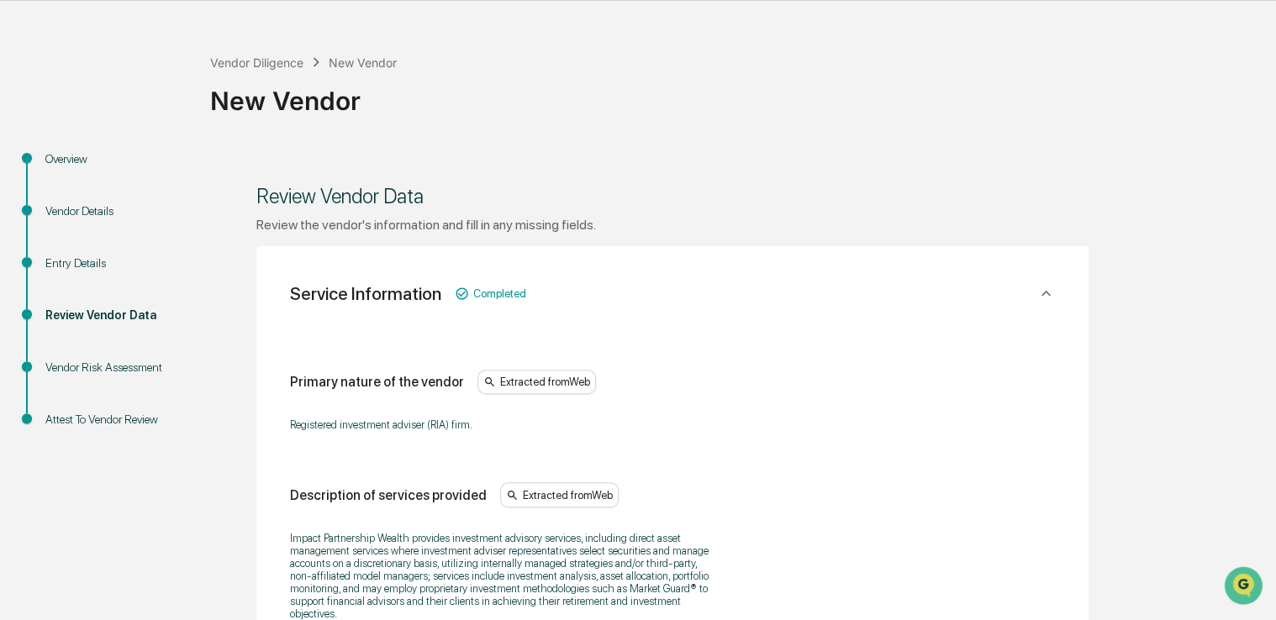
drag, startPoint x: 888, startPoint y: 196, endPoint x: 813, endPoint y: 176, distance: 77.2
click at [813, 176] on div "Review Vendor Data" at bounding box center [672, 196] width 832 height 41
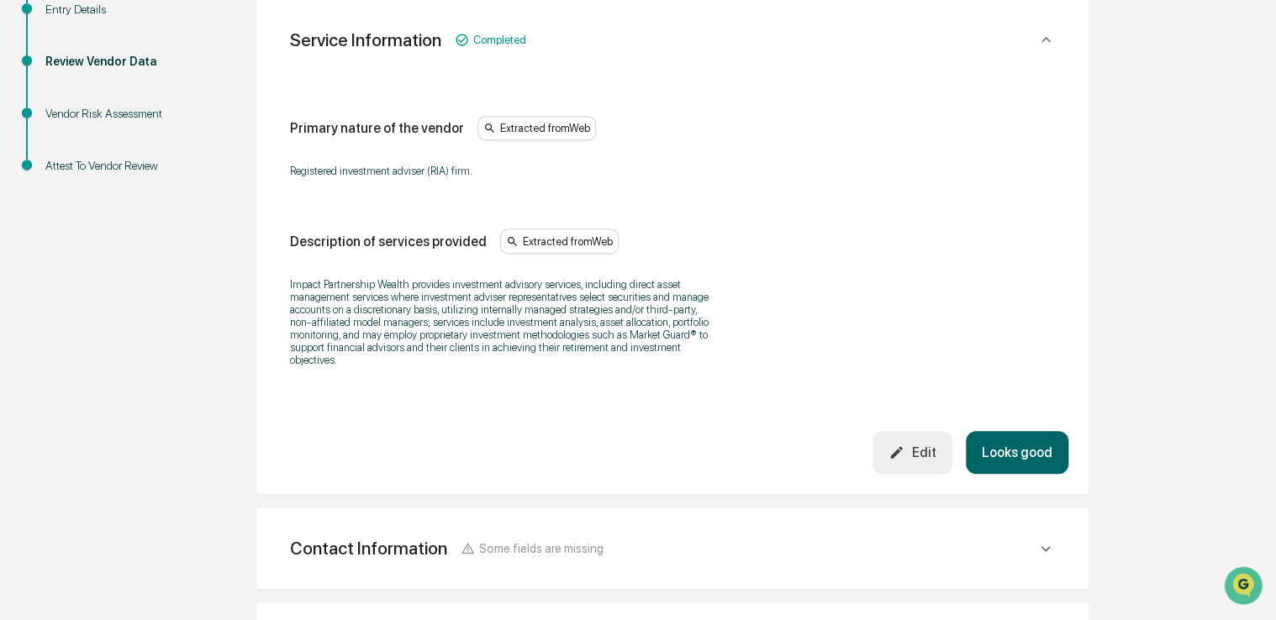
scroll to position [338, 0]
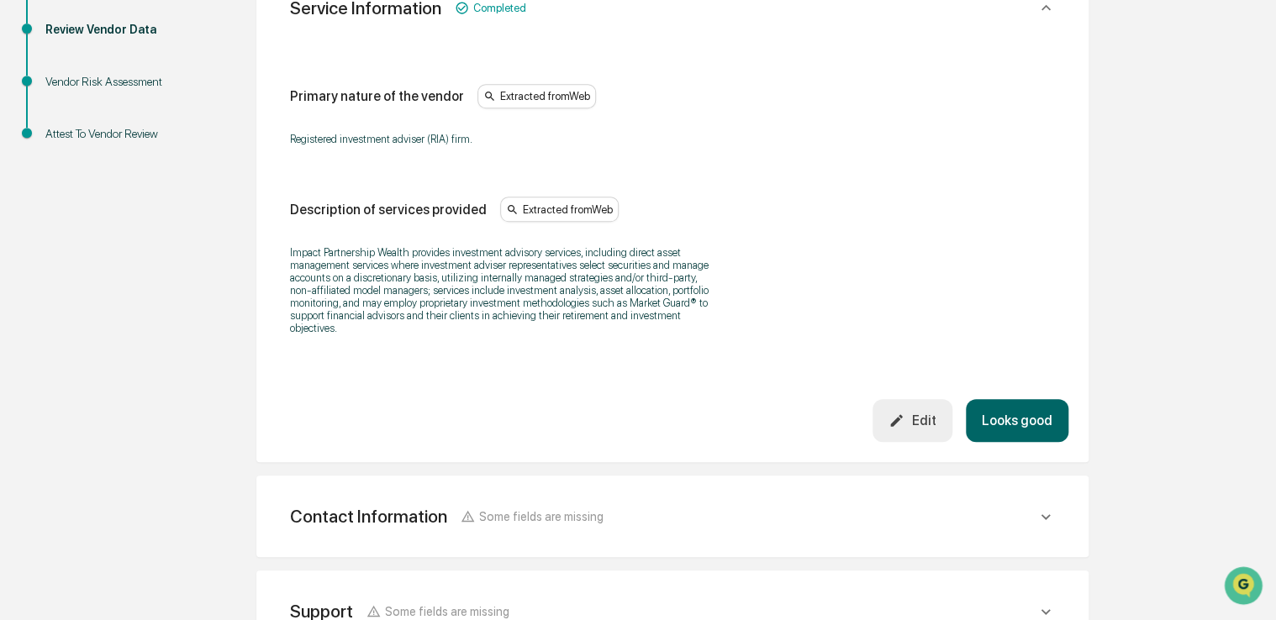
click at [1012, 409] on button "Looks good" at bounding box center [1016, 420] width 103 height 43
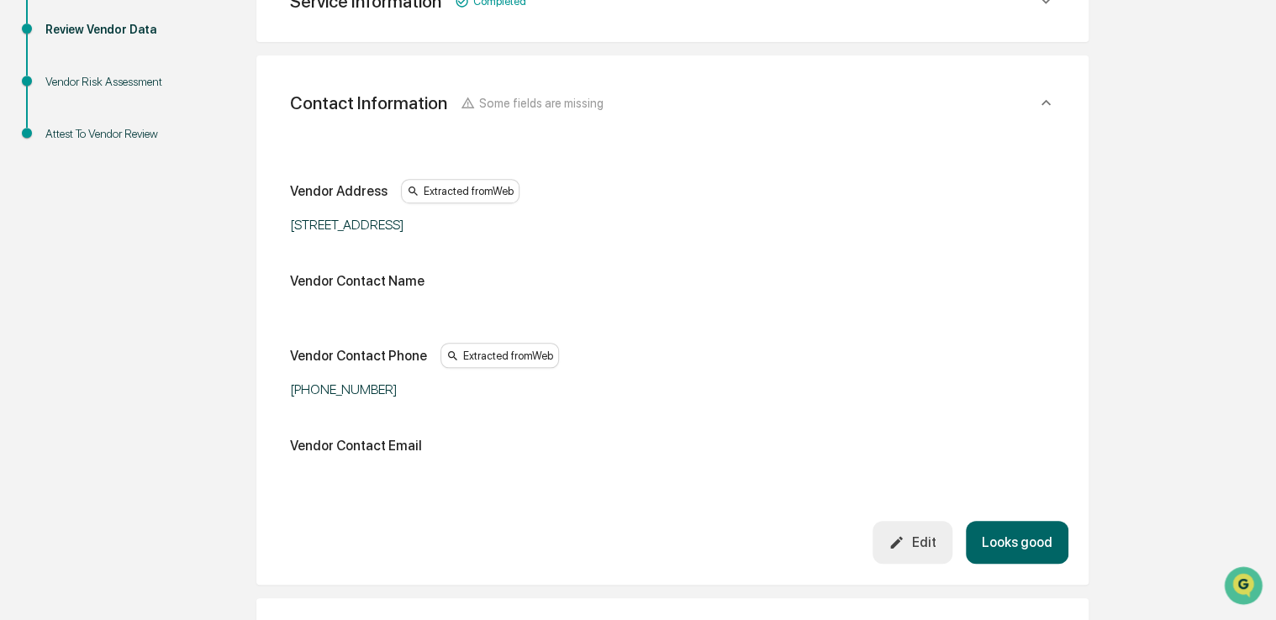
scroll to position [297, 0]
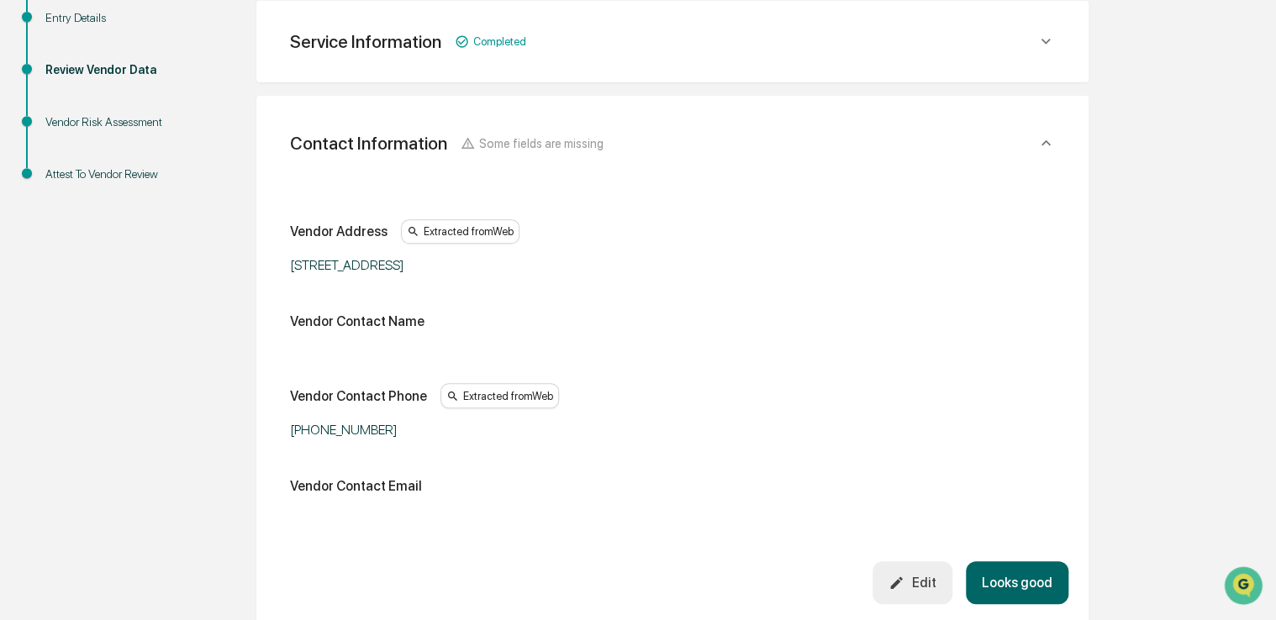
click at [1002, 581] on button "Looks good" at bounding box center [1016, 582] width 103 height 43
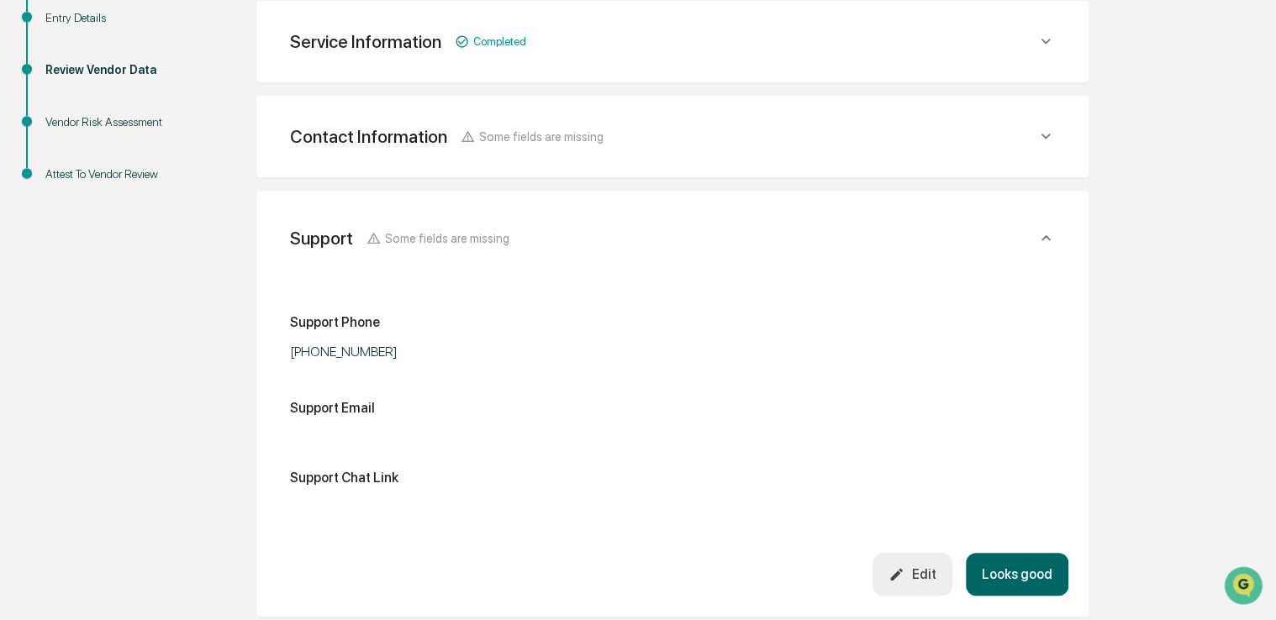
scroll to position [392, 0]
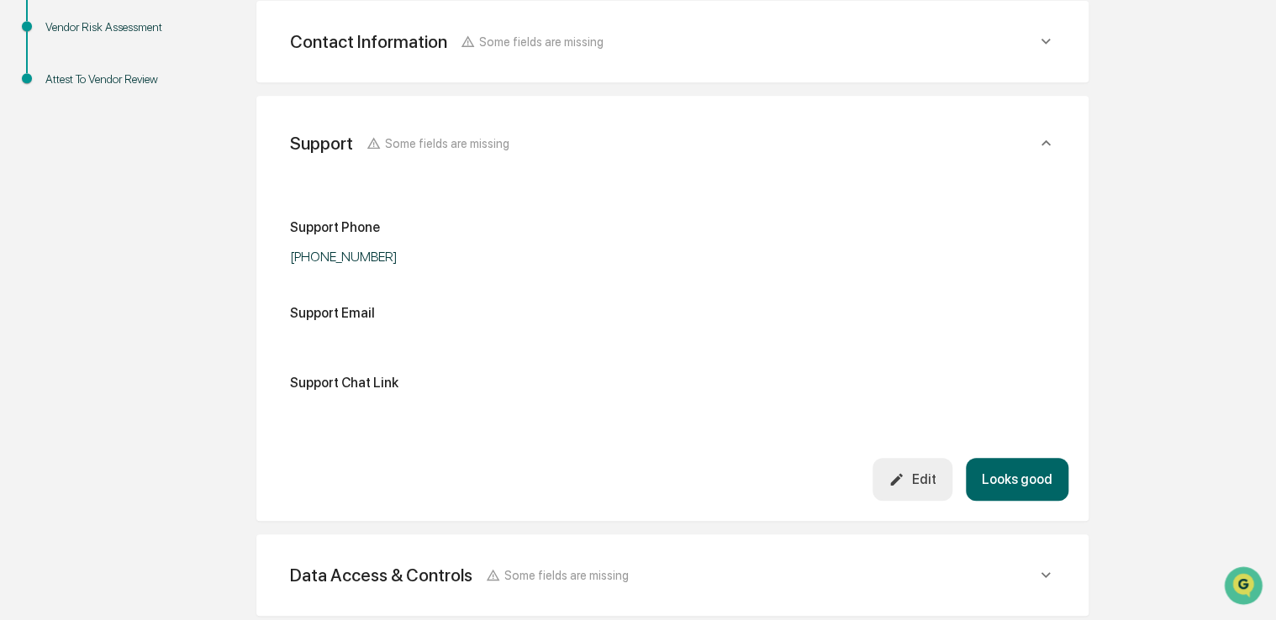
click at [1004, 490] on button "Looks good" at bounding box center [1016, 479] width 103 height 43
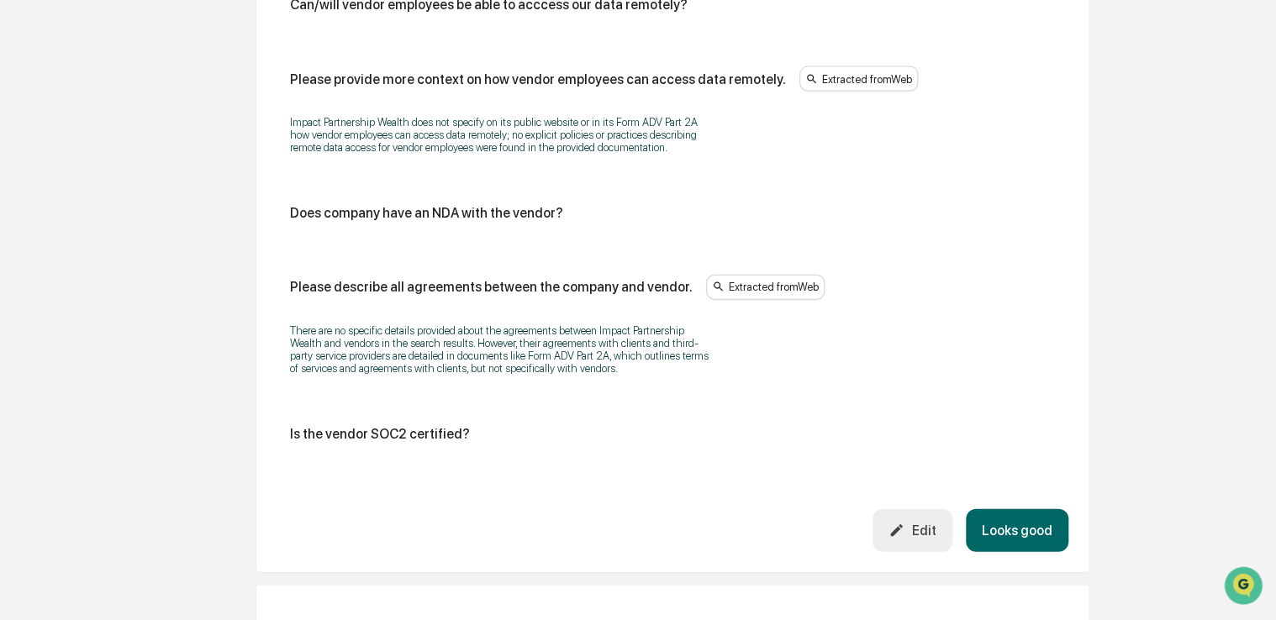
scroll to position [1761, 0]
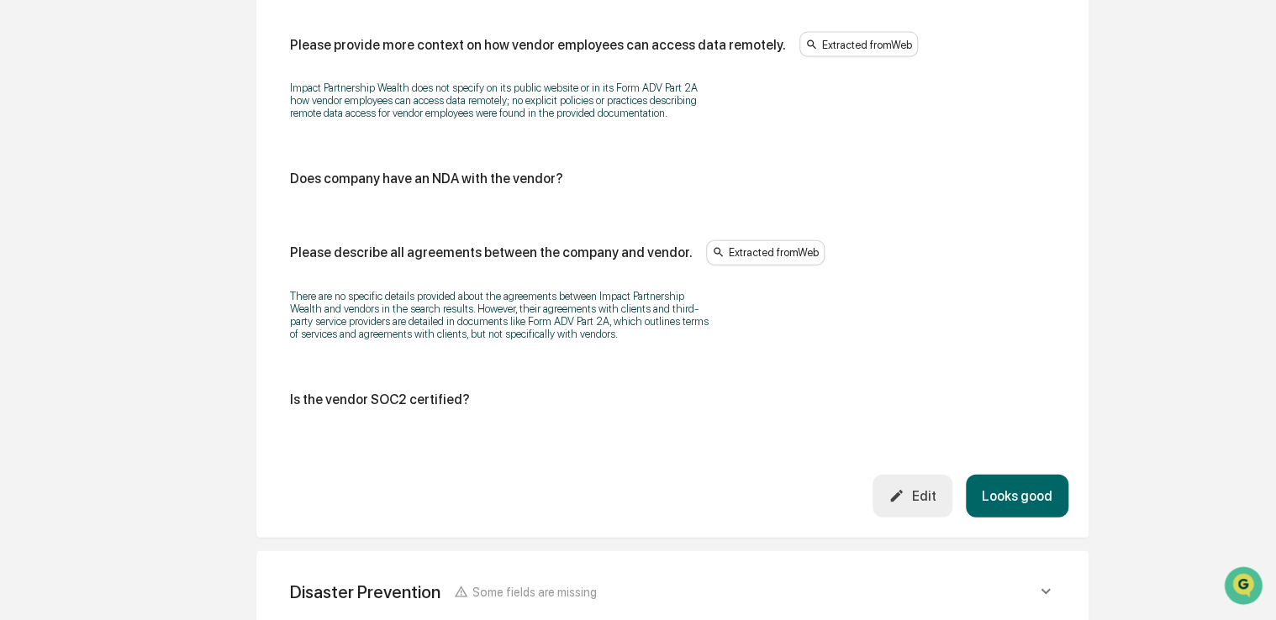
click at [1040, 502] on button "Looks good" at bounding box center [1016, 496] width 103 height 43
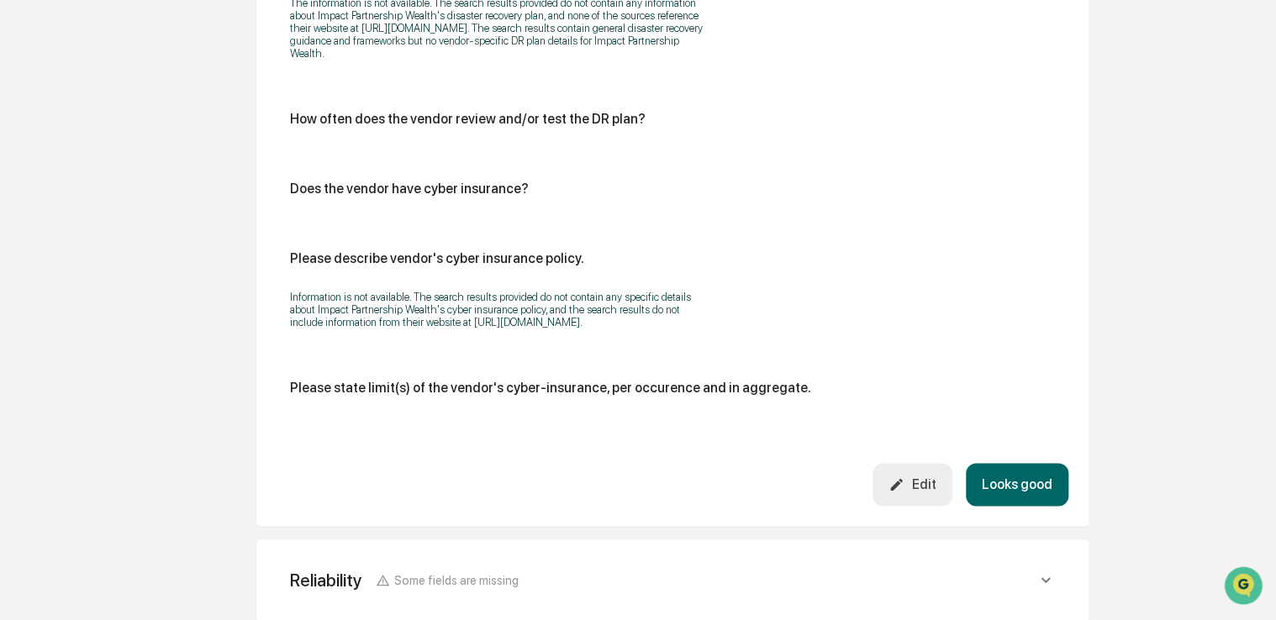
scroll to position [918, 0]
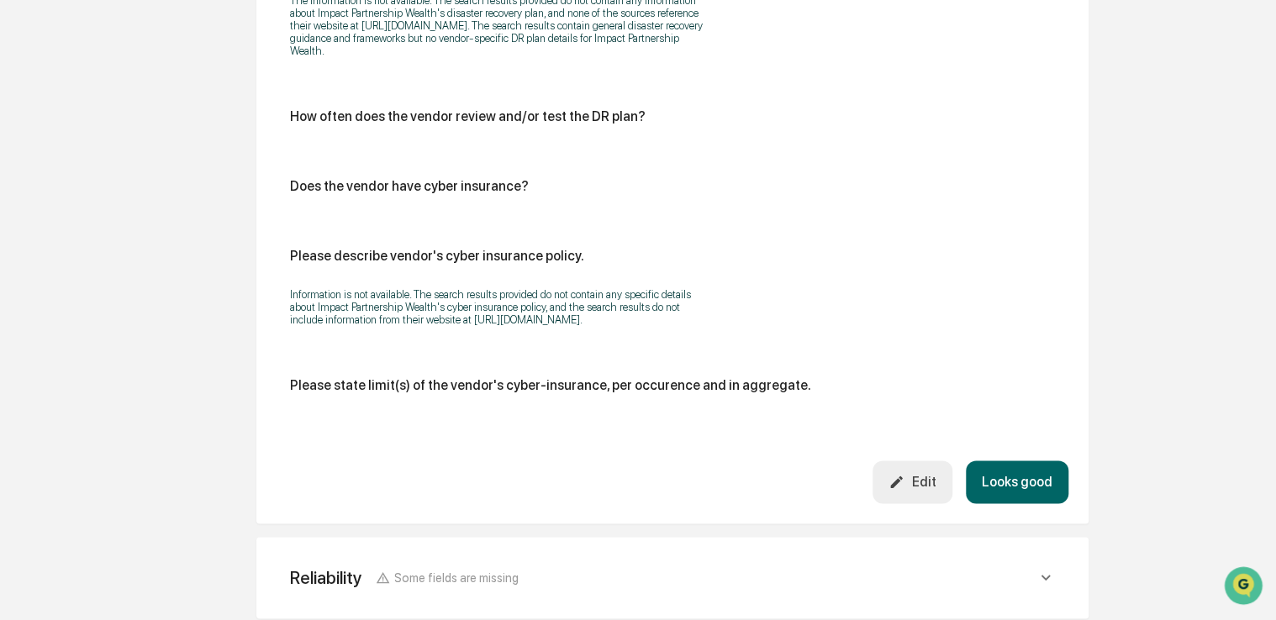
click at [1006, 476] on button "Looks good" at bounding box center [1016, 481] width 103 height 43
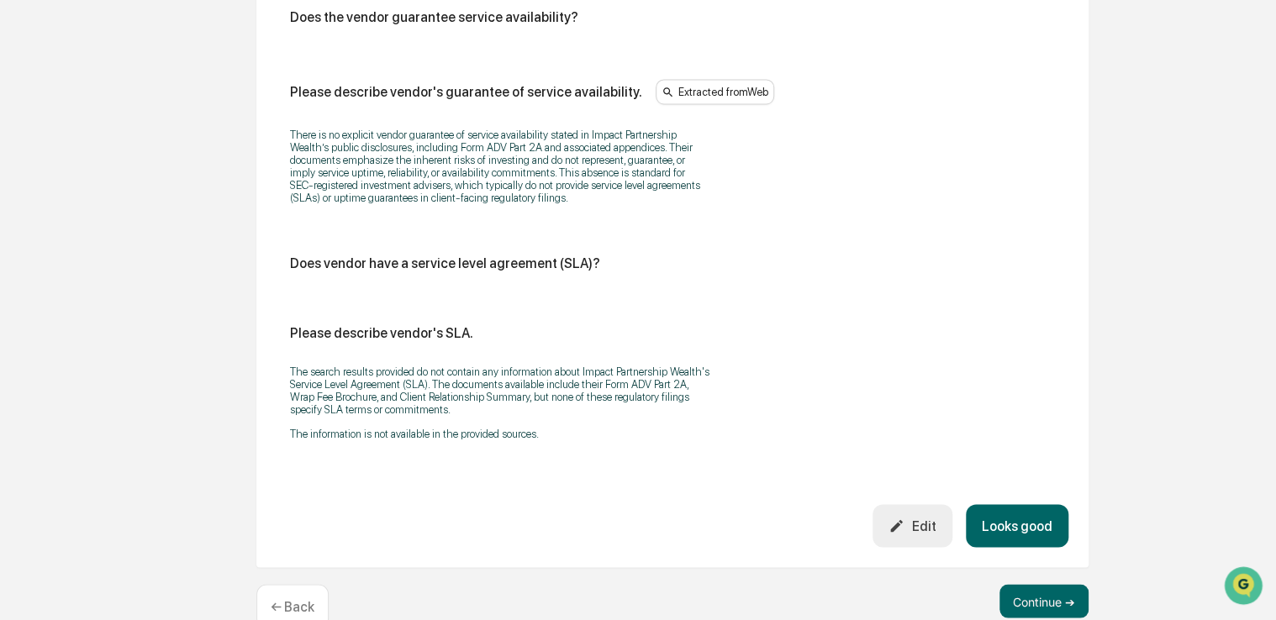
scroll to position [1202, 0]
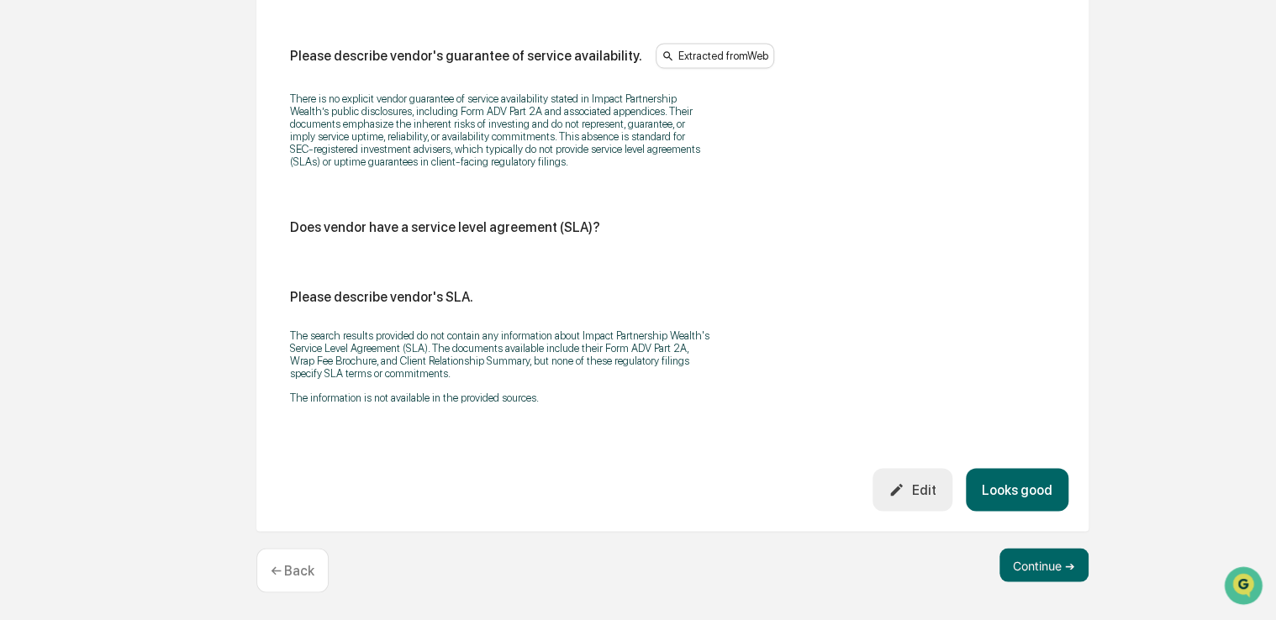
click at [1022, 481] on button "Looks good" at bounding box center [1016, 489] width 103 height 43
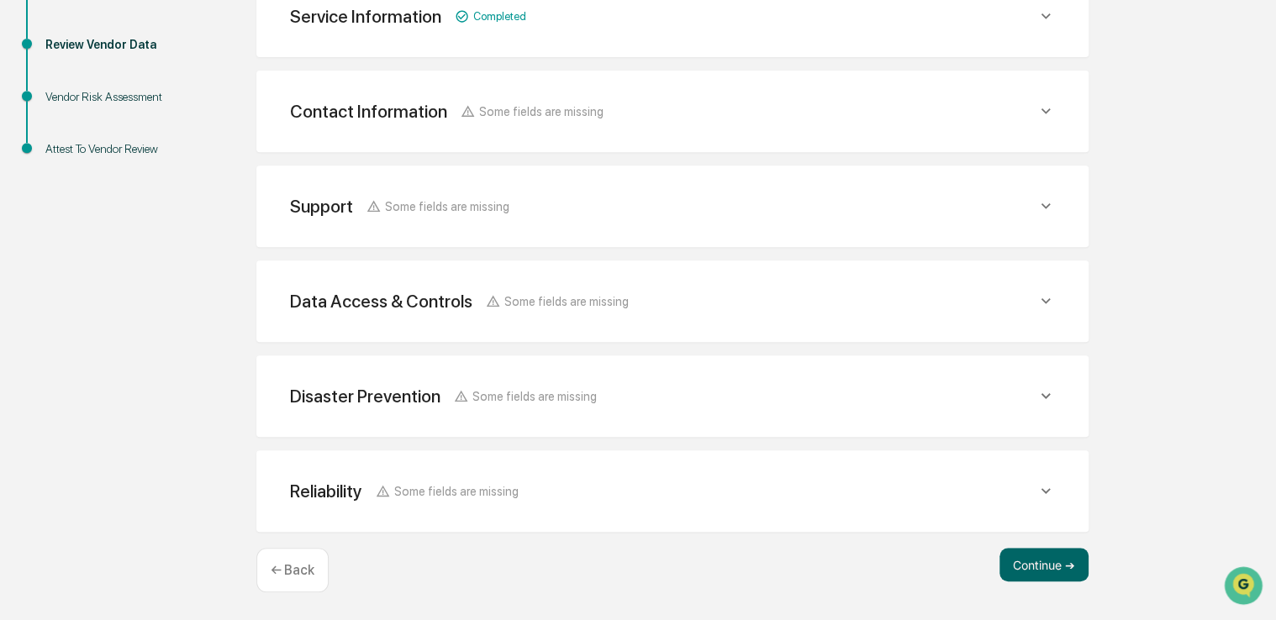
scroll to position [321, 0]
click at [1065, 562] on button "Continue ➔" at bounding box center [1043, 567] width 89 height 34
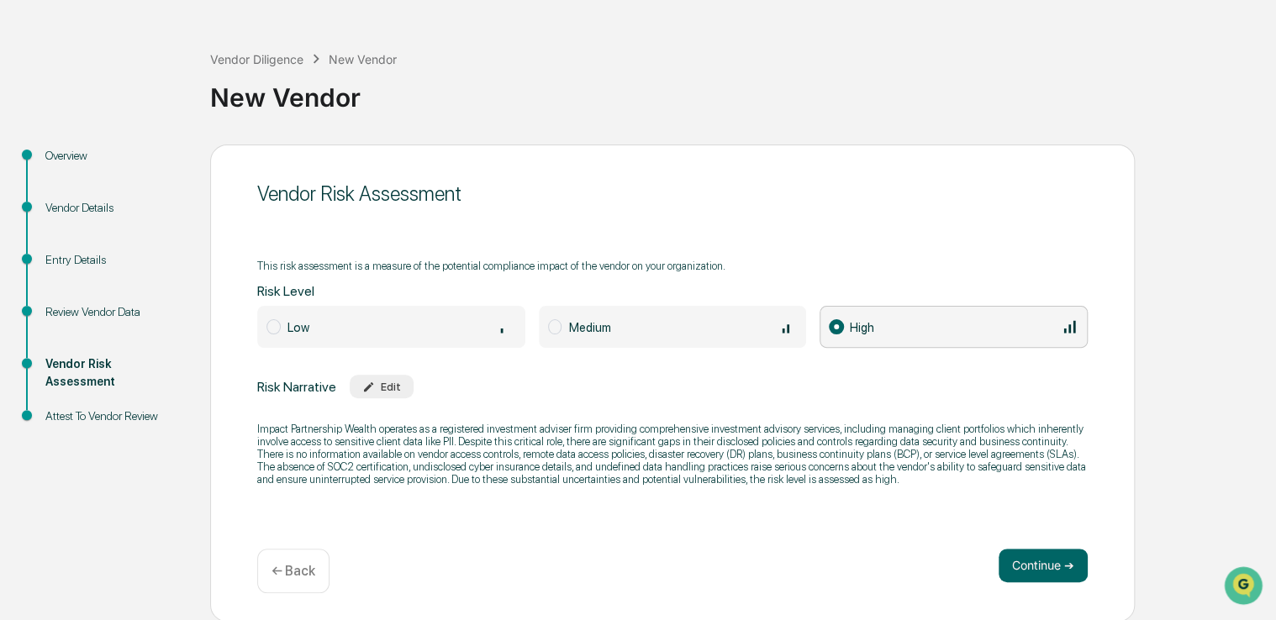
click at [1065, 562] on button "Continue ➔" at bounding box center [1042, 566] width 89 height 34
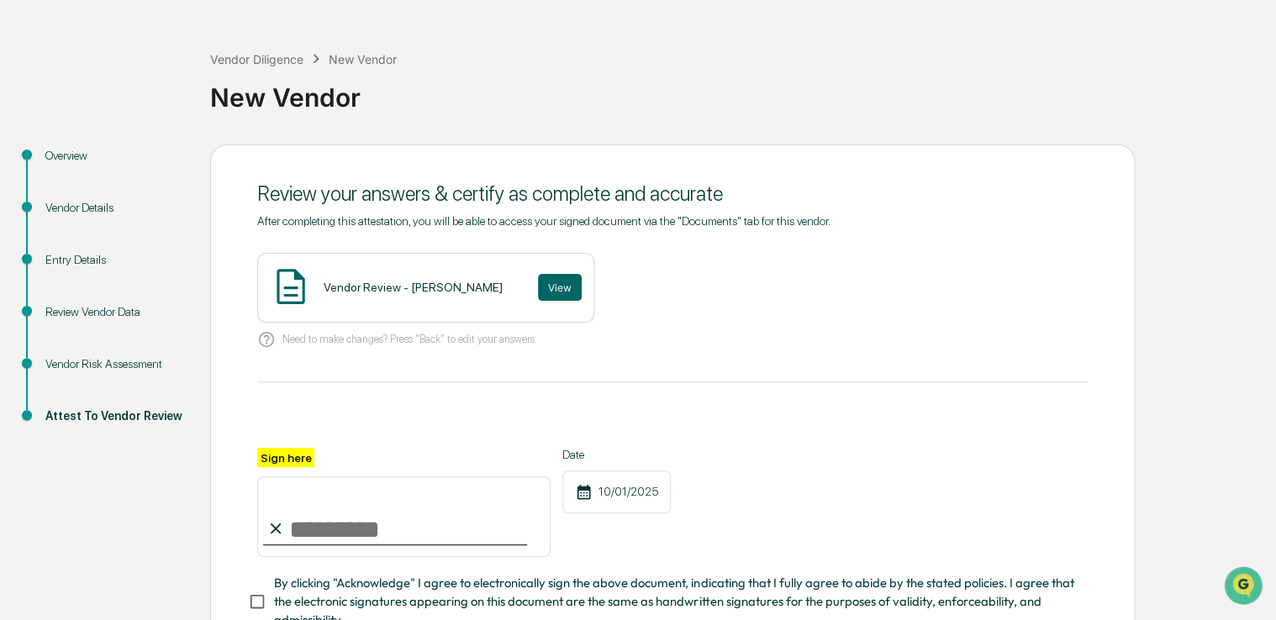
click at [454, 500] on input "Sign here" at bounding box center [403, 516] width 293 height 81
type input "**********"
click at [538, 277] on button "View" at bounding box center [560, 287] width 44 height 27
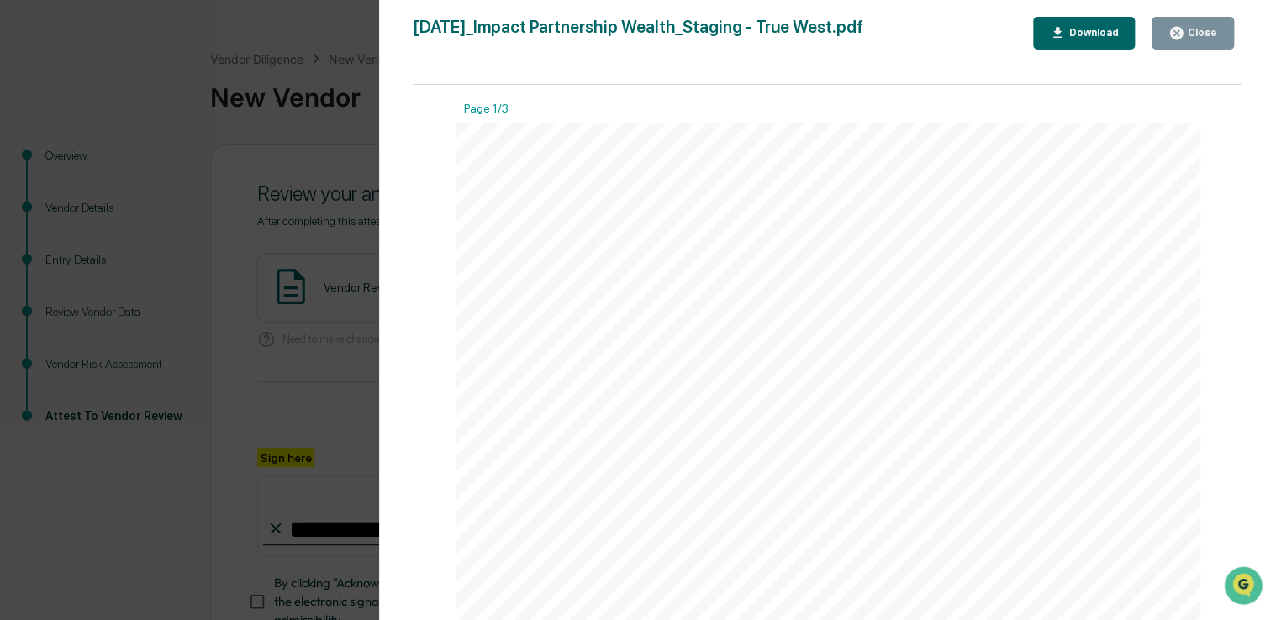
click at [1179, 25] on icon "button" at bounding box center [1176, 33] width 16 height 16
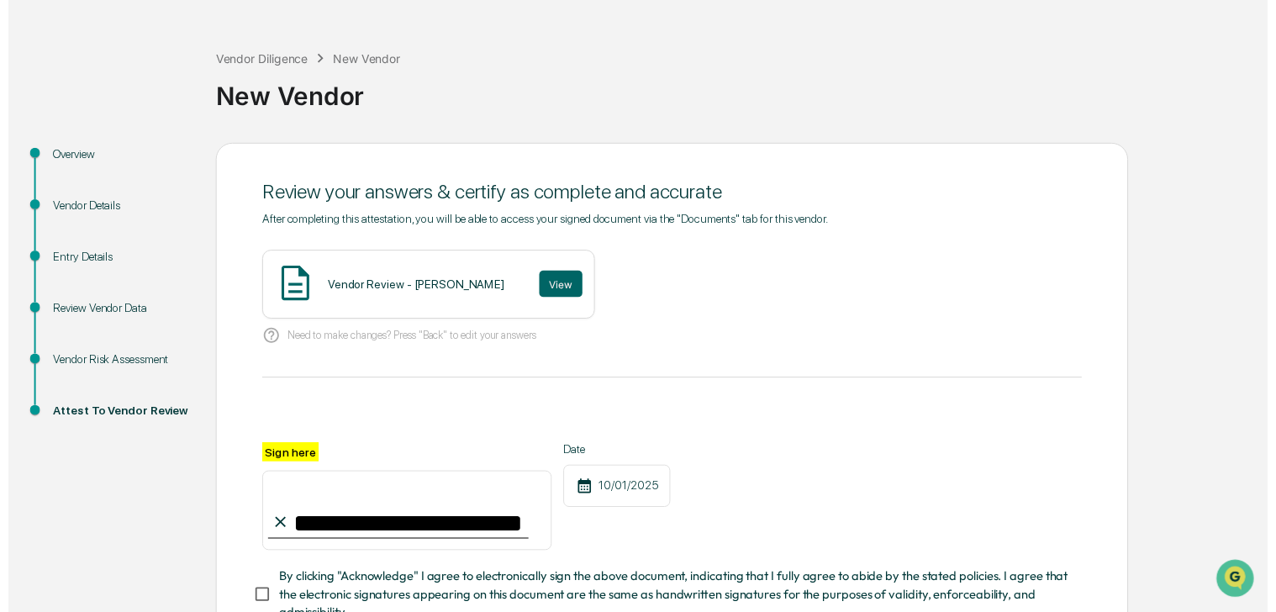
scroll to position [185, 0]
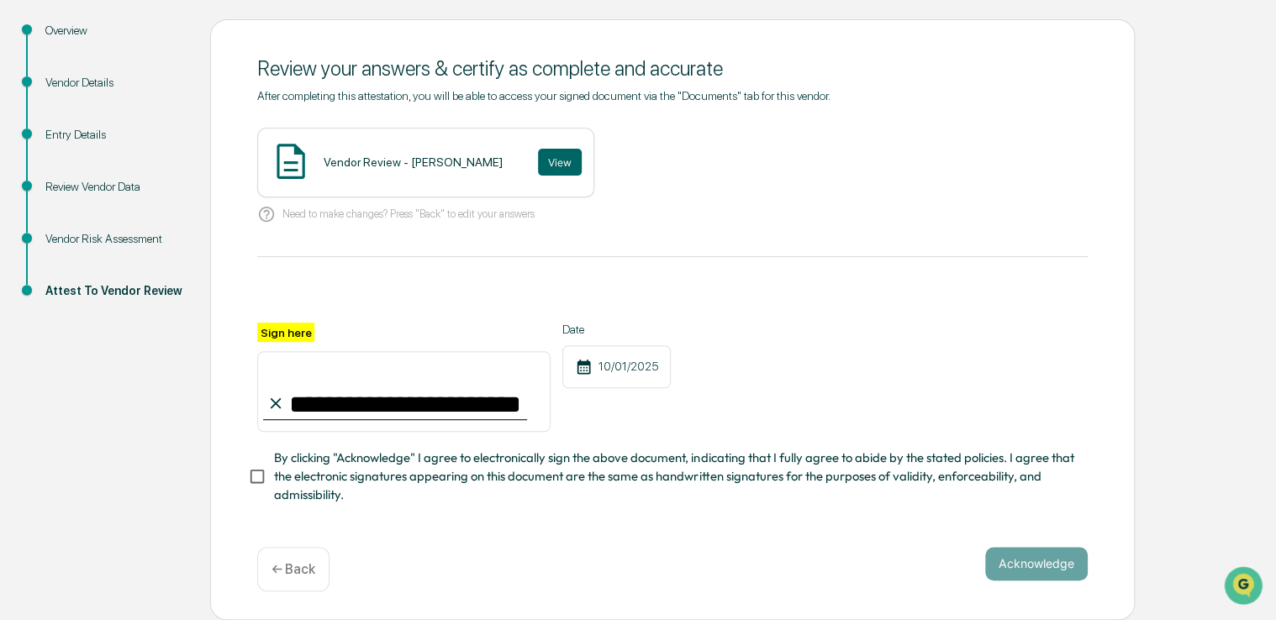
click at [542, 479] on span "By clicking "Acknowledge" I agree to electronically sign the above document, in…" at bounding box center [674, 477] width 800 height 56
click at [1065, 560] on button "Acknowledge" at bounding box center [1036, 564] width 103 height 34
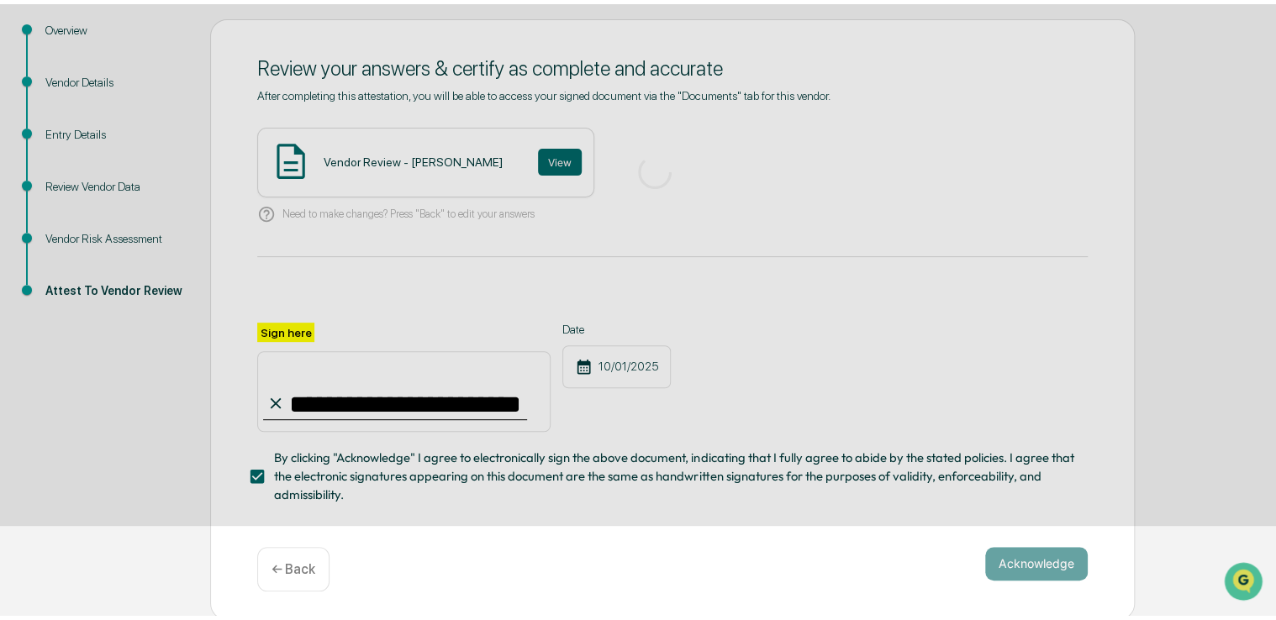
scroll to position [55, 0]
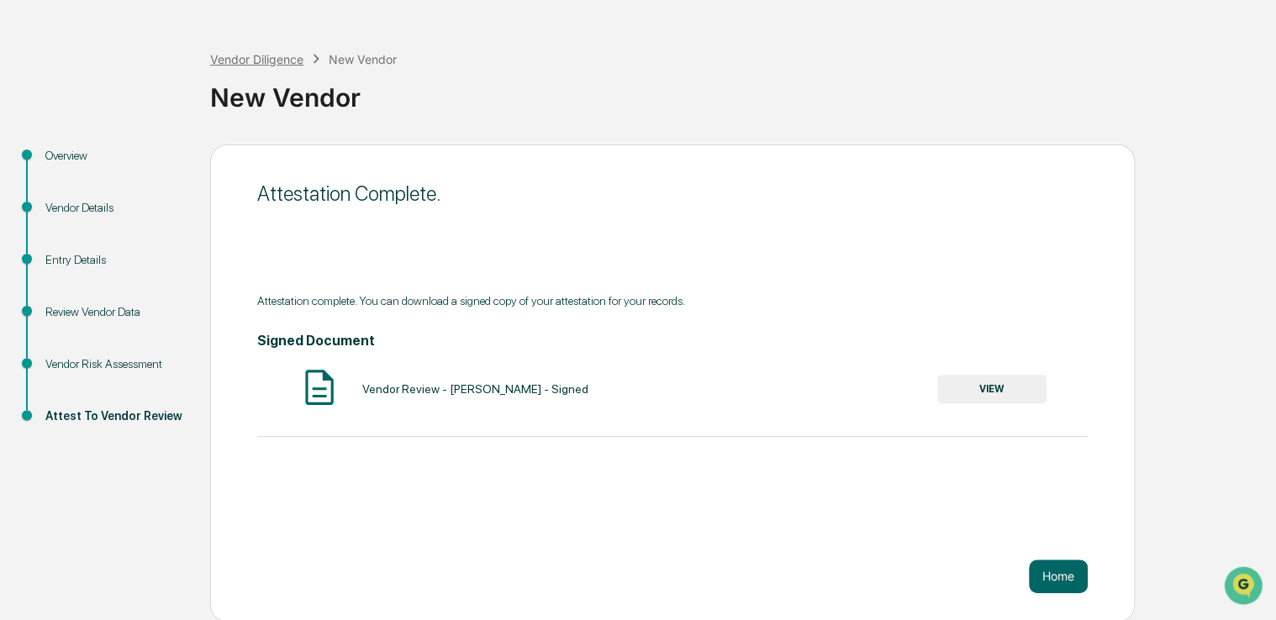
click at [252, 59] on div "Vendor Diligence" at bounding box center [256, 59] width 93 height 14
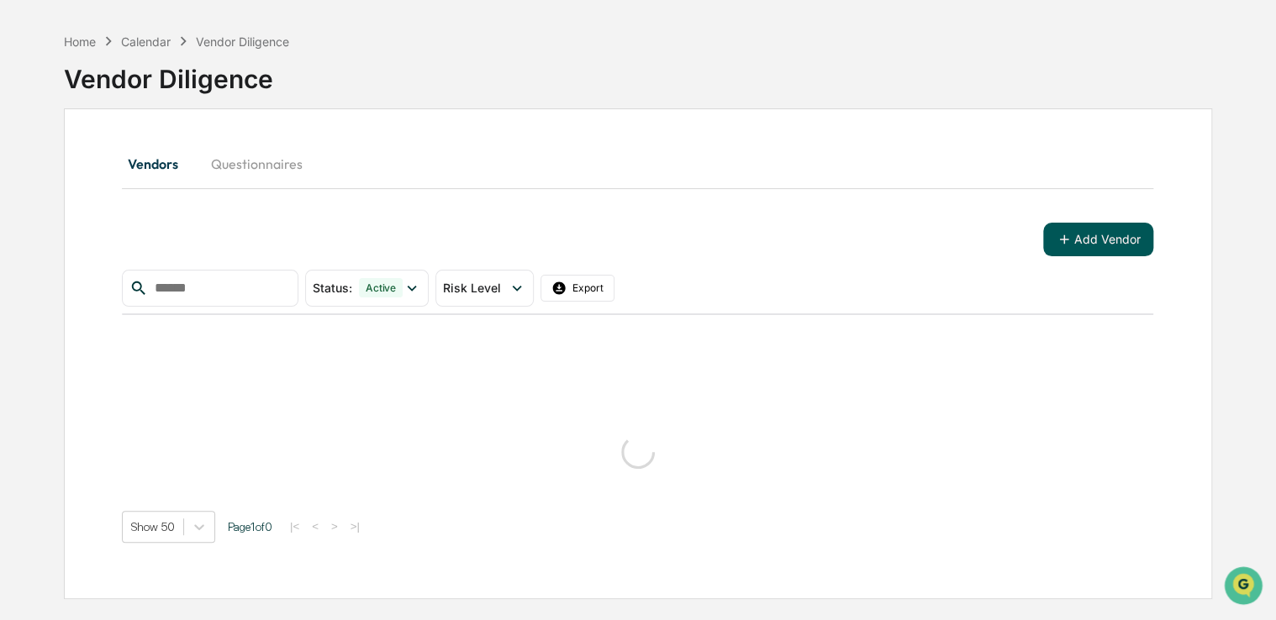
click at [1082, 251] on button "Add Vendor" at bounding box center [1098, 240] width 110 height 34
